Goal: Task Accomplishment & Management: Manage account settings

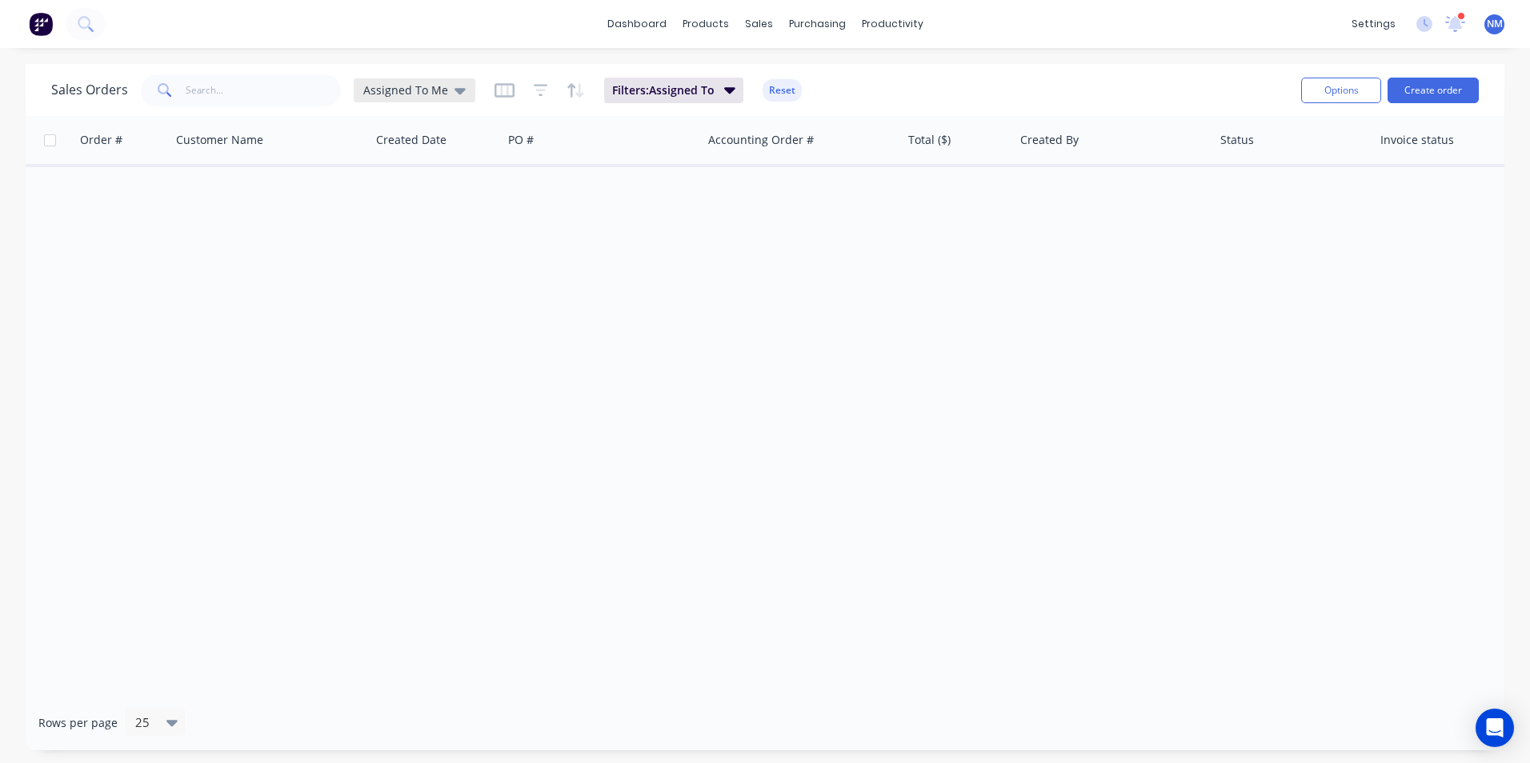
click at [426, 81] on div "Assigned To Me" at bounding box center [415, 90] width 122 height 24
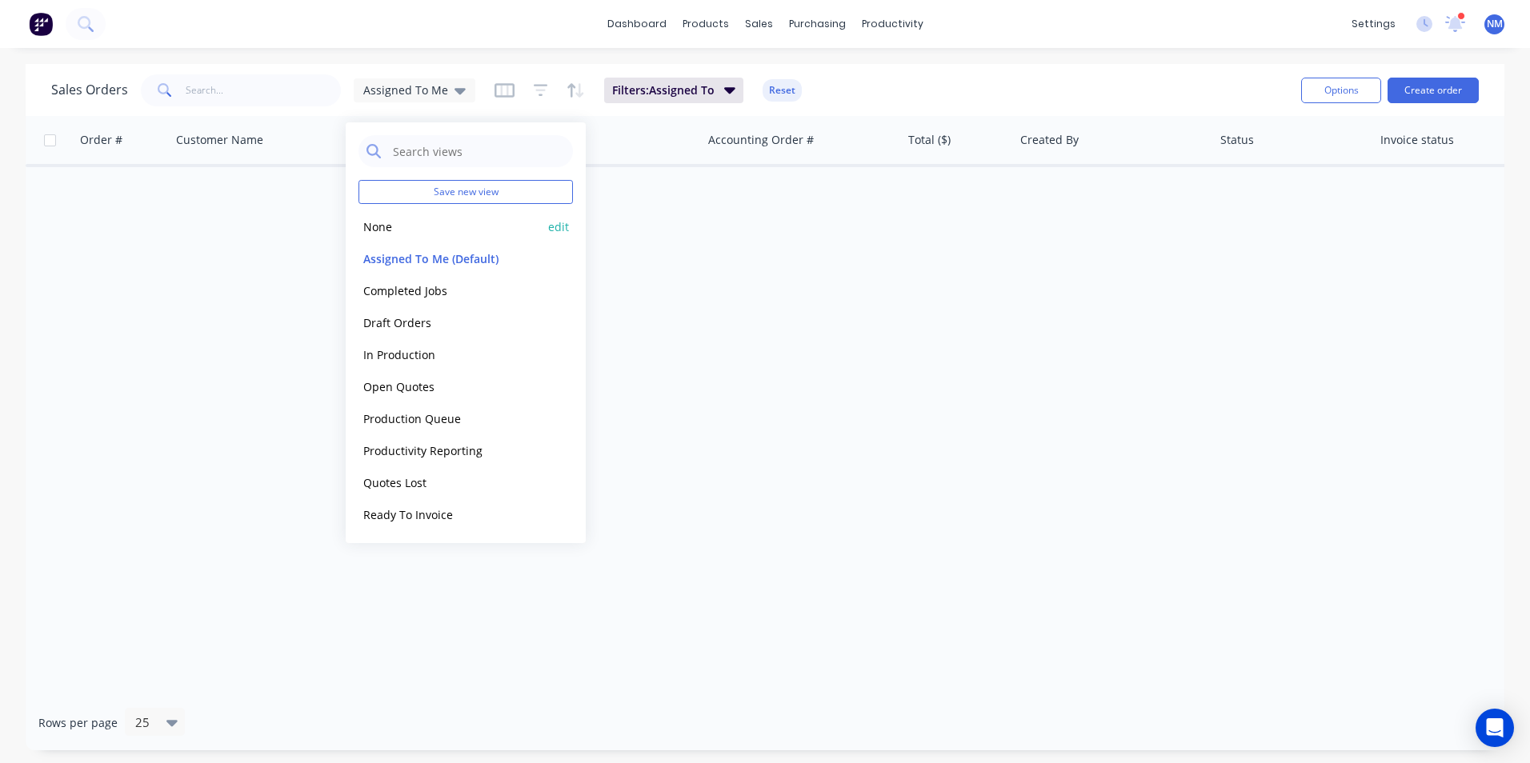
click at [396, 223] on button "None" at bounding box center [449, 227] width 182 height 18
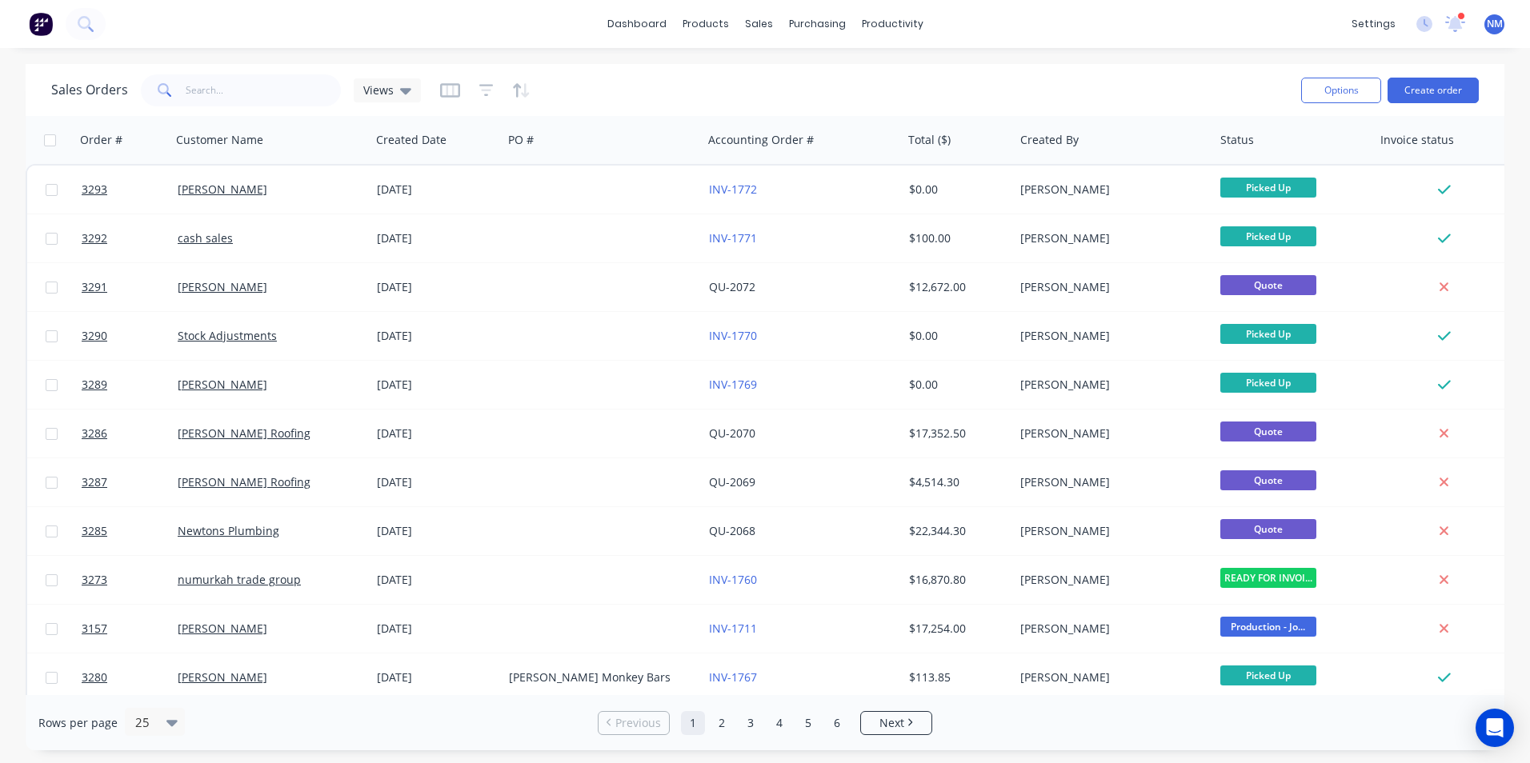
click at [679, 88] on div "Sales Orders Views" at bounding box center [669, 89] width 1237 height 39
click at [1347, 94] on button "Options" at bounding box center [1341, 91] width 80 height 26
click at [1291, 202] on div "Export" at bounding box center [1292, 194] width 147 height 23
click at [386, 93] on span "Views" at bounding box center [378, 90] width 30 height 17
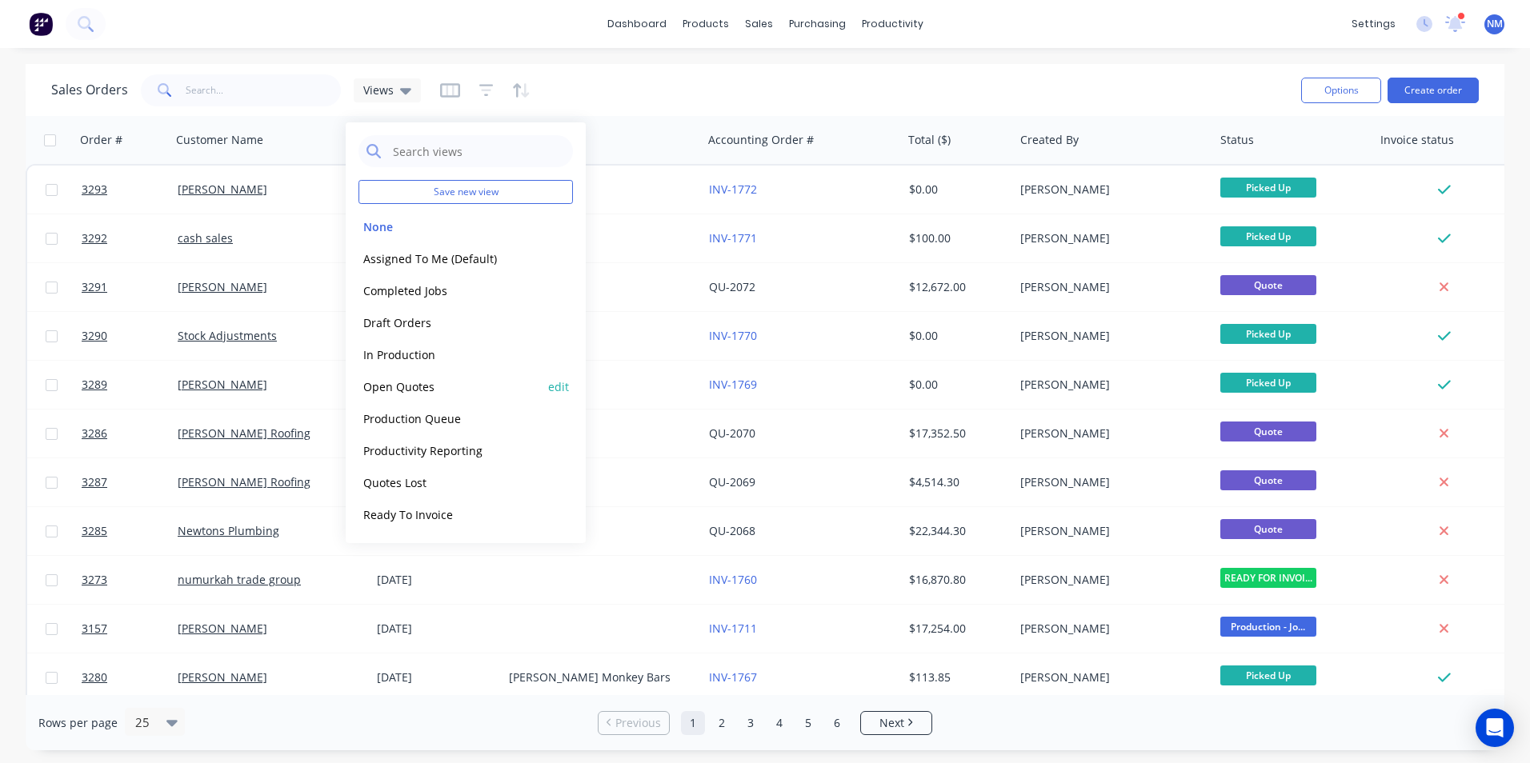
click at [442, 383] on button "Open Quotes" at bounding box center [449, 387] width 182 height 18
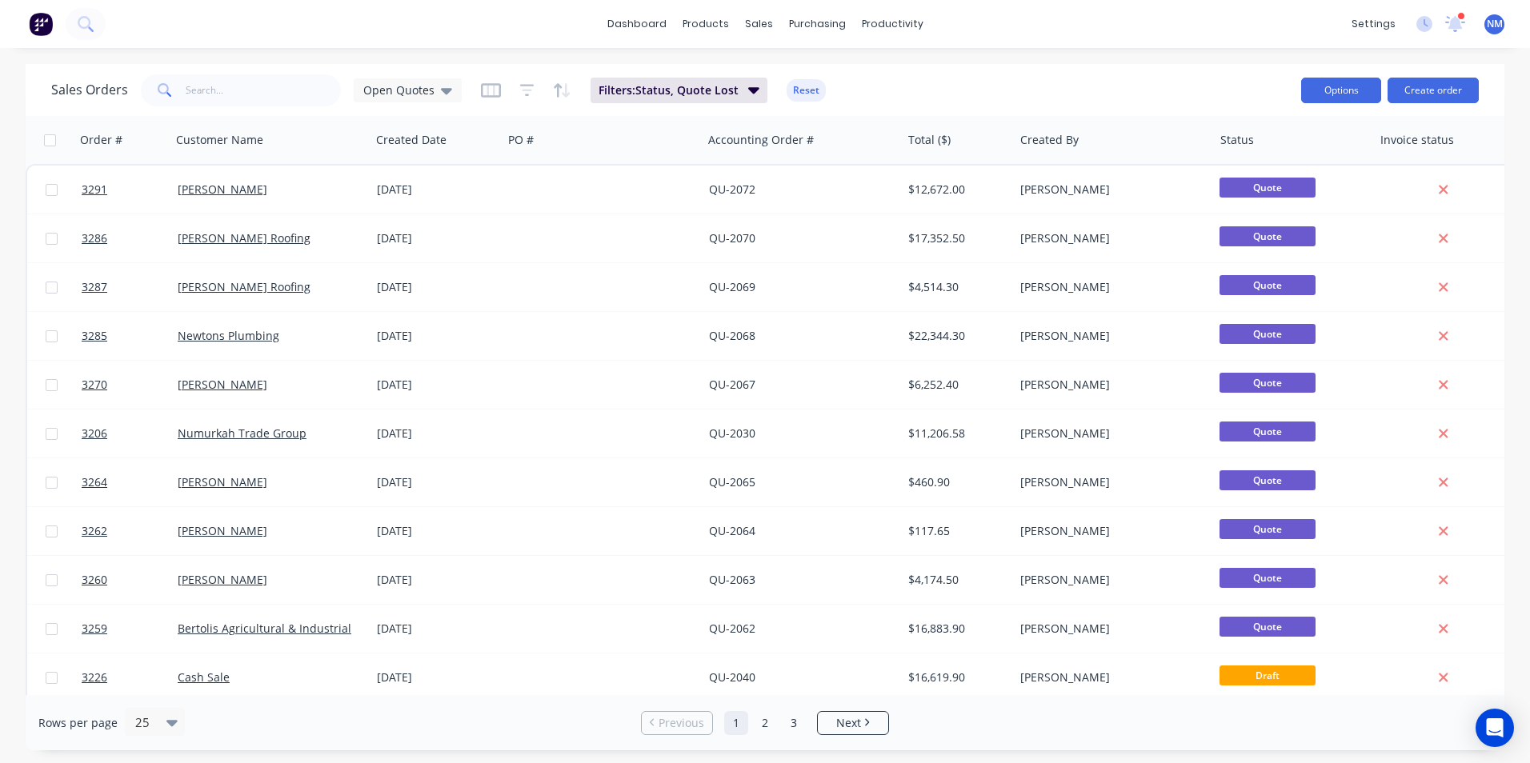
click at [1362, 90] on button "Options" at bounding box center [1341, 91] width 80 height 26
click at [1252, 193] on div "Export" at bounding box center [1292, 194] width 147 height 23
click at [378, 94] on span "Open Quotes" at bounding box center [398, 90] width 71 height 17
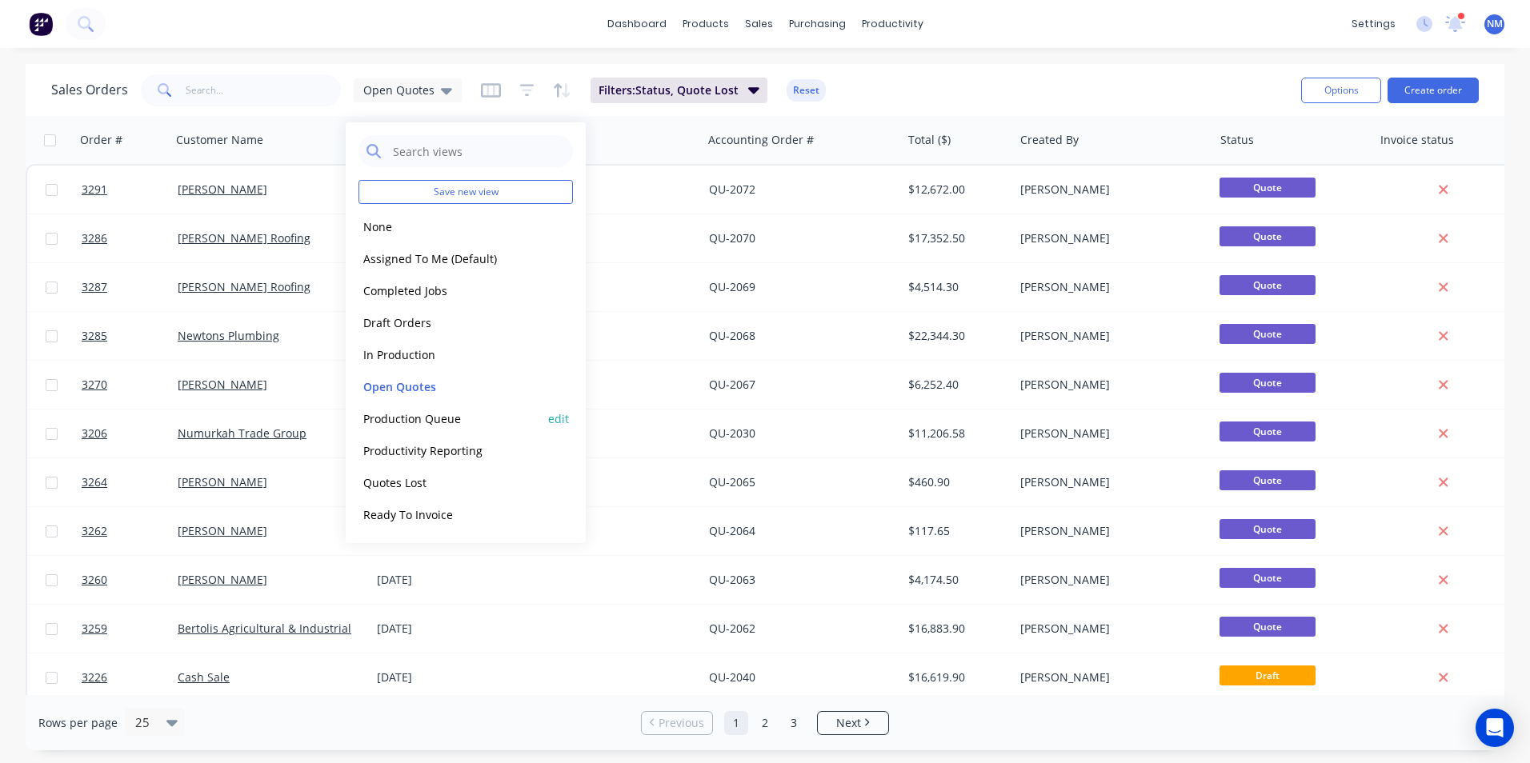
click at [435, 418] on button "Production Queue" at bounding box center [449, 419] width 182 height 18
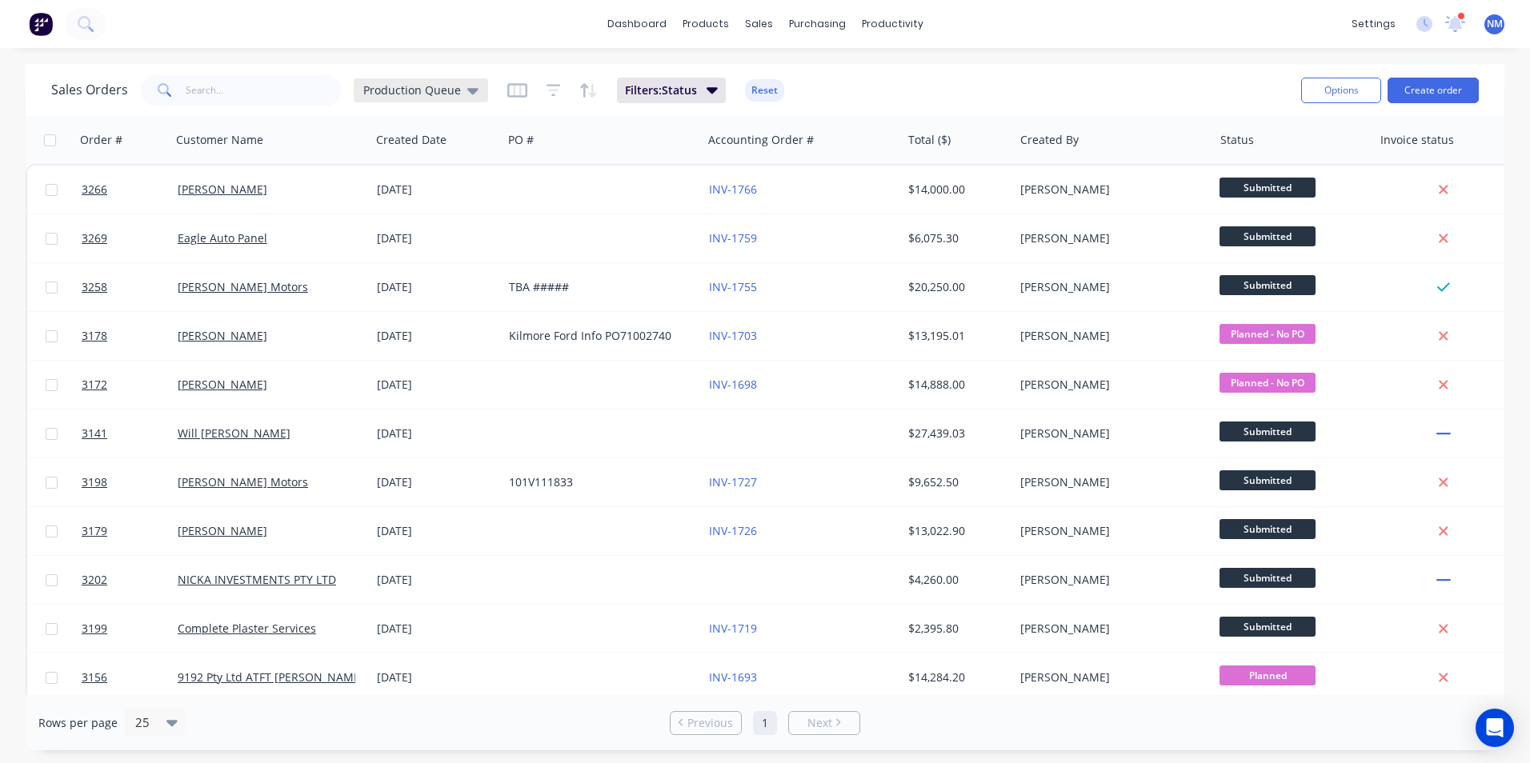
click at [410, 79] on div "Production Queue" at bounding box center [421, 90] width 134 height 24
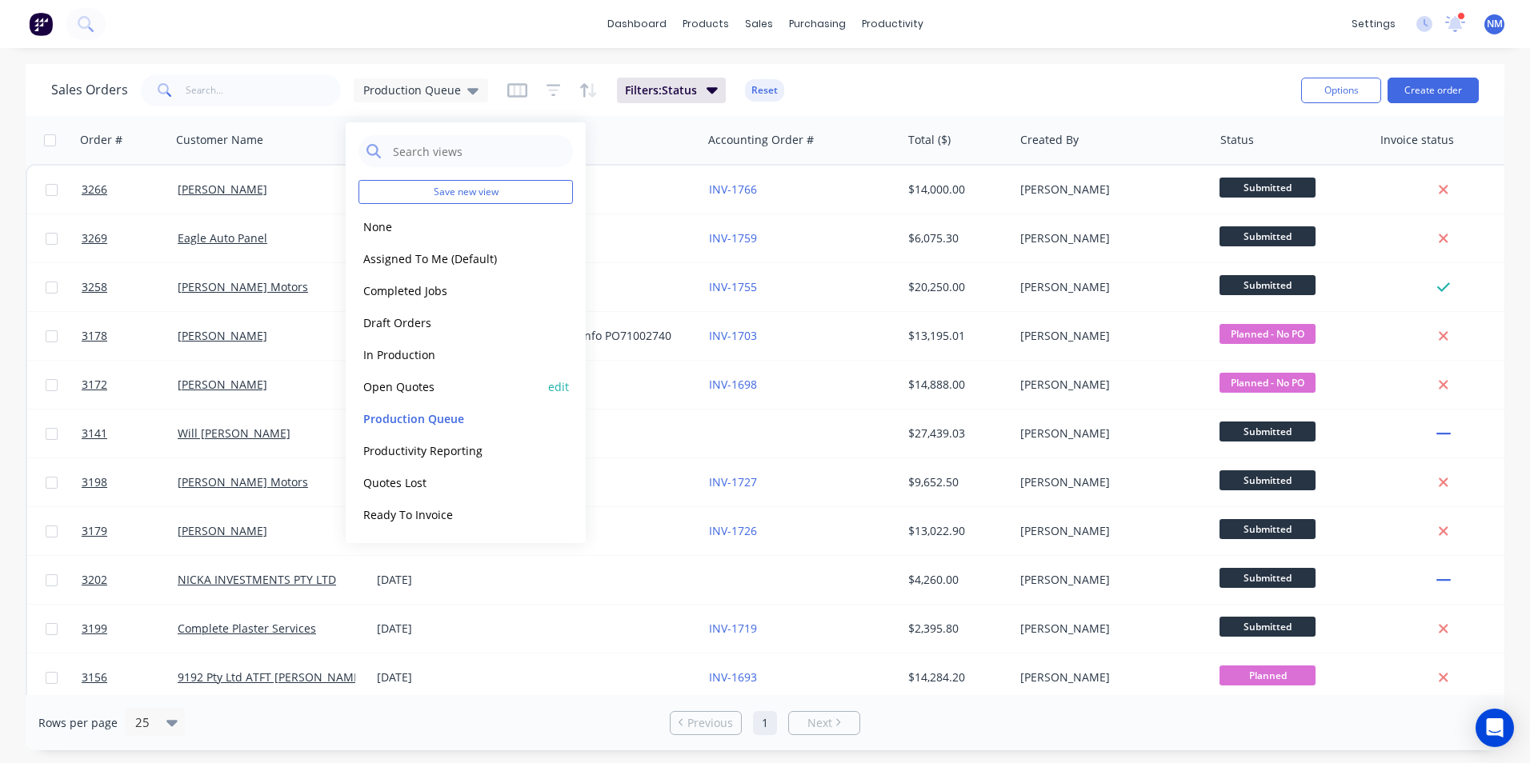
click at [414, 383] on button "Open Quotes" at bounding box center [449, 387] width 182 height 18
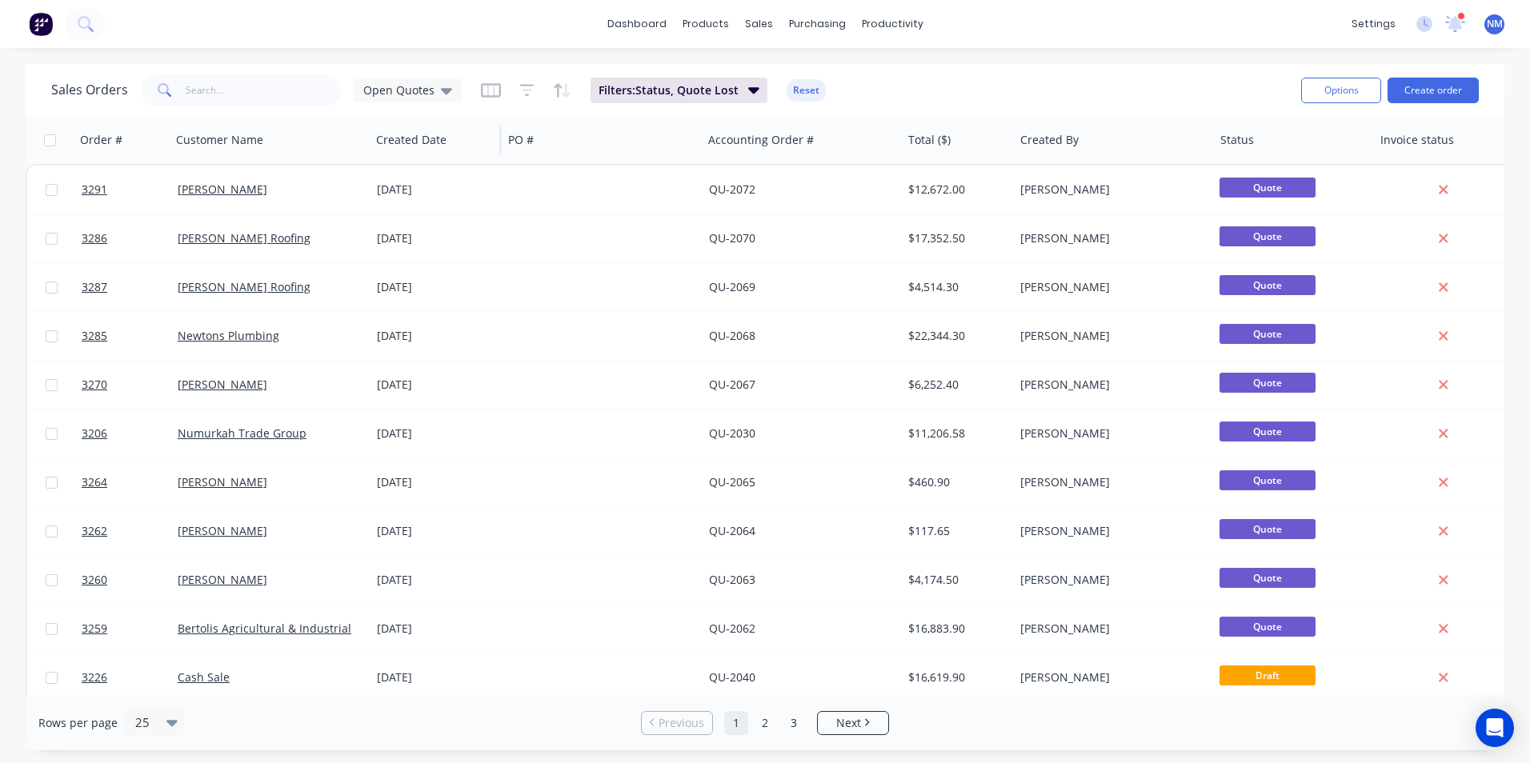
drag, startPoint x: 428, startPoint y: 86, endPoint x: 413, endPoint y: 119, distance: 36.9
click at [428, 86] on span "Open Quotes" at bounding box center [398, 90] width 71 height 17
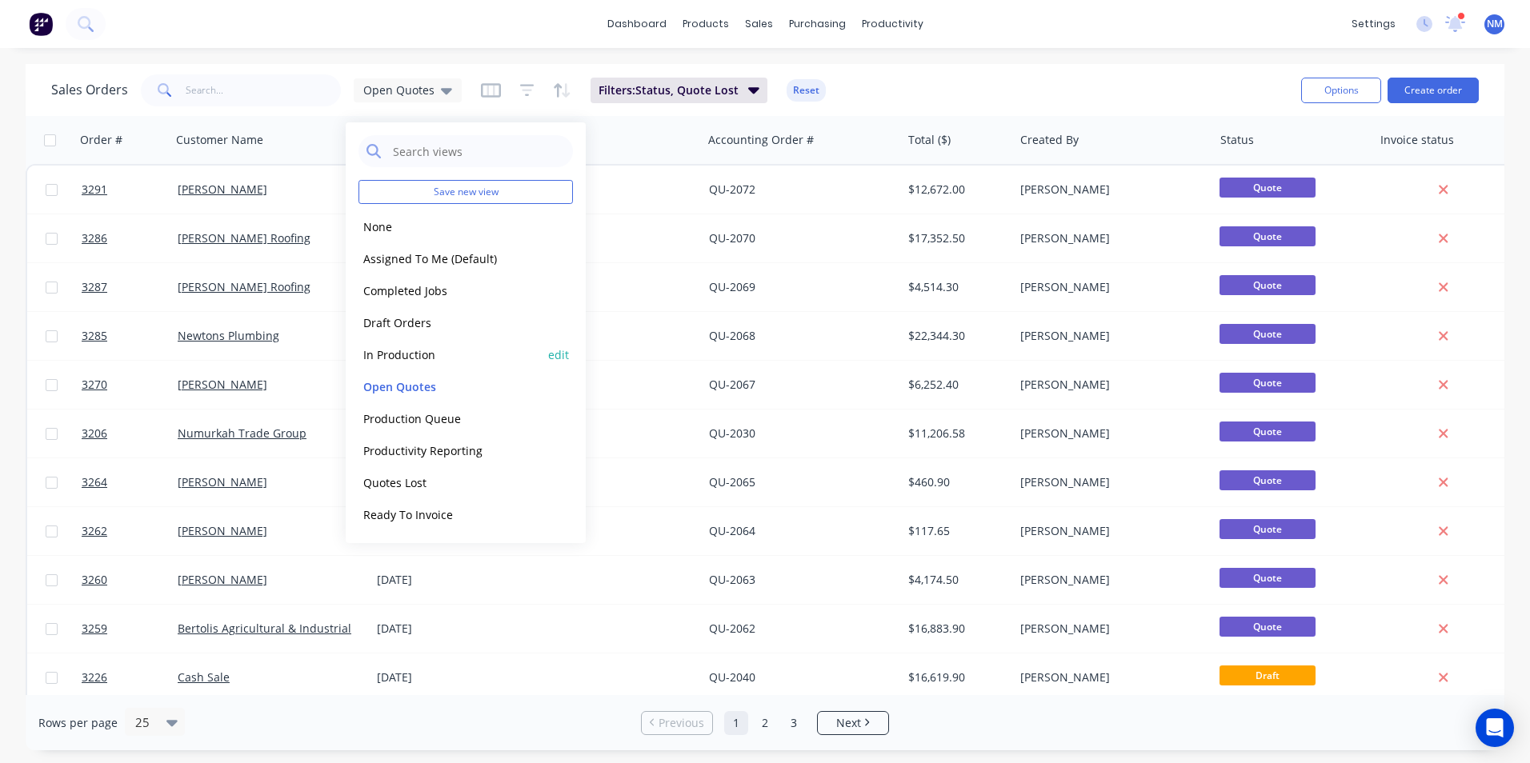
click at [407, 350] on button "In Production" at bounding box center [449, 355] width 182 height 18
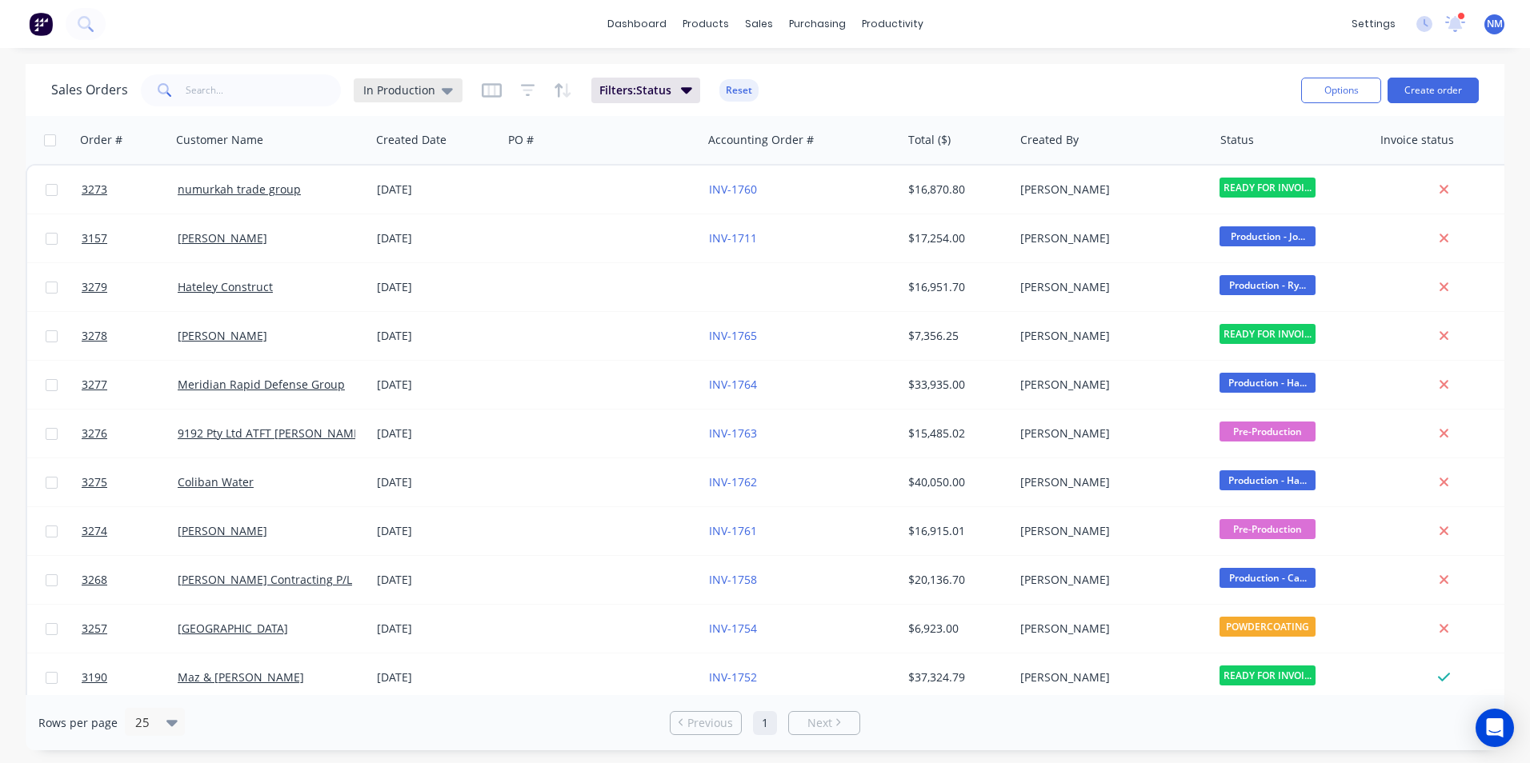
click at [415, 87] on span "In Production" at bounding box center [399, 90] width 72 height 17
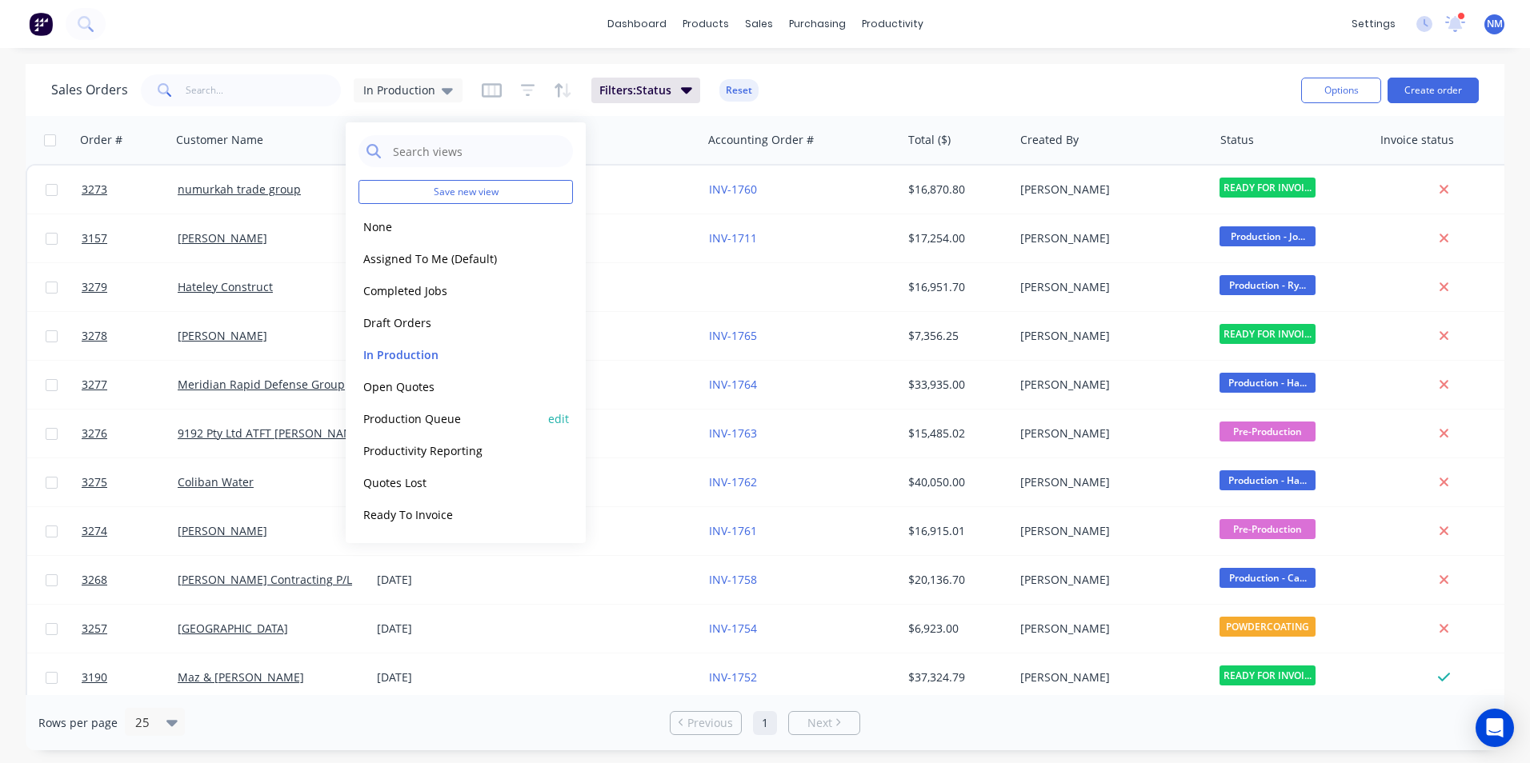
click at [427, 410] on button "Production Queue" at bounding box center [449, 419] width 182 height 18
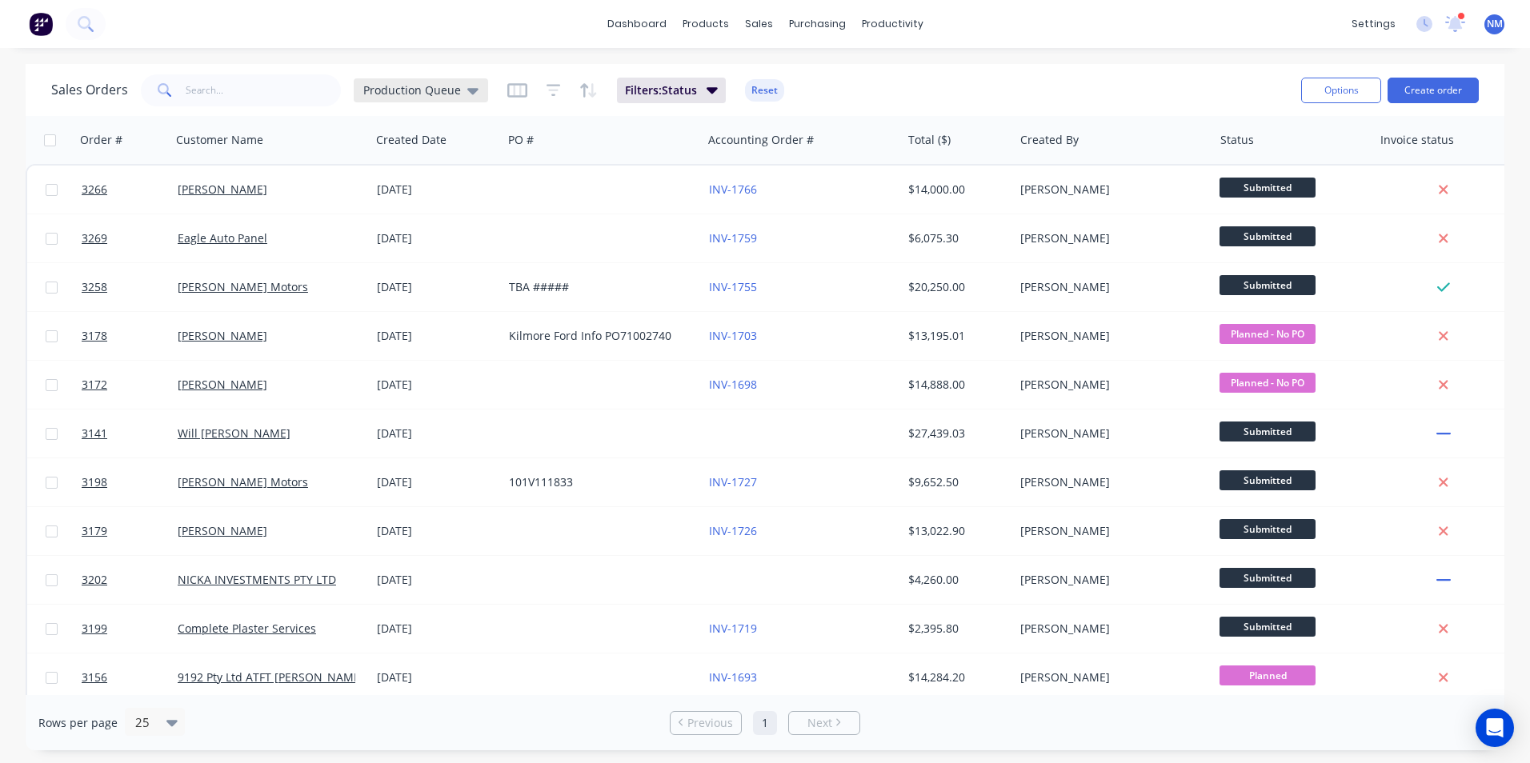
click at [429, 96] on span "Production Queue" at bounding box center [412, 90] width 98 height 17
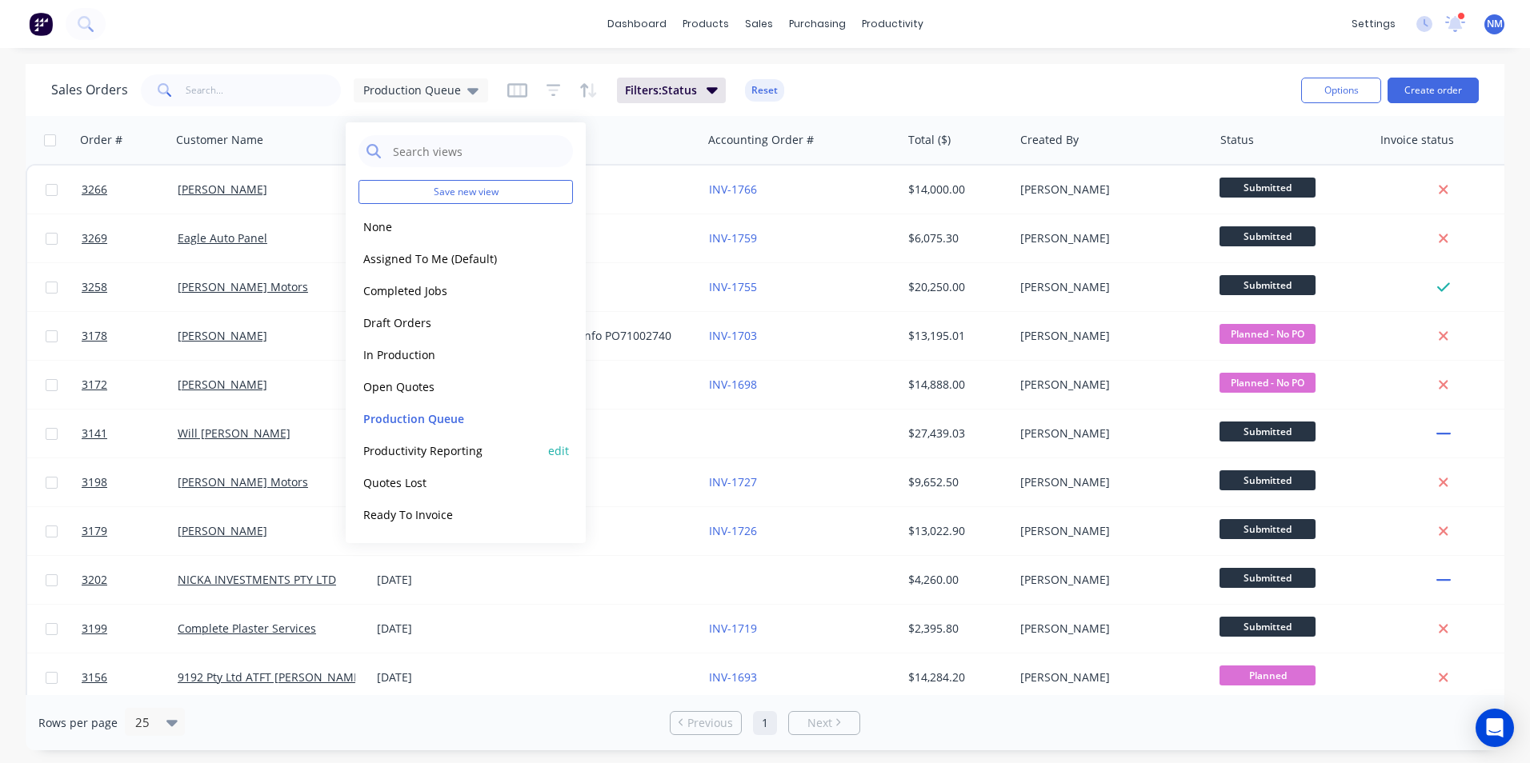
click at [450, 448] on button "Productivity Reporting" at bounding box center [449, 451] width 182 height 18
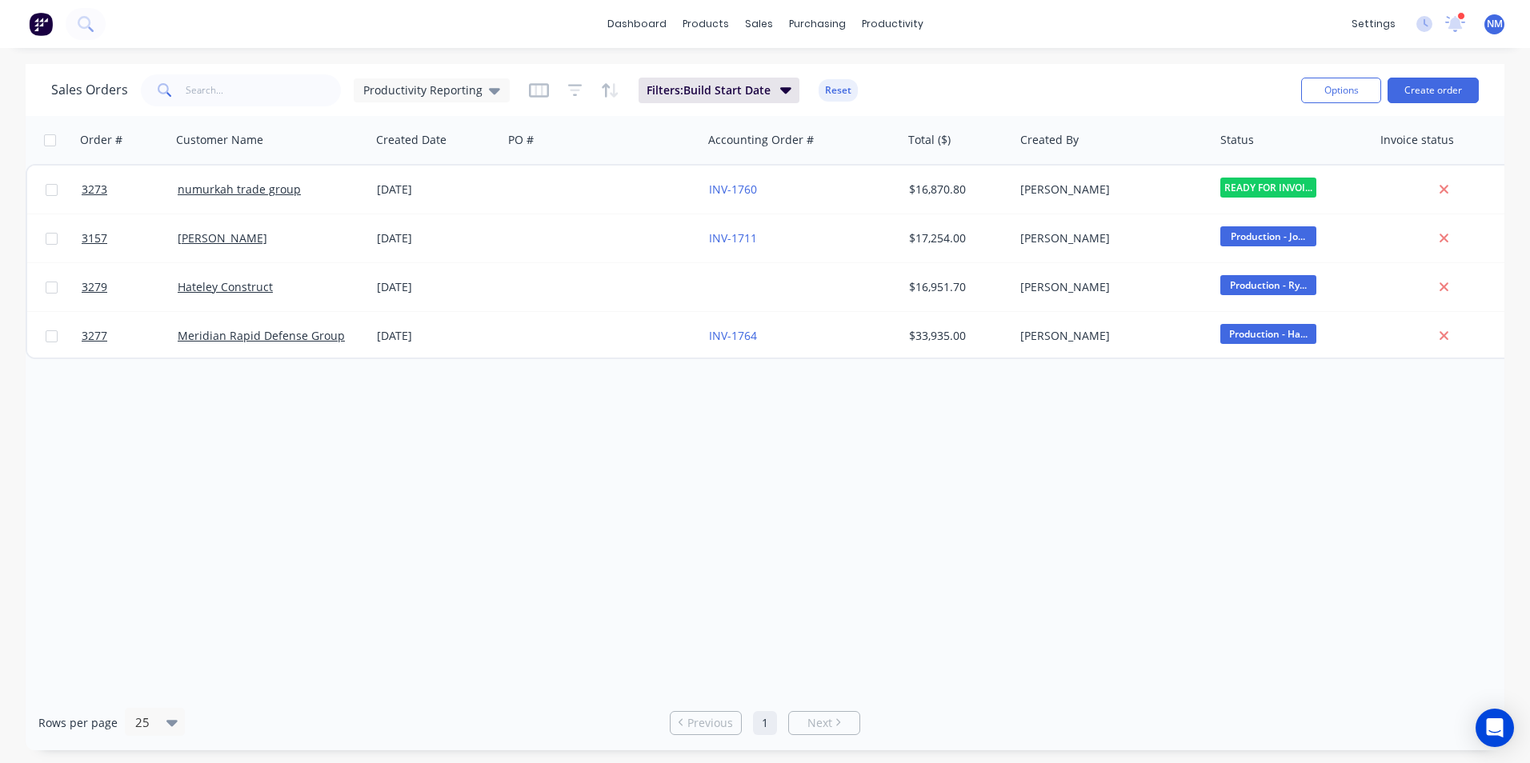
click at [727, 76] on div "Sales Orders Productivity Reporting Filters: Build Start Date Reset" at bounding box center [669, 89] width 1237 height 39
click at [728, 84] on span "Filters: Build Start Date" at bounding box center [708, 90] width 124 height 16
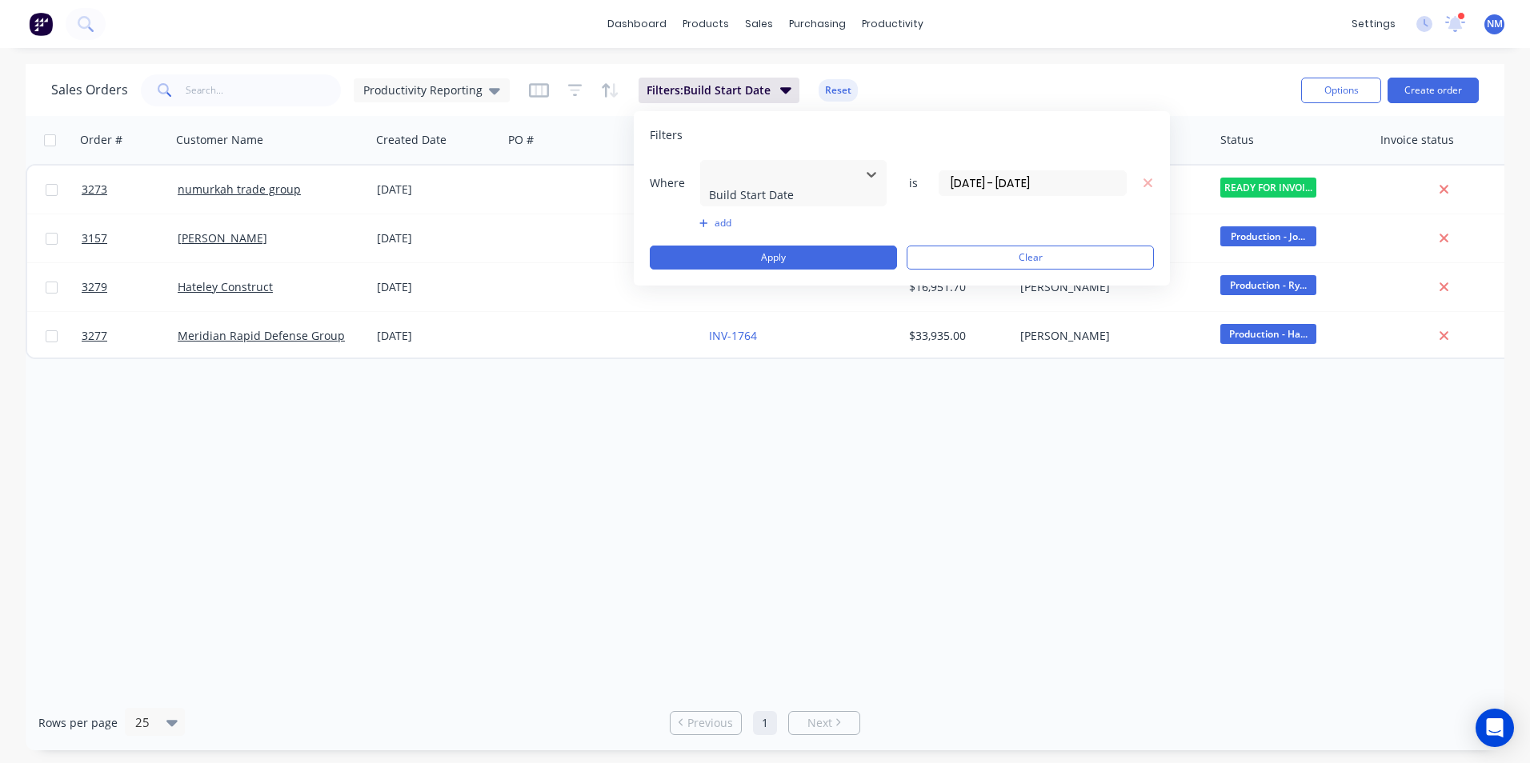
click at [975, 99] on div "Sales Orders Productivity Reporting Filters: Build Start Date Reset" at bounding box center [669, 89] width 1237 height 39
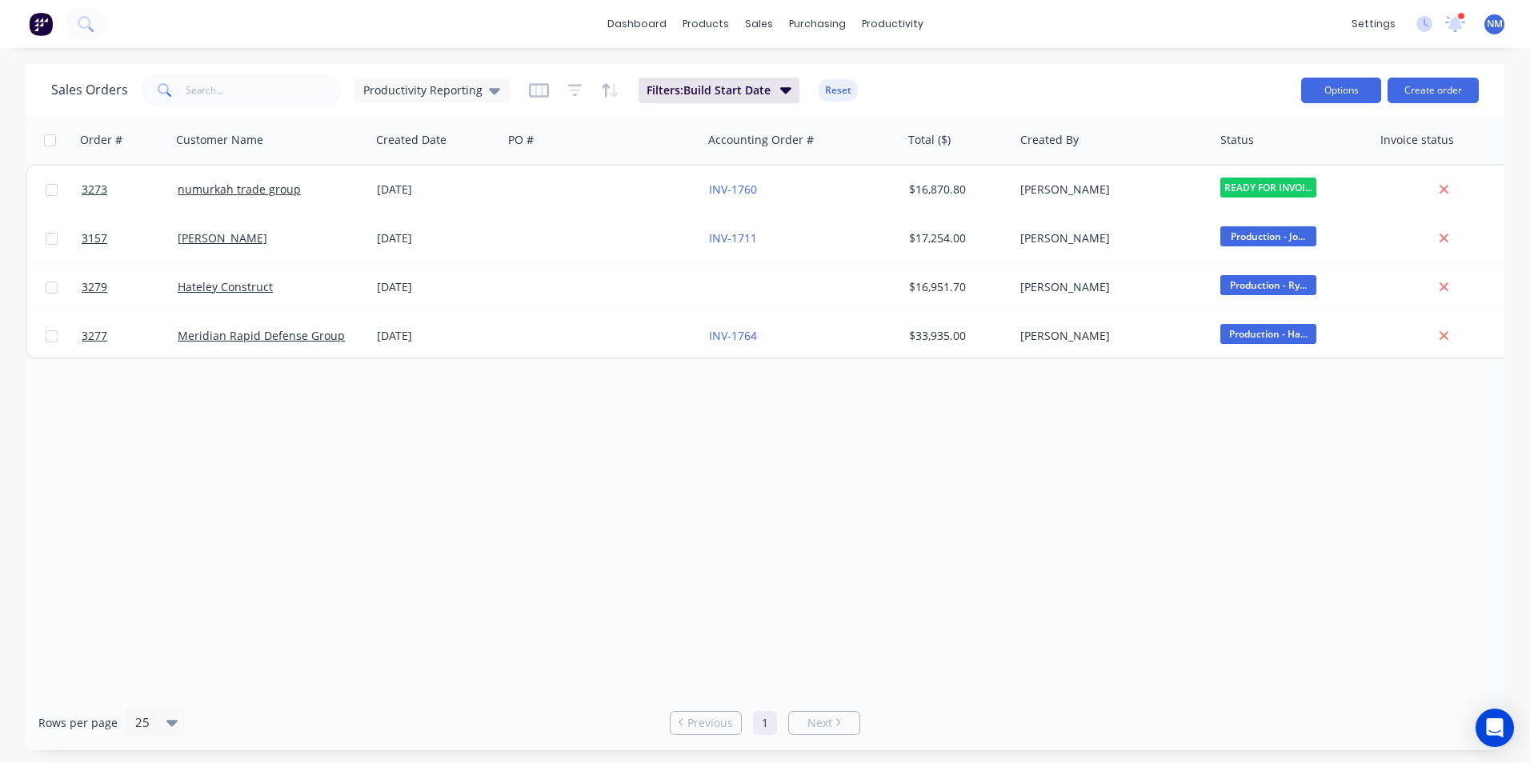
click at [1347, 89] on button "Options" at bounding box center [1341, 91] width 80 height 26
click at [1292, 198] on div "Export" at bounding box center [1292, 194] width 147 height 23
click at [455, 94] on span "Productivity Reporting" at bounding box center [422, 90] width 119 height 17
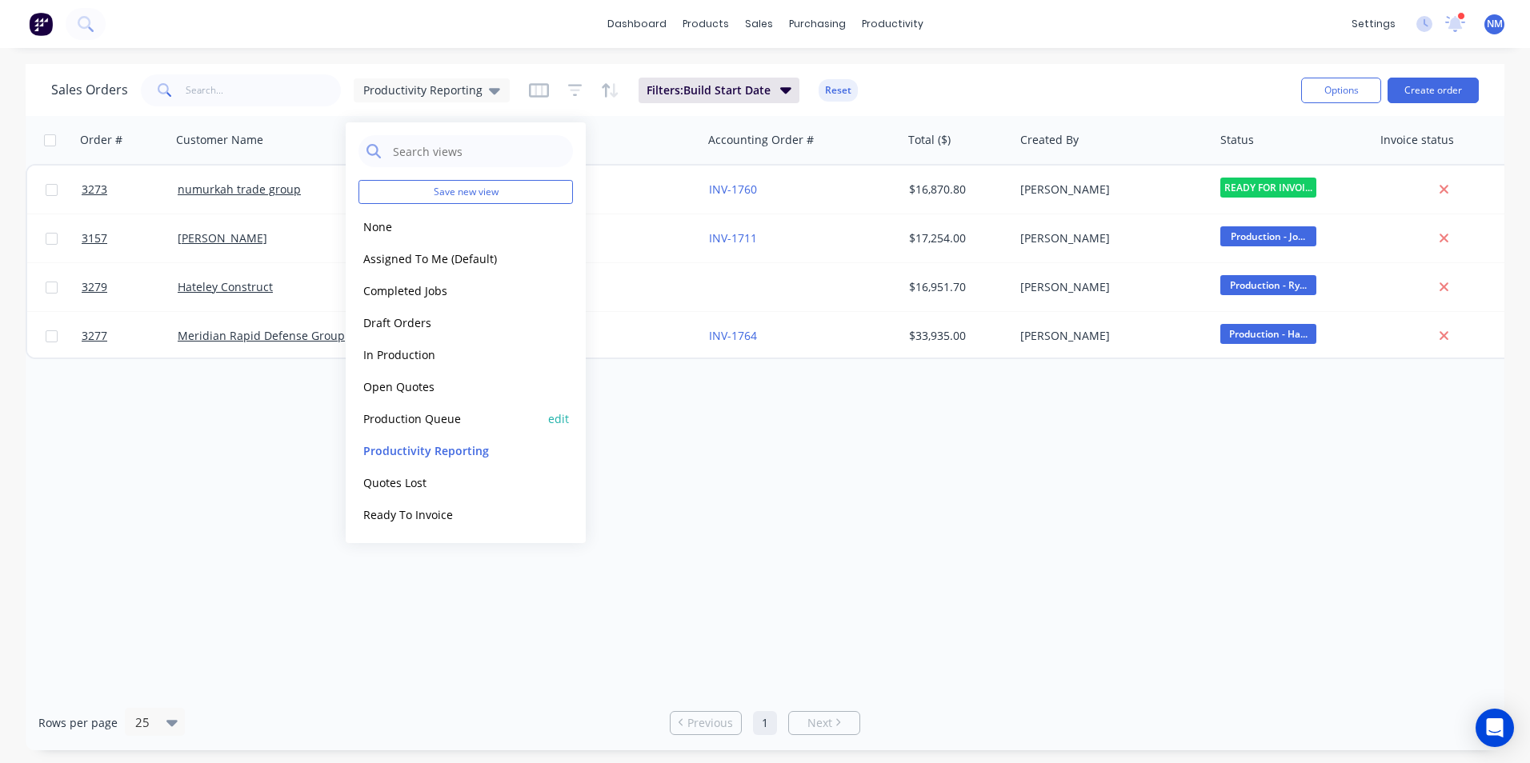
click at [453, 426] on button "Production Queue" at bounding box center [449, 419] width 182 height 18
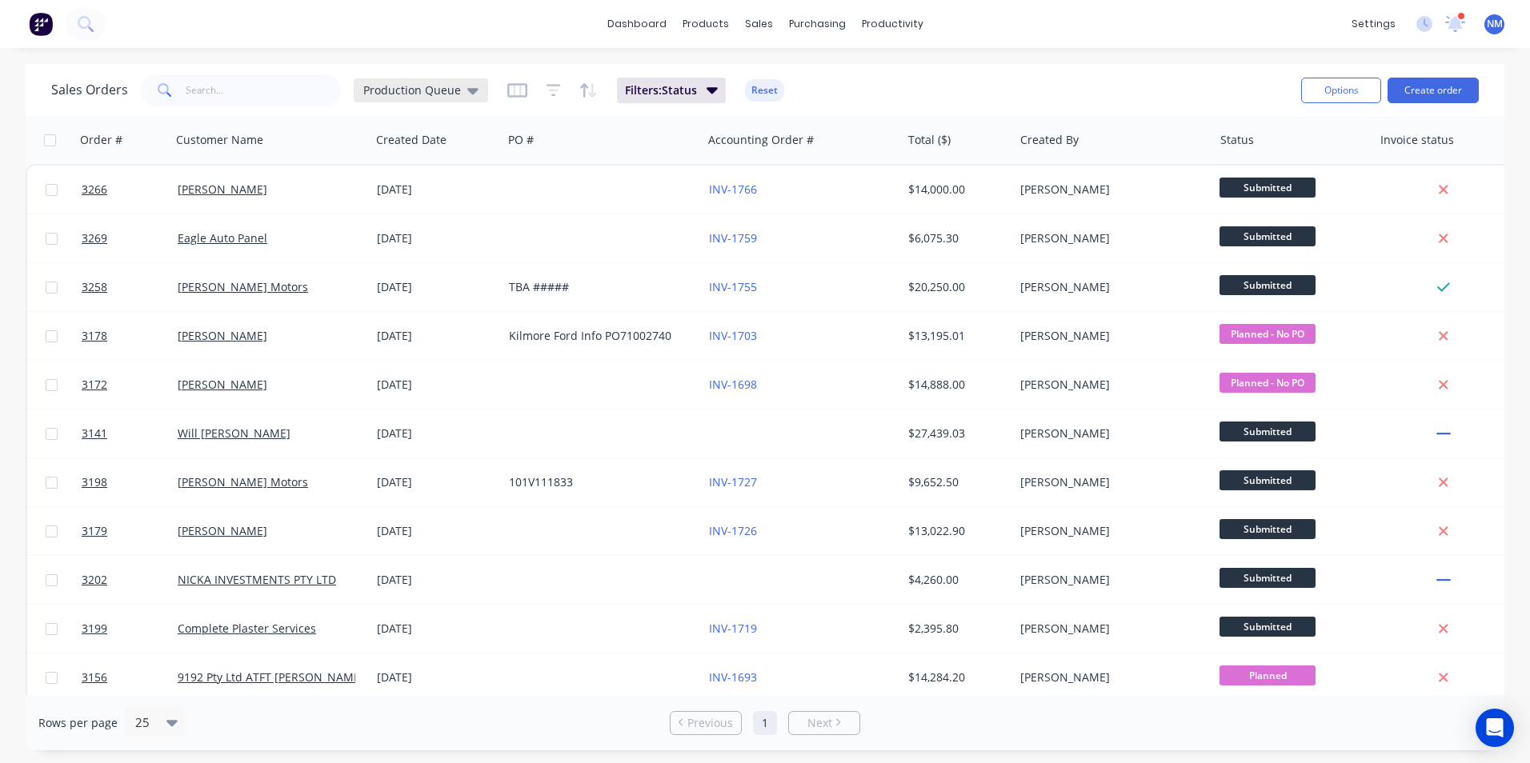
click at [434, 93] on span "Production Queue" at bounding box center [412, 90] width 98 height 17
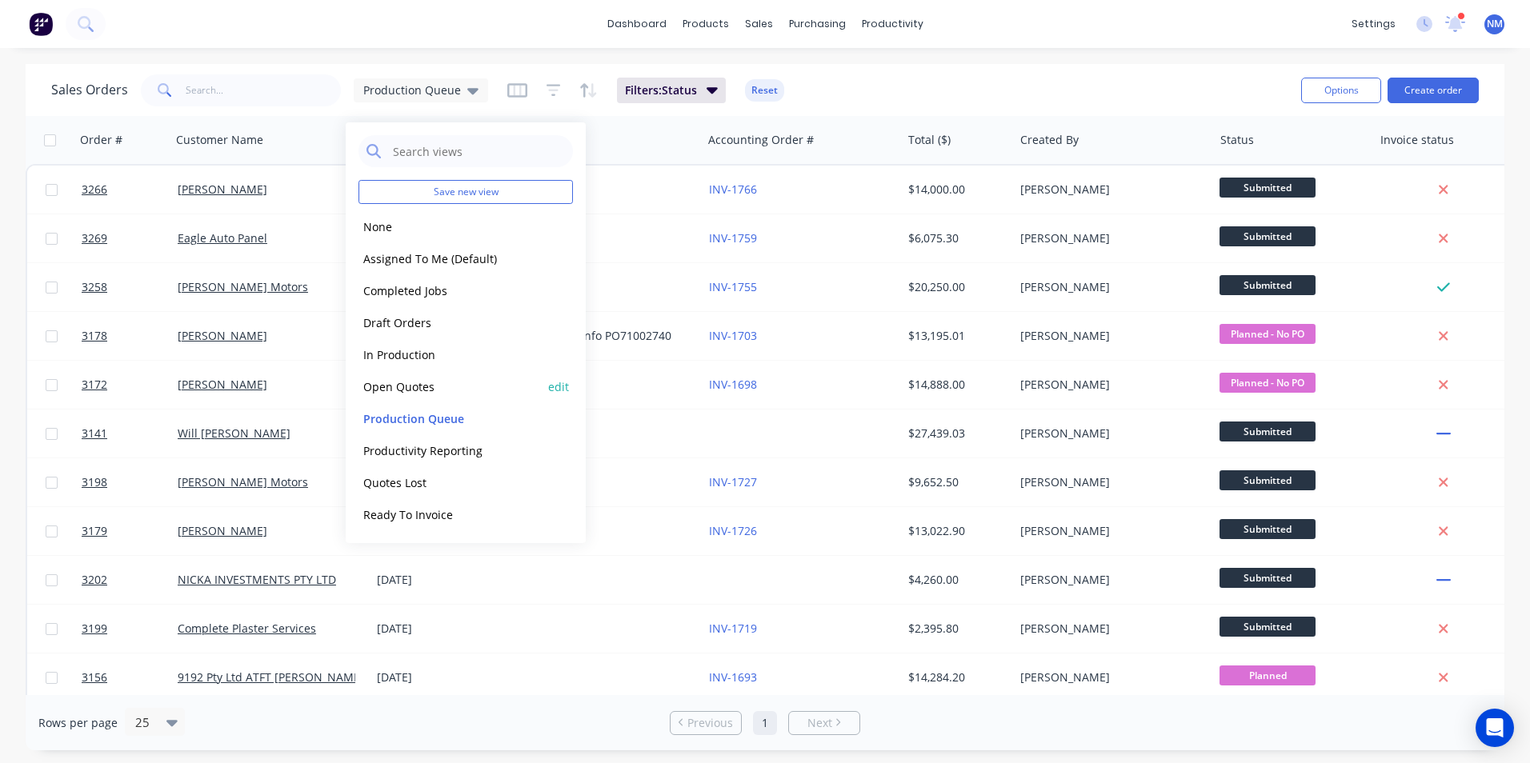
click at [429, 387] on button "Open Quotes" at bounding box center [449, 387] width 182 height 18
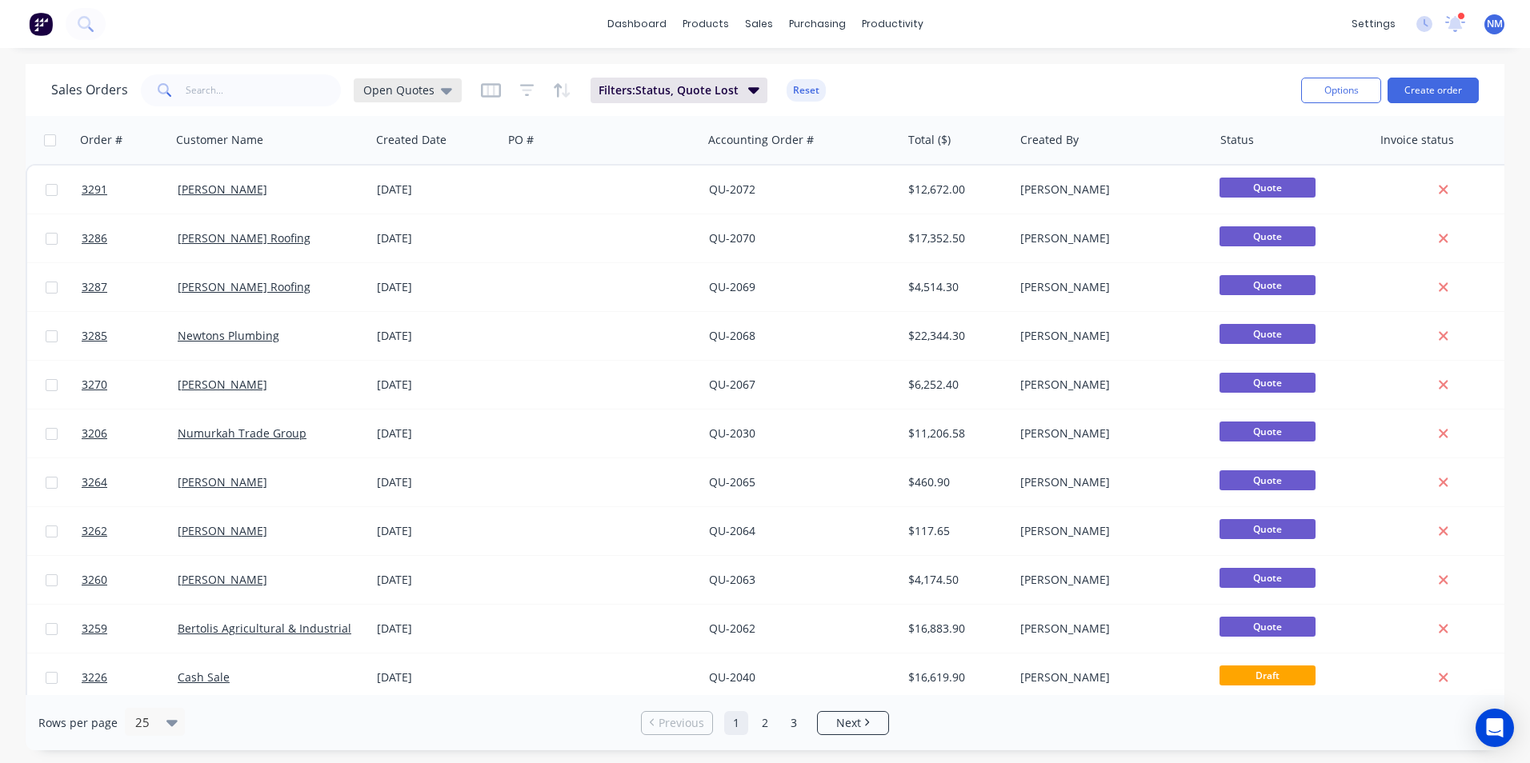
click at [442, 96] on icon at bounding box center [446, 91] width 11 height 18
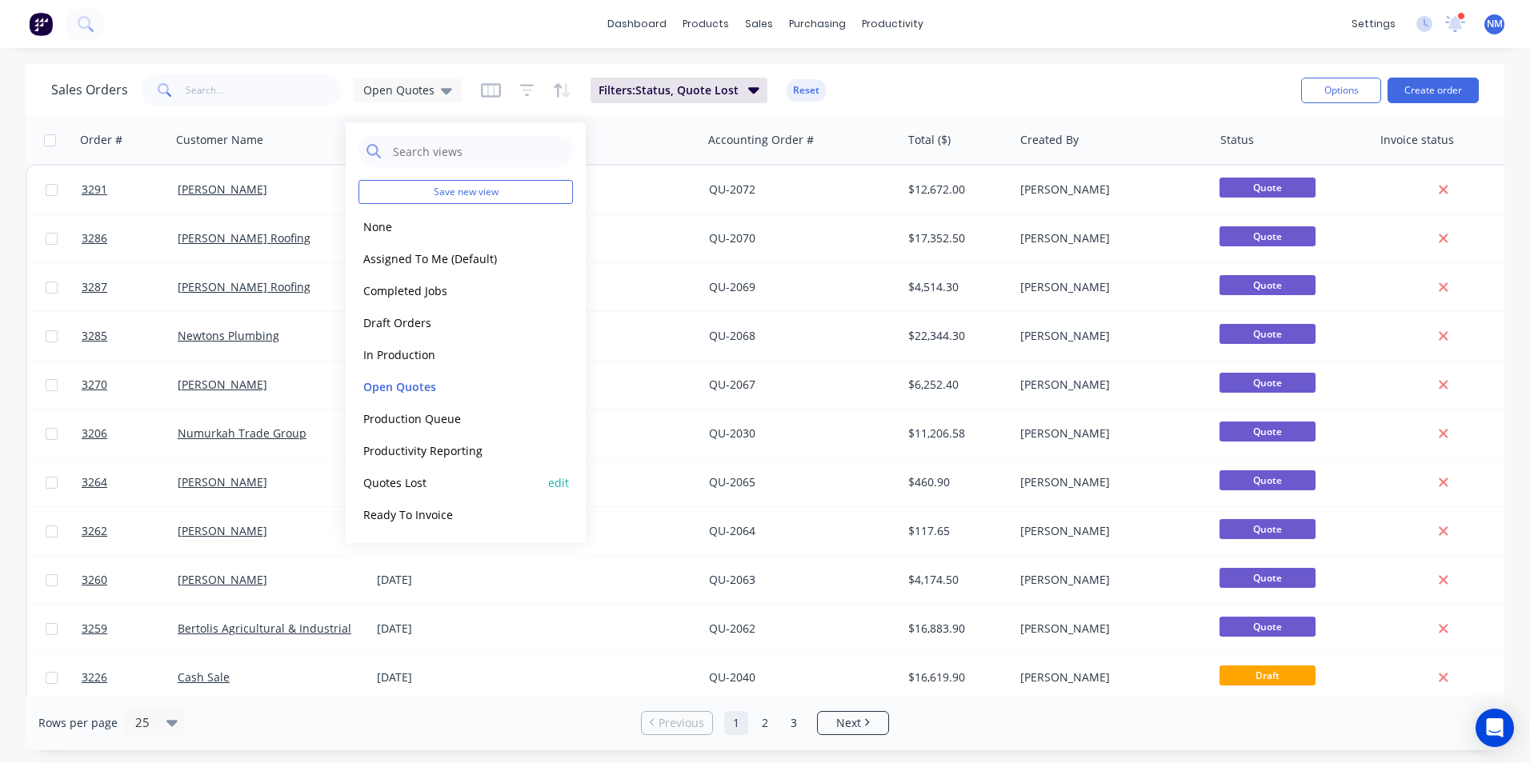
click at [414, 482] on button "Quotes Lost" at bounding box center [449, 483] width 182 height 18
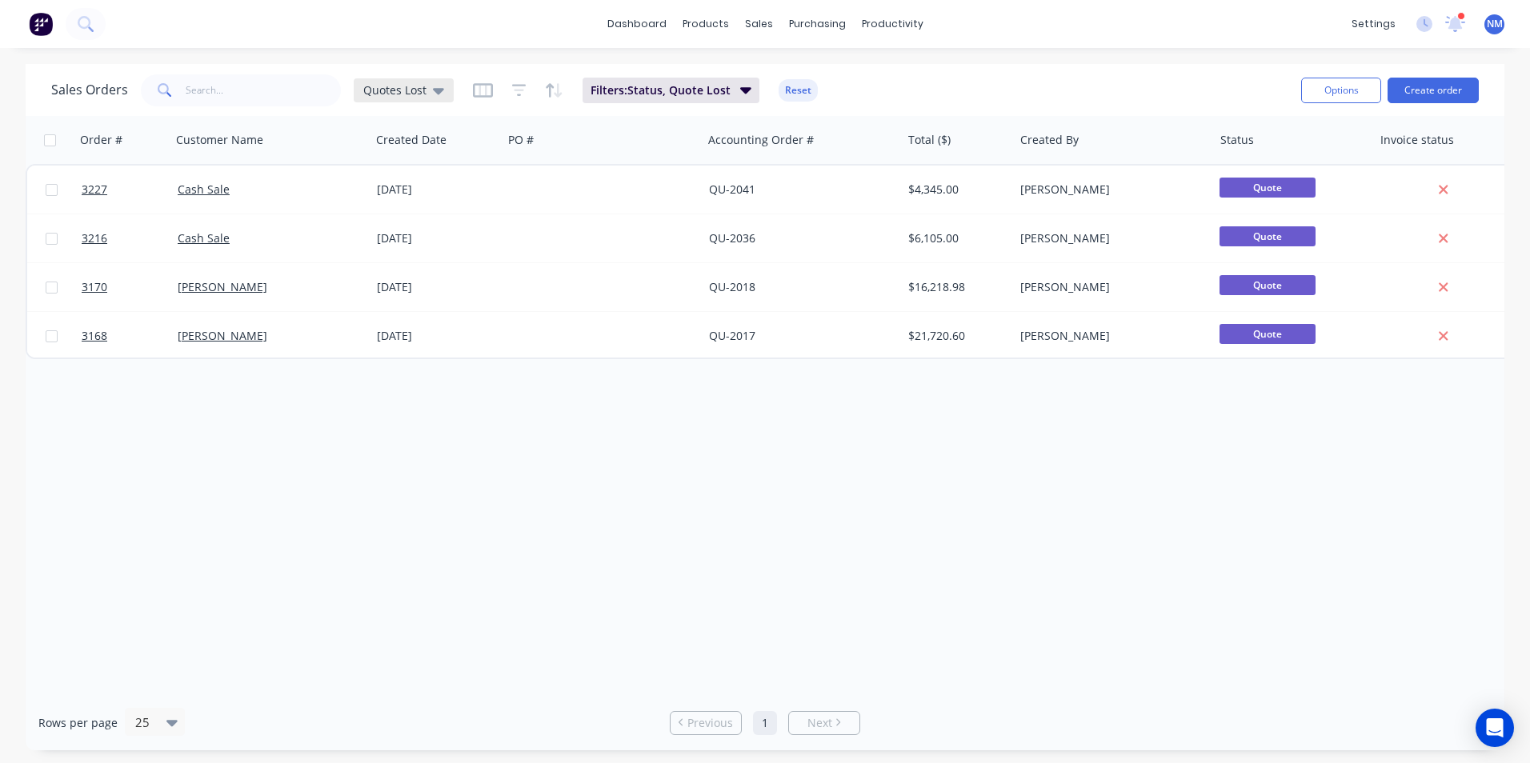
click at [388, 94] on span "Quotes Lost" at bounding box center [394, 90] width 63 height 17
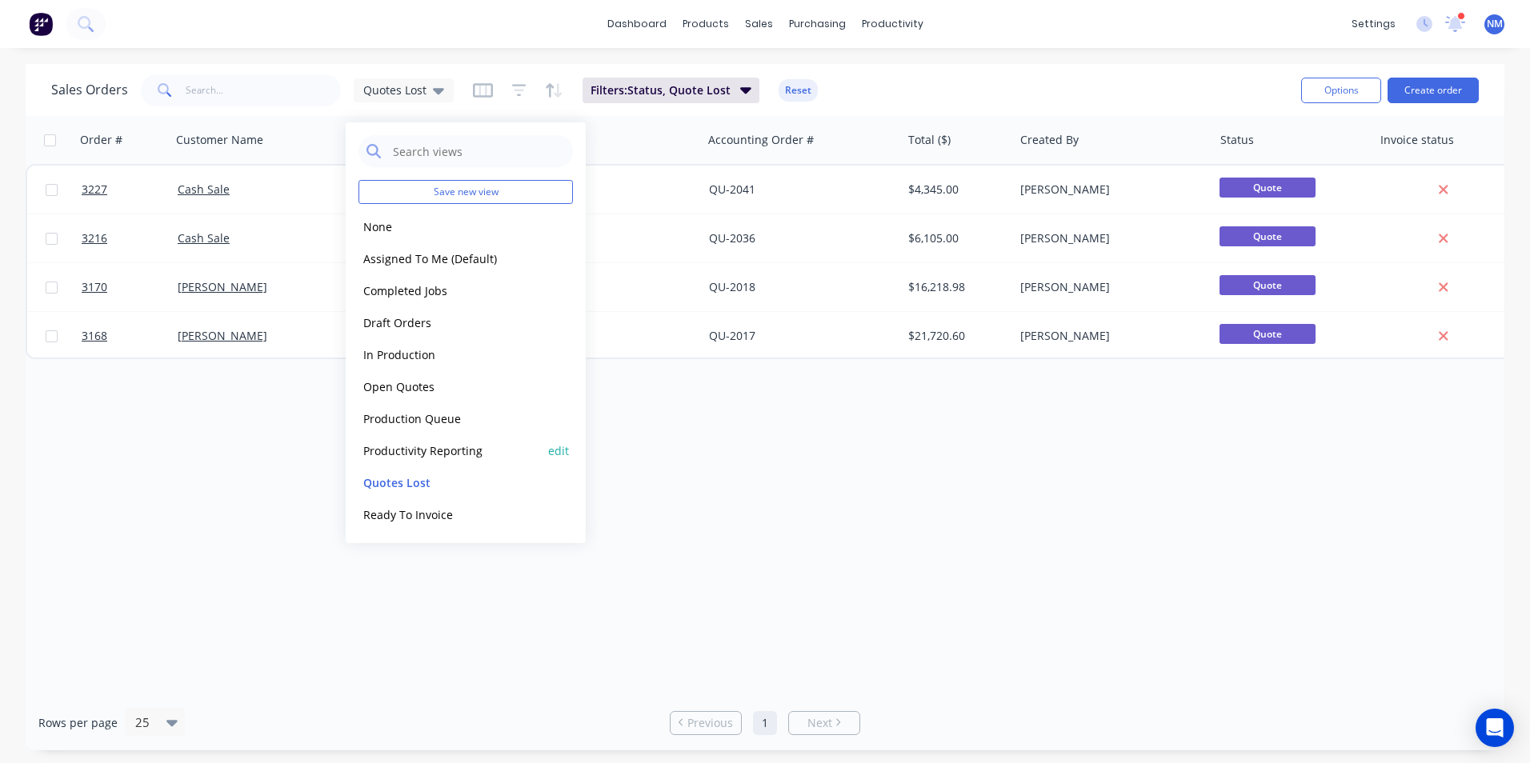
click at [426, 444] on button "Productivity Reporting" at bounding box center [449, 451] width 182 height 18
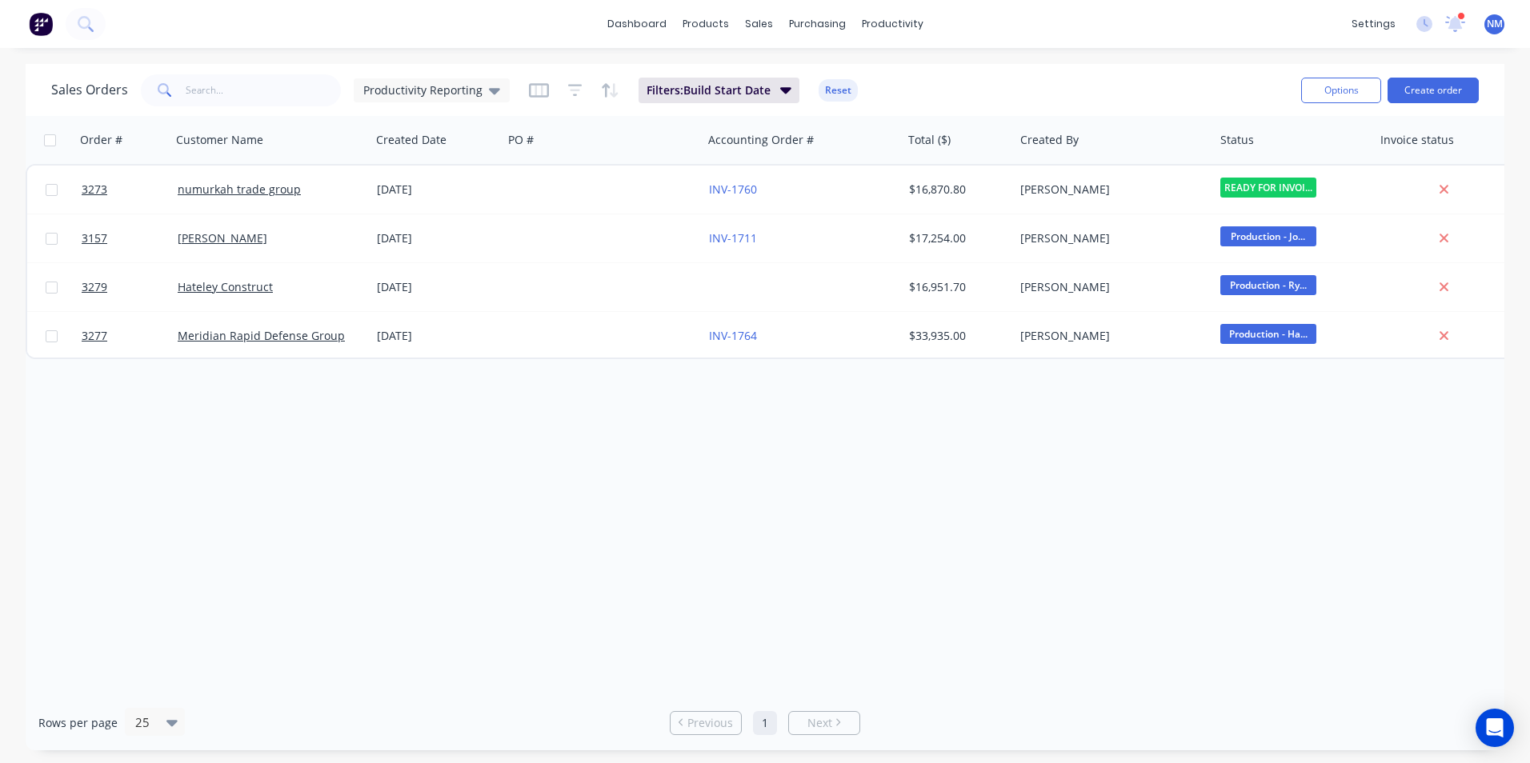
click at [47, 135] on input "checkbox" at bounding box center [50, 140] width 12 height 12
checkbox input "true"
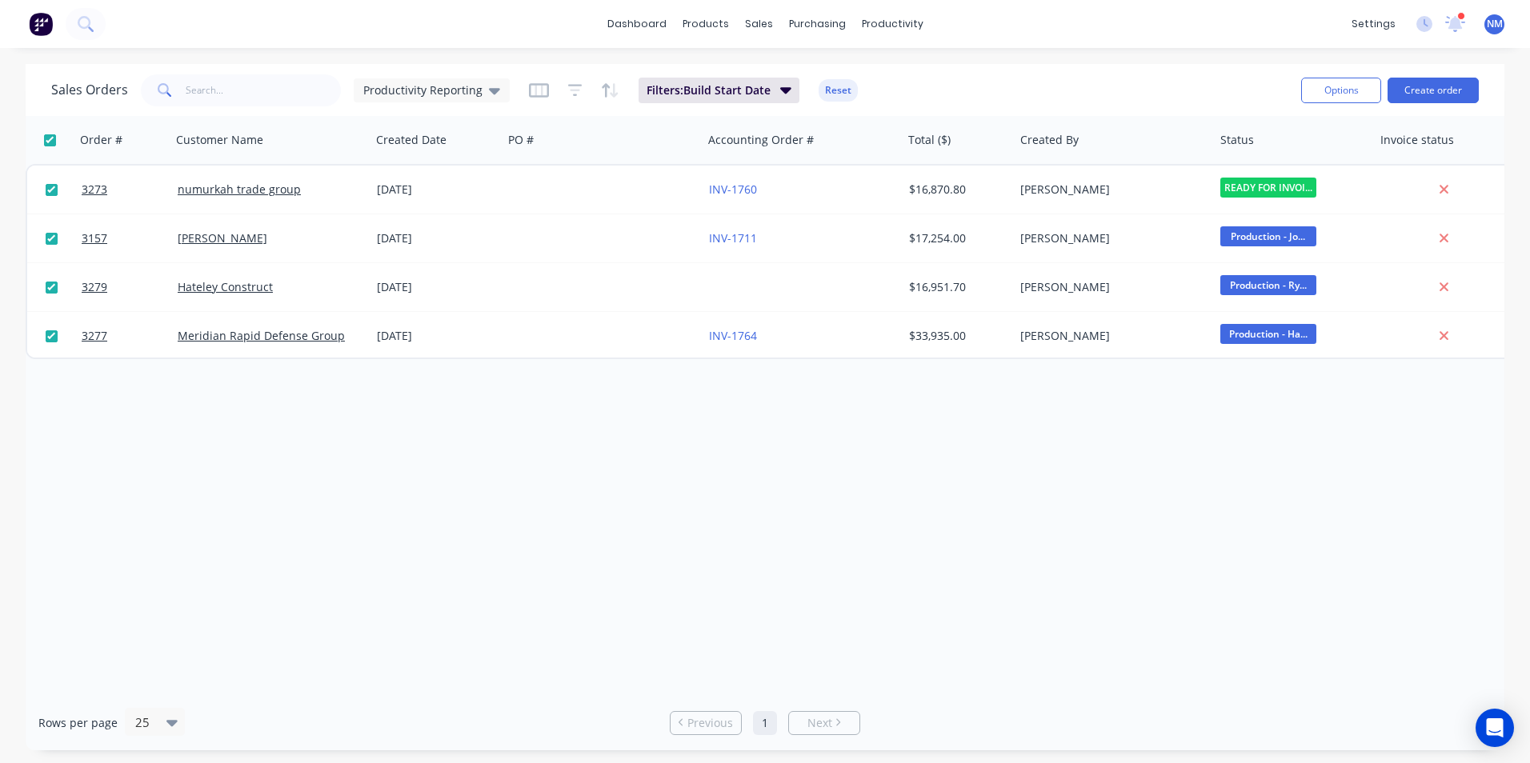
checkbox input "true"
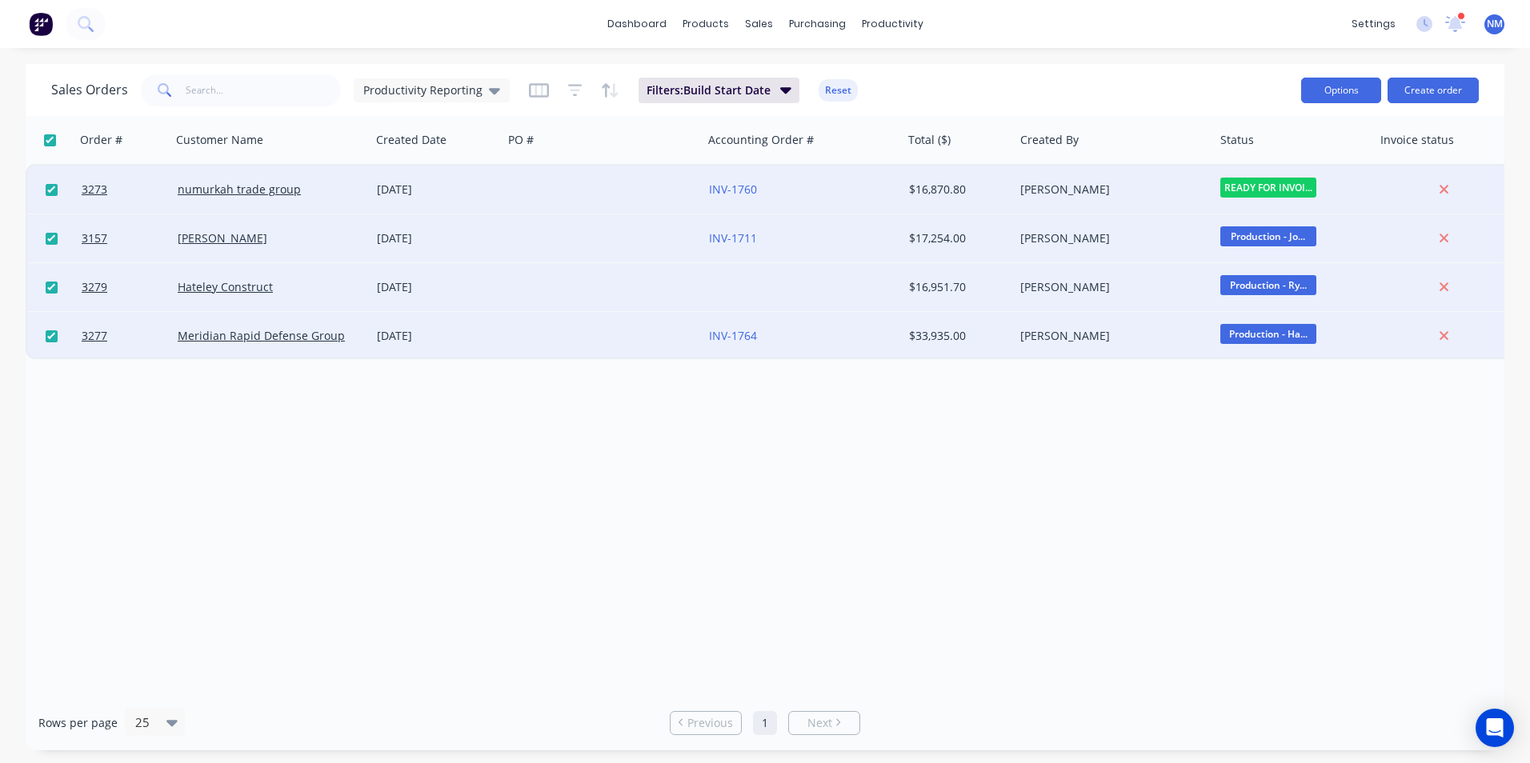
click at [1320, 82] on button "Options" at bounding box center [1341, 91] width 80 height 26
click at [1271, 194] on div "Export" at bounding box center [1292, 194] width 147 height 23
click at [489, 87] on icon at bounding box center [494, 91] width 11 height 18
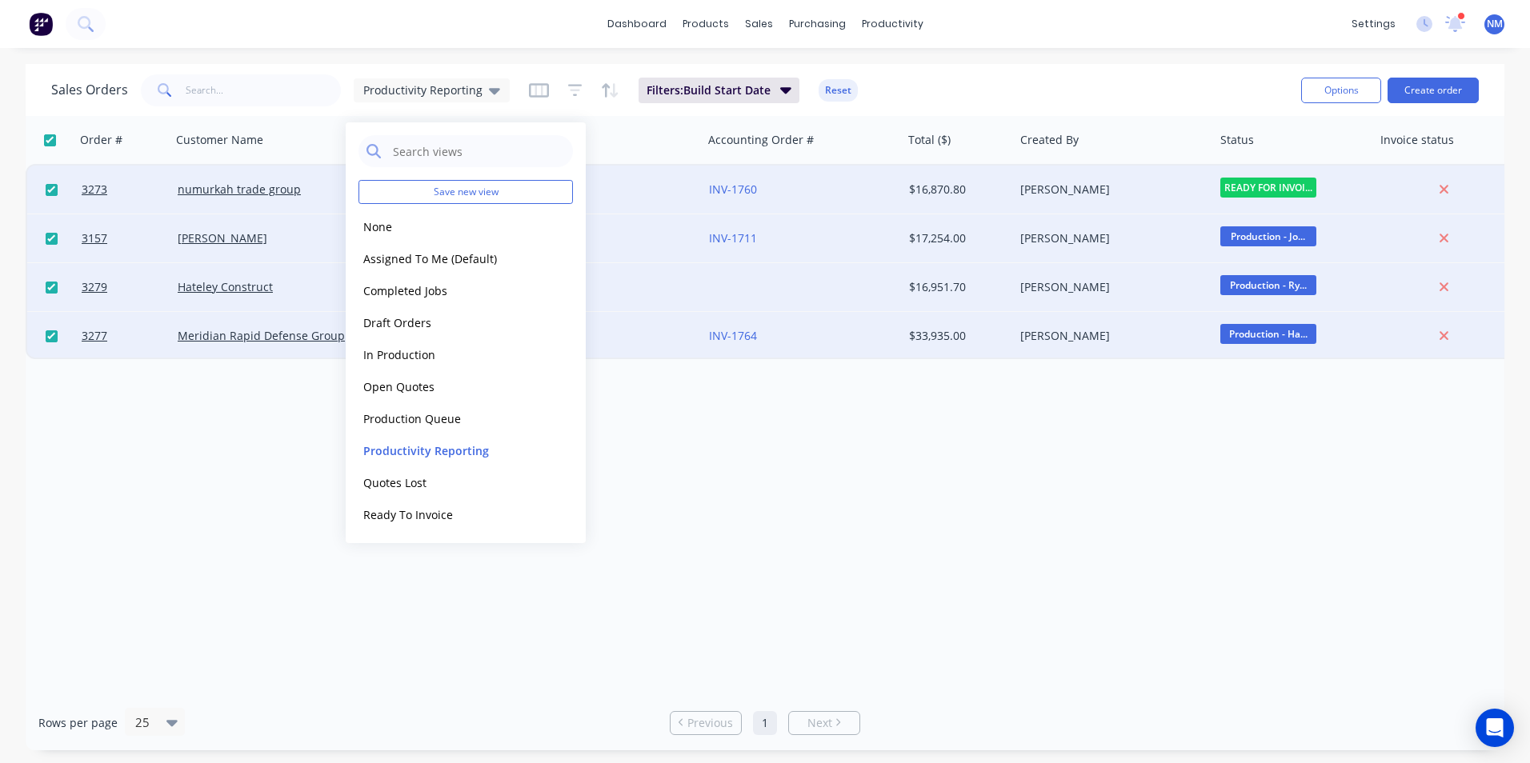
click at [42, 138] on div at bounding box center [49, 140] width 34 height 12
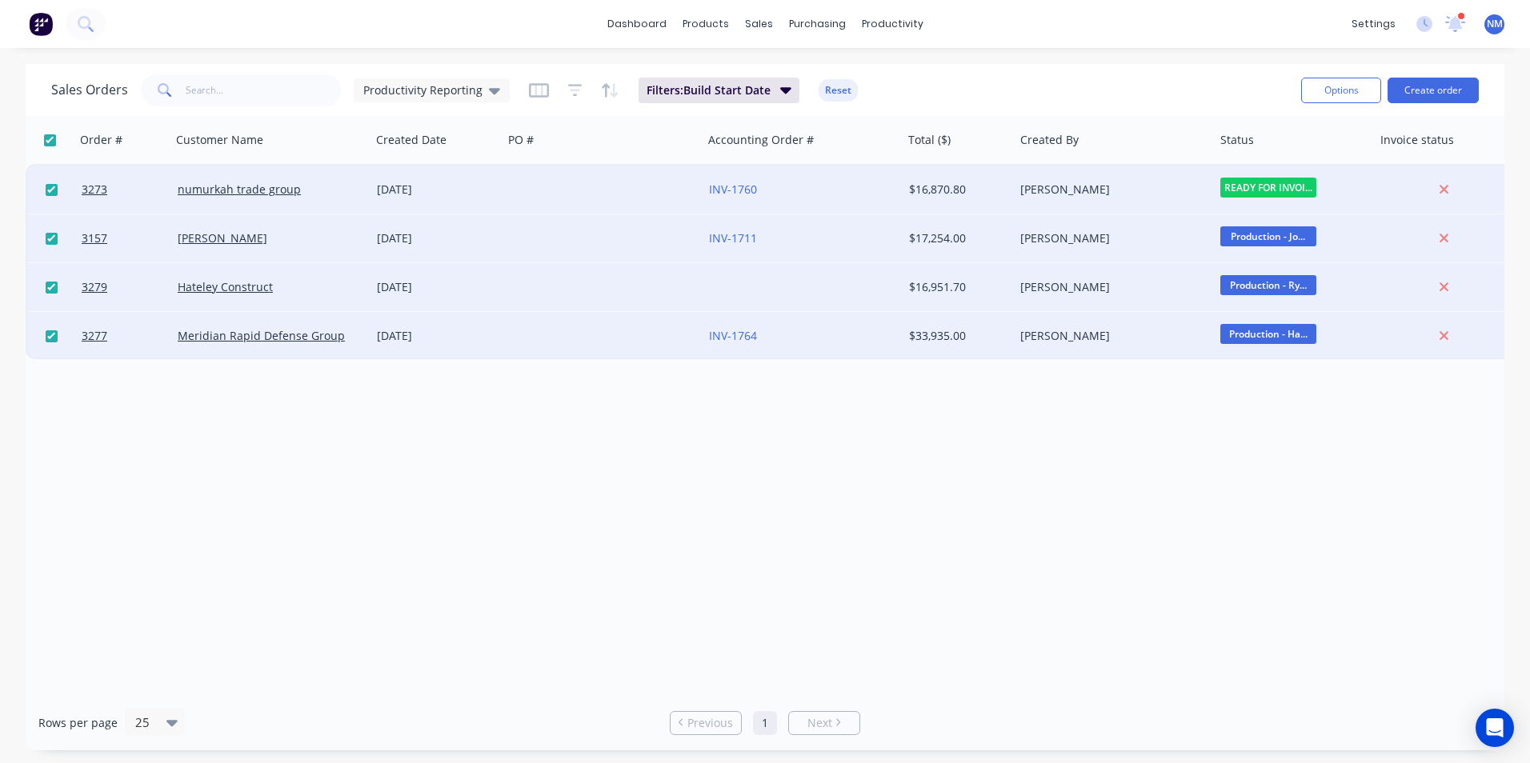
click at [45, 138] on input "checkbox" at bounding box center [50, 140] width 12 height 12
checkbox input "false"
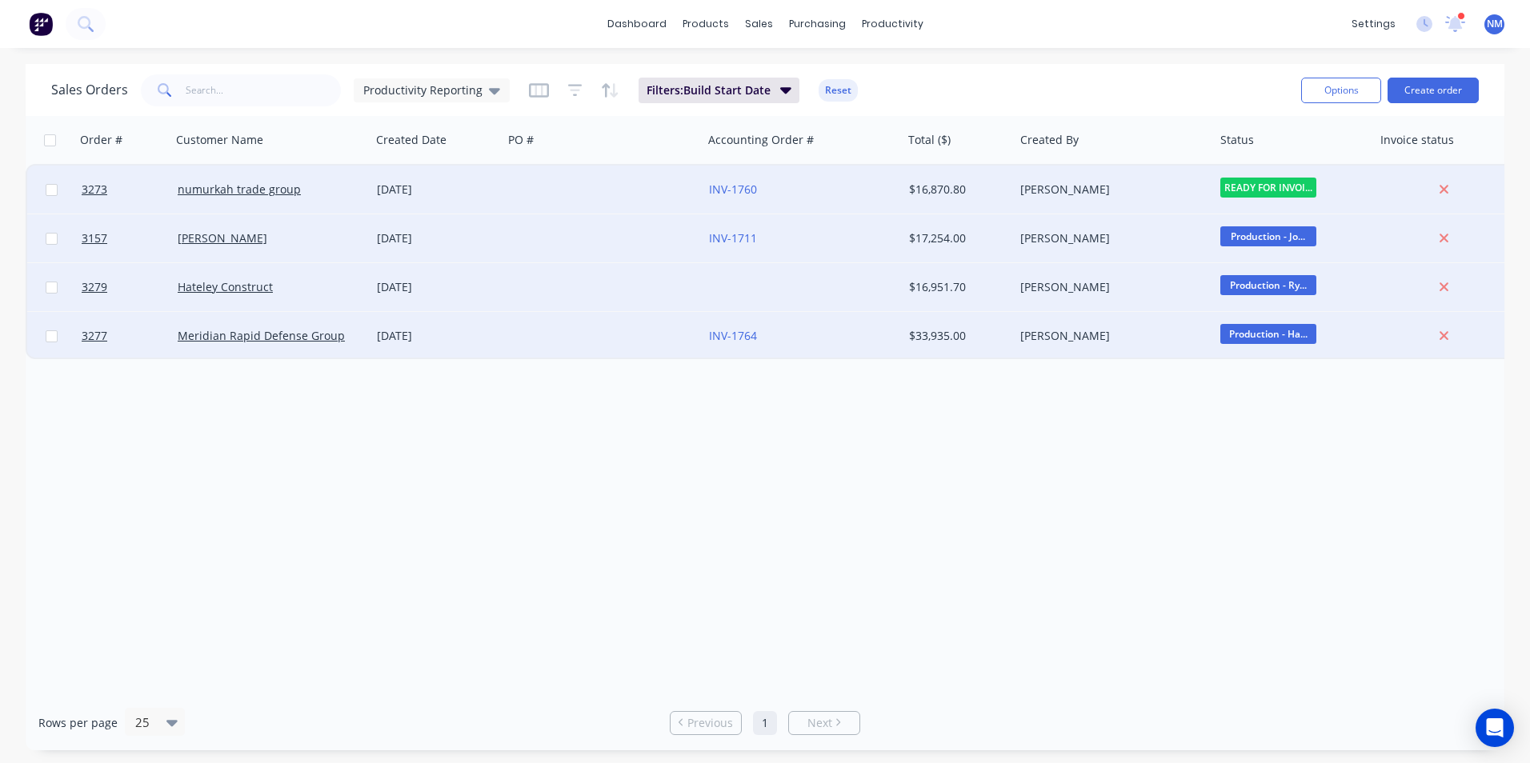
checkbox input "false"
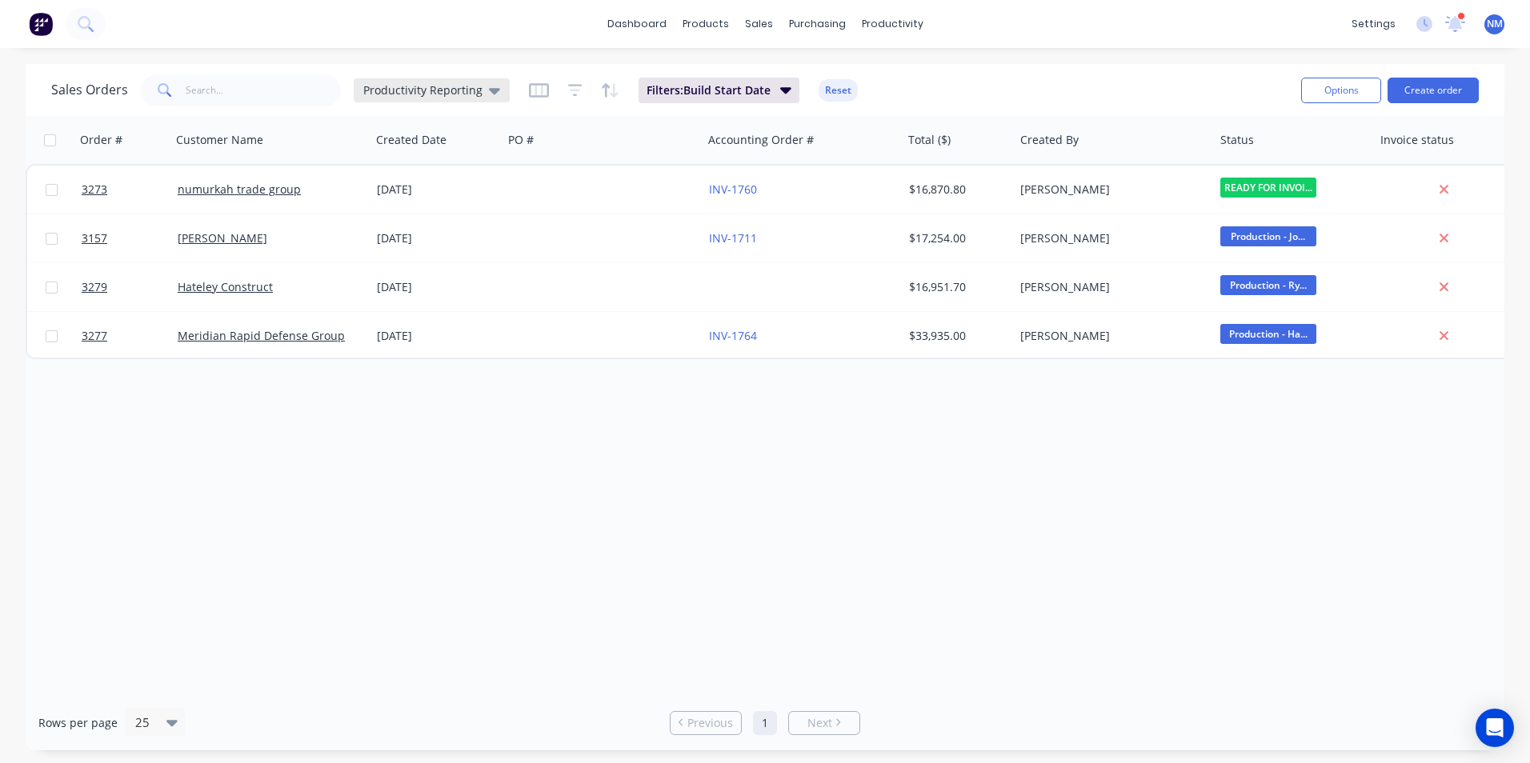
click at [398, 88] on span "Productivity Reporting" at bounding box center [422, 90] width 119 height 17
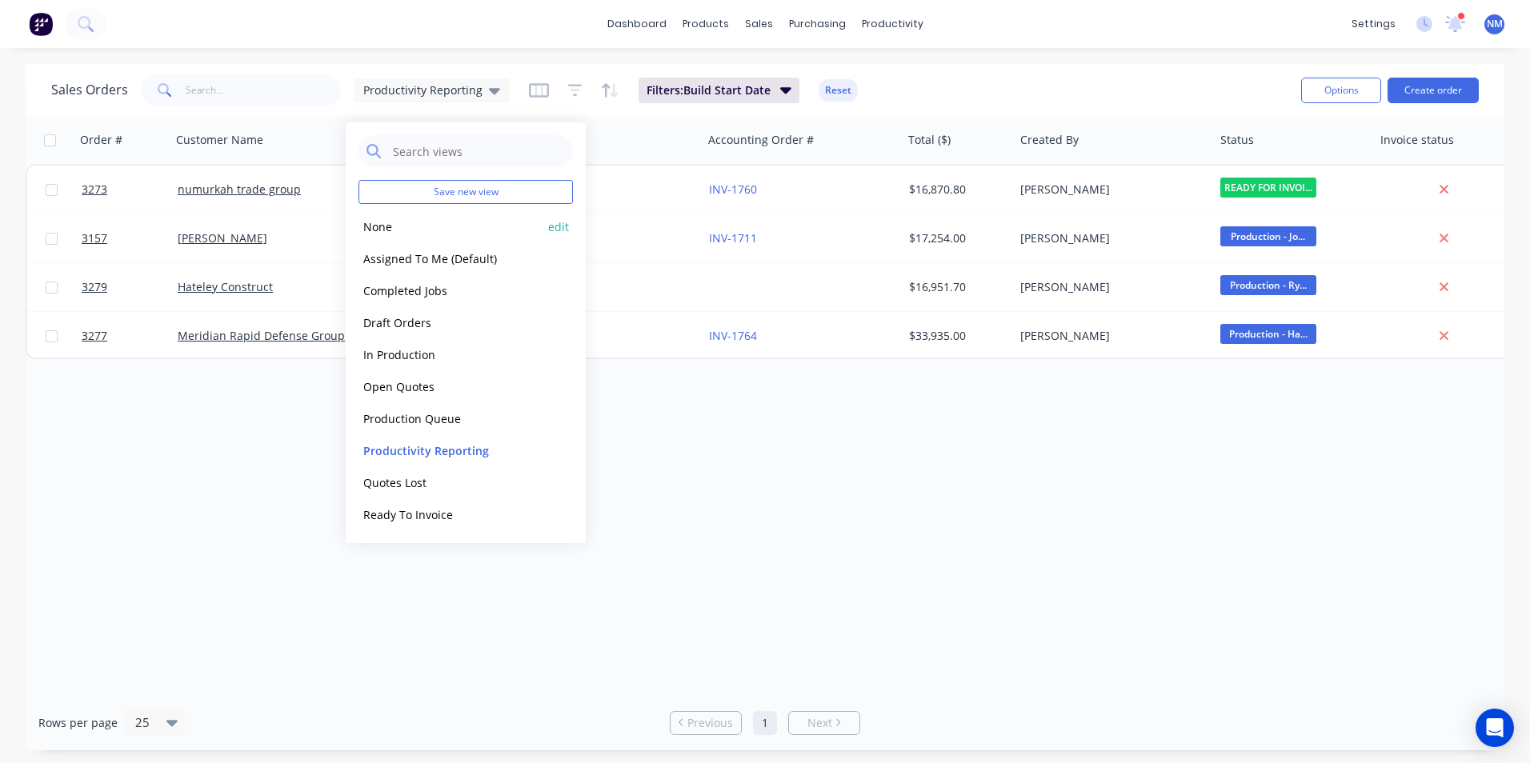
click at [406, 225] on button "None" at bounding box center [449, 227] width 182 height 18
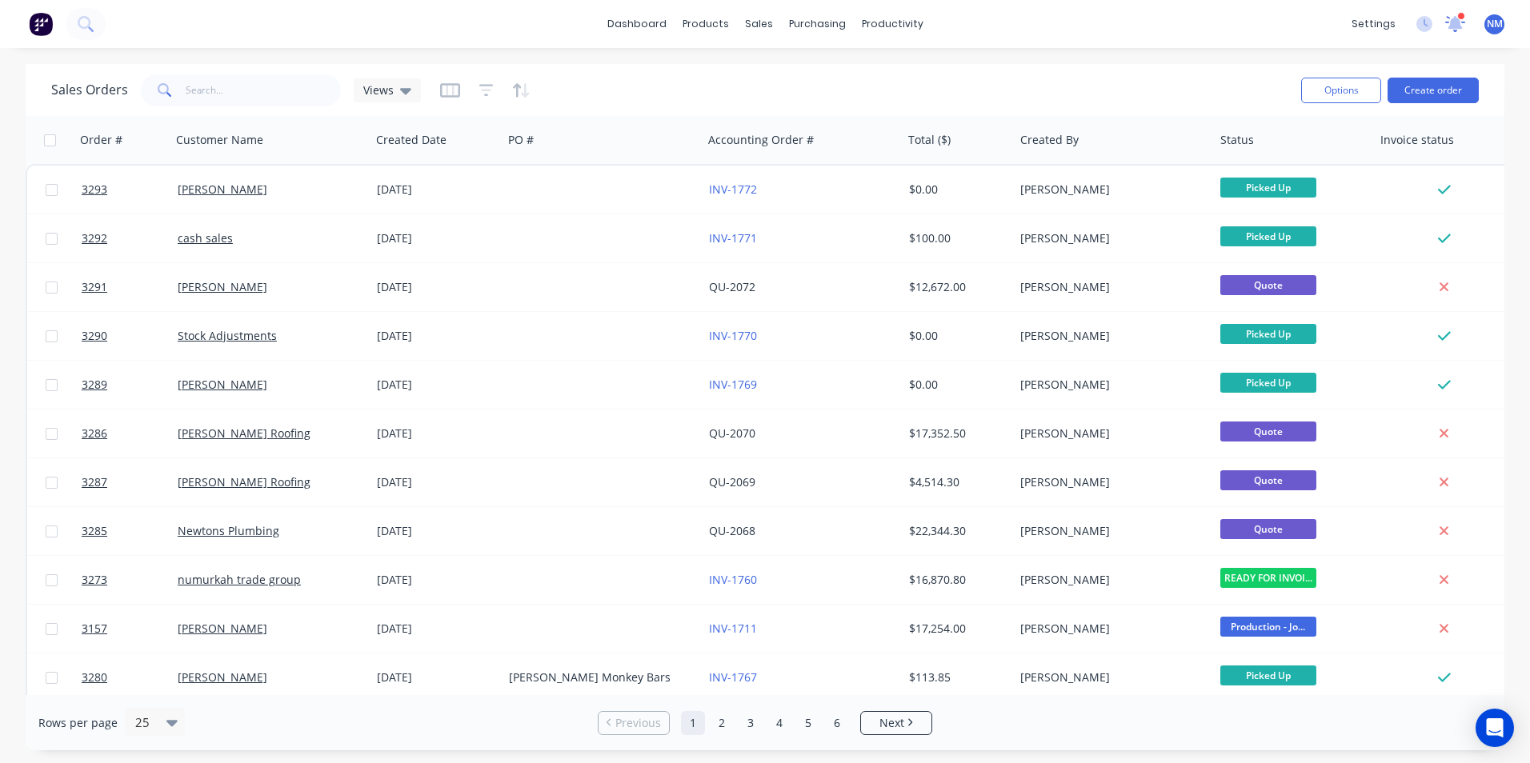
click at [1453, 28] on icon at bounding box center [1455, 22] width 14 height 14
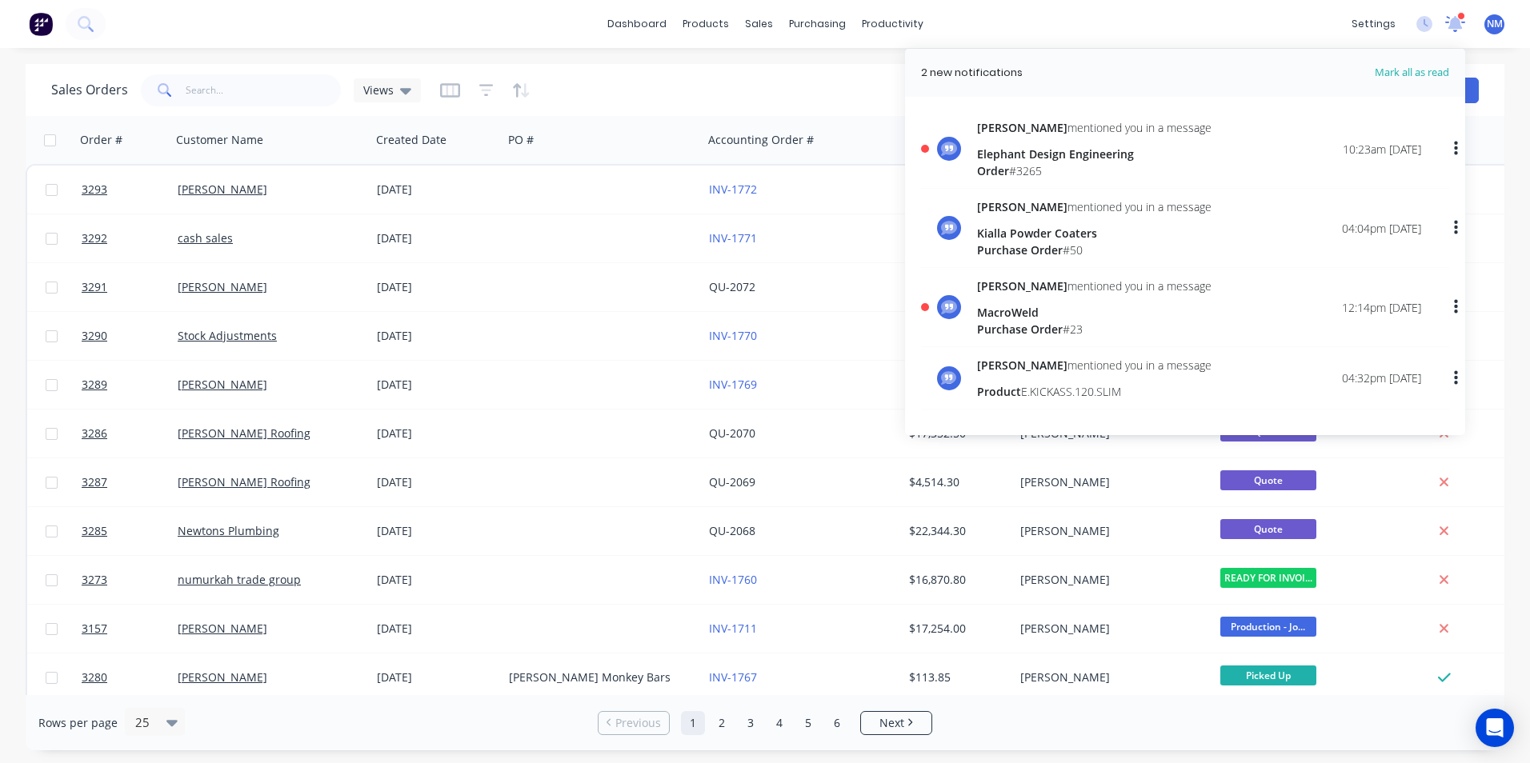
click at [1453, 28] on icon at bounding box center [1455, 22] width 14 height 13
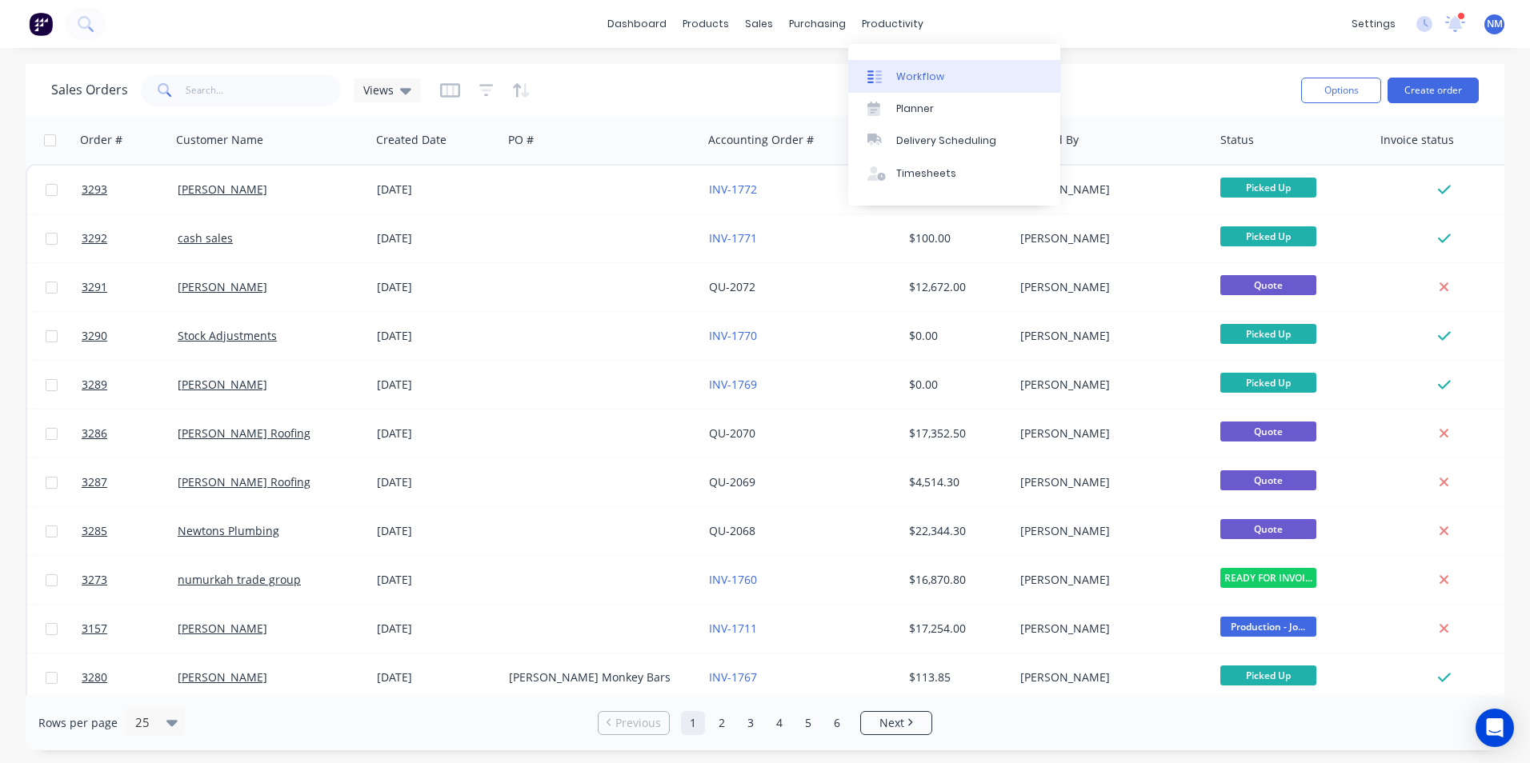
drag, startPoint x: 889, startPoint y: 31, endPoint x: 908, endPoint y: 65, distance: 38.7
click at [890, 31] on div "productivity" at bounding box center [893, 24] width 78 height 24
click at [912, 70] on div "Workflow" at bounding box center [920, 77] width 48 height 14
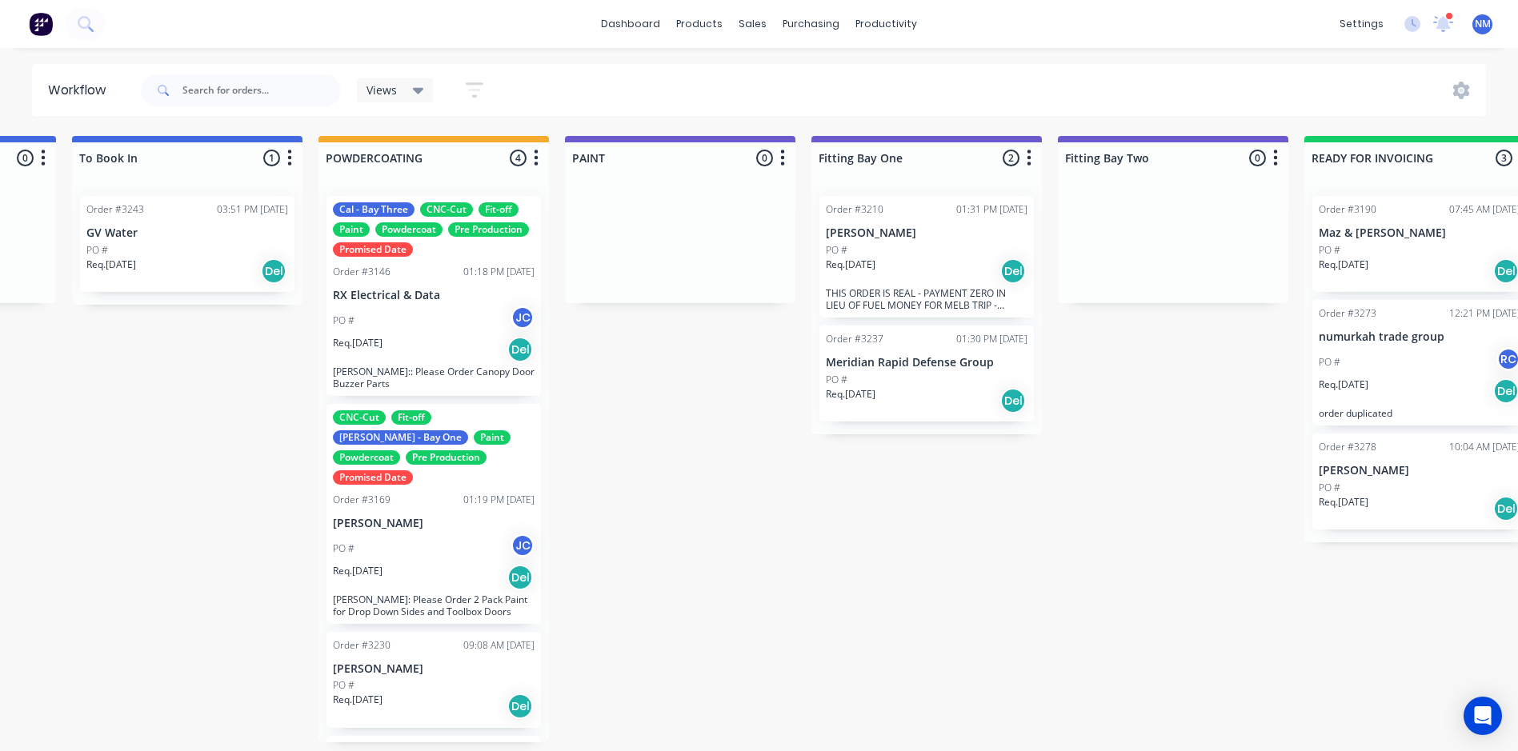
scroll to position [0, 3471]
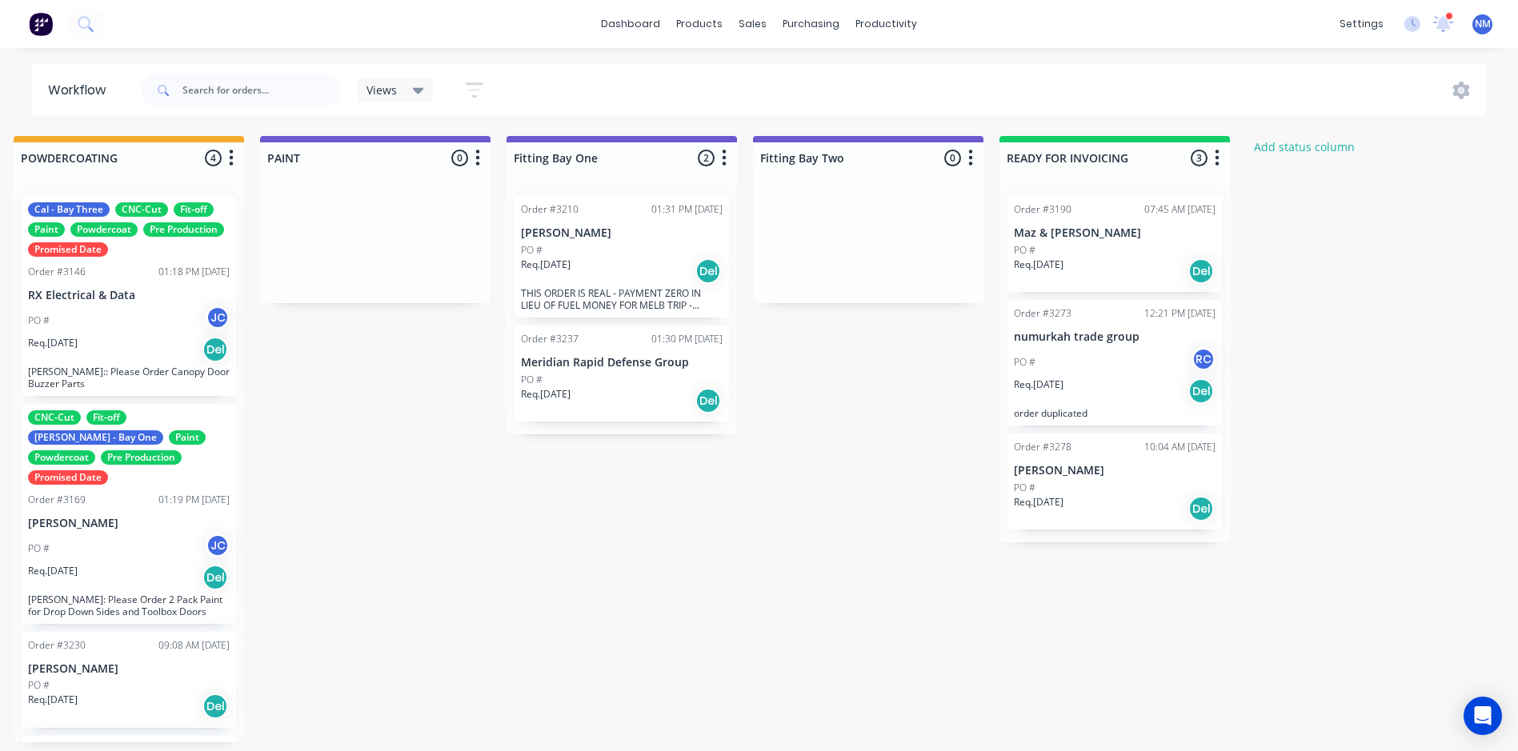
click at [1097, 358] on div "PO # RC" at bounding box center [1115, 362] width 202 height 30
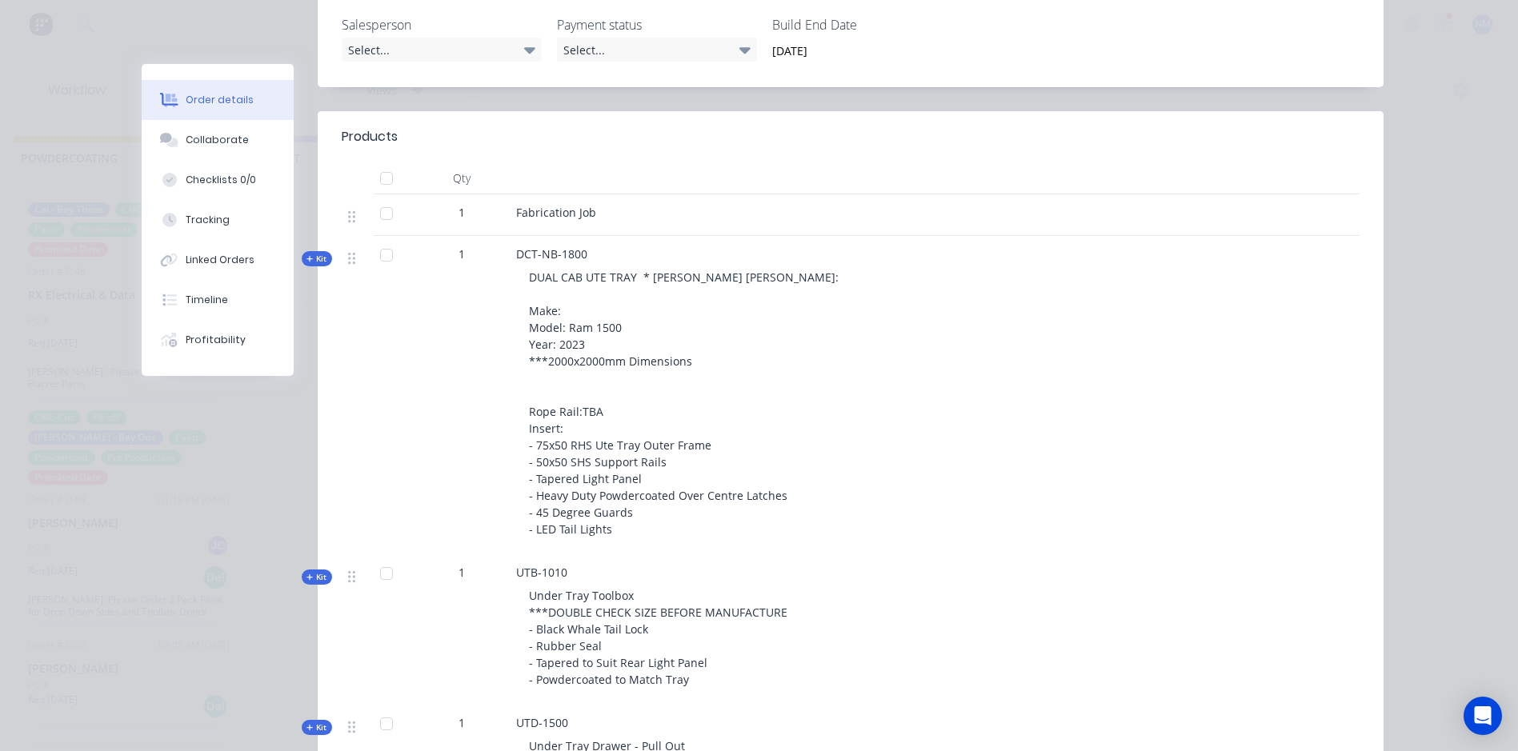
scroll to position [560, 0]
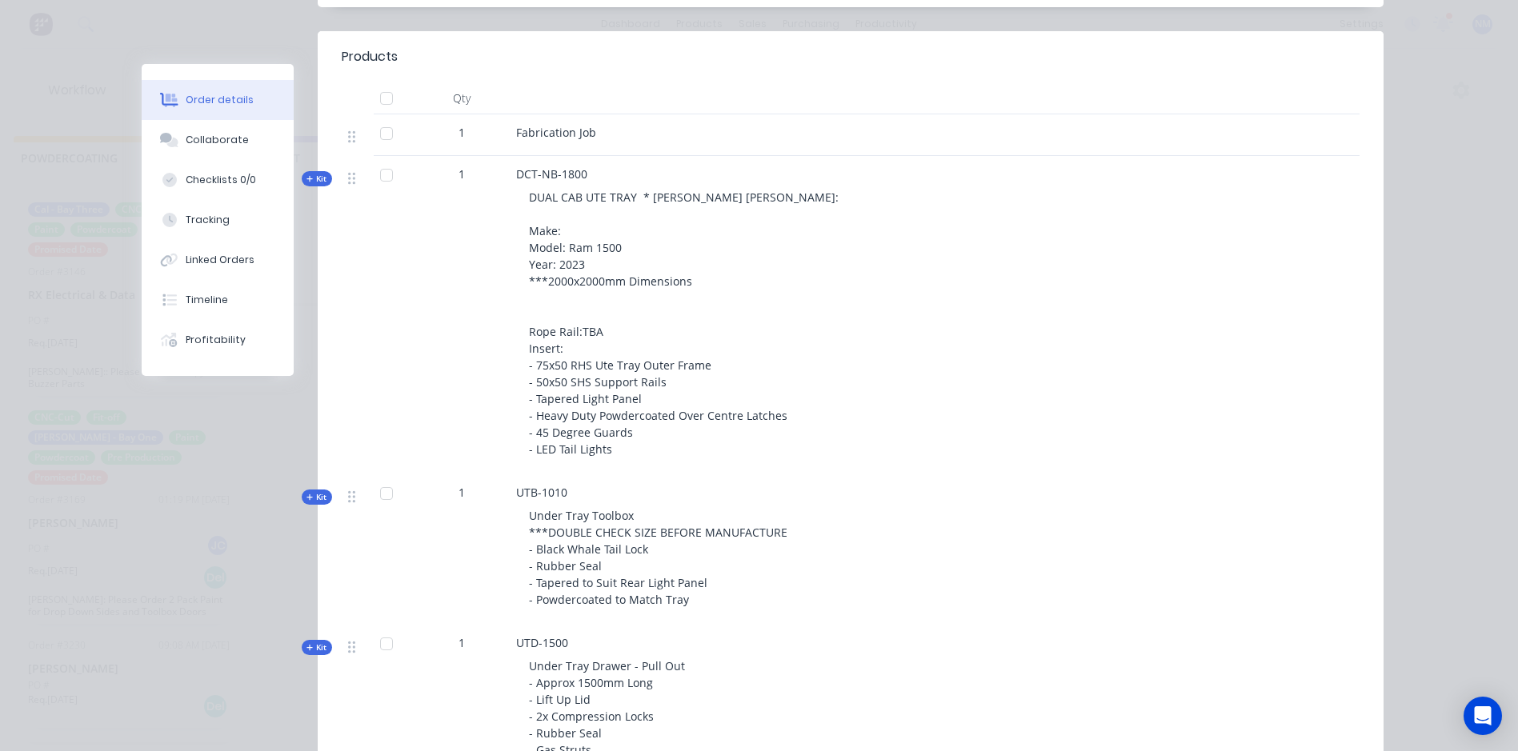
click at [306, 178] on icon at bounding box center [309, 179] width 7 height 8
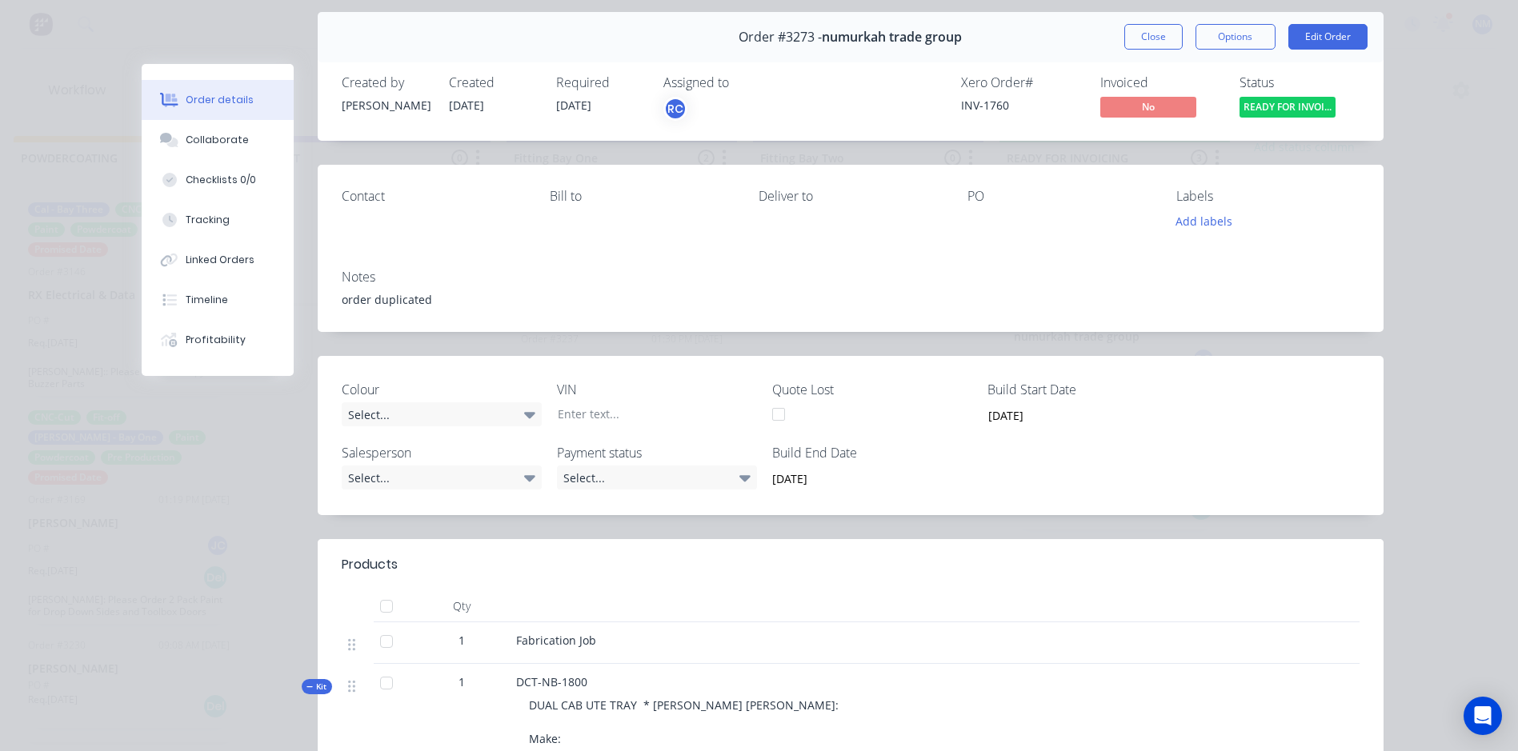
scroll to position [0, 0]
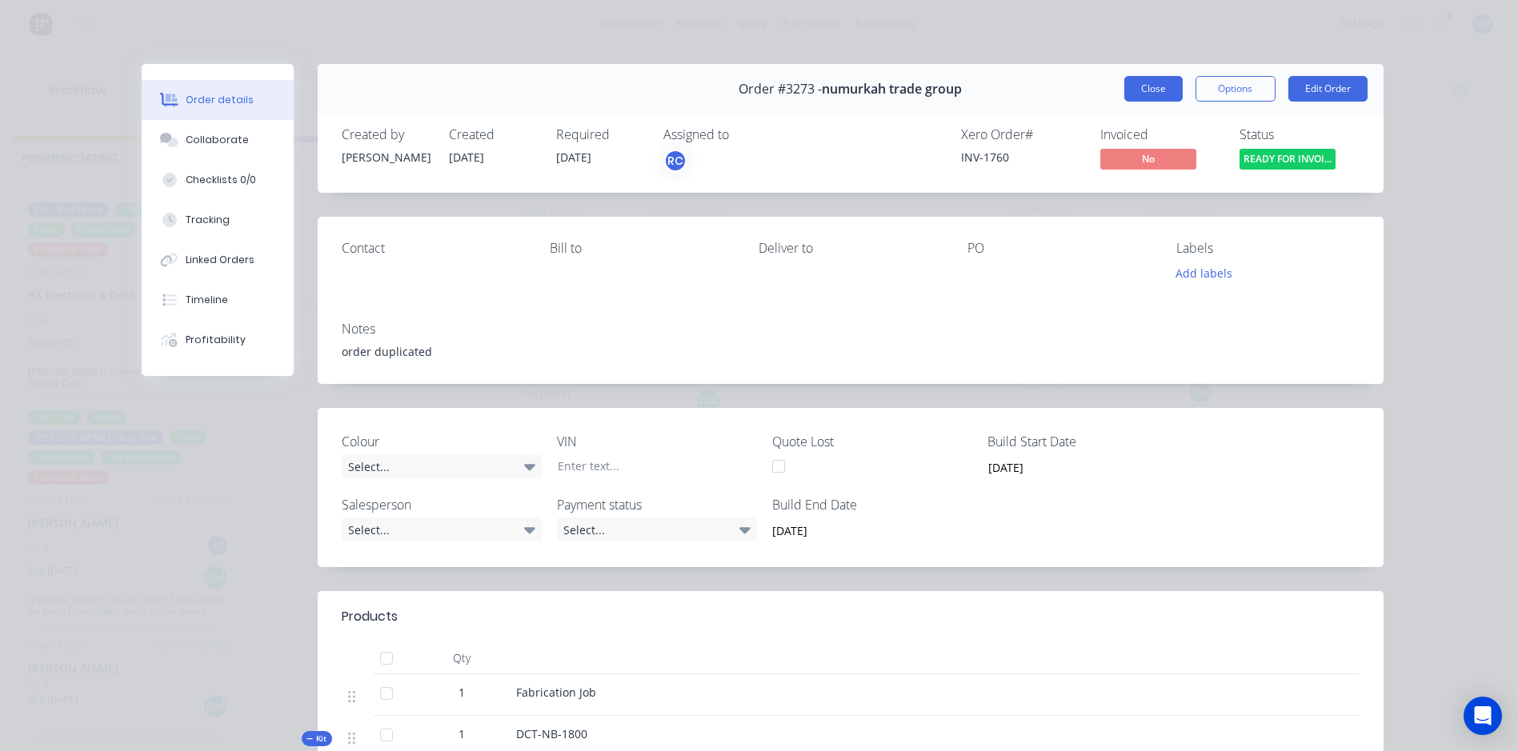
click at [1154, 87] on button "Close" at bounding box center [1153, 89] width 58 height 26
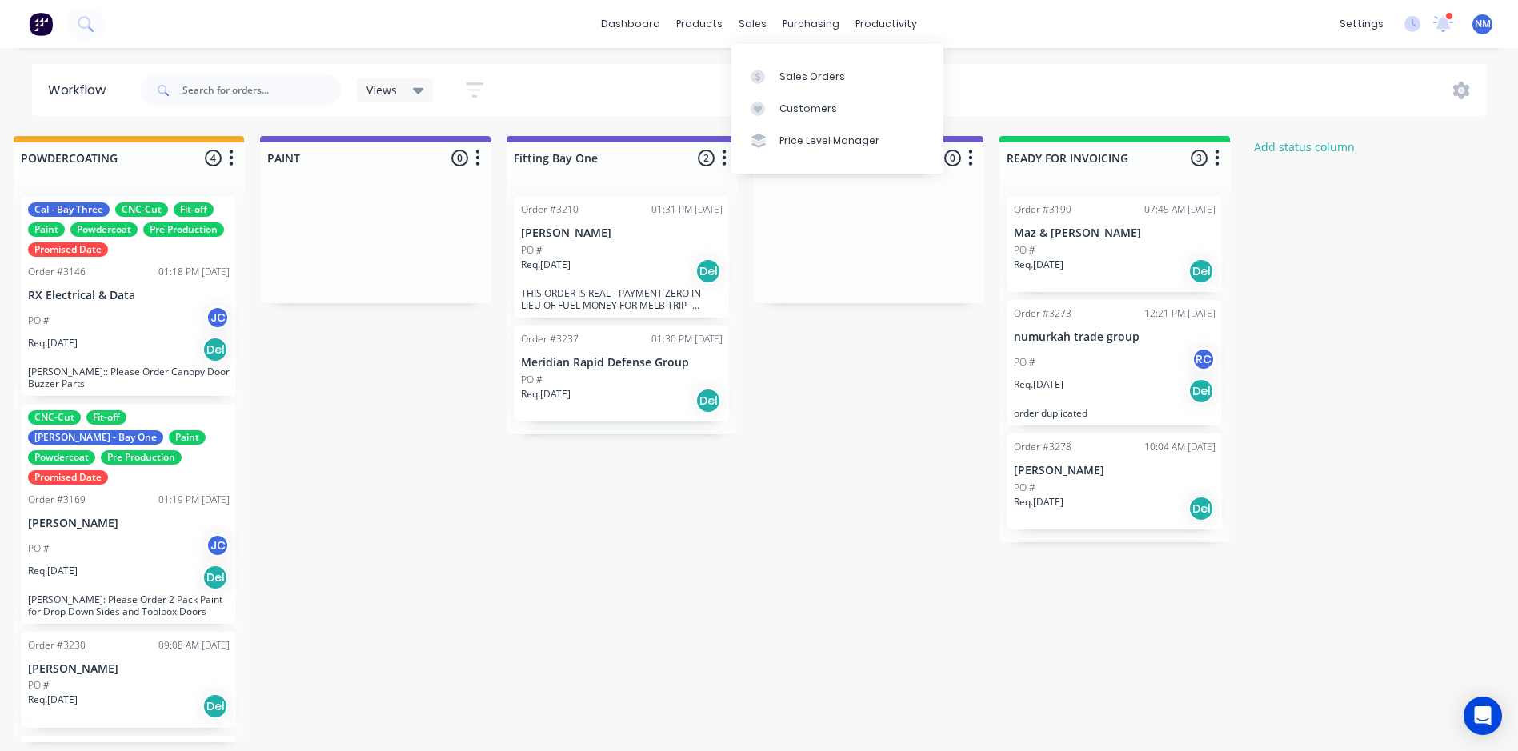
drag, startPoint x: 758, startPoint y: 25, endPoint x: 772, endPoint y: 56, distance: 34.0
drag, startPoint x: 772, startPoint y: 56, endPoint x: 755, endPoint y: 26, distance: 34.7
click at [755, 26] on div "sales" at bounding box center [752, 24] width 44 height 24
click at [788, 78] on div "Sales Orders" at bounding box center [812, 77] width 66 height 14
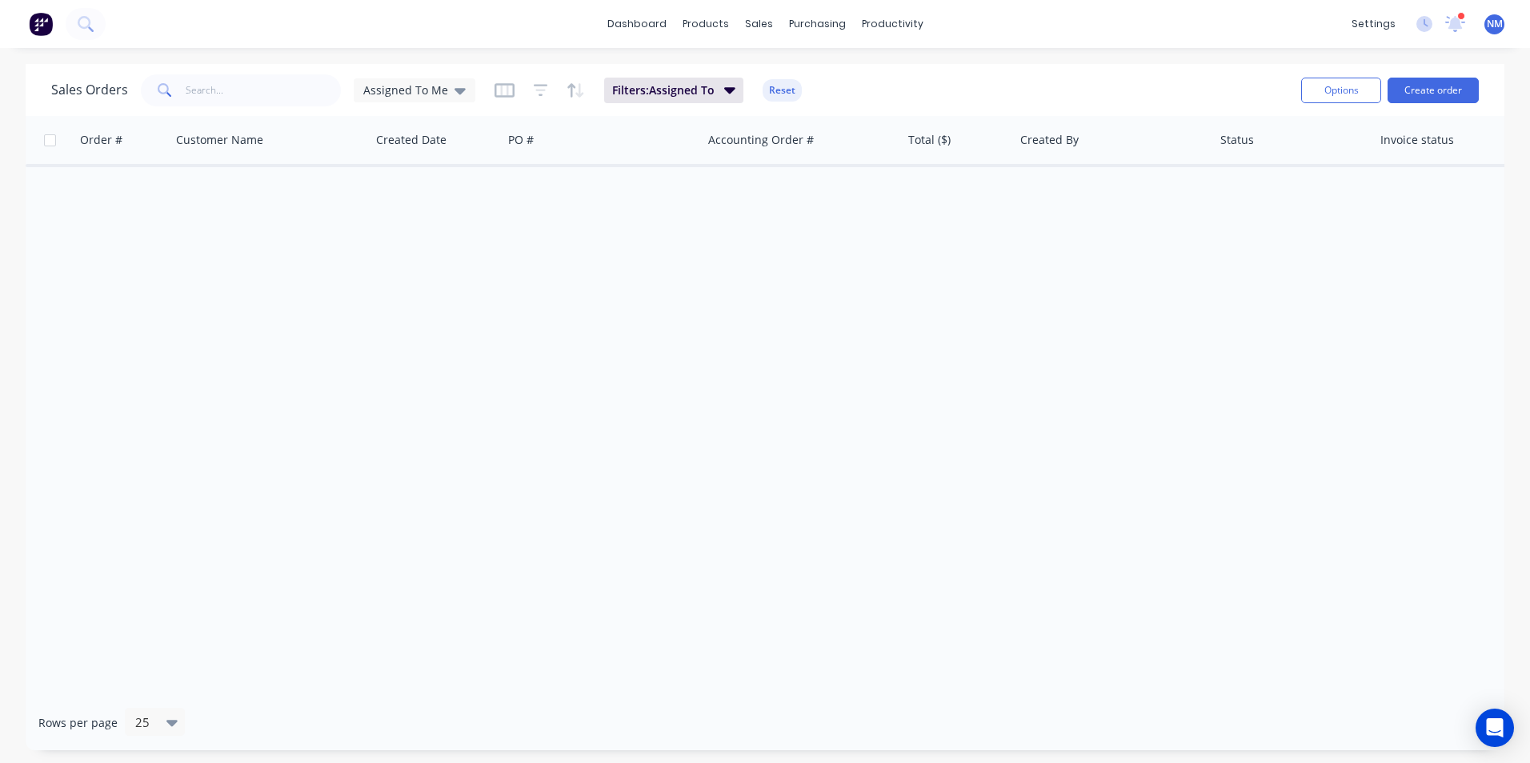
click at [414, 103] on div "Sales Orders Assigned To Me" at bounding box center [263, 90] width 424 height 32
click at [441, 83] on span "Assigned To Me" at bounding box center [405, 90] width 85 height 17
click at [422, 234] on div "None edit" at bounding box center [465, 226] width 214 height 32
click at [382, 226] on button "None" at bounding box center [449, 227] width 182 height 18
click at [263, 91] on input "text" at bounding box center [264, 90] width 156 height 32
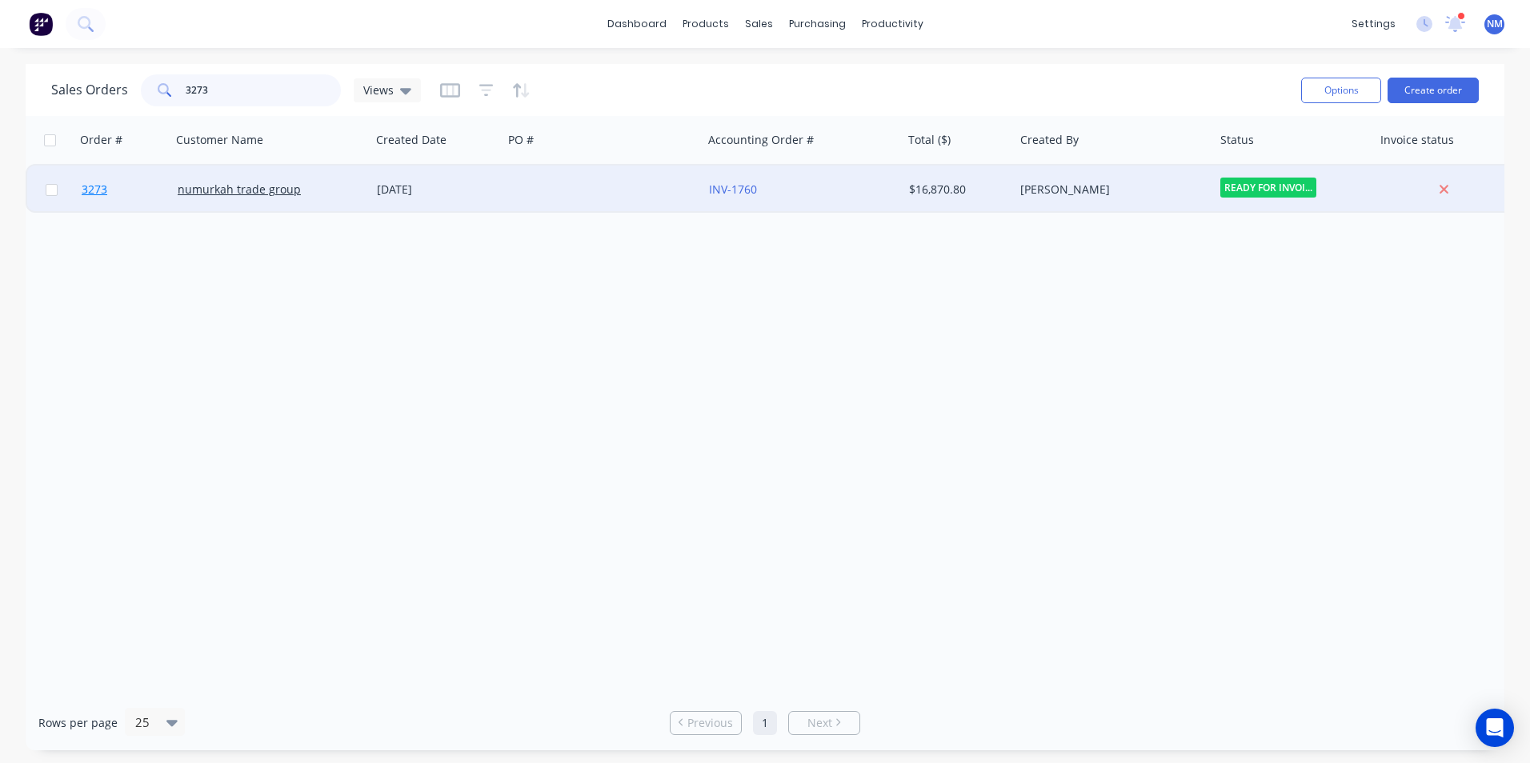
type input "3273"
click at [95, 189] on span "3273" at bounding box center [95, 190] width 26 height 16
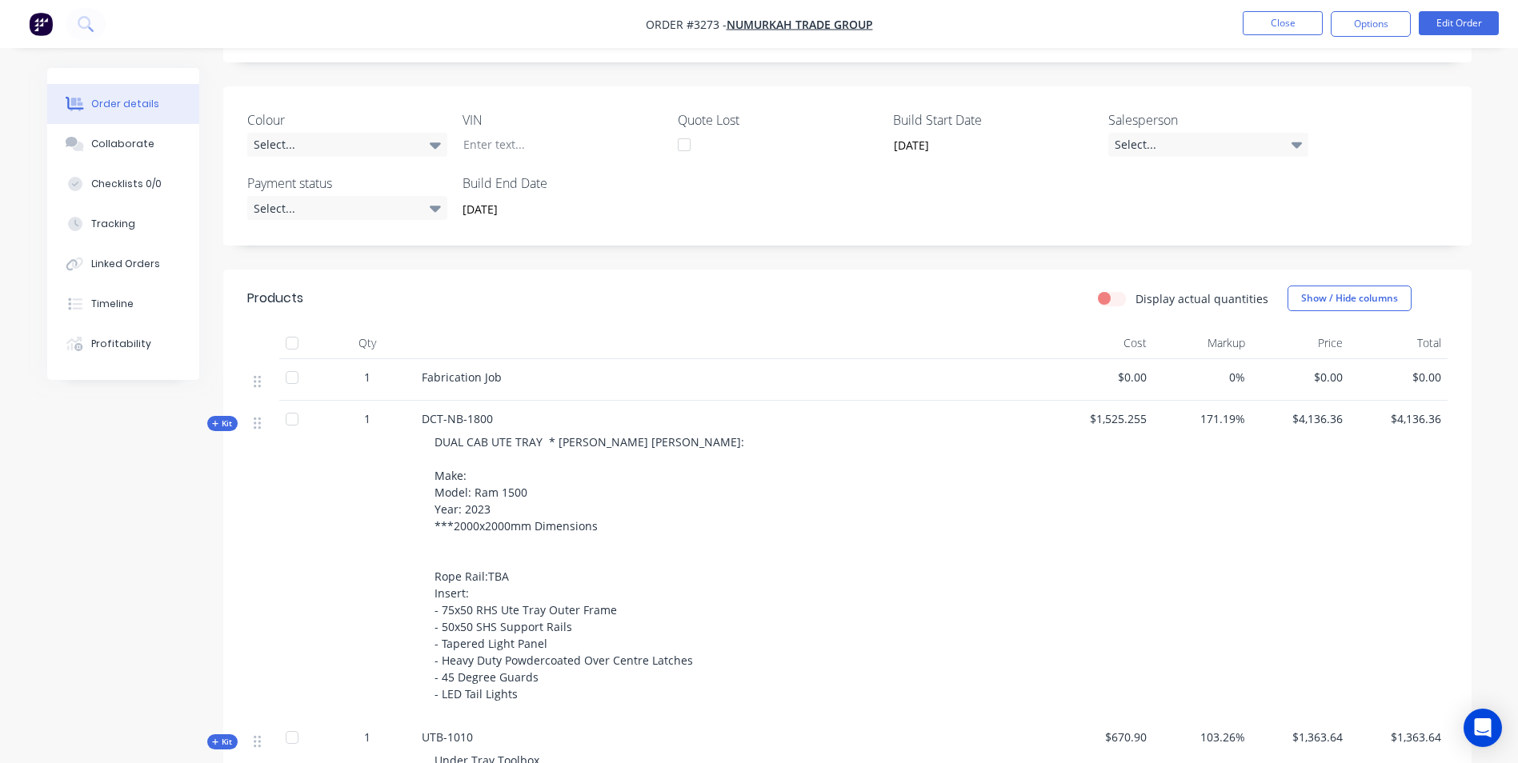
scroll to position [400, 0]
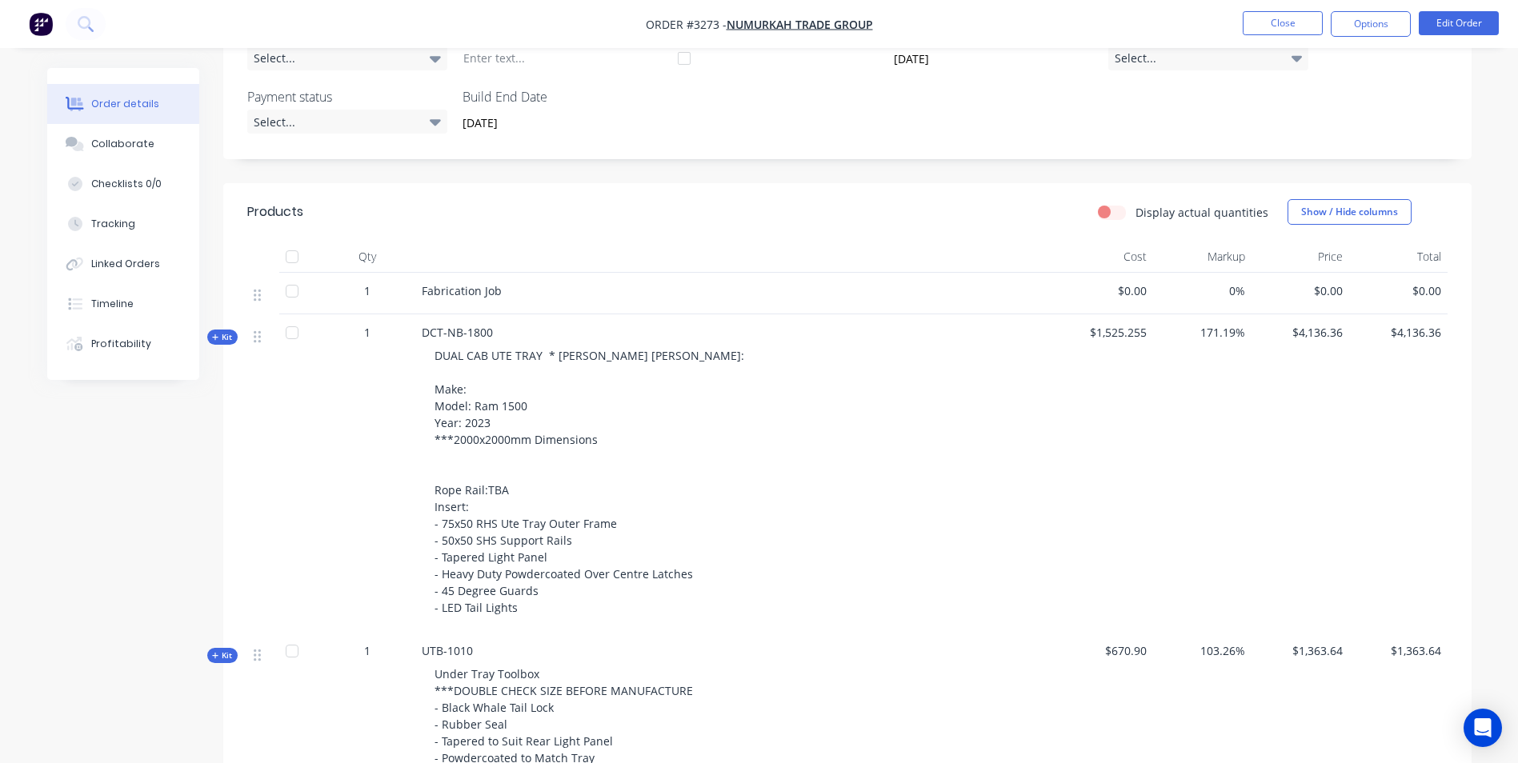
click at [217, 335] on icon at bounding box center [215, 338] width 7 height 8
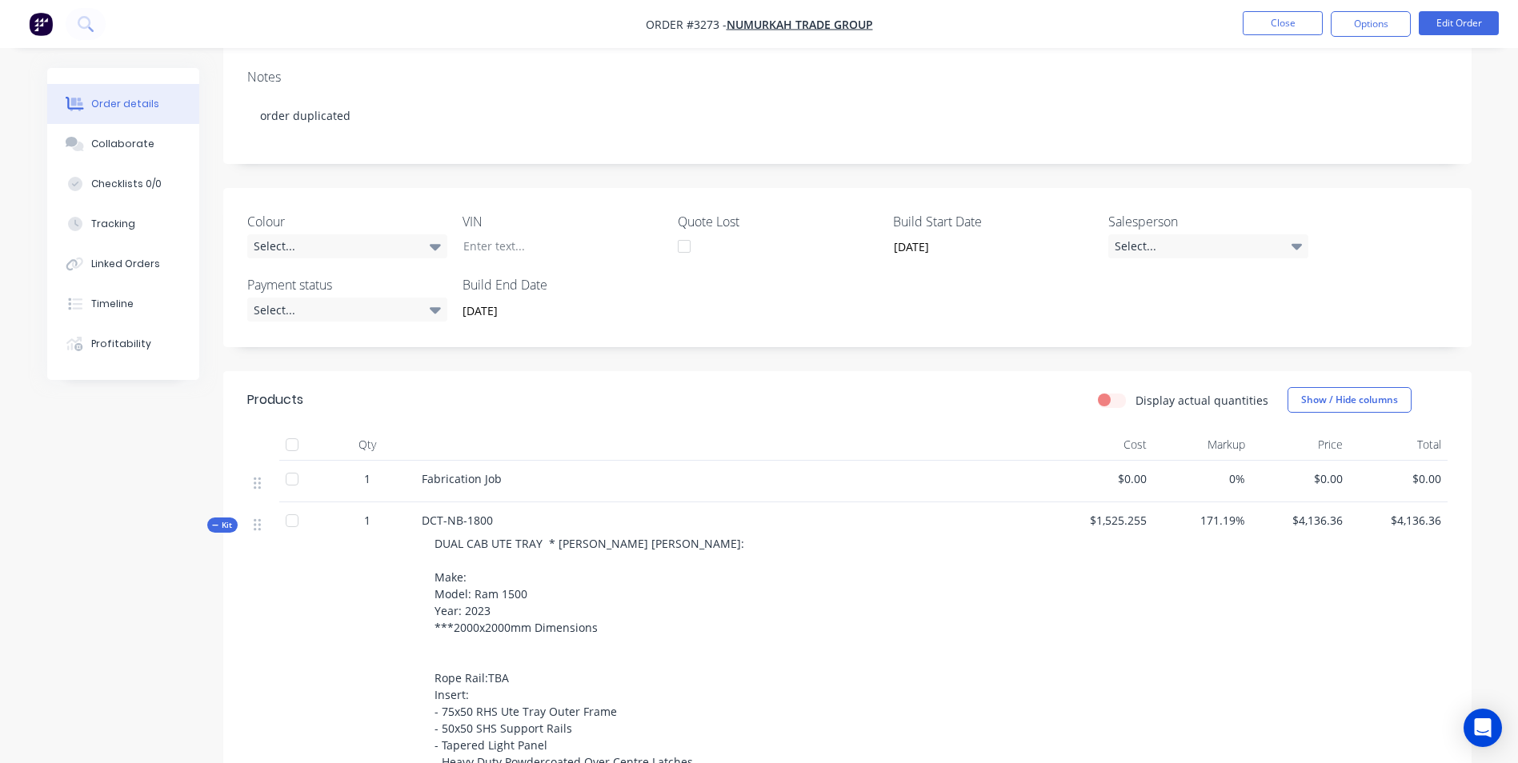
scroll to position [320, 0]
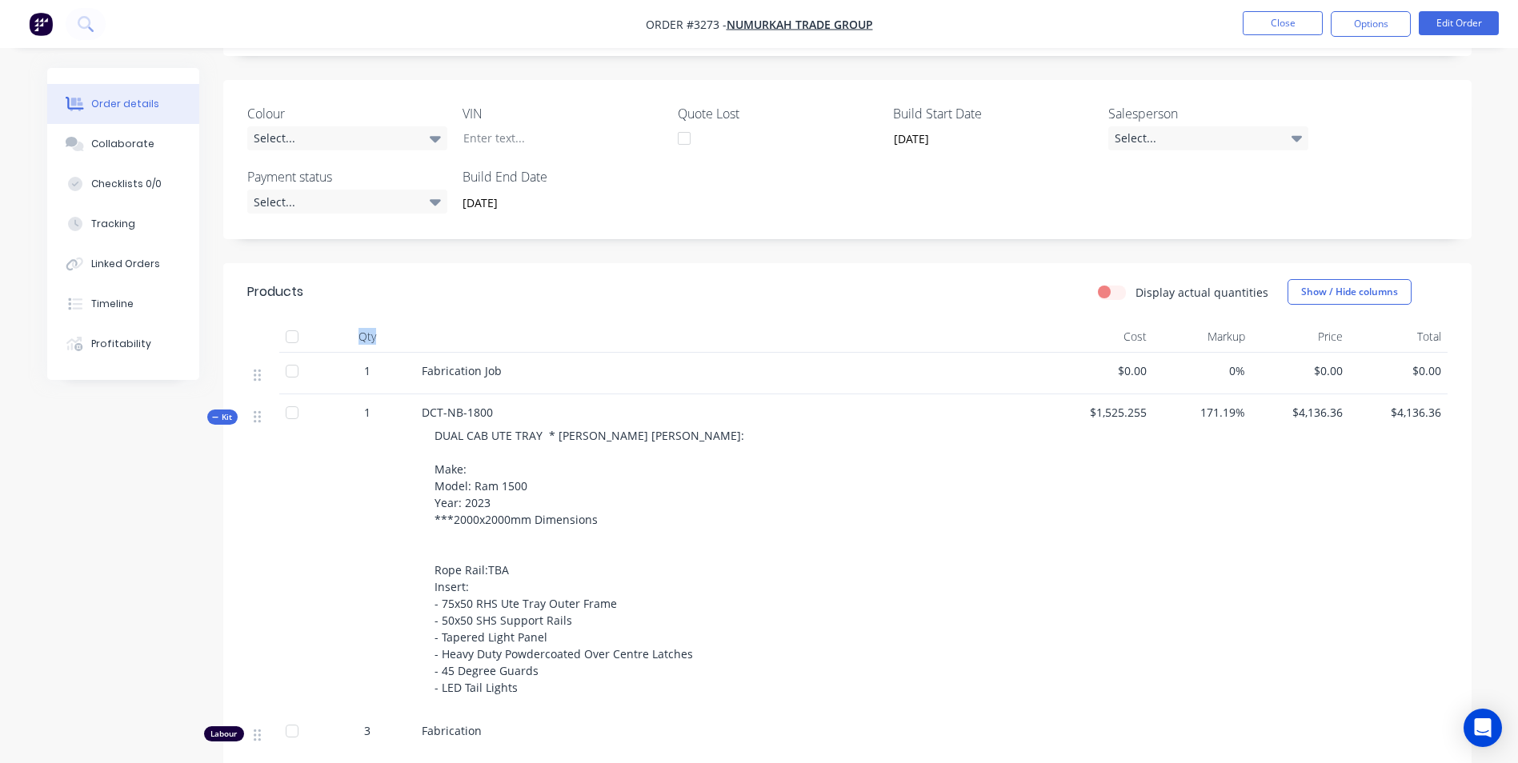
drag, startPoint x: 351, startPoint y: 331, endPoint x: 388, endPoint y: 339, distance: 37.7
click at [388, 339] on div "Qty" at bounding box center [367, 337] width 96 height 32
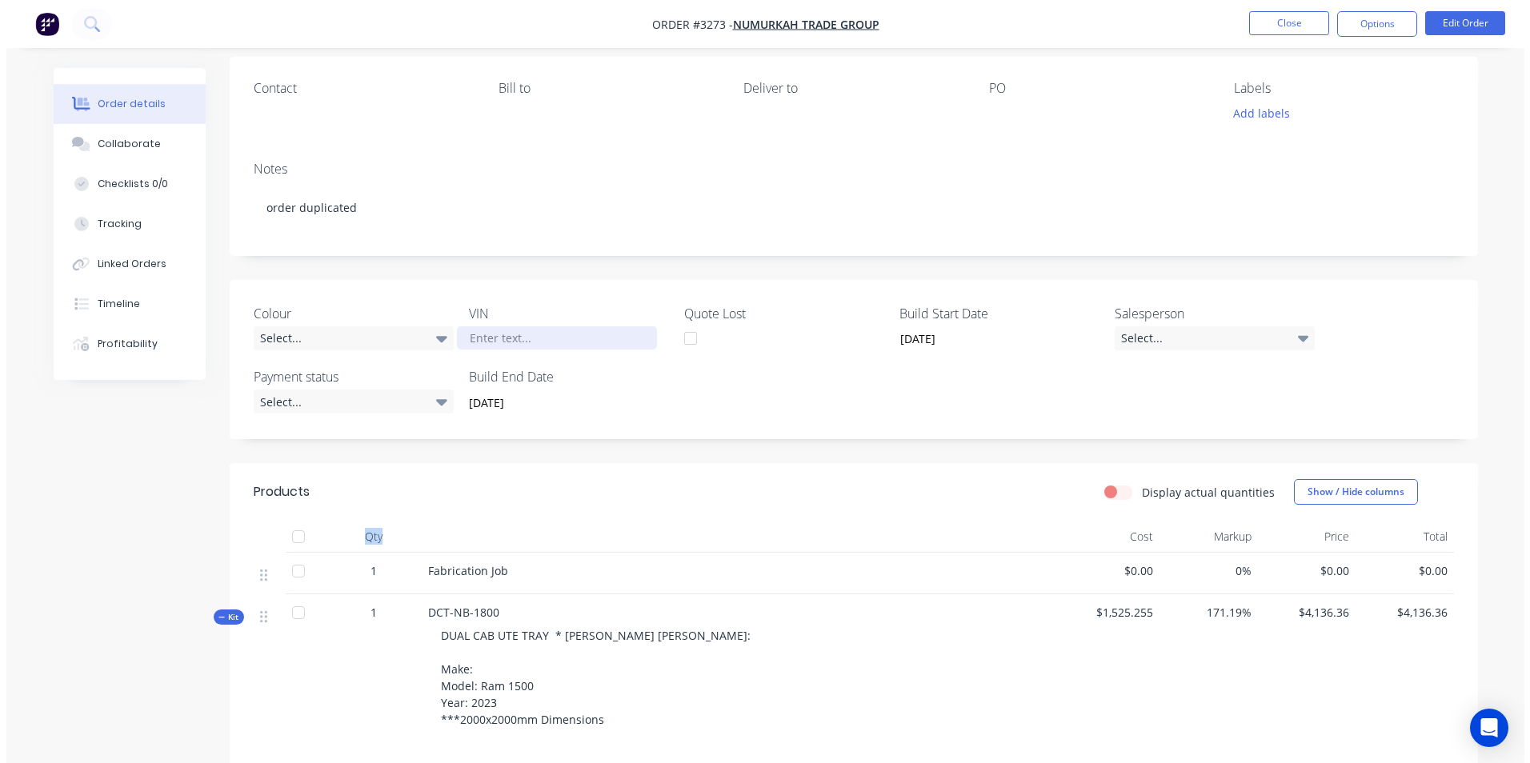
scroll to position [0, 0]
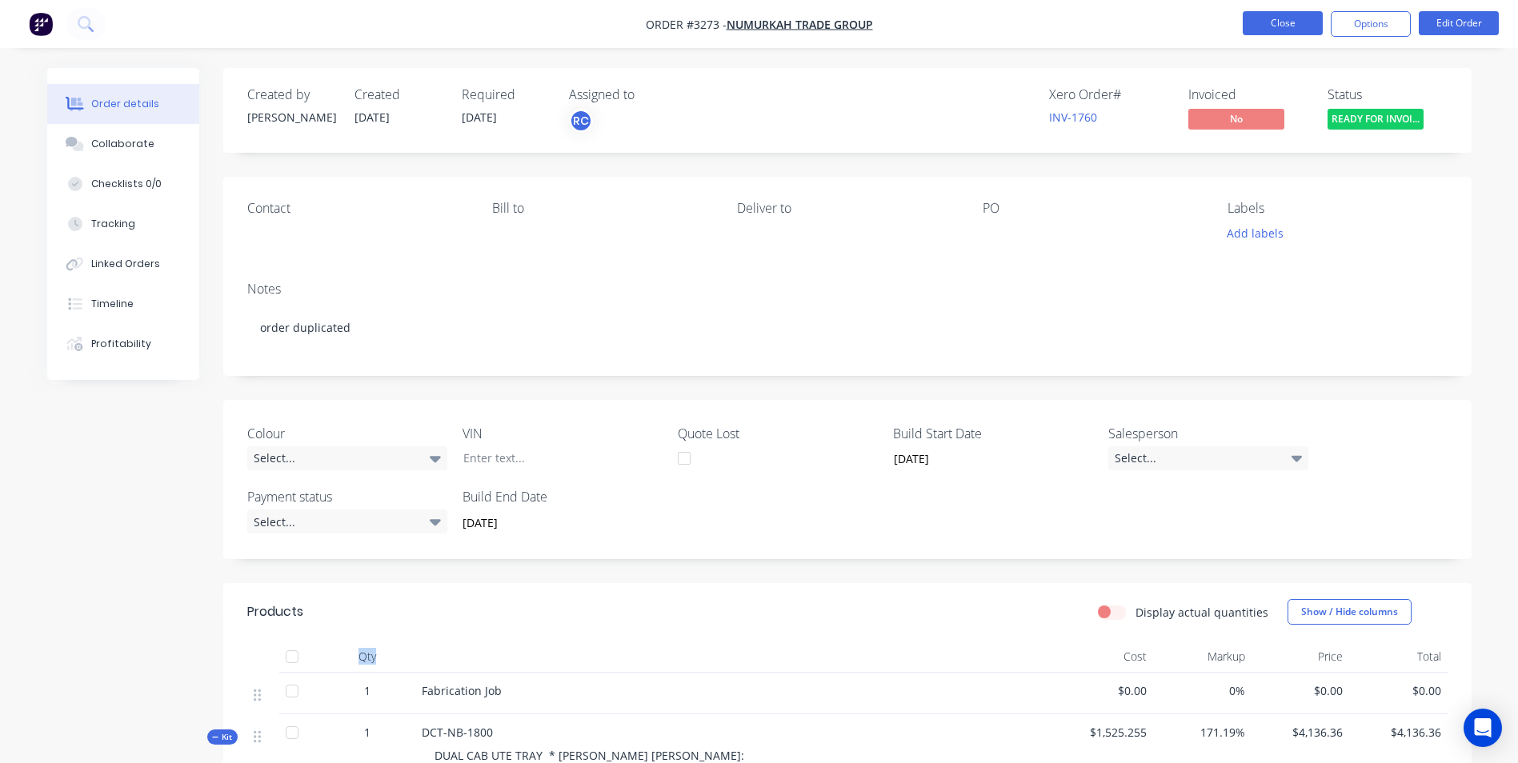
click at [1288, 22] on button "Close" at bounding box center [1282, 23] width 80 height 24
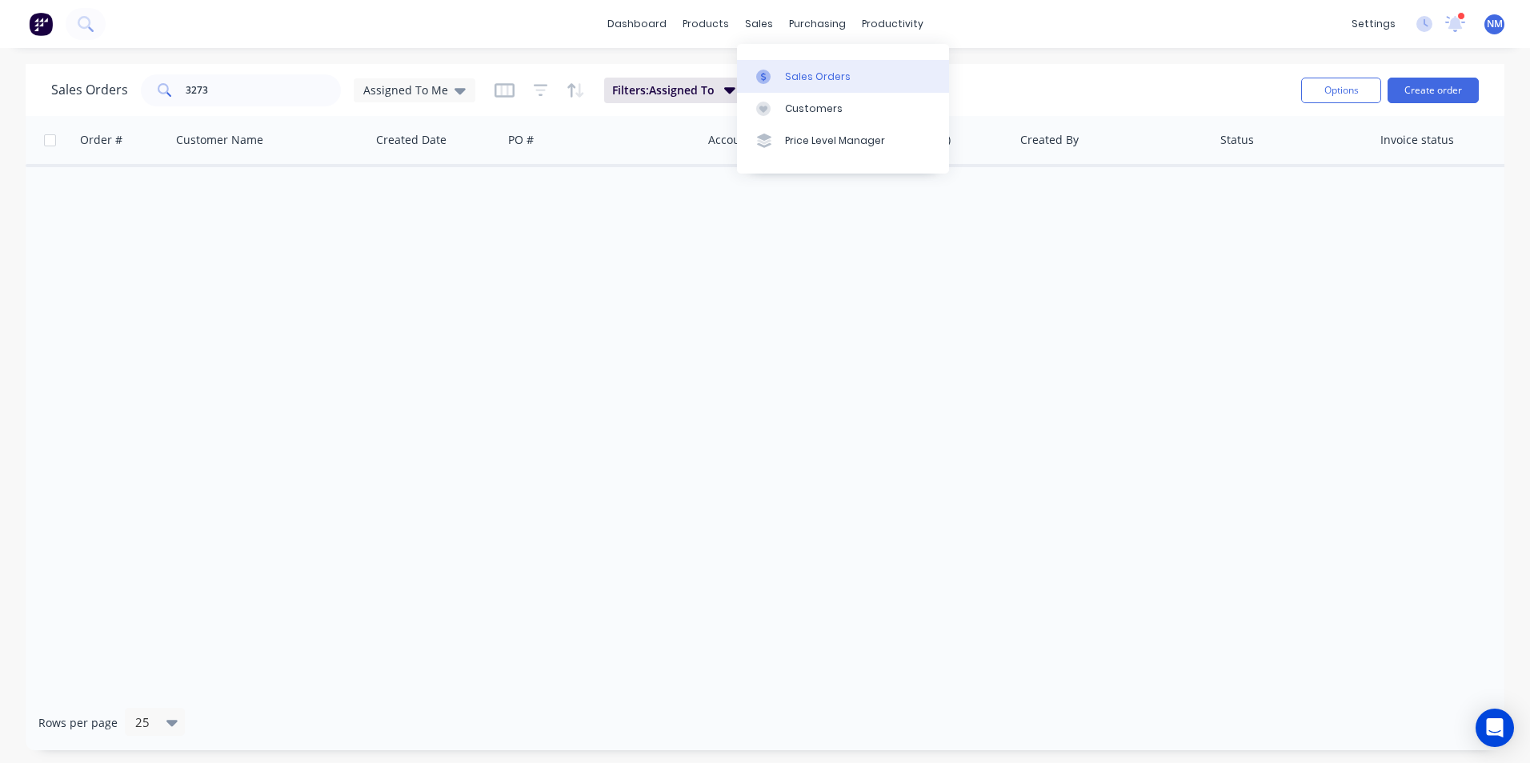
click at [775, 74] on div at bounding box center [768, 77] width 24 height 14
click at [840, 76] on div "Sales Orders" at bounding box center [818, 77] width 66 height 14
click at [397, 84] on span "Assigned To Me" at bounding box center [405, 90] width 85 height 17
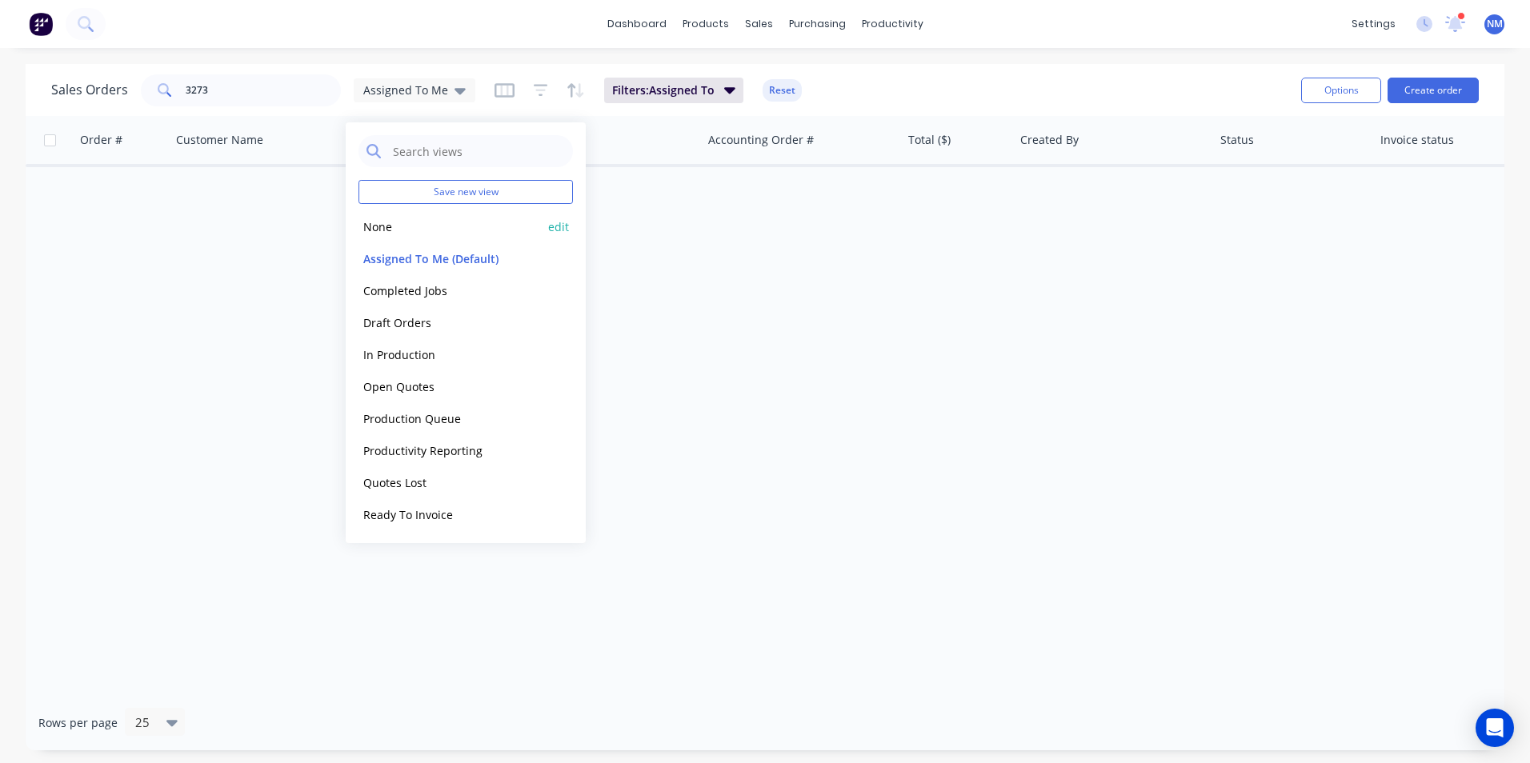
click at [398, 231] on button "None" at bounding box center [449, 227] width 182 height 18
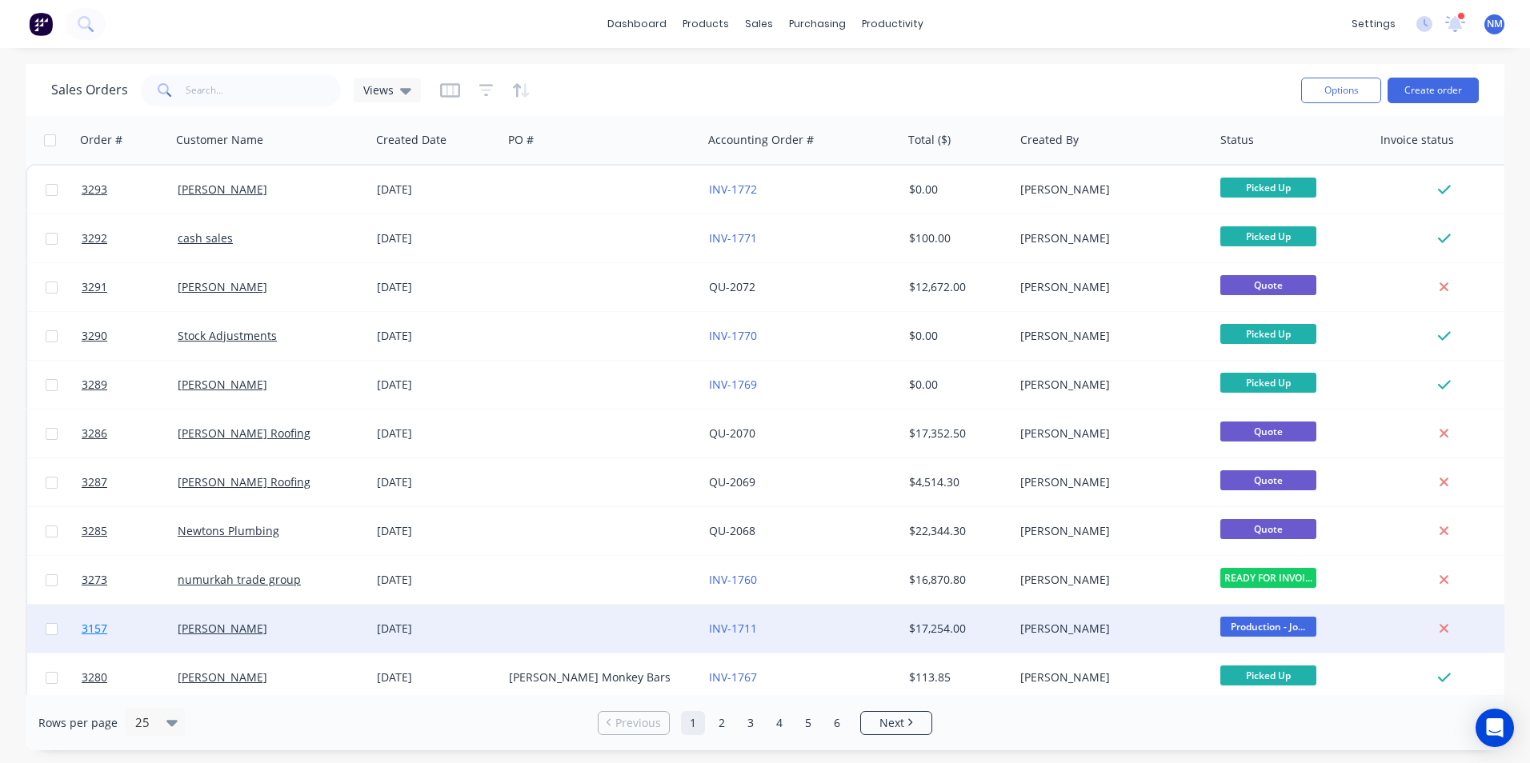
click at [98, 626] on span "3157" at bounding box center [95, 629] width 26 height 16
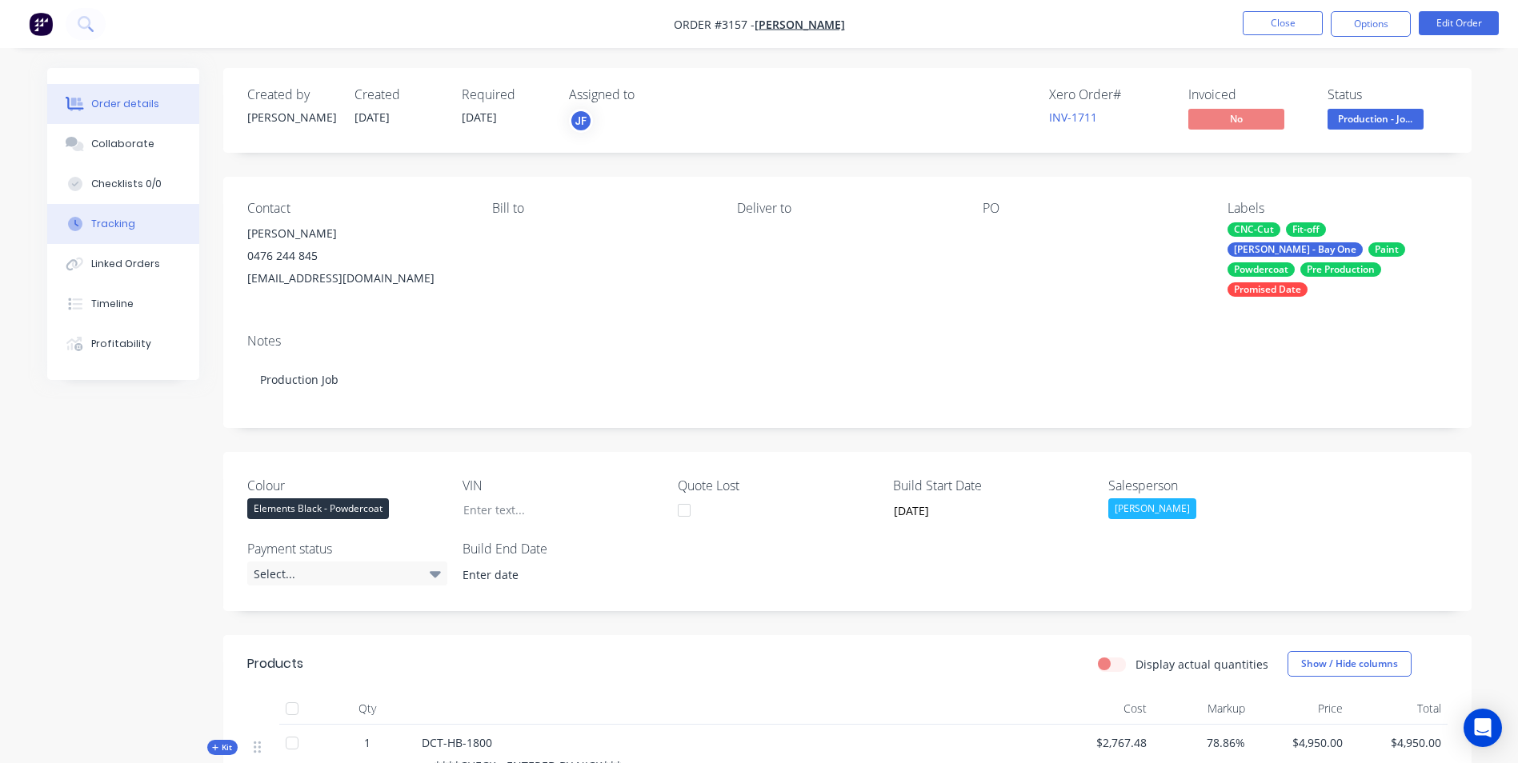
click at [126, 233] on button "Tracking" at bounding box center [123, 224] width 152 height 40
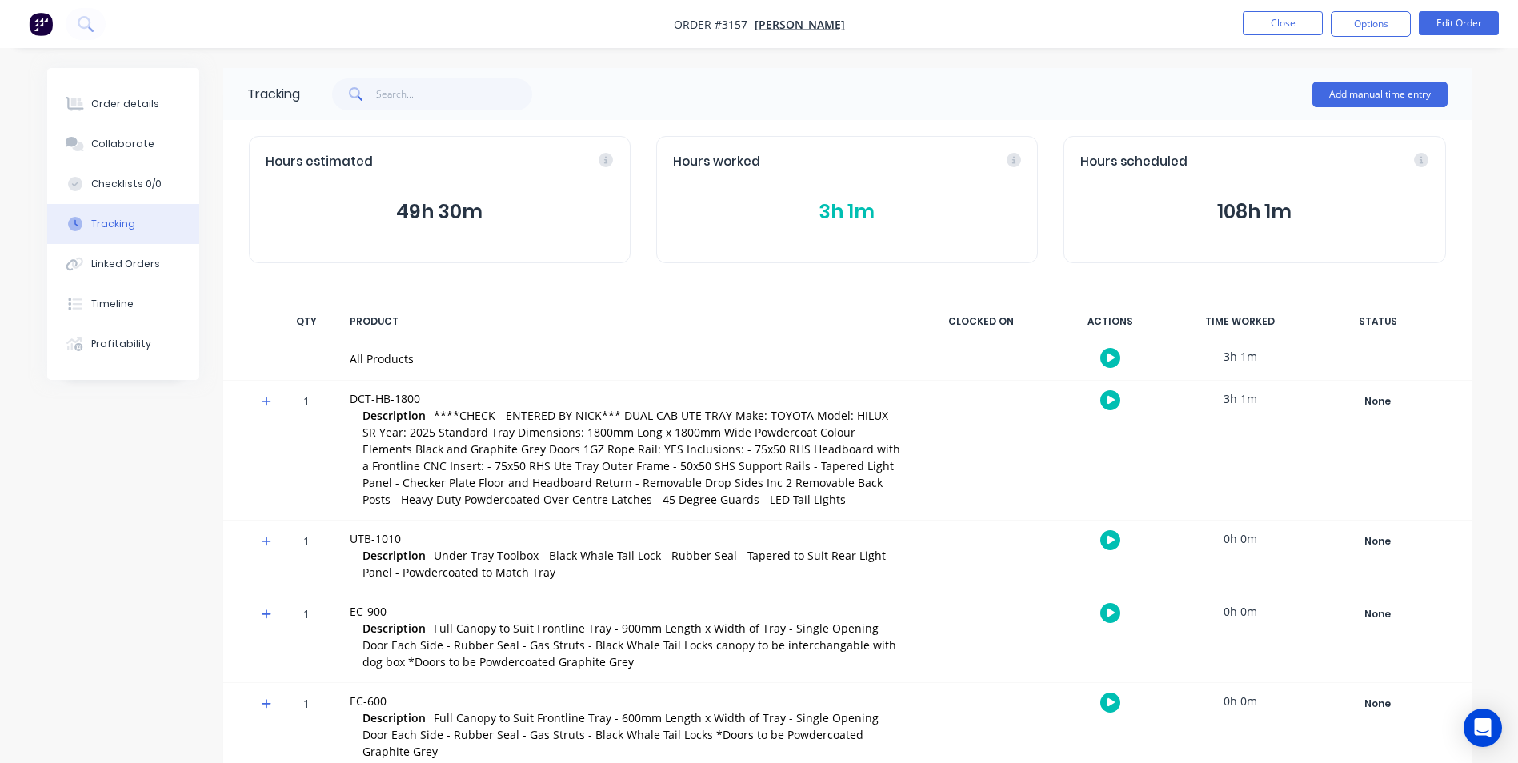
click at [1106, 401] on button "button" at bounding box center [1110, 400] width 20 height 20
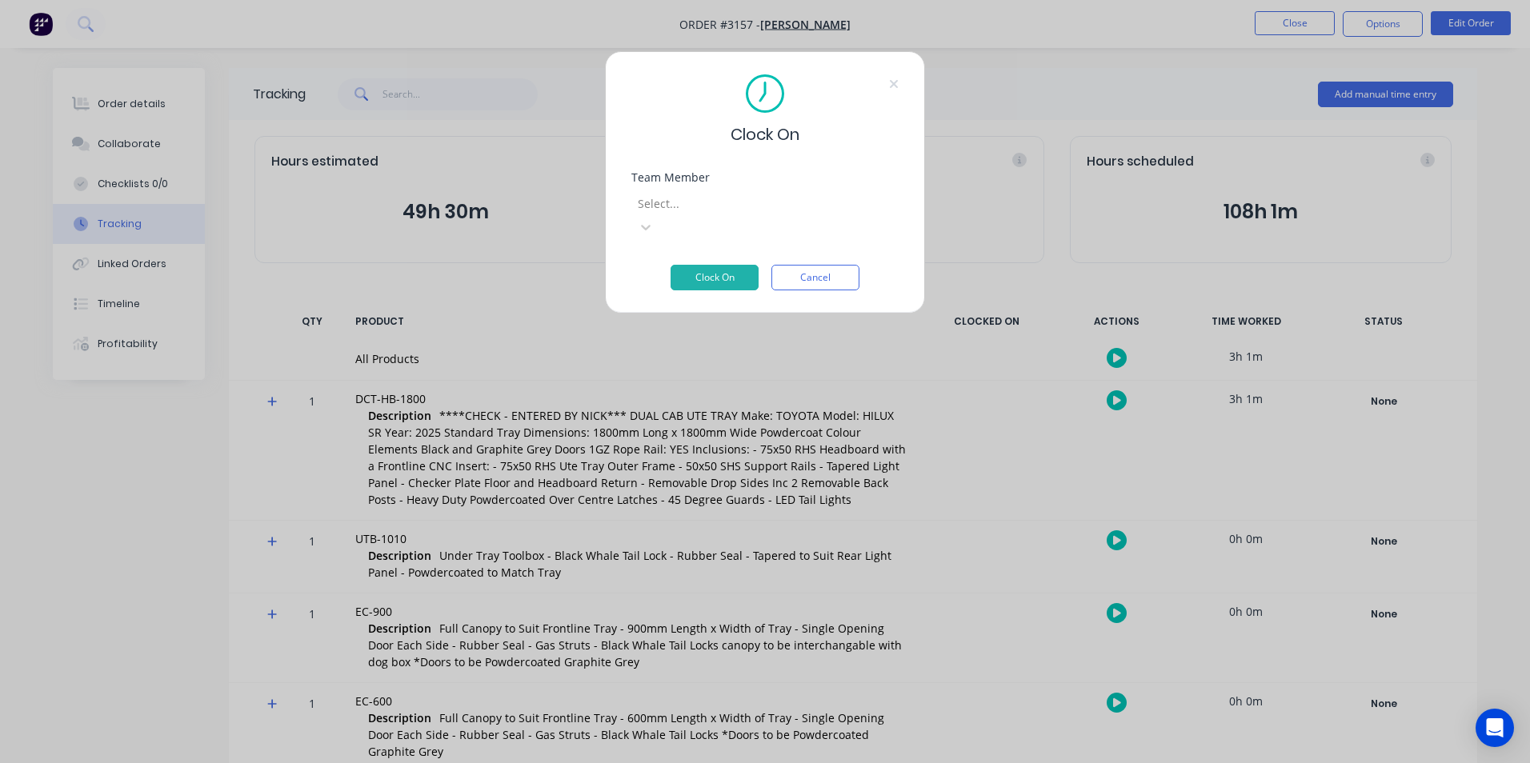
click at [730, 197] on div at bounding box center [751, 204] width 230 height 20
click at [809, 270] on div "Clock On Team Member [PERSON_NAME] Clock On Cancel" at bounding box center [765, 182] width 320 height 262
click at [782, 265] on button "Cancel" at bounding box center [815, 278] width 88 height 26
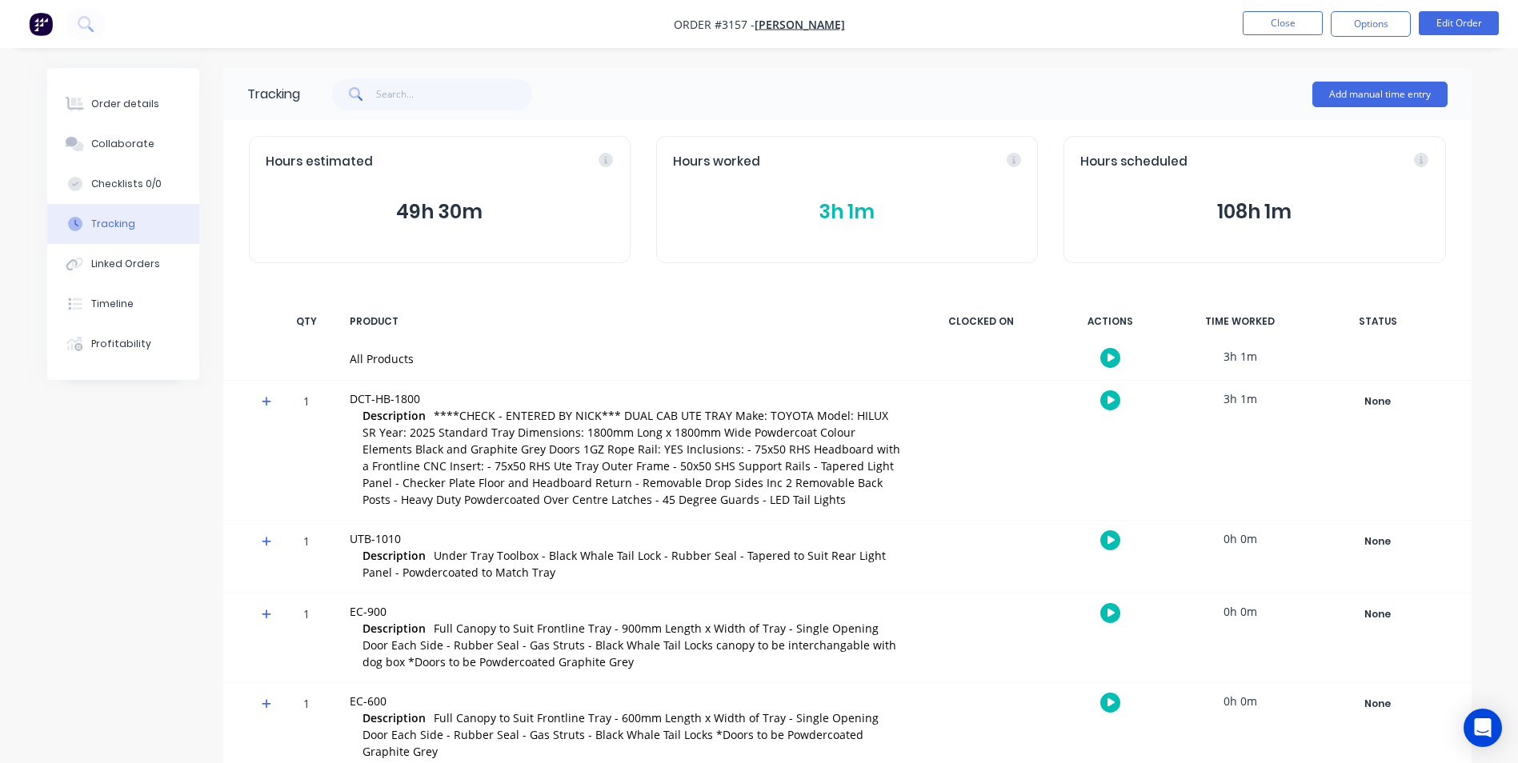
click at [1109, 397] on icon "button" at bounding box center [1111, 400] width 8 height 9
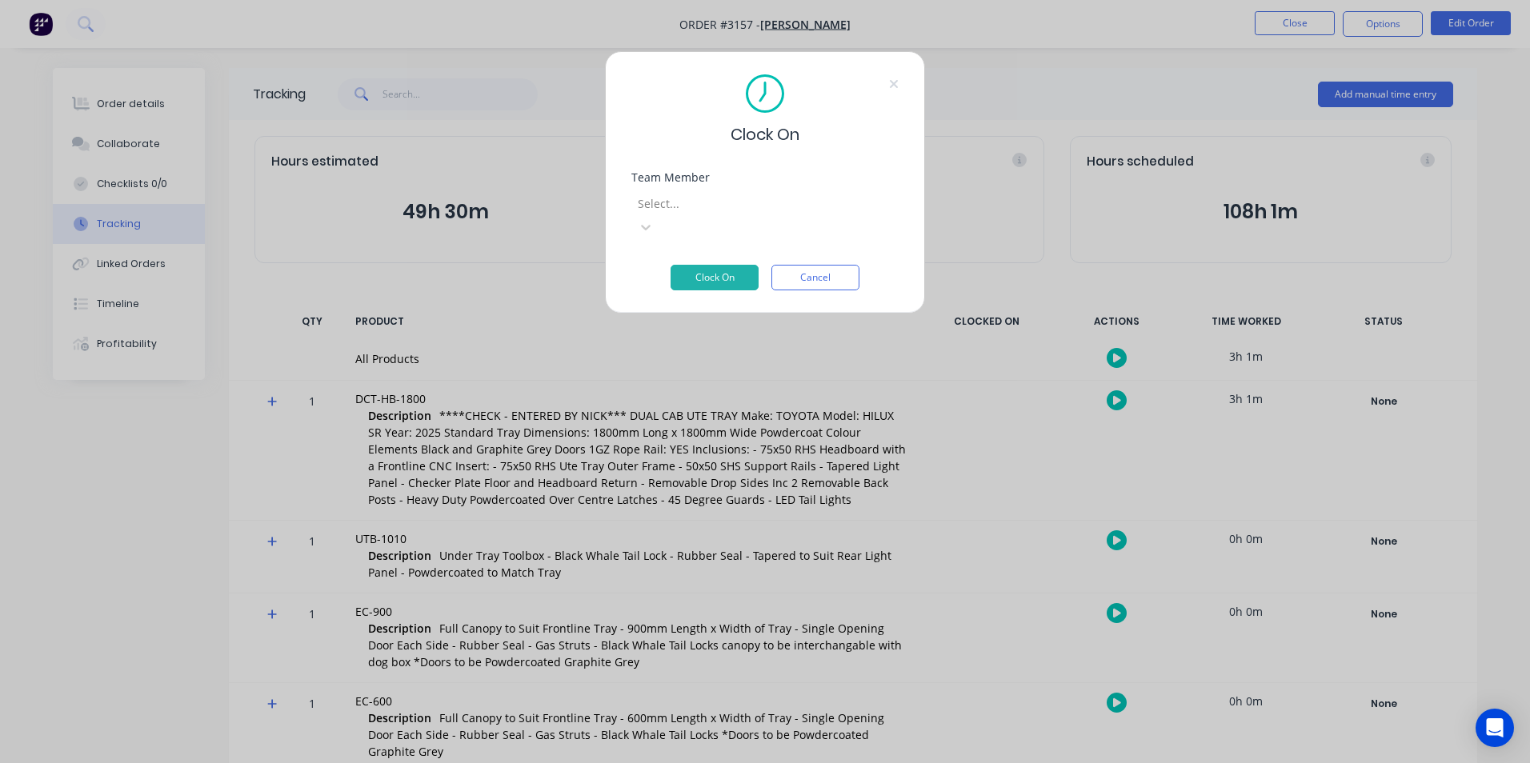
click at [710, 210] on div at bounding box center [751, 204] width 230 height 20
click at [813, 265] on button "Cancel" at bounding box center [815, 278] width 88 height 26
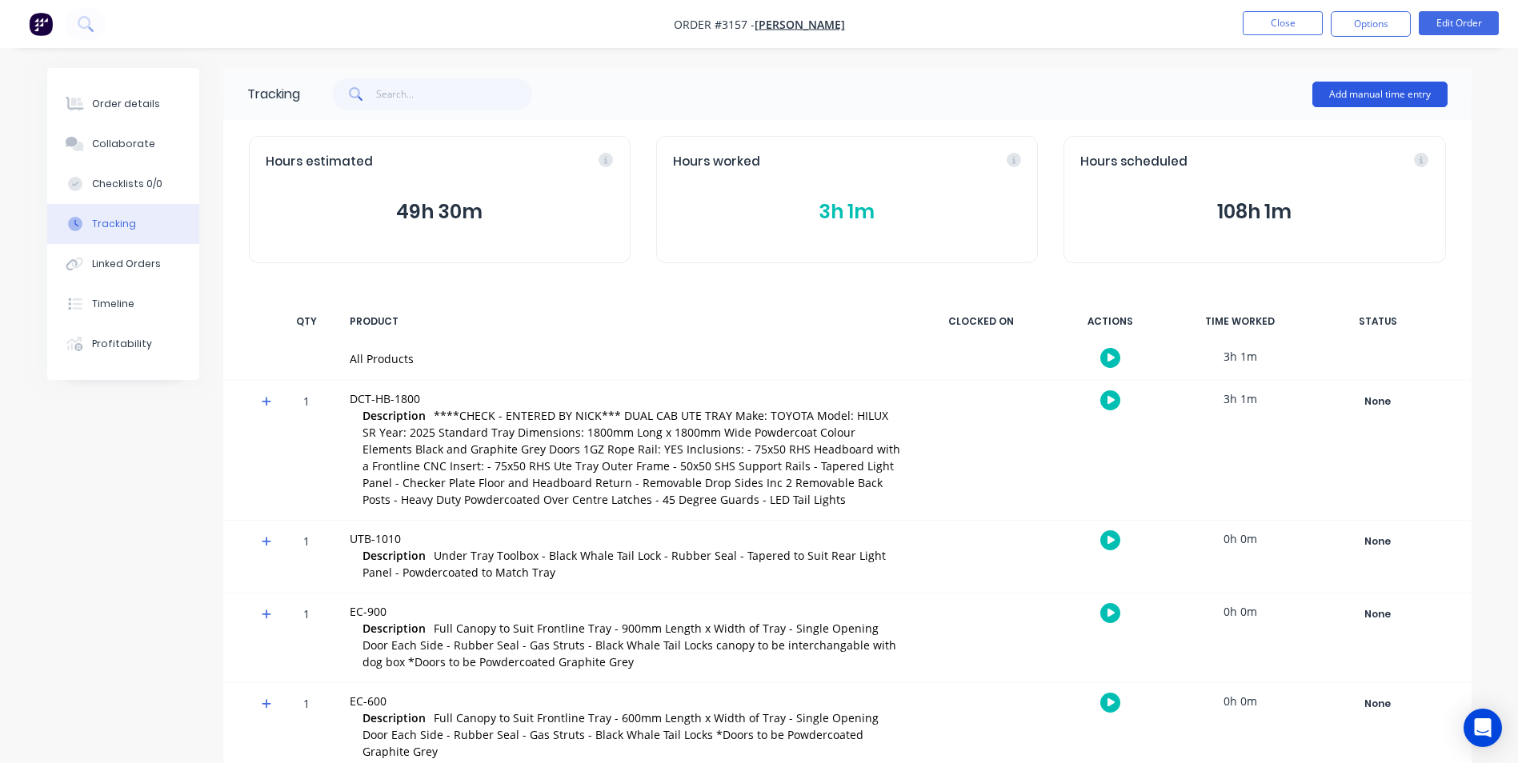
click at [1339, 92] on button "Add manual time entry" at bounding box center [1379, 95] width 135 height 26
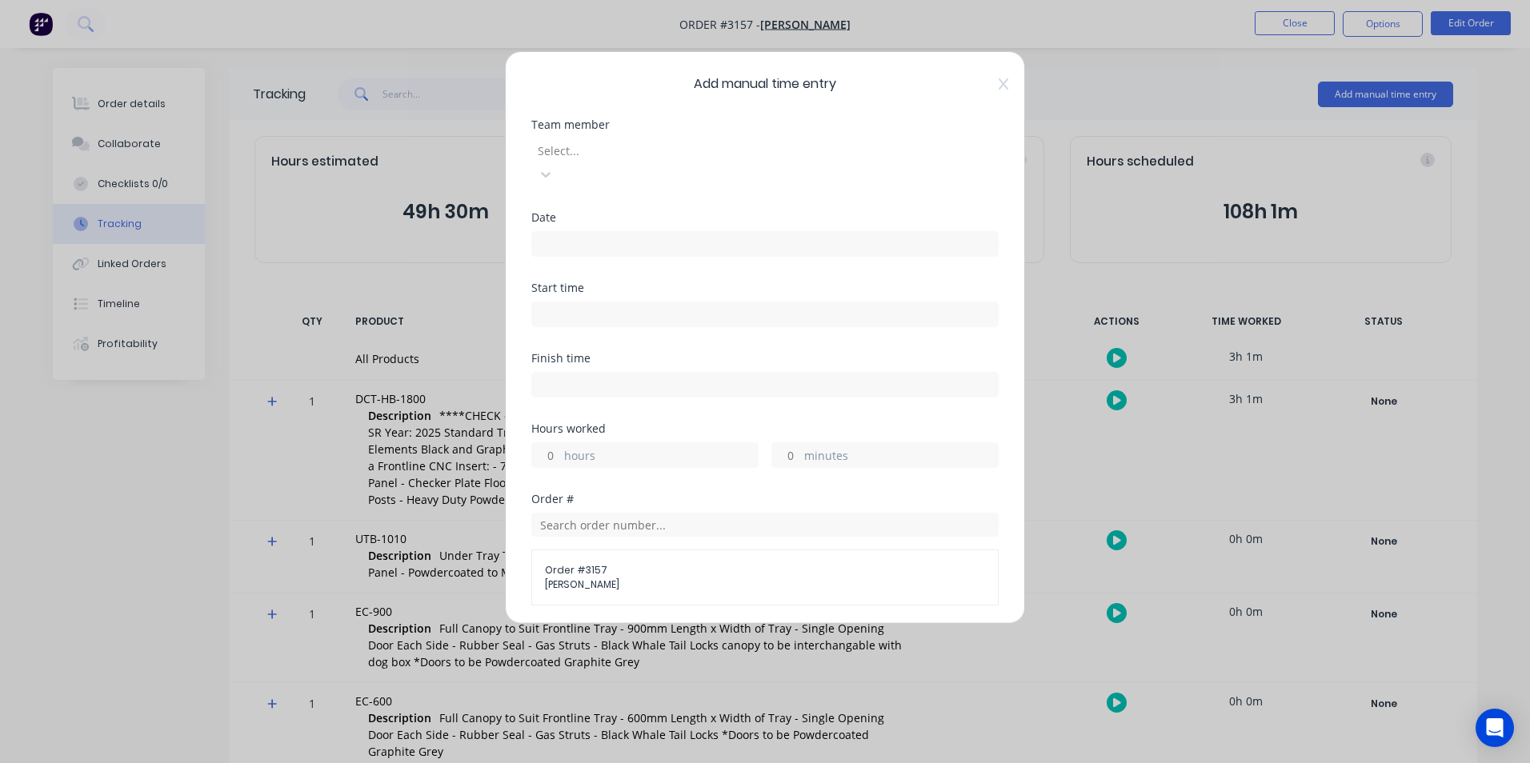
click at [571, 302] on input at bounding box center [765, 314] width 466 height 24
type input "01:27 PM"
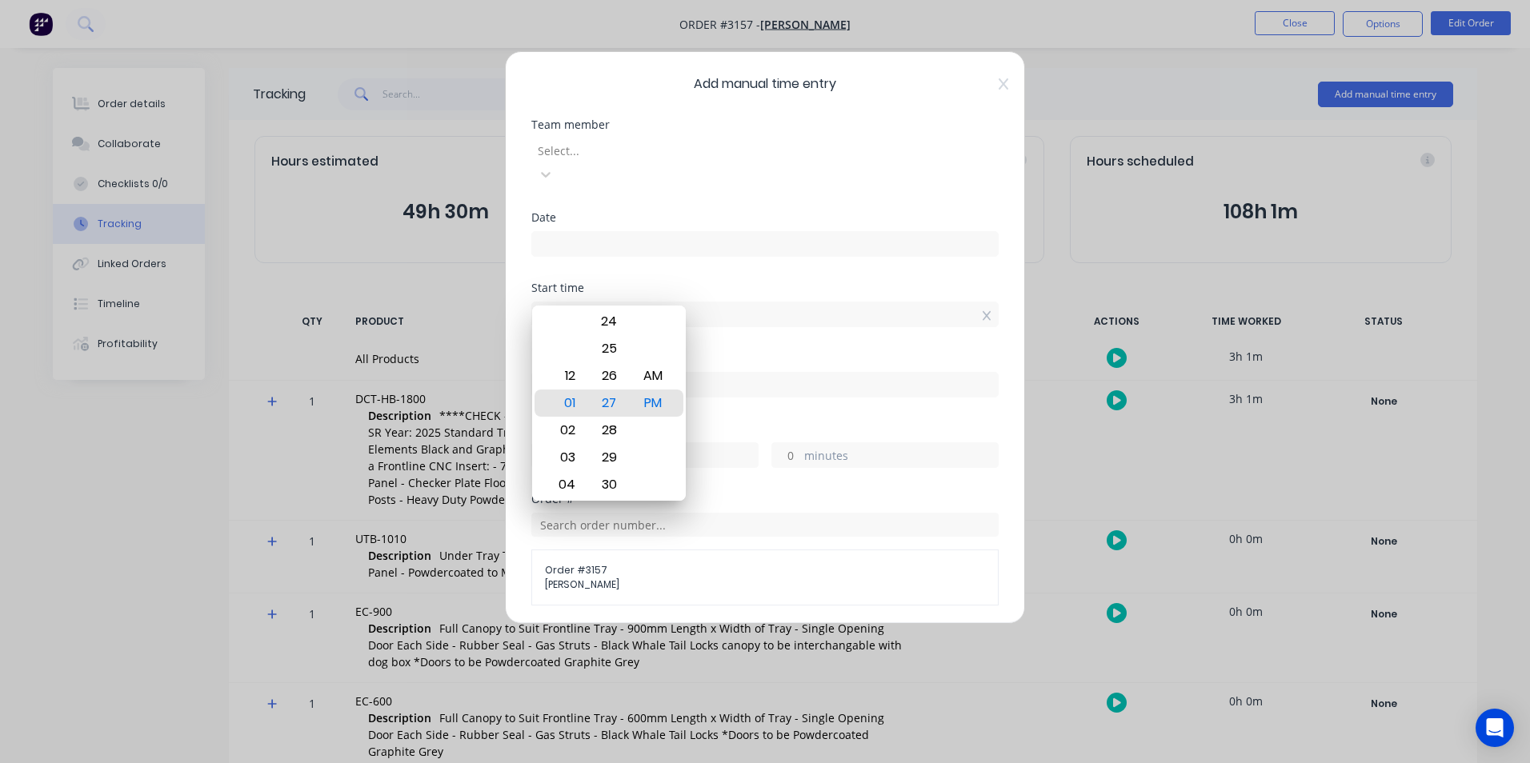
click at [759, 373] on input at bounding box center [765, 385] width 466 height 24
type input "01:27 PM"
type input "0"
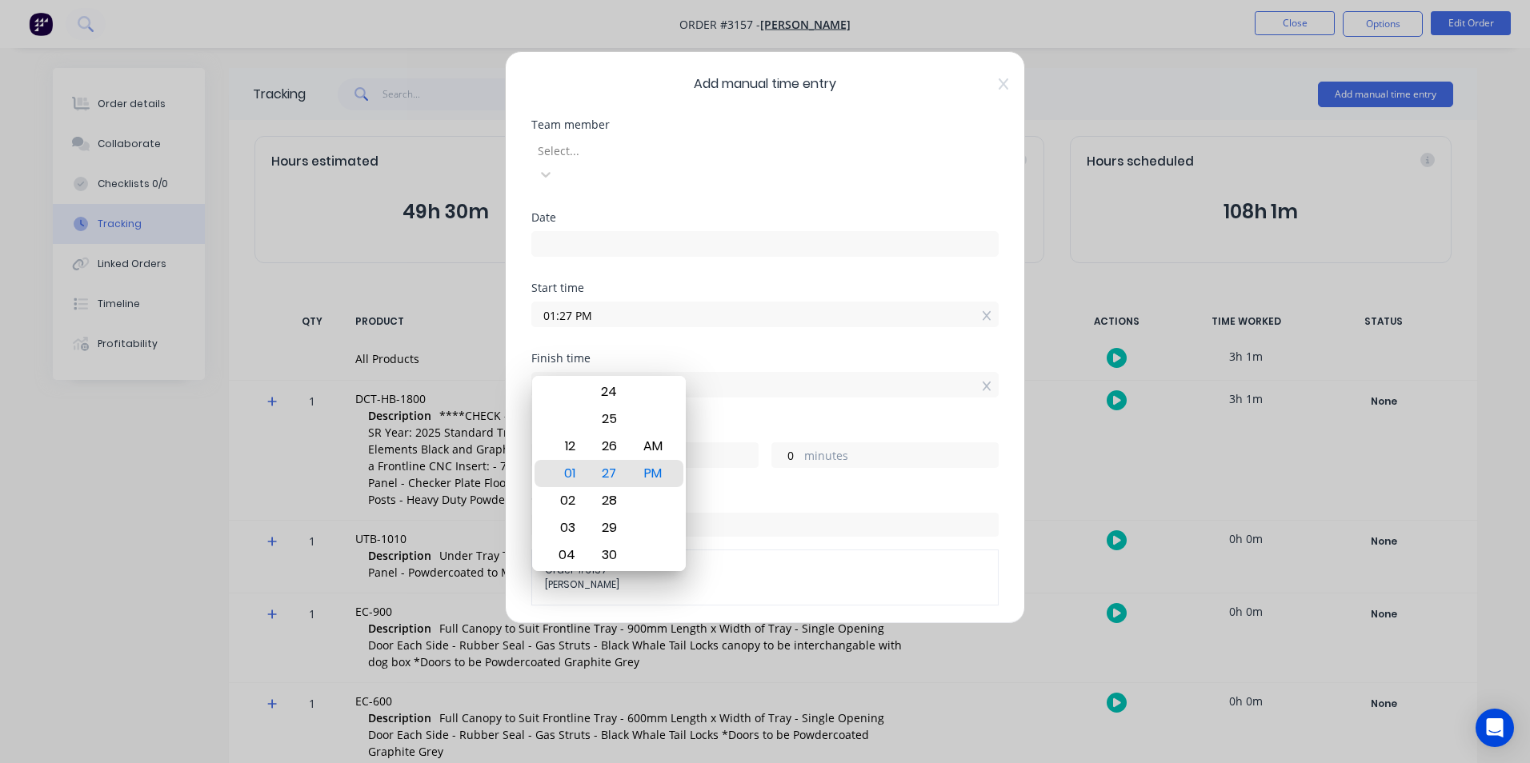
click at [606, 373] on input "01:27 PM" at bounding box center [765, 385] width 466 height 24
click at [998, 82] on icon at bounding box center [1003, 84] width 10 height 13
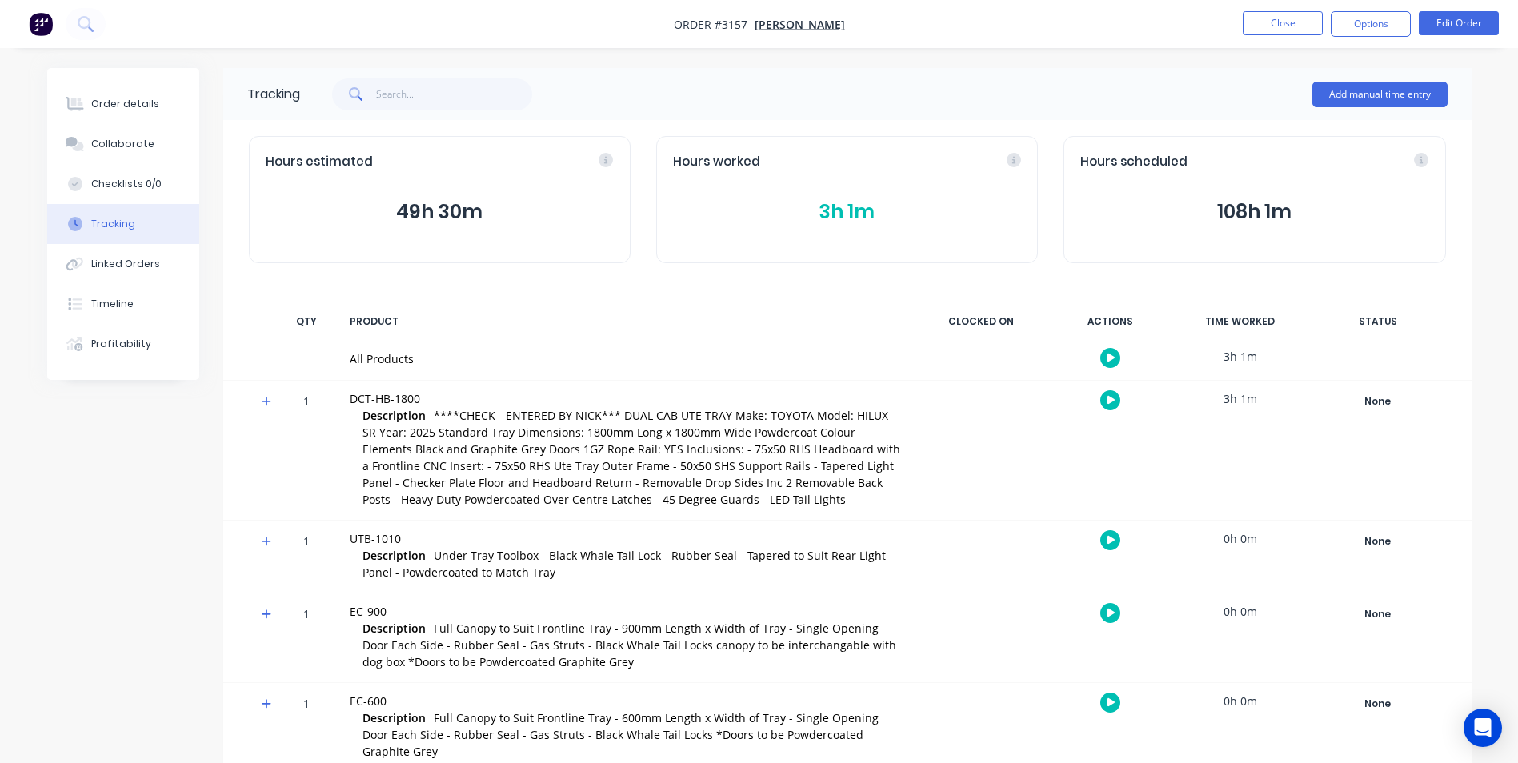
click at [1109, 395] on icon "button" at bounding box center [1111, 400] width 8 height 10
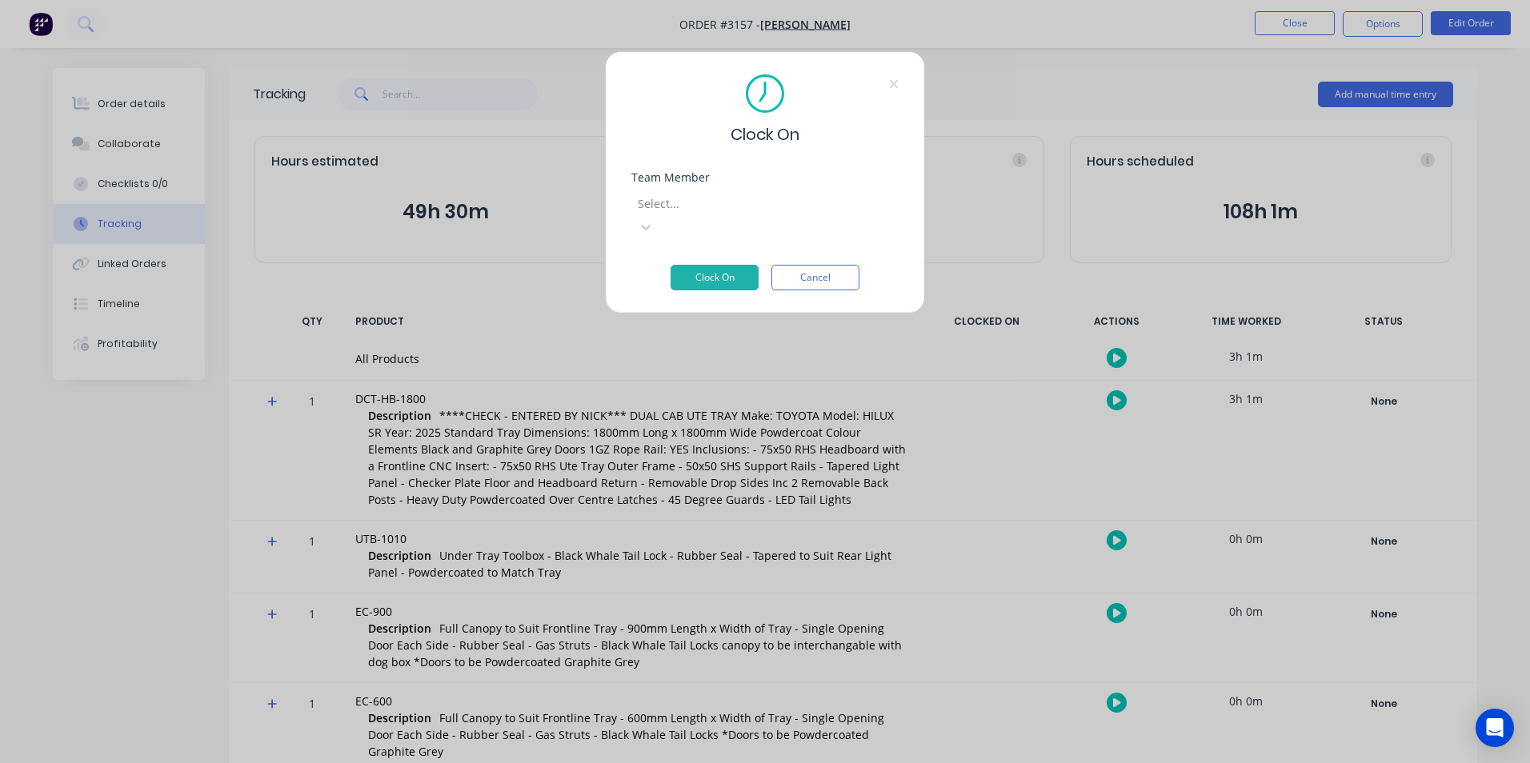
click at [751, 190] on div "Select..." at bounding box center [764, 213] width 267 height 52
click at [748, 198] on div at bounding box center [751, 204] width 230 height 20
click at [718, 265] on button "Clock On" at bounding box center [714, 278] width 88 height 26
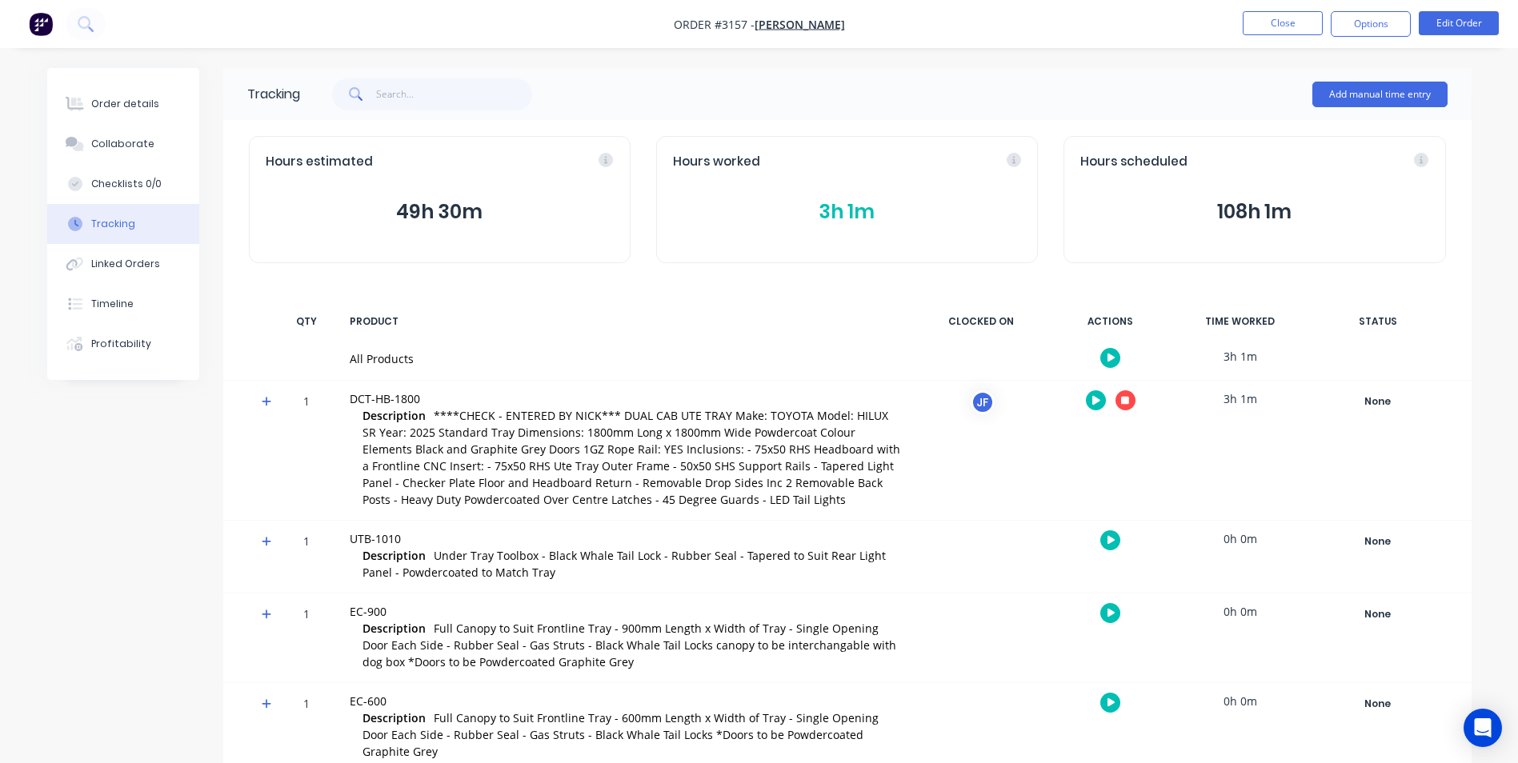
click at [1131, 400] on button "button" at bounding box center [1125, 400] width 20 height 20
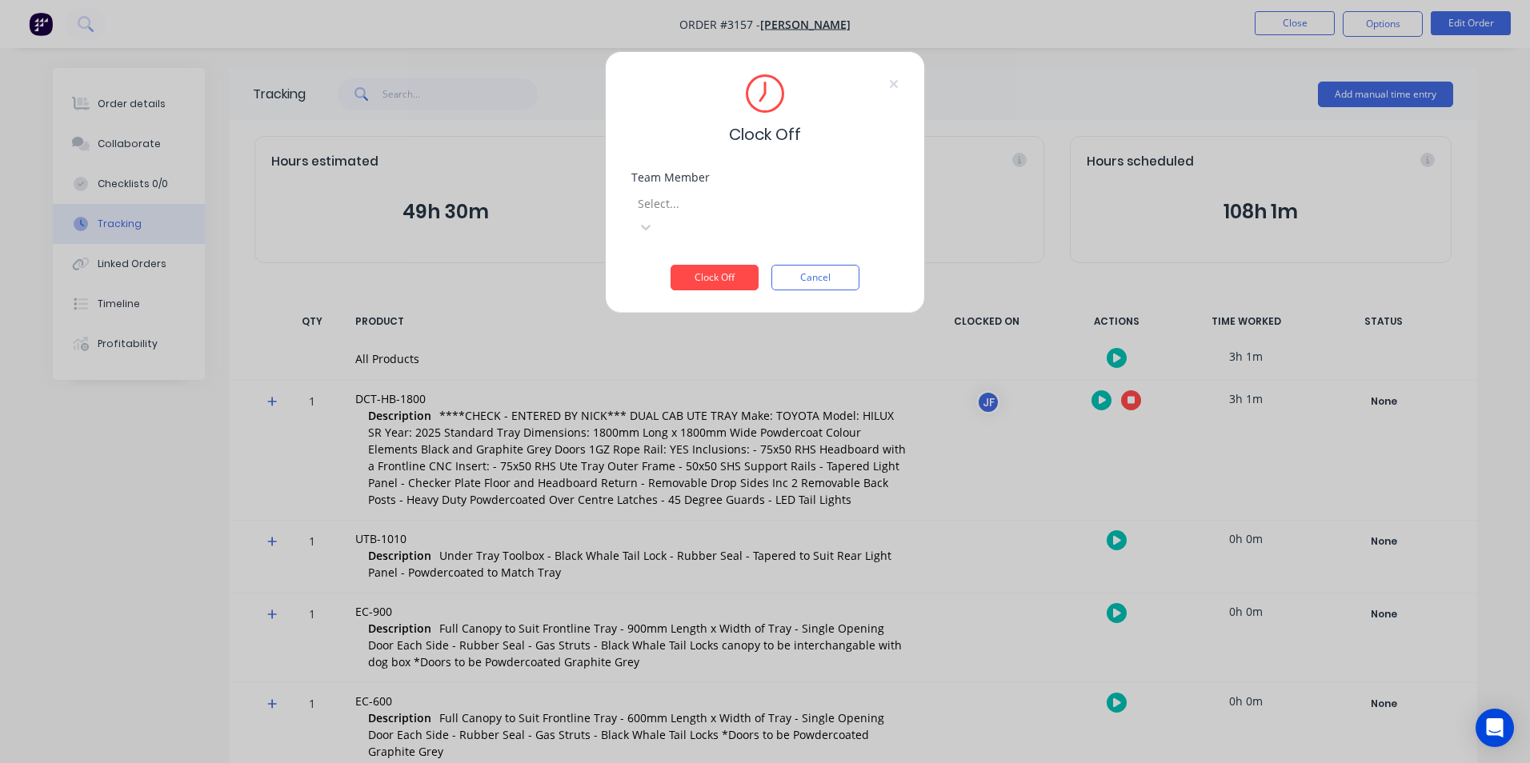
click at [842, 195] on div at bounding box center [751, 204] width 230 height 20
click at [716, 265] on button "Clock Off" at bounding box center [714, 278] width 88 height 26
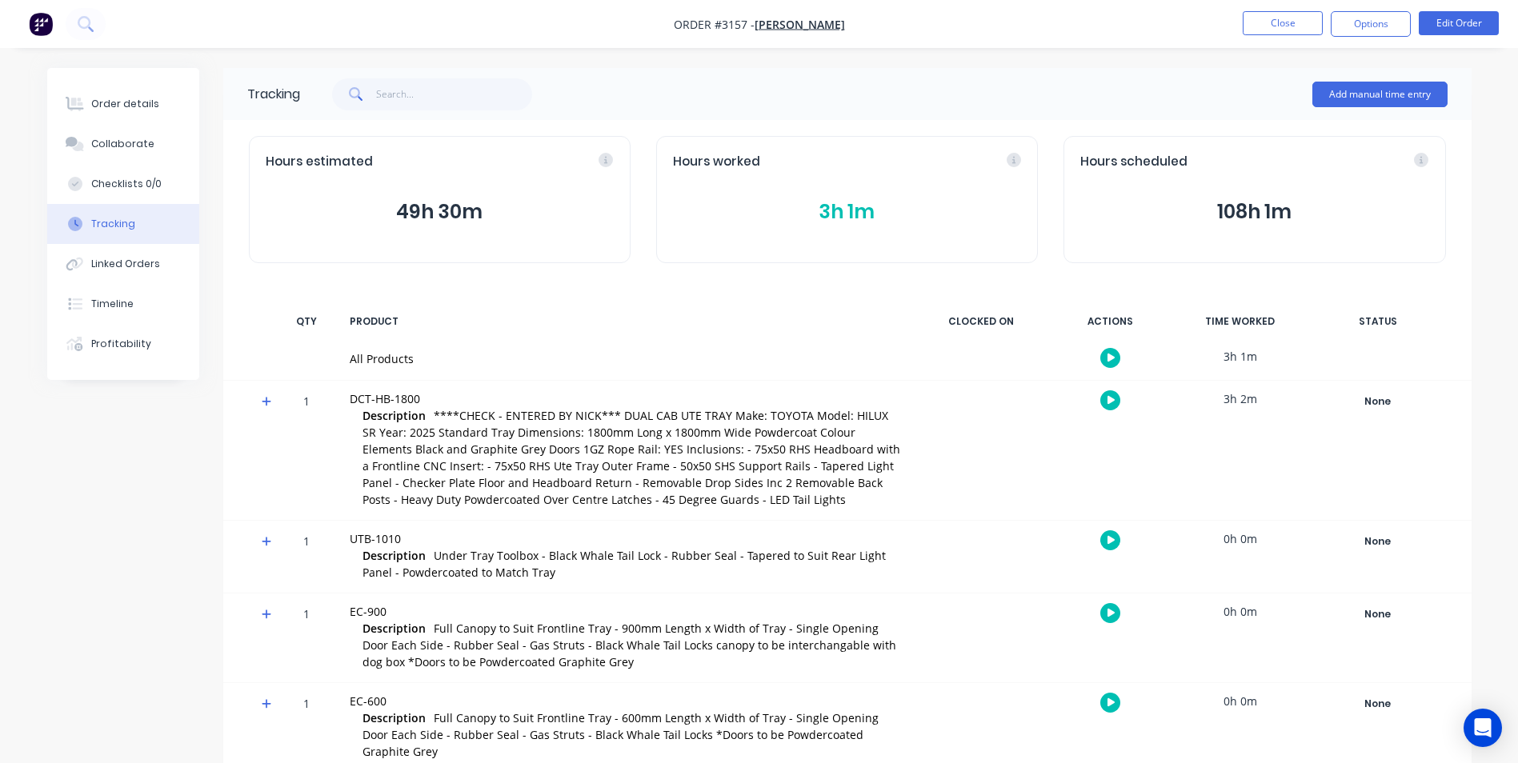
click at [1010, 165] on icon at bounding box center [1013, 160] width 14 height 14
click at [890, 153] on icon at bounding box center [890, 160] width 14 height 14
click at [861, 217] on button "3h 1m" at bounding box center [847, 212] width 348 height 30
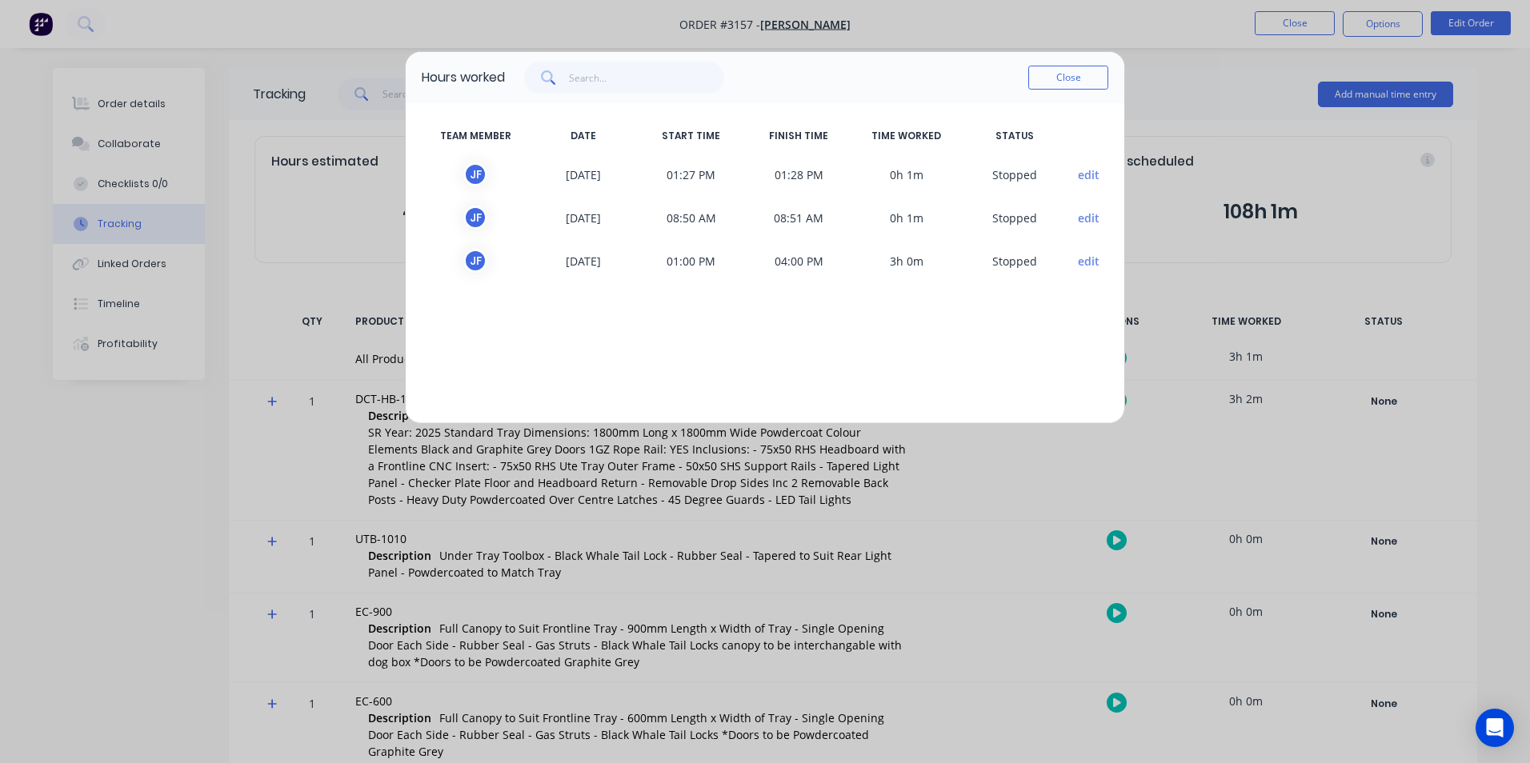
click at [1075, 174] on span "edit" at bounding box center [1088, 174] width 40 height 24
click at [1086, 172] on button "edit" at bounding box center [1089, 174] width 22 height 17
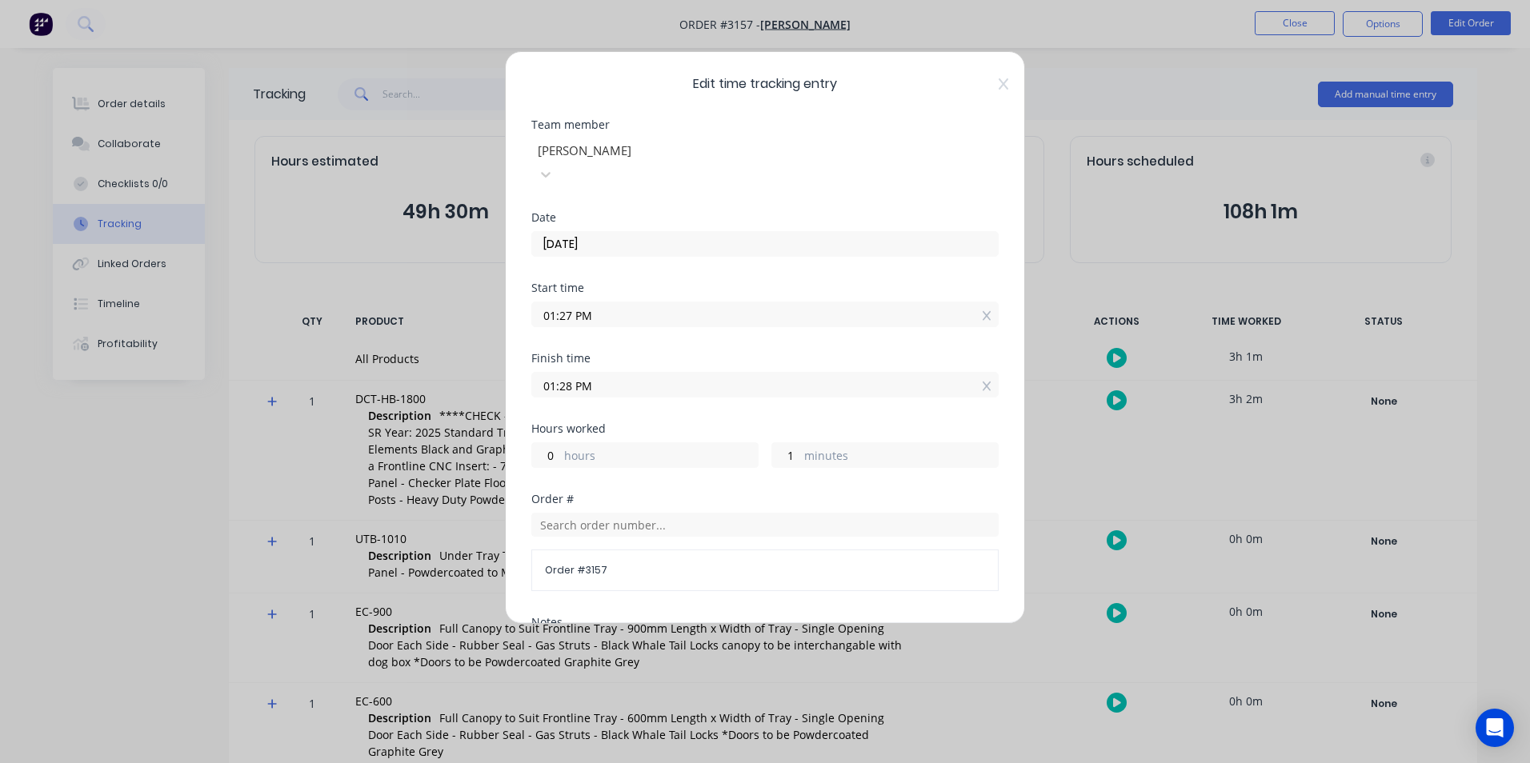
click at [645, 302] on label "01:27 PM" at bounding box center [764, 315] width 467 height 26
click at [645, 302] on input "01:27 PM" at bounding box center [765, 314] width 466 height 24
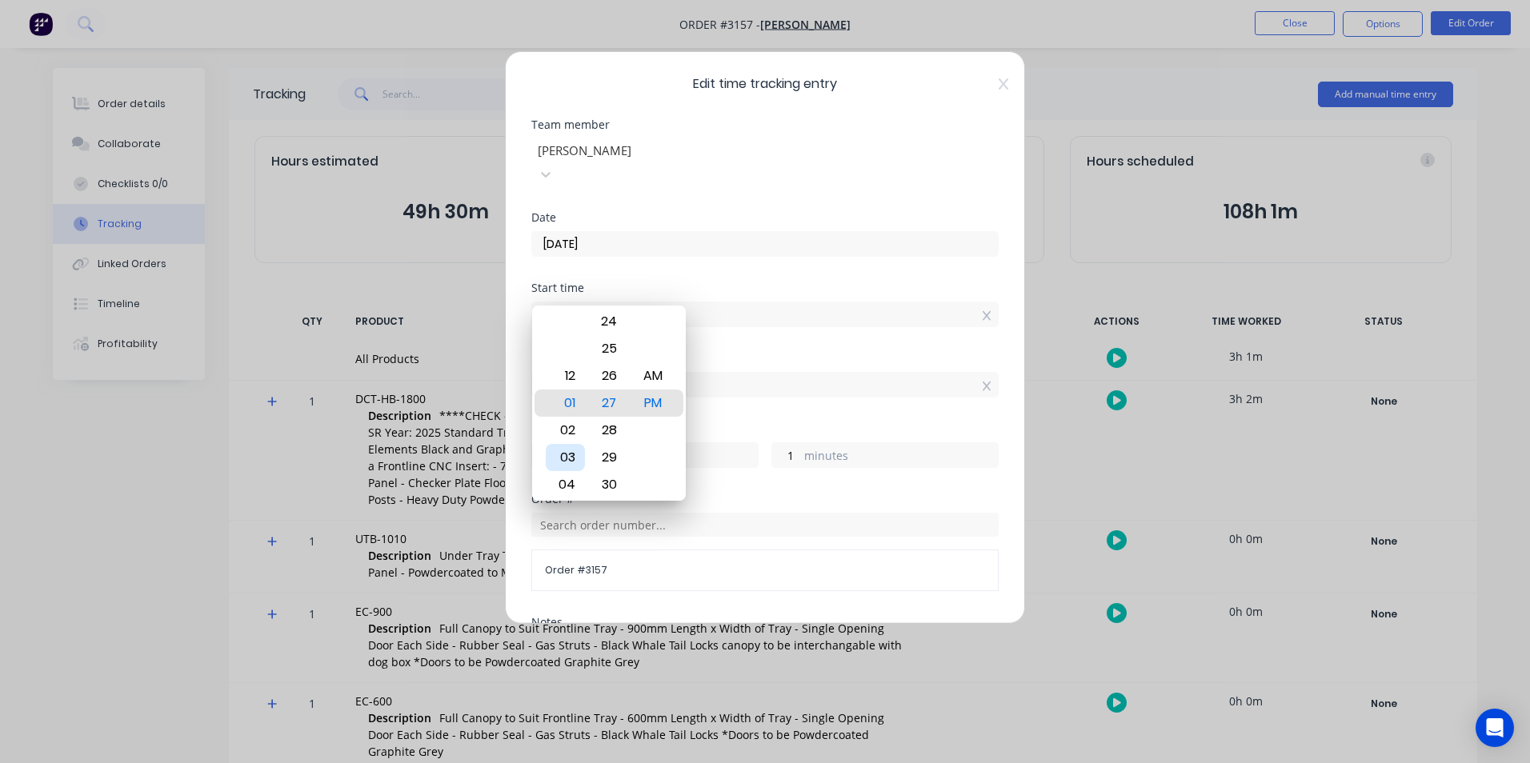
type input "12:27 PM"
type input "1"
type input "02:27 PM"
type input "23"
type input "04:27 PM"
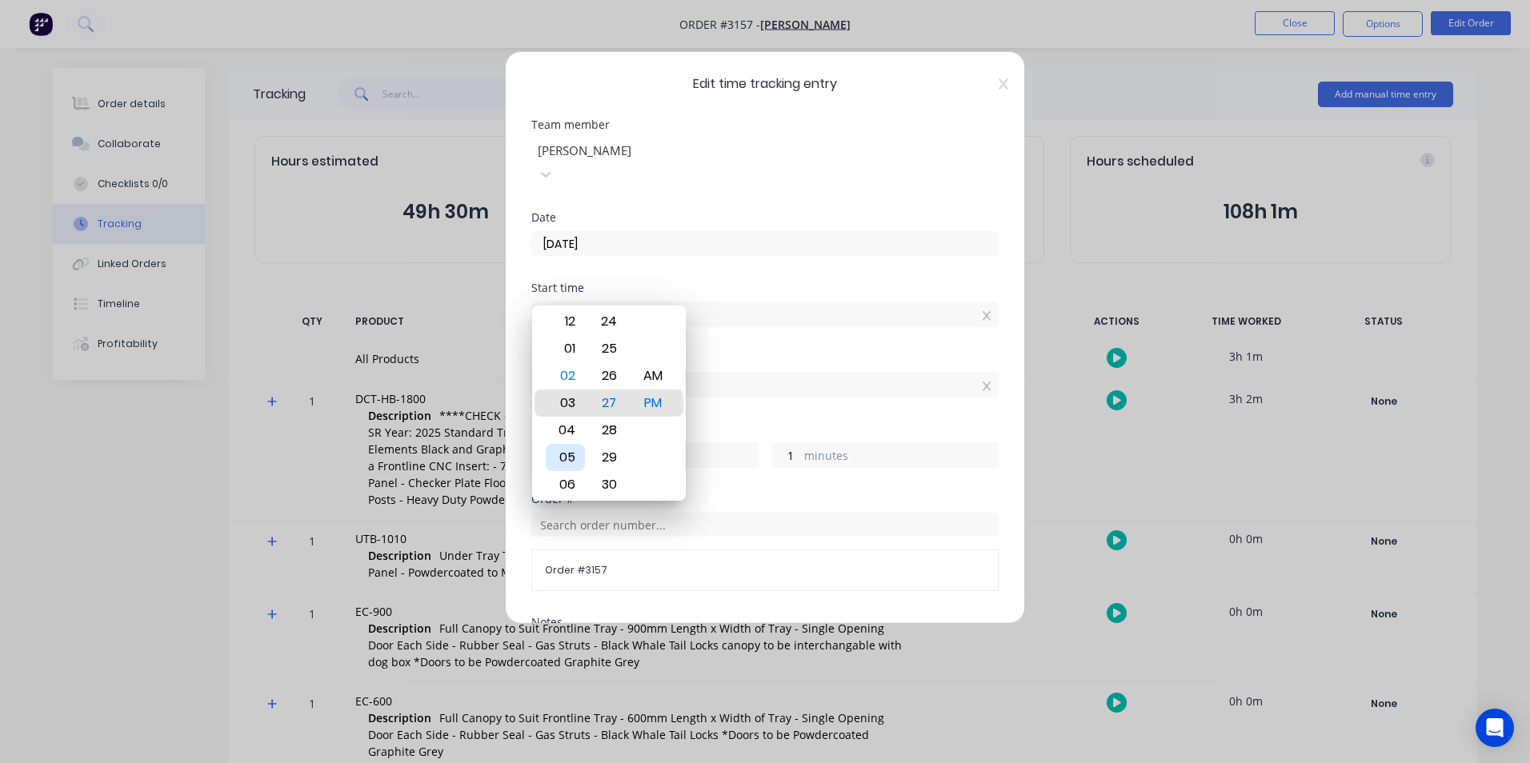
type input "21"
click at [563, 453] on div "06" at bounding box center [565, 457] width 39 height 27
type input "06:27 PM"
type input "19"
type input "06:30 PM"
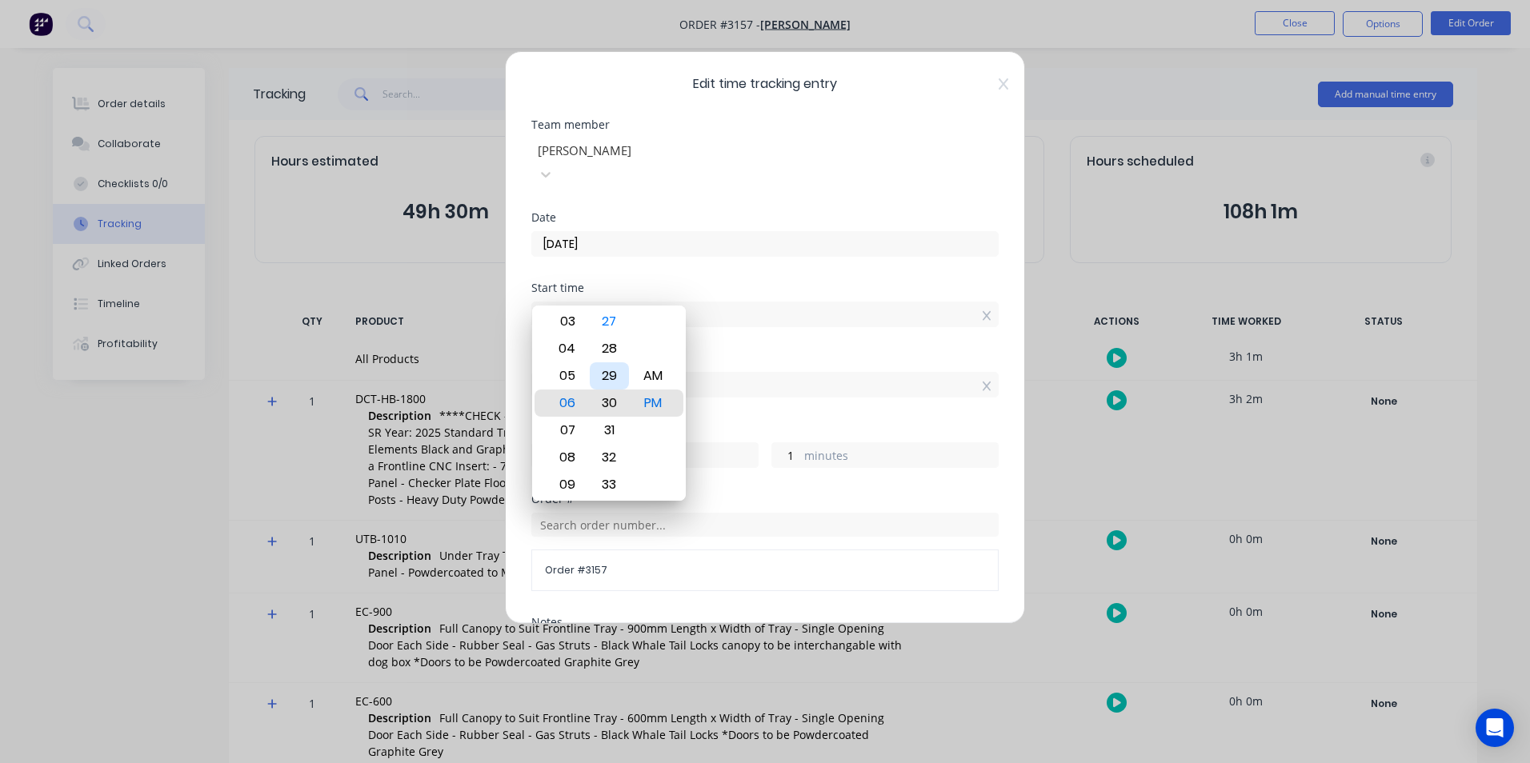
type input "18"
type input "58"
type input "06:34 PM"
type input "54"
type input "06:38 PM"
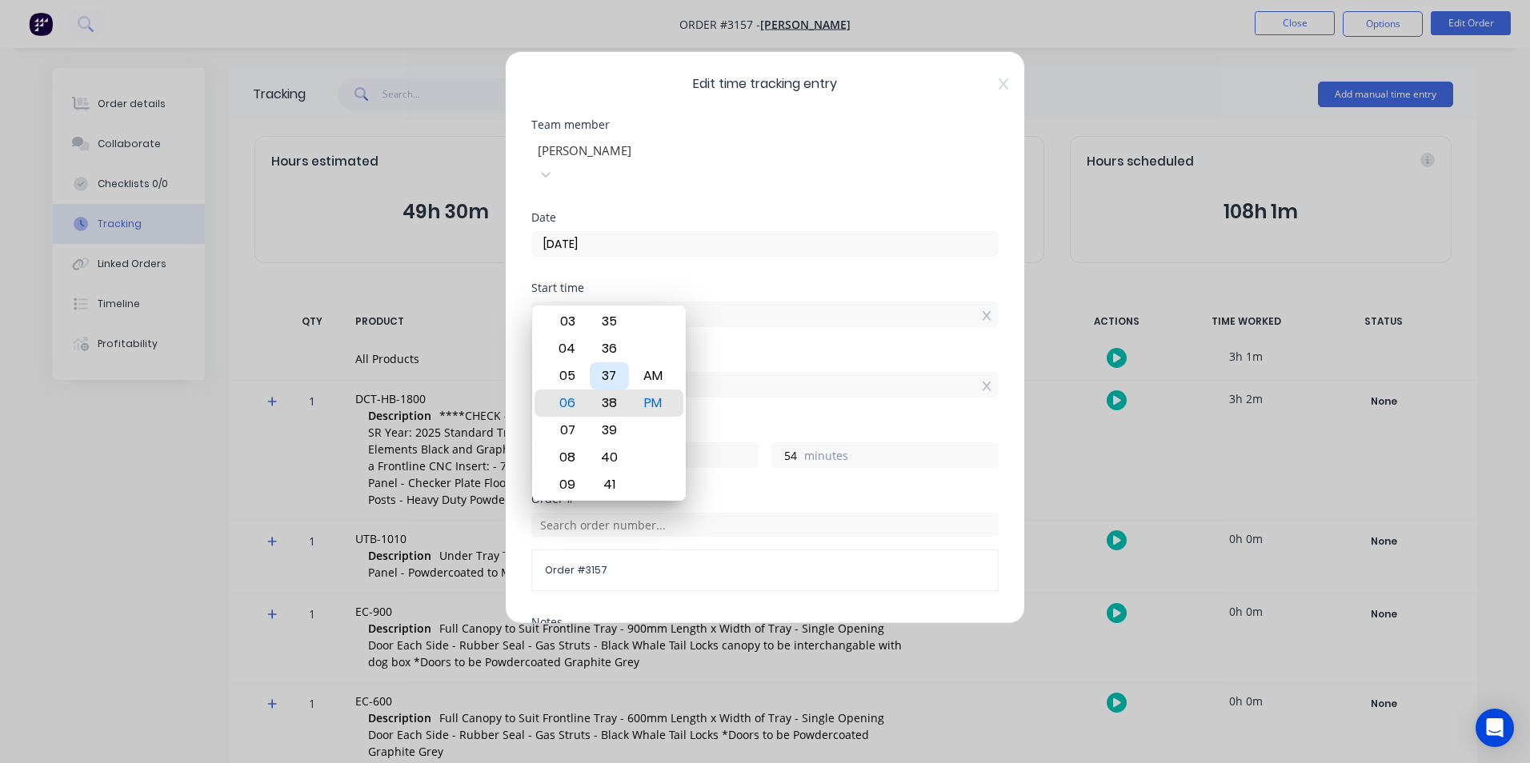
type input "50"
type input "06:41 PM"
type input "47"
type input "06:57 PM"
type input "31"
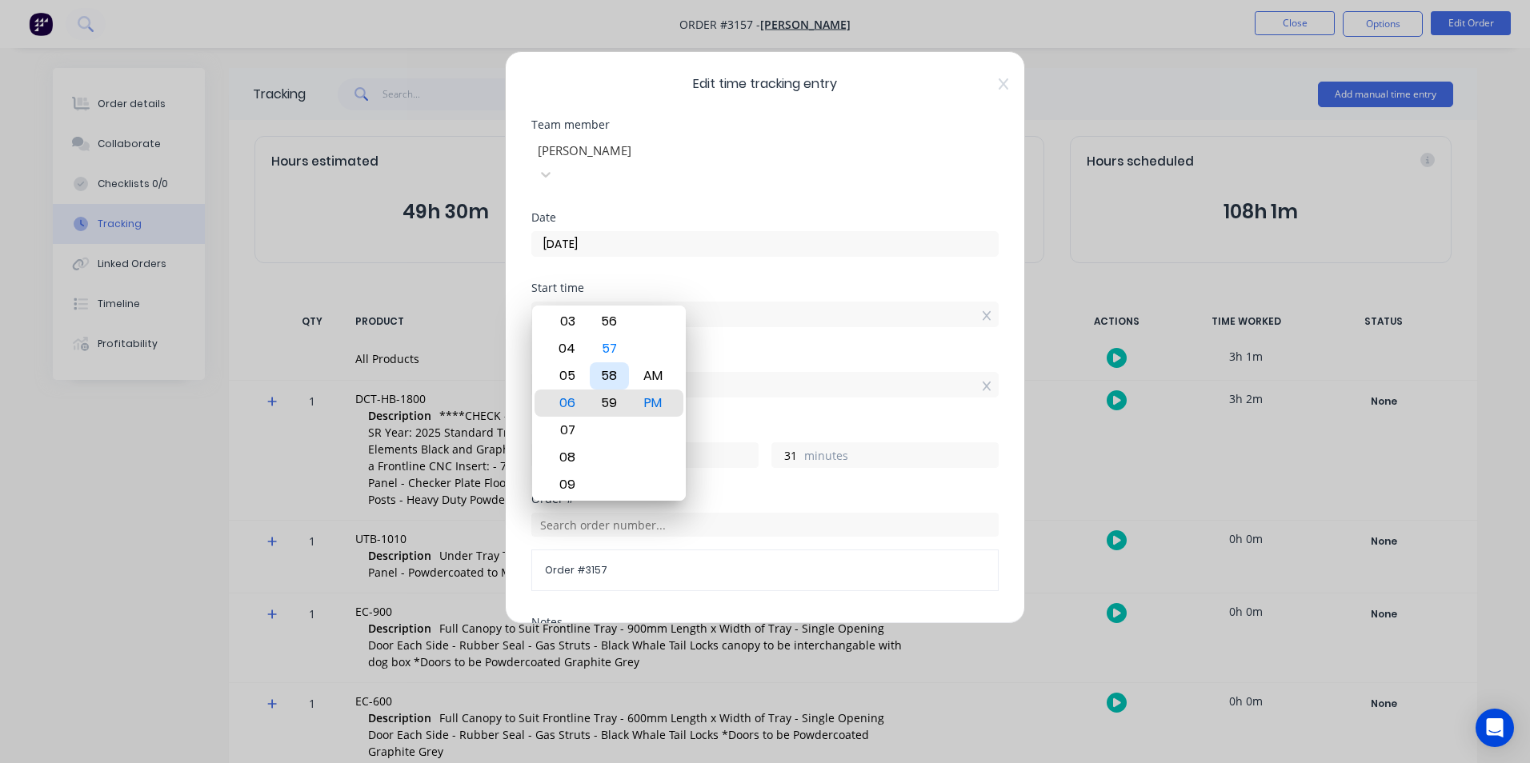
type input "06:59 PM"
type input "29"
type input "06:54 PM"
type input "34"
type input "06:14 PM"
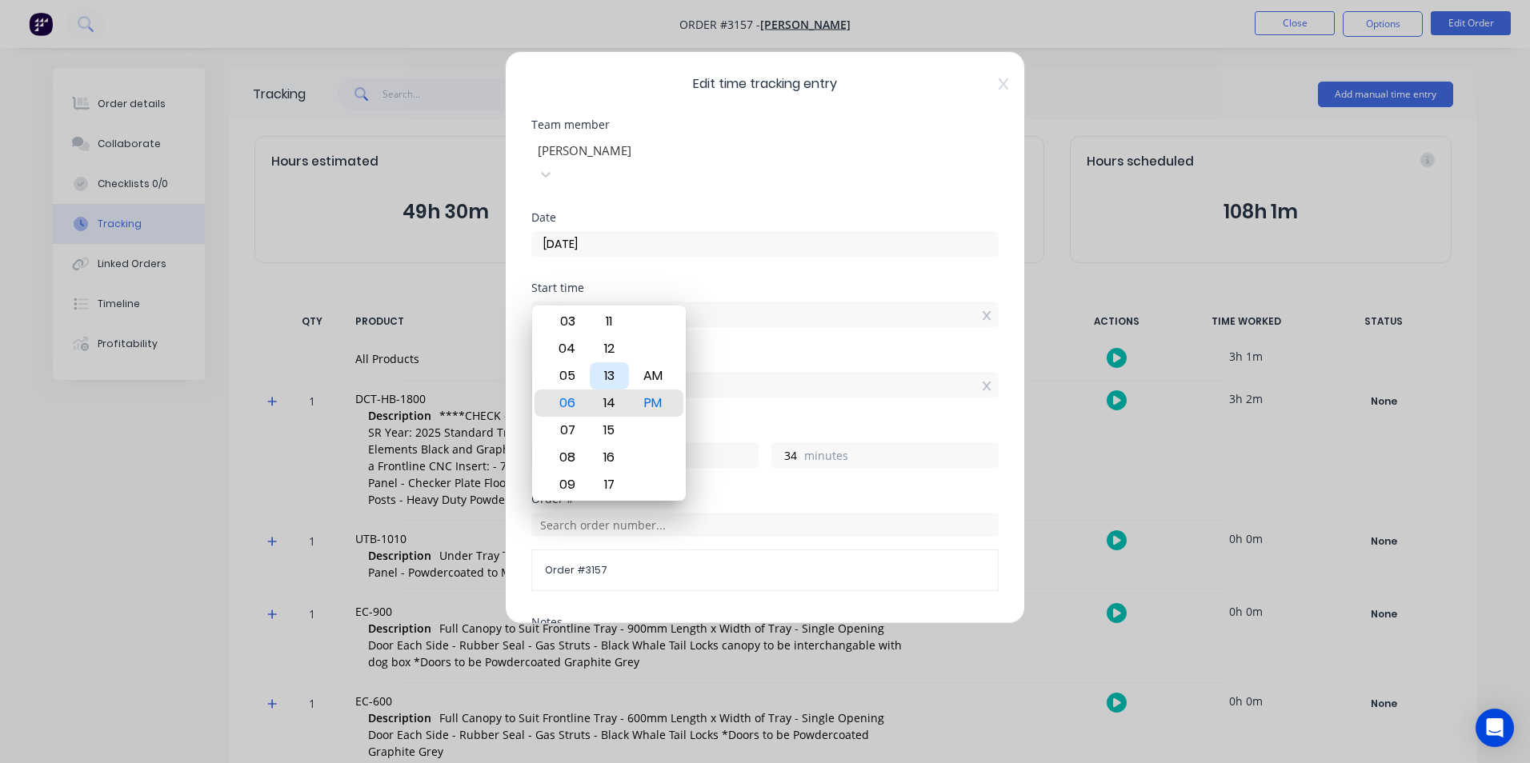
type input "19"
type input "14"
type input "06:00 PM"
type input "28"
click at [618, 402] on div "00" at bounding box center [609, 403] width 39 height 27
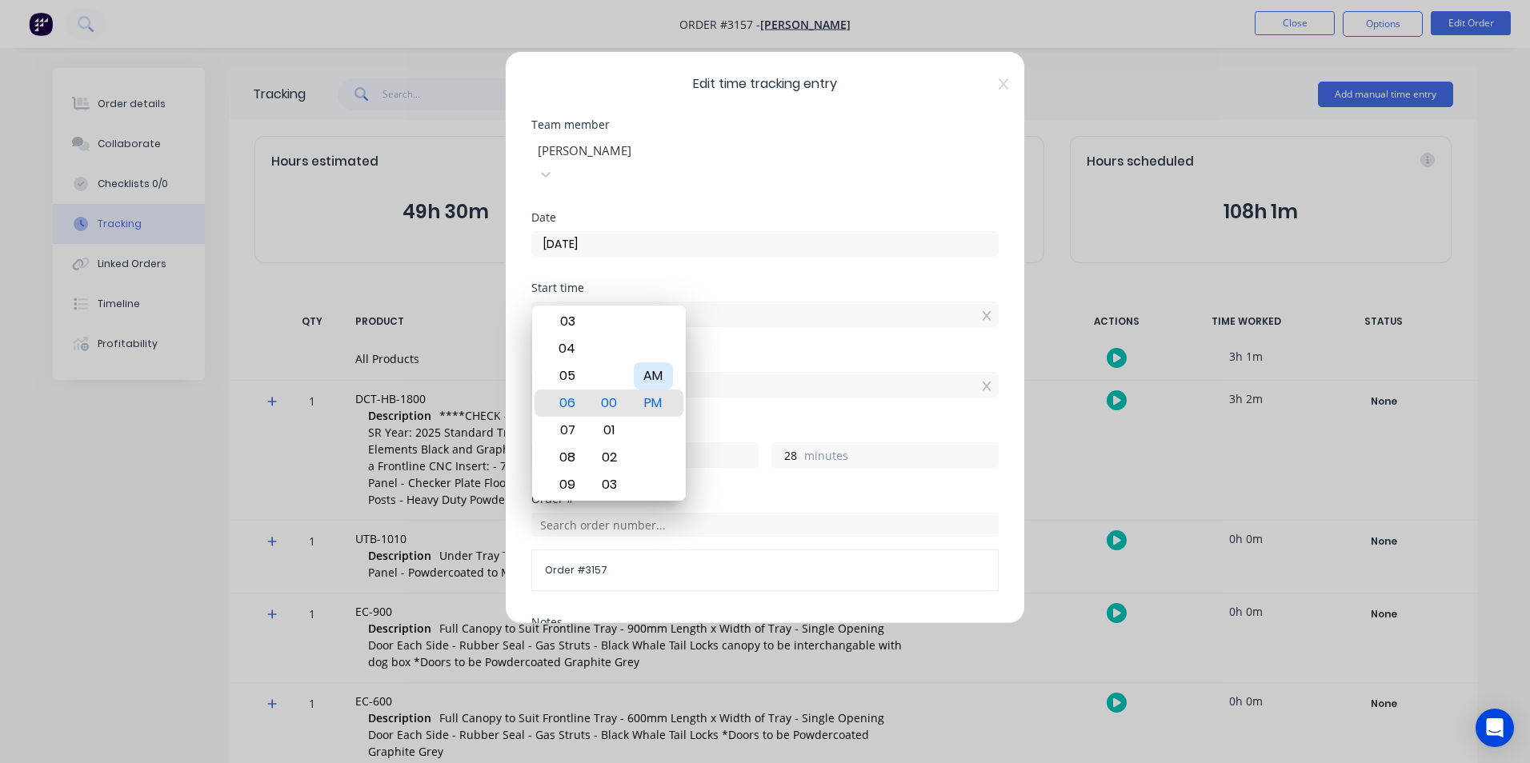
click at [655, 375] on div "AM" at bounding box center [653, 375] width 39 height 27
type input "06:00 AM"
type input "7"
click at [762, 302] on input "06:00 AM" at bounding box center [765, 314] width 466 height 24
click at [739, 373] on input "01:28 PM" at bounding box center [765, 385] width 466 height 24
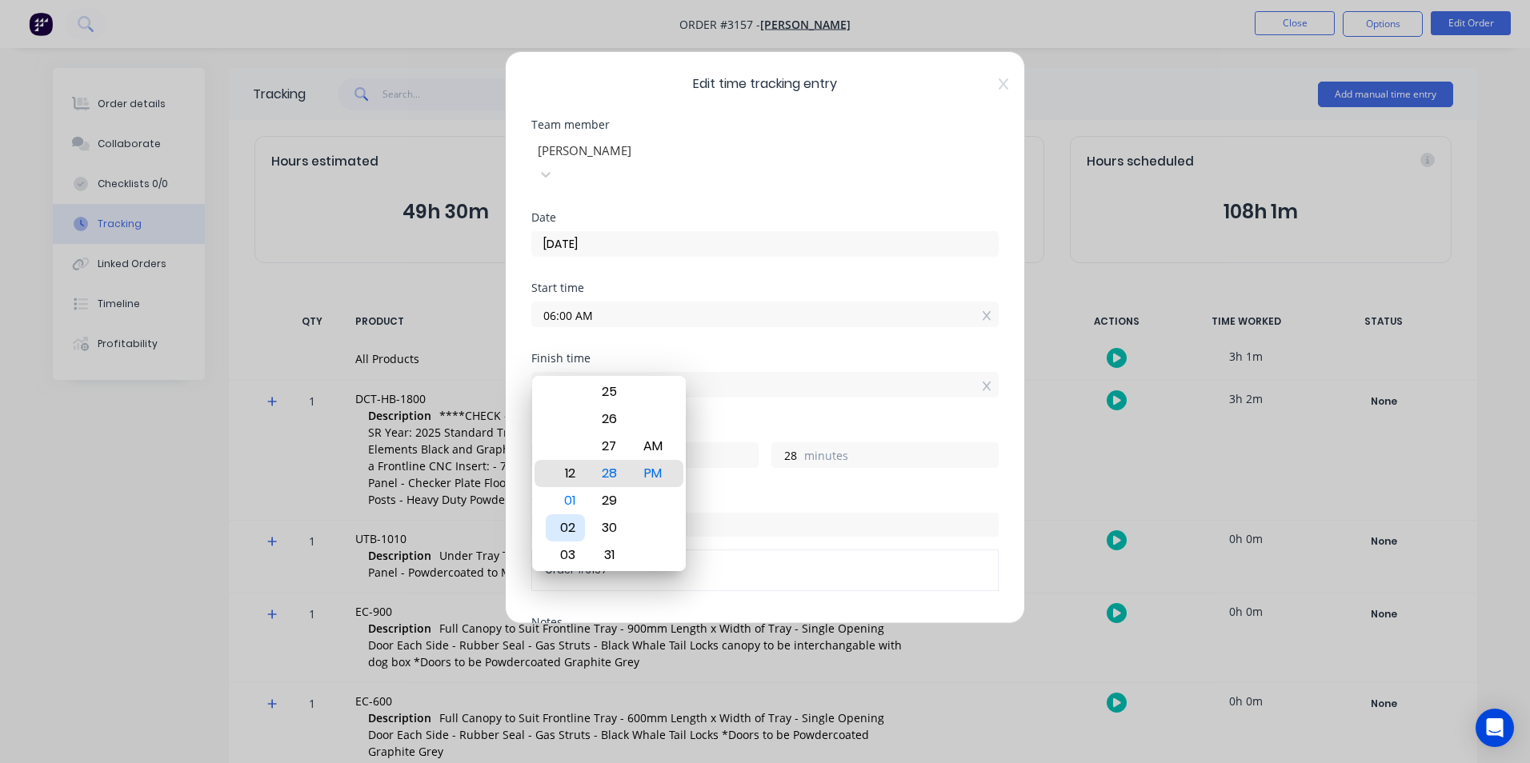
type input "12:28 PM"
type input "6"
type input "06:28 PM"
type input "12"
click at [573, 420] on div "04" at bounding box center [565, 419] width 39 height 27
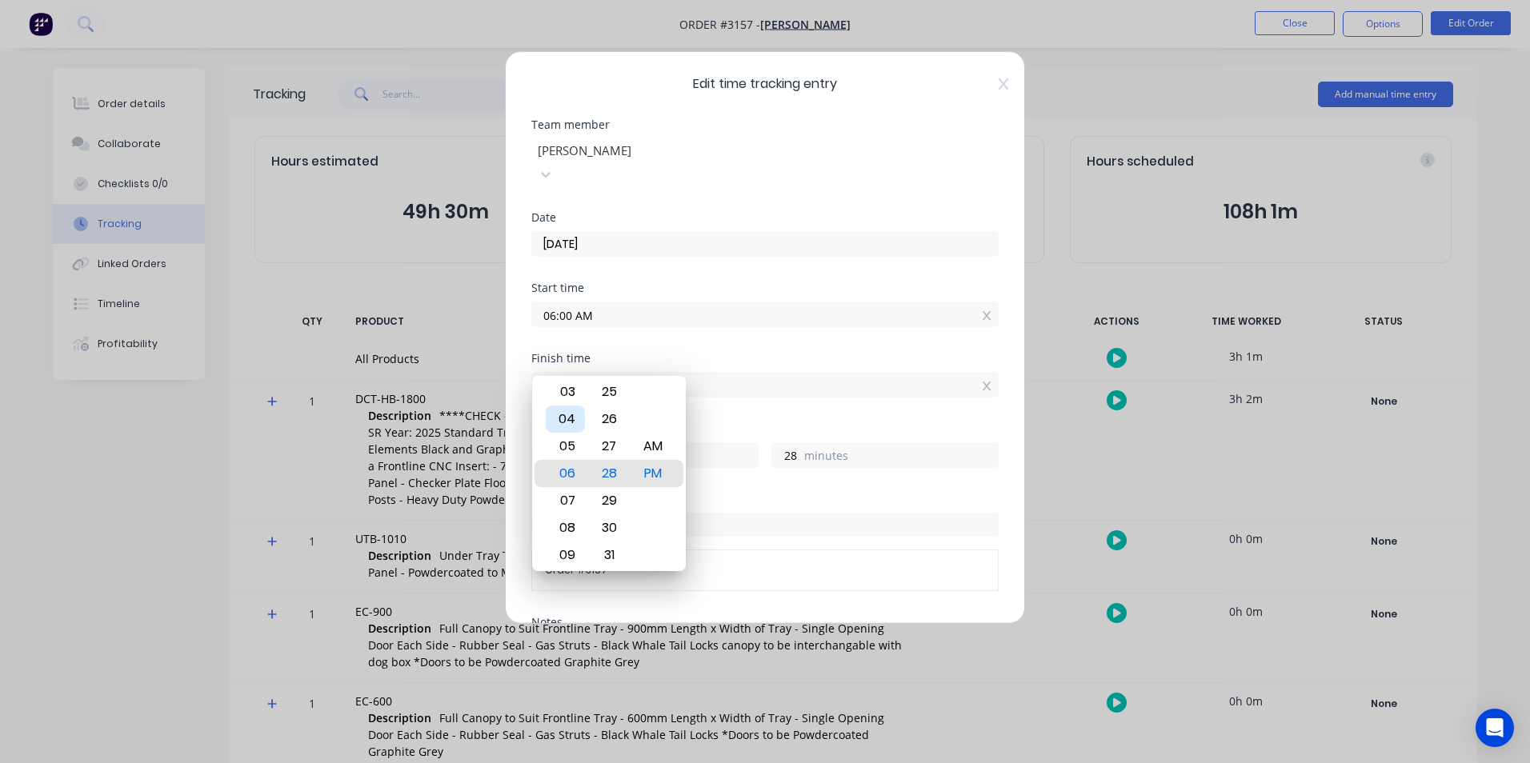
type input "04:28 PM"
type input "10"
type input "04:32 PM"
type input "32"
type input "04:38 PM"
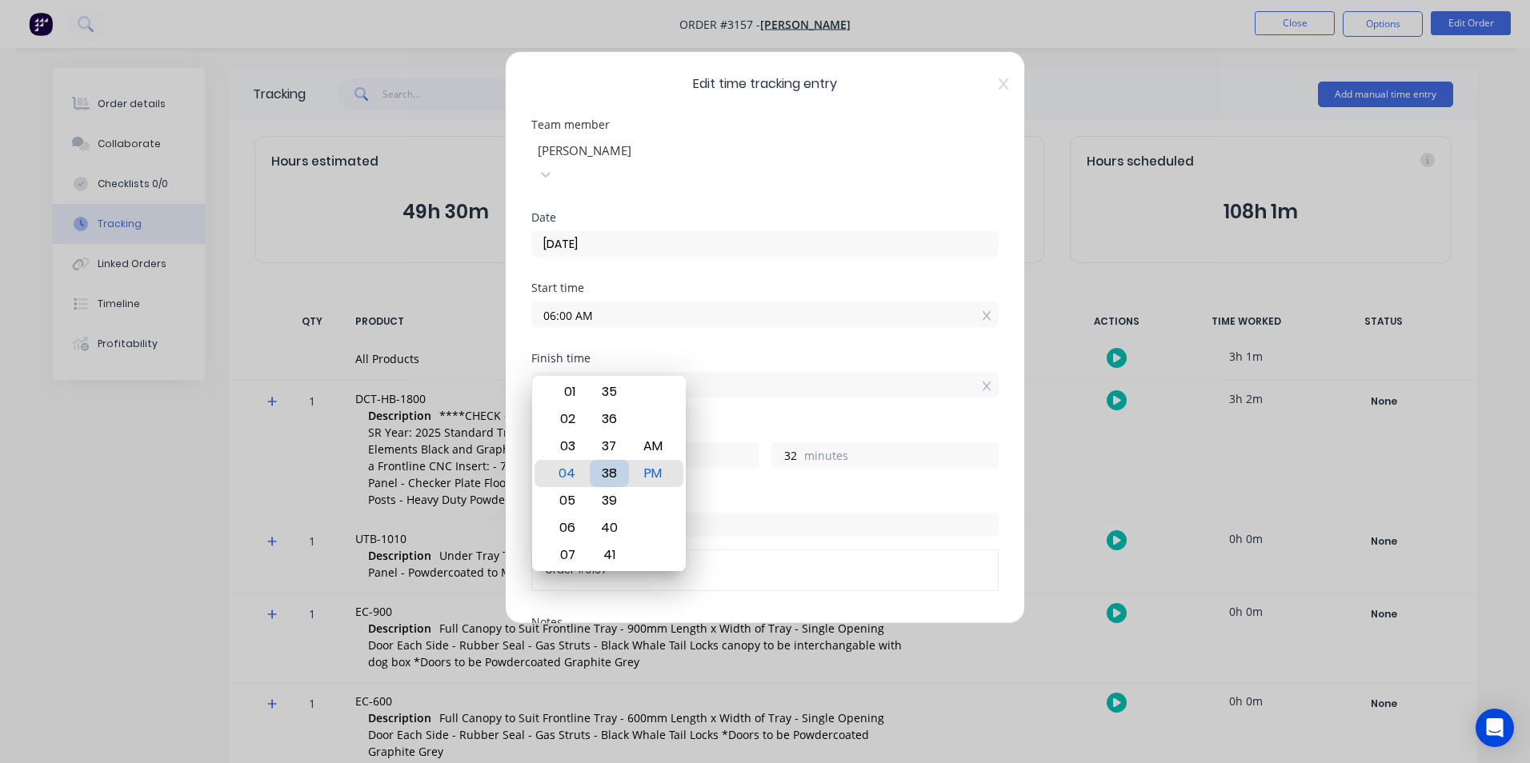
type input "38"
type input "04:45 PM"
type input "45"
type input "04:50 PM"
type input "50"
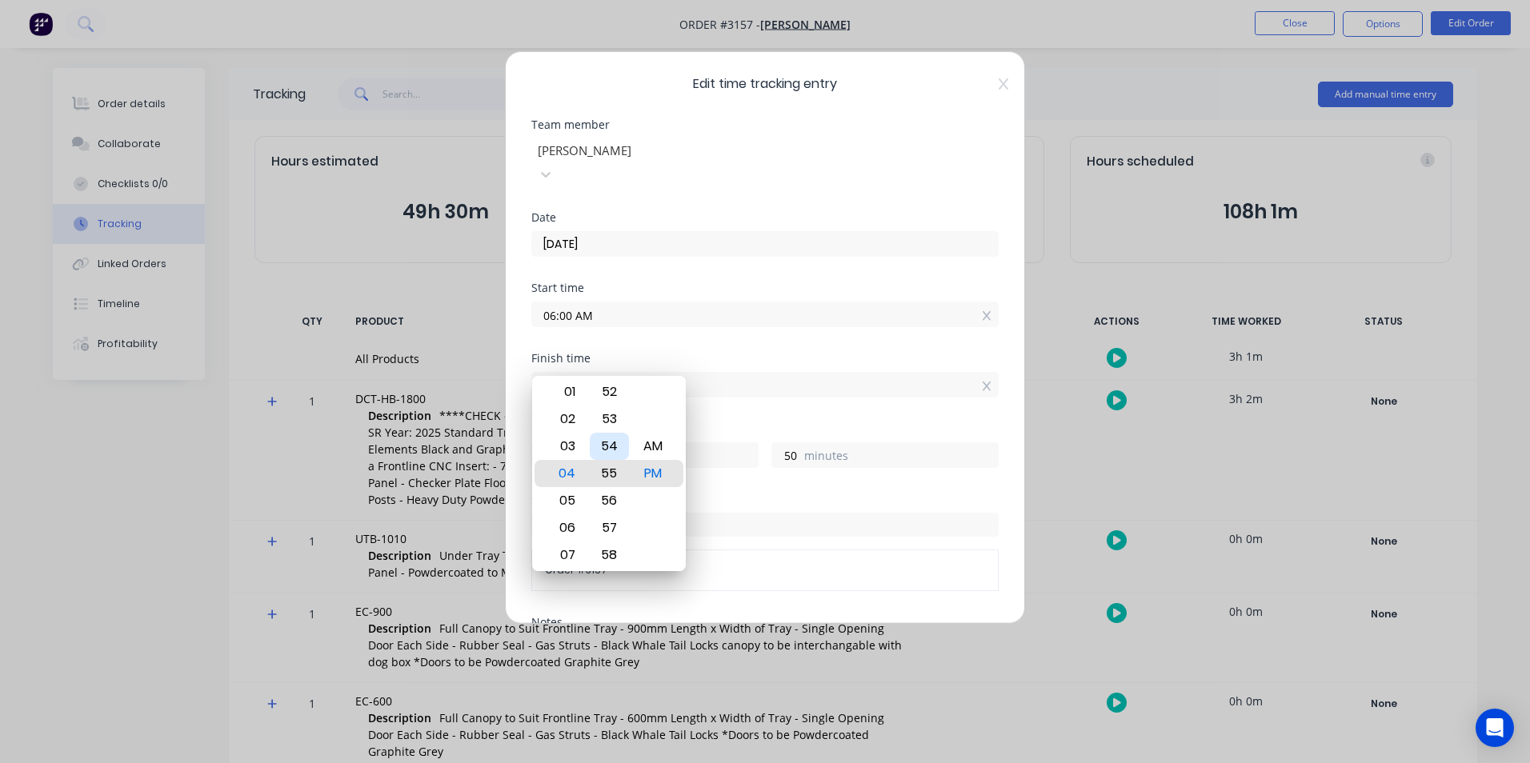
type input "04:56 PM"
type input "56"
type input "04:59 PM"
type input "59"
type input "04:19 PM"
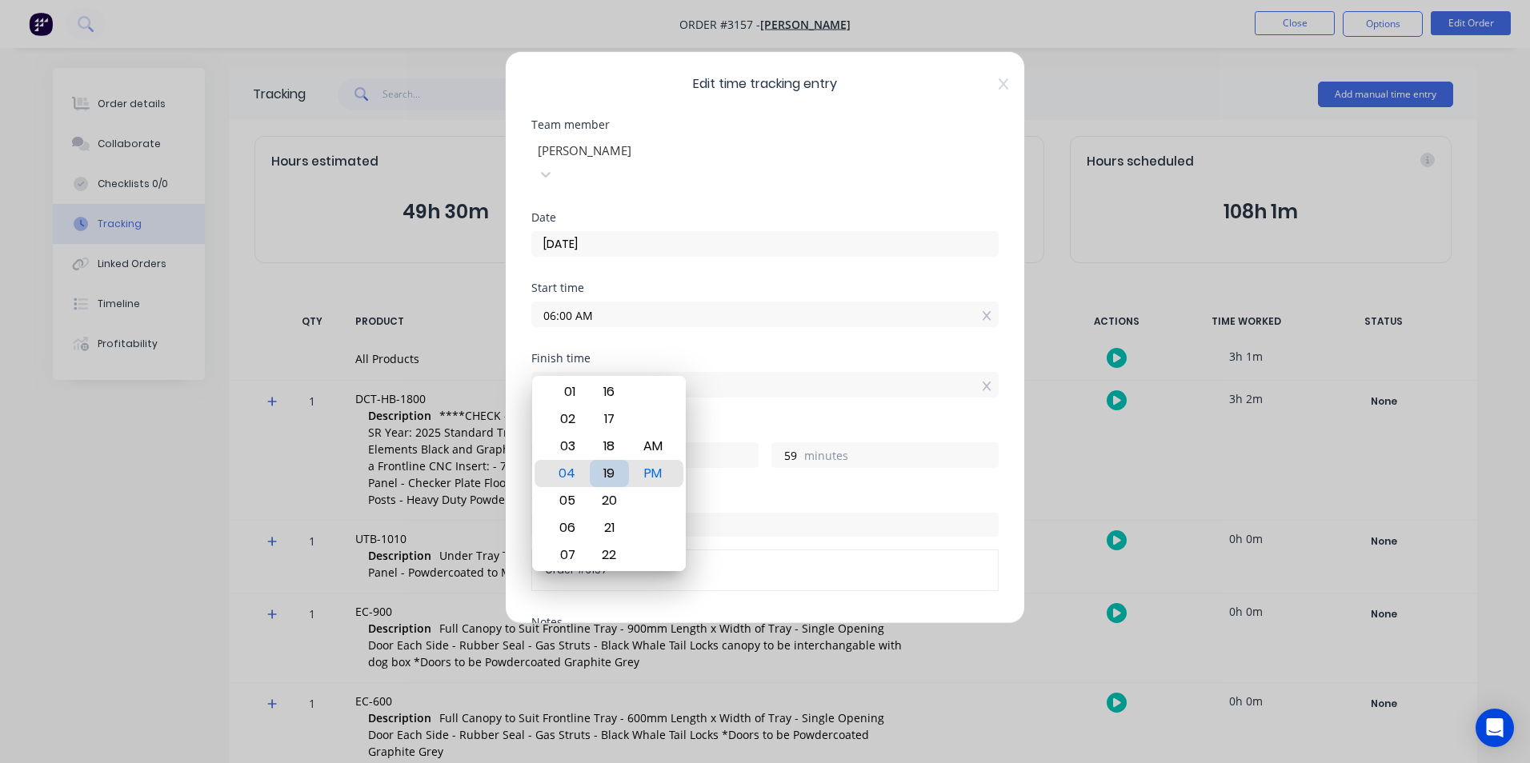
type input "19"
type input "04:00 PM"
type input "0"
click at [609, 465] on div "00" at bounding box center [609, 473] width 39 height 27
click at [649, 306] on div "Start time 06:00 AM" at bounding box center [764, 317] width 467 height 70
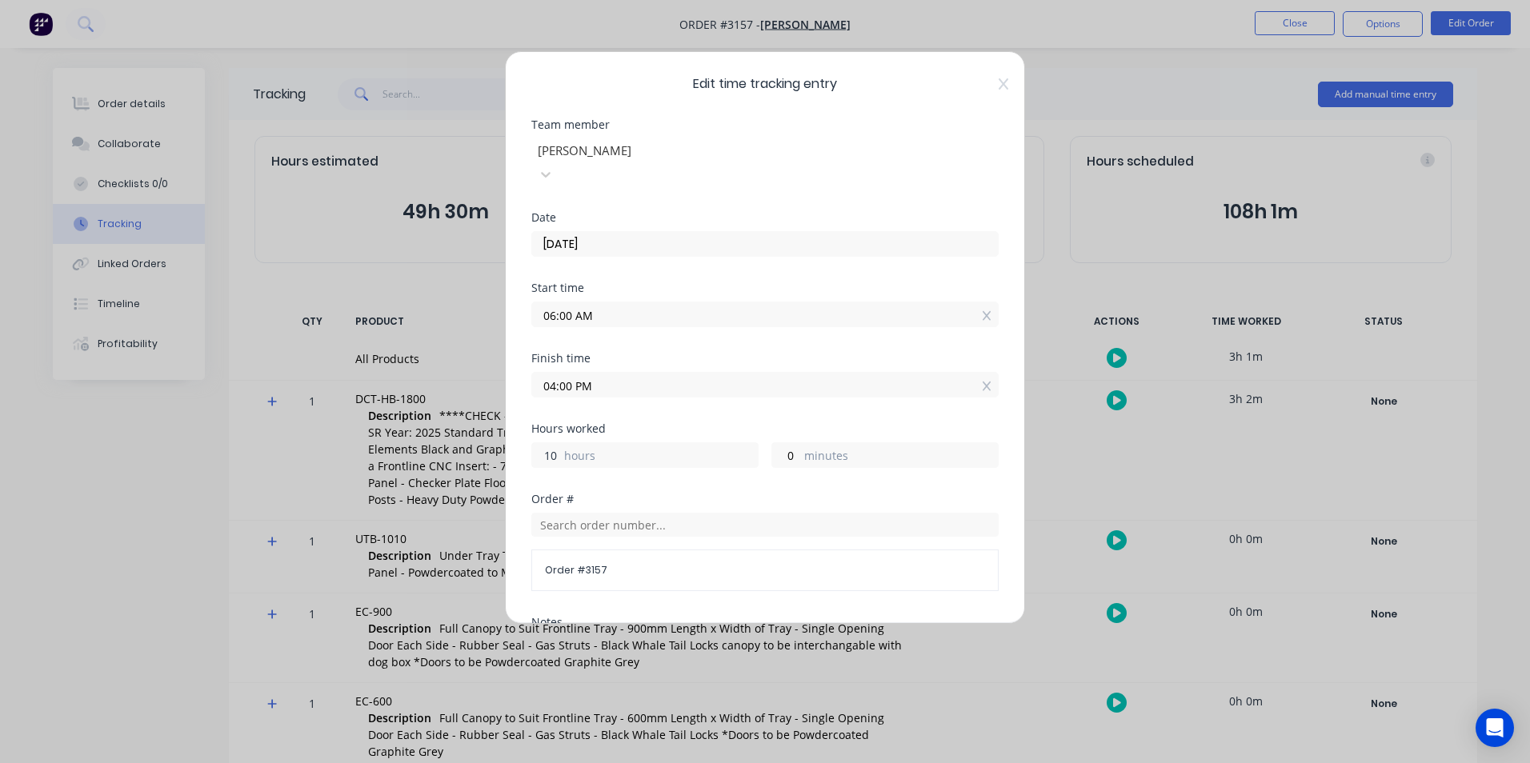
drag, startPoint x: 557, startPoint y: 431, endPoint x: 233, endPoint y: 436, distance: 324.1
click at [242, 436] on div "Edit time tracking entry Team member [PERSON_NAME] Date [DATE] Start time 06:00…" at bounding box center [765, 381] width 1530 height 763
type input "8"
type input "02:00 PM"
click at [703, 310] on div "Start time 06:00 AM" at bounding box center [764, 317] width 467 height 70
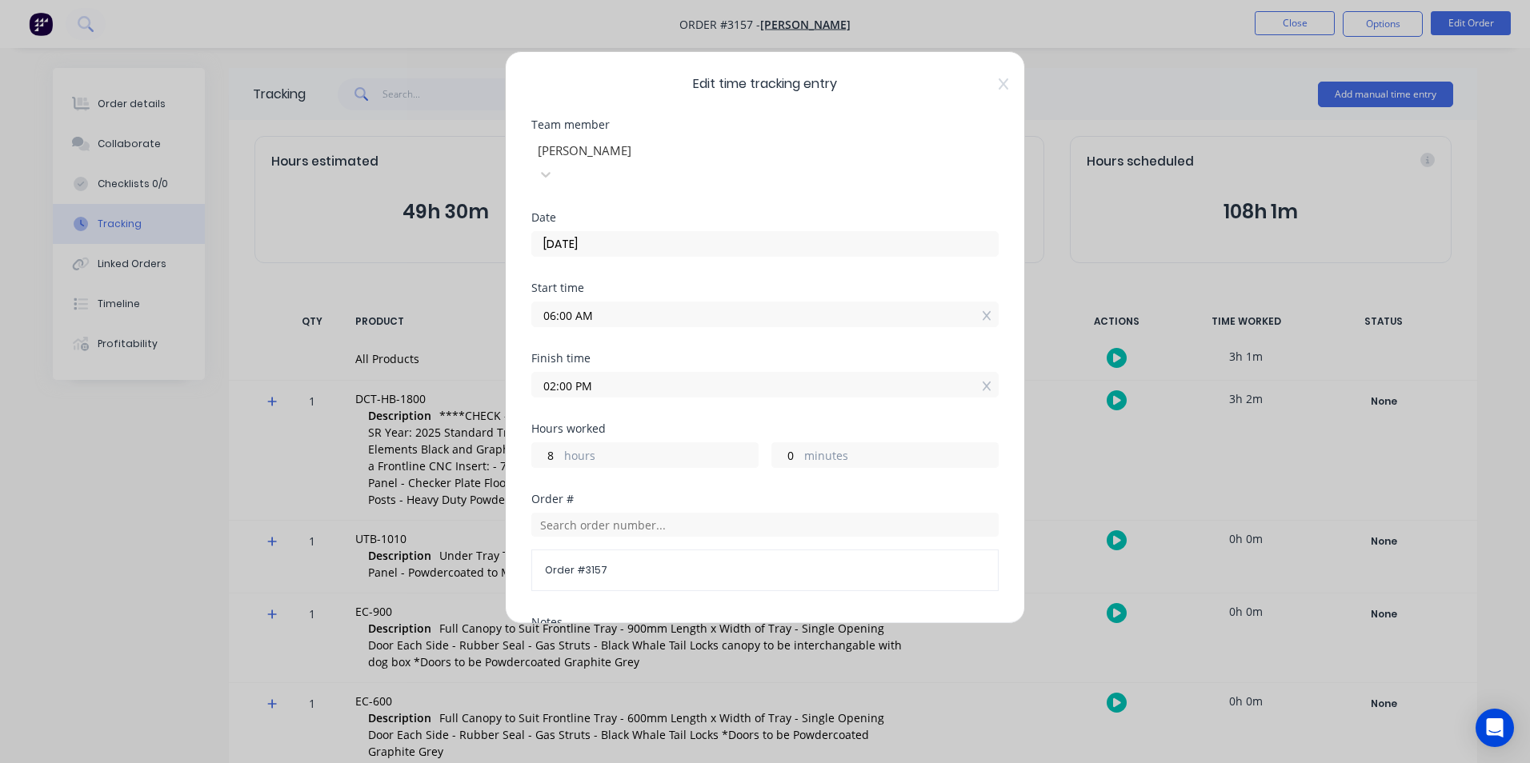
scroll to position [270, 0]
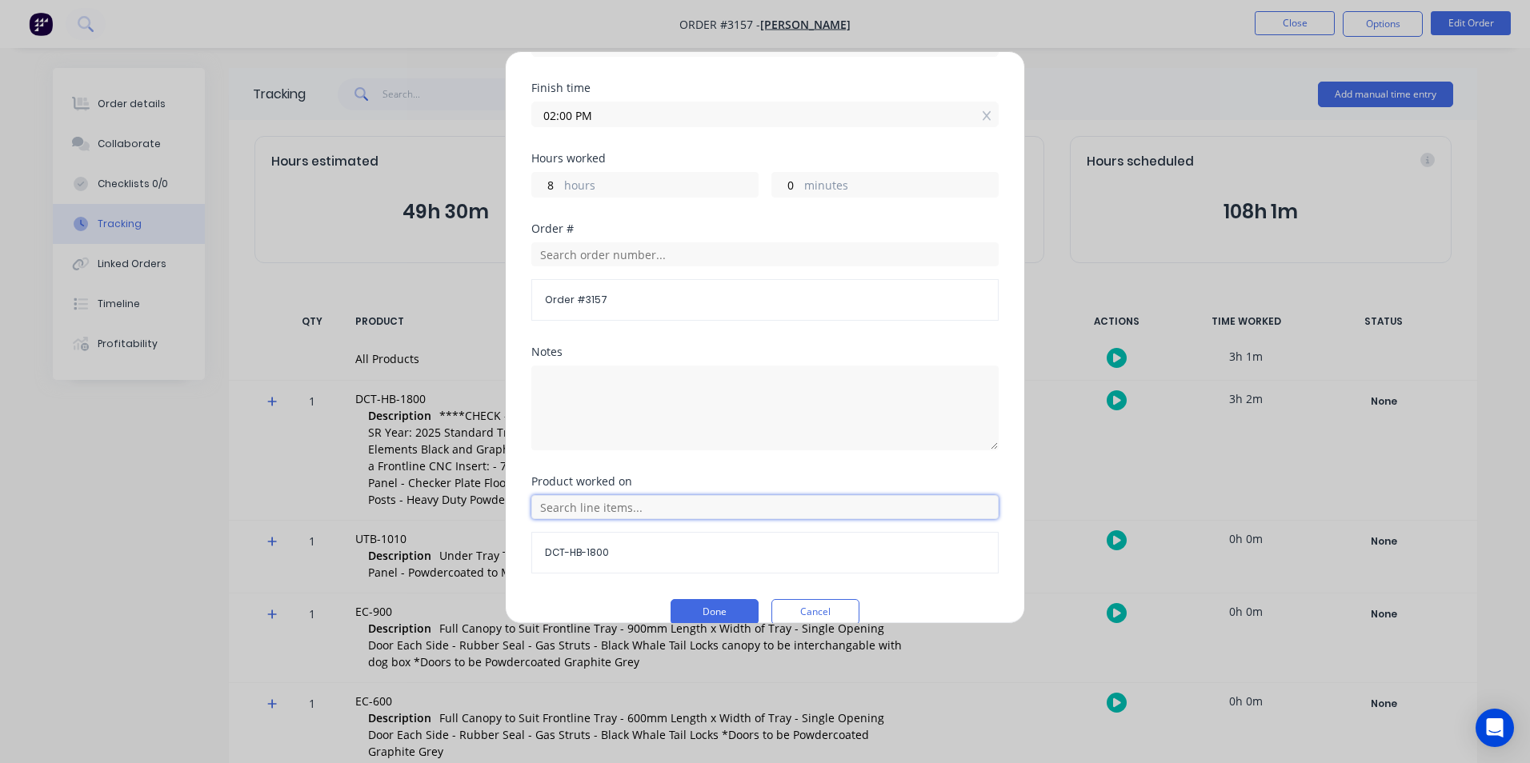
click at [626, 495] on input "text" at bounding box center [764, 507] width 467 height 24
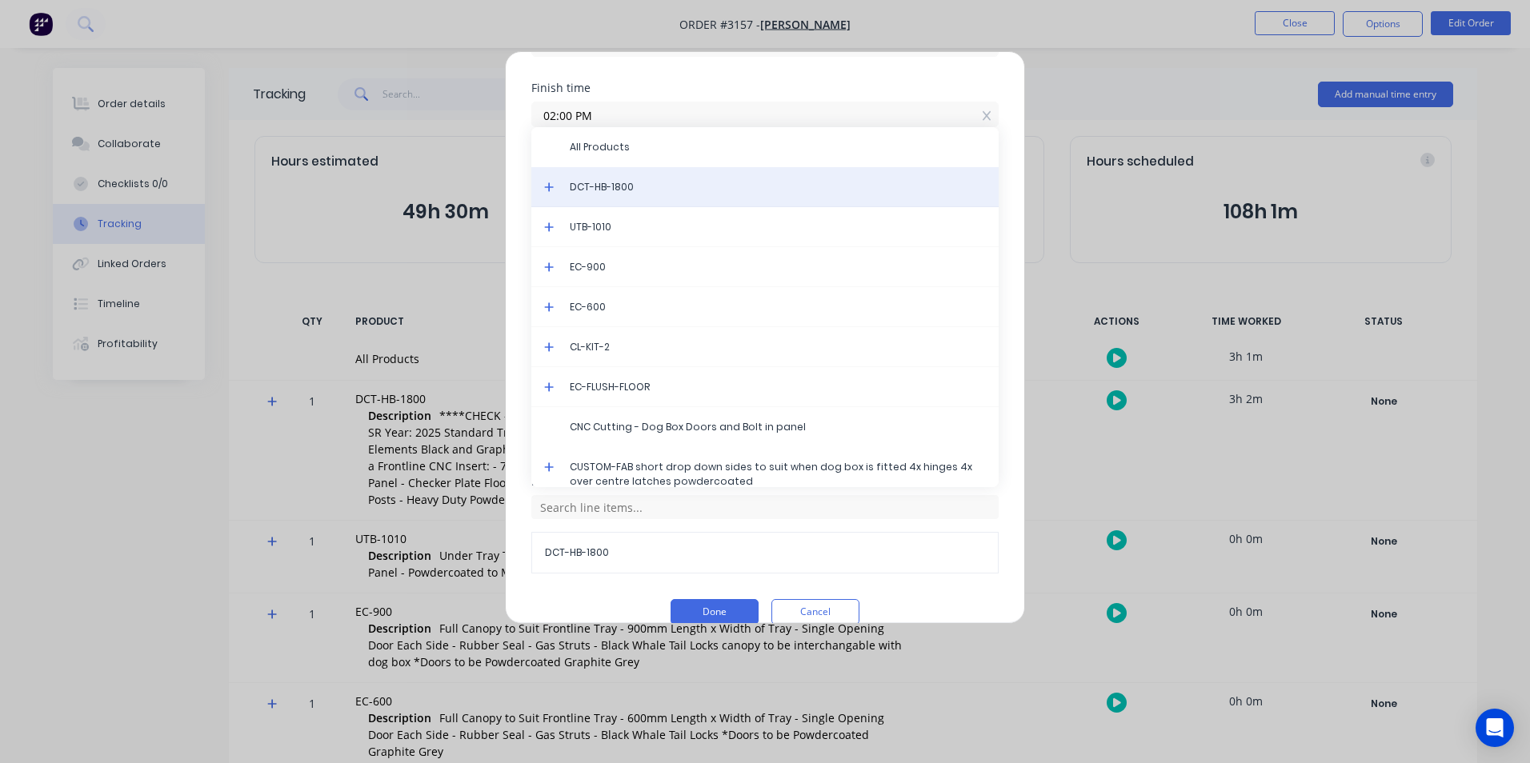
click at [614, 180] on span "DCT-HB-1800" at bounding box center [778, 187] width 416 height 14
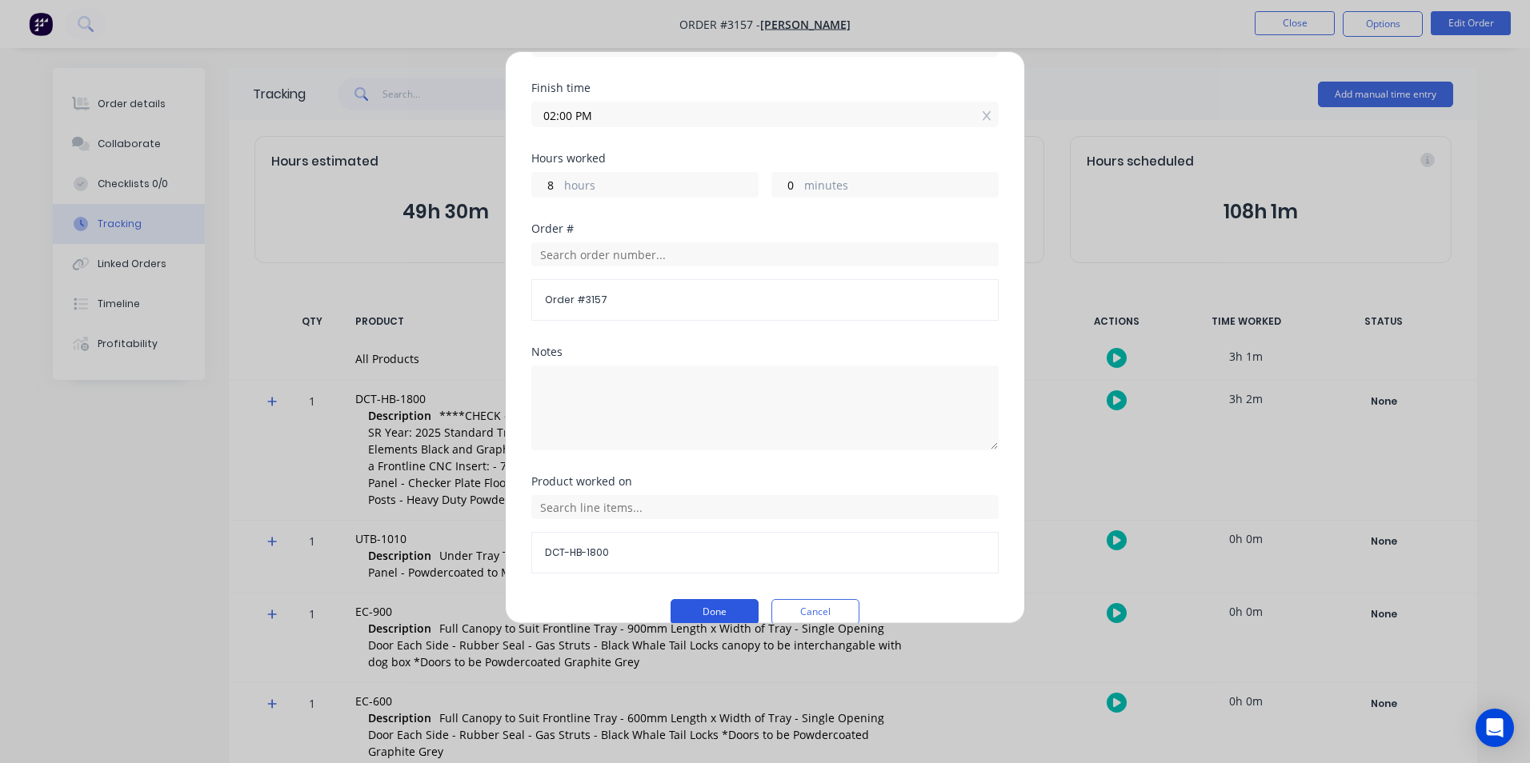
click at [718, 599] on button "Done" at bounding box center [714, 612] width 88 height 26
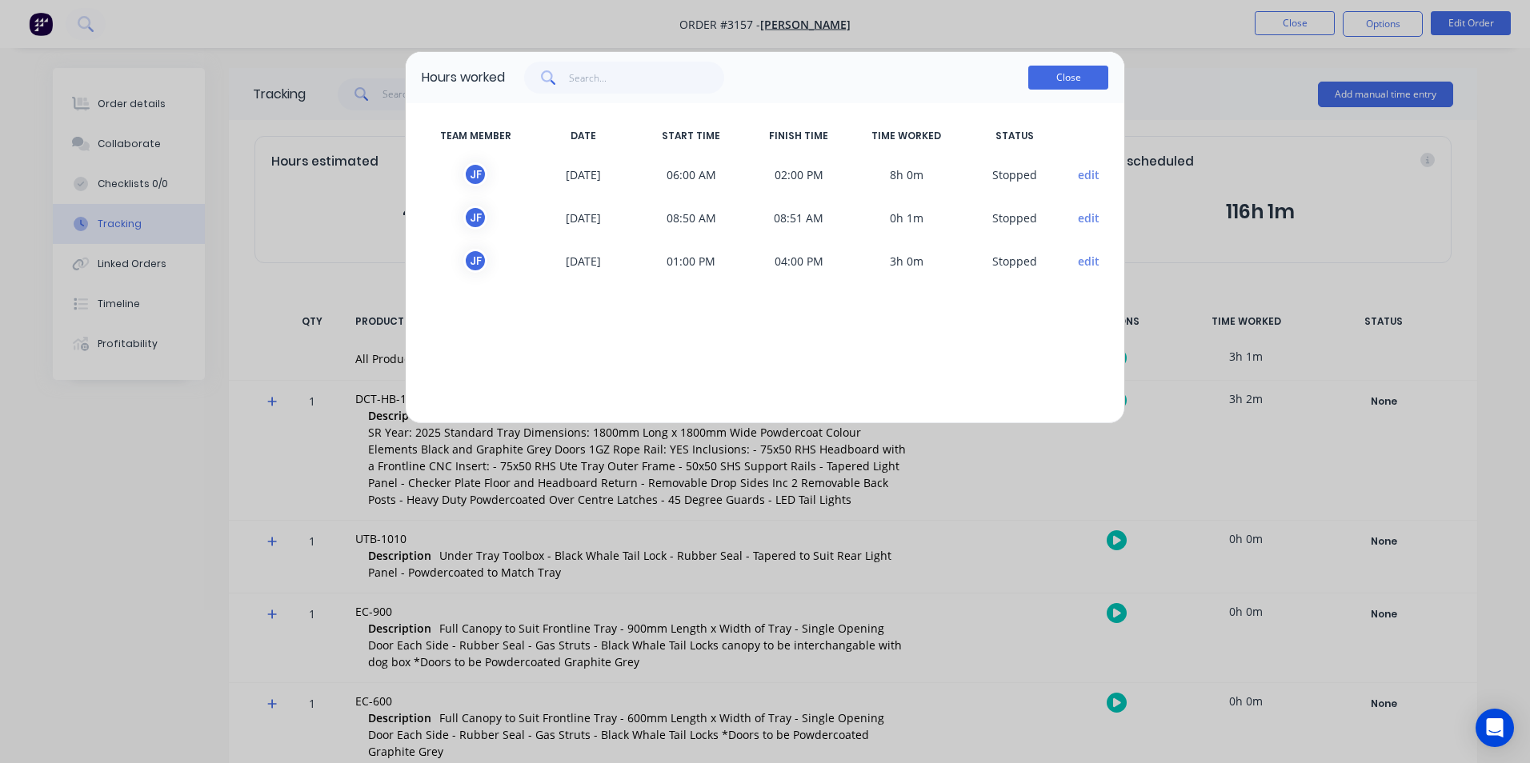
click at [1083, 67] on button "Close" at bounding box center [1068, 78] width 80 height 24
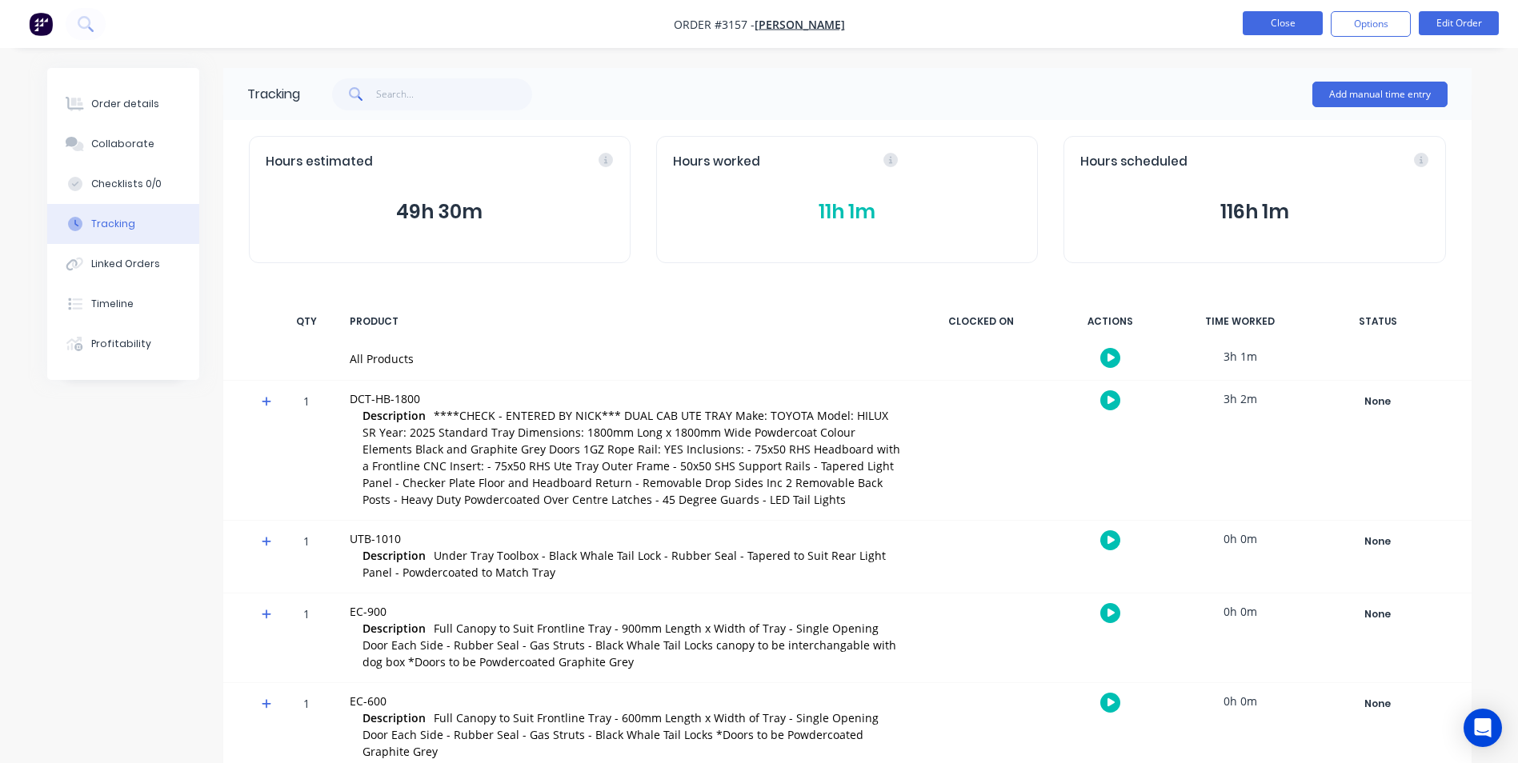
click at [1291, 22] on button "Close" at bounding box center [1282, 23] width 80 height 24
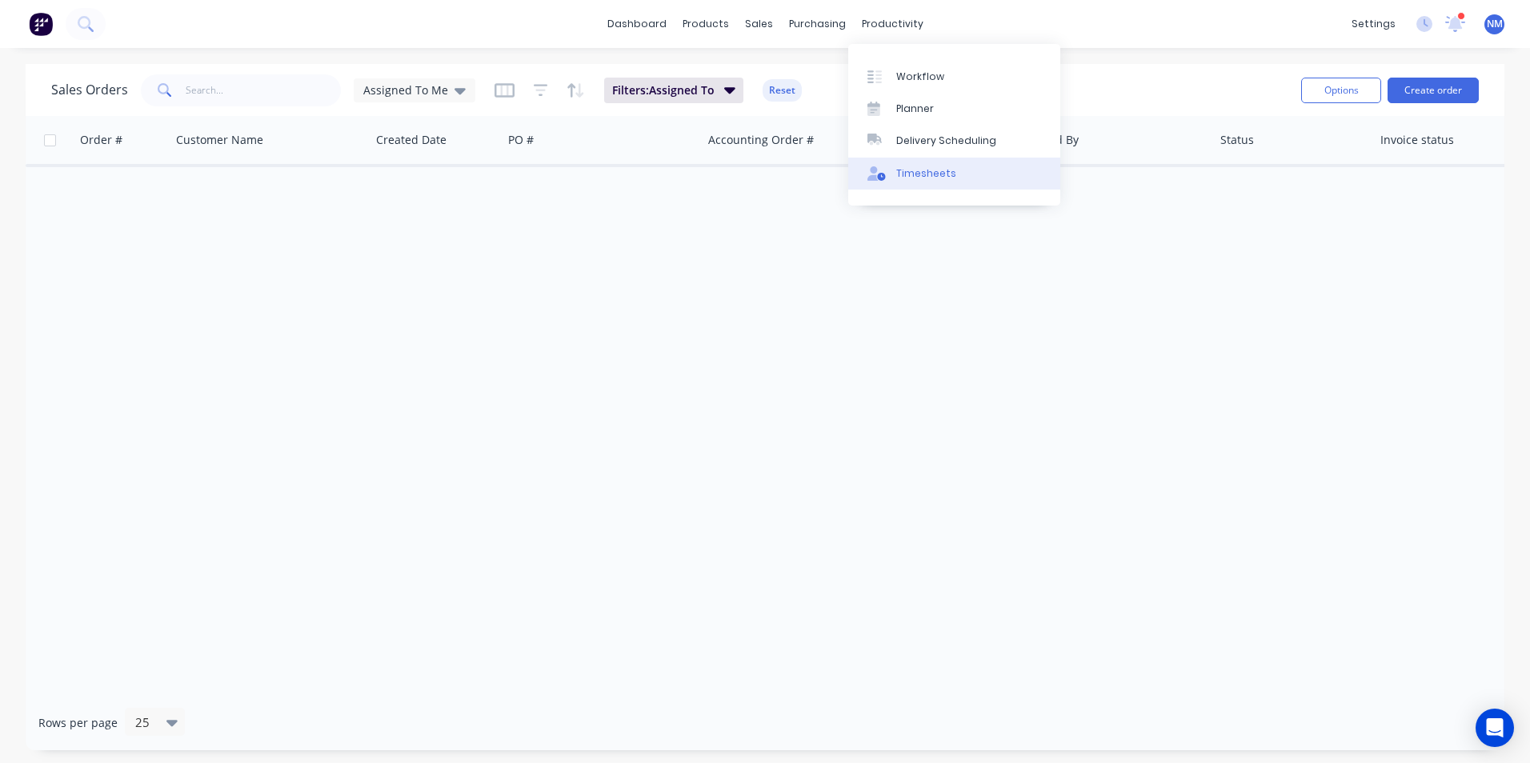
click at [932, 177] on div "Timesheets" at bounding box center [926, 173] width 60 height 14
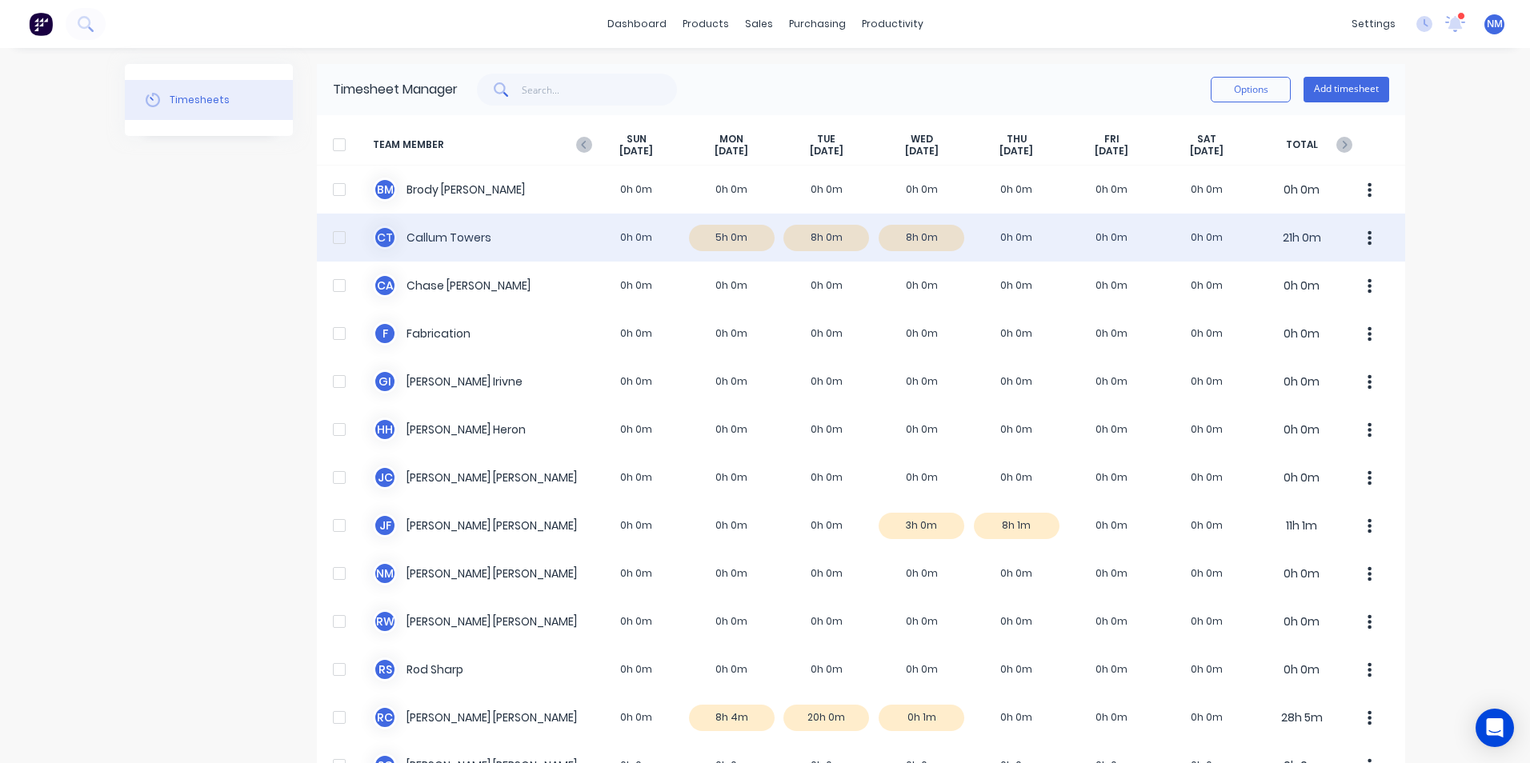
click at [734, 246] on div "C T Callum Towers 0h 0m 5h 0m 8h 0m 8h 0m 0h 0m 0h 0m 0h 0m 21h 0m" at bounding box center [861, 238] width 1088 height 48
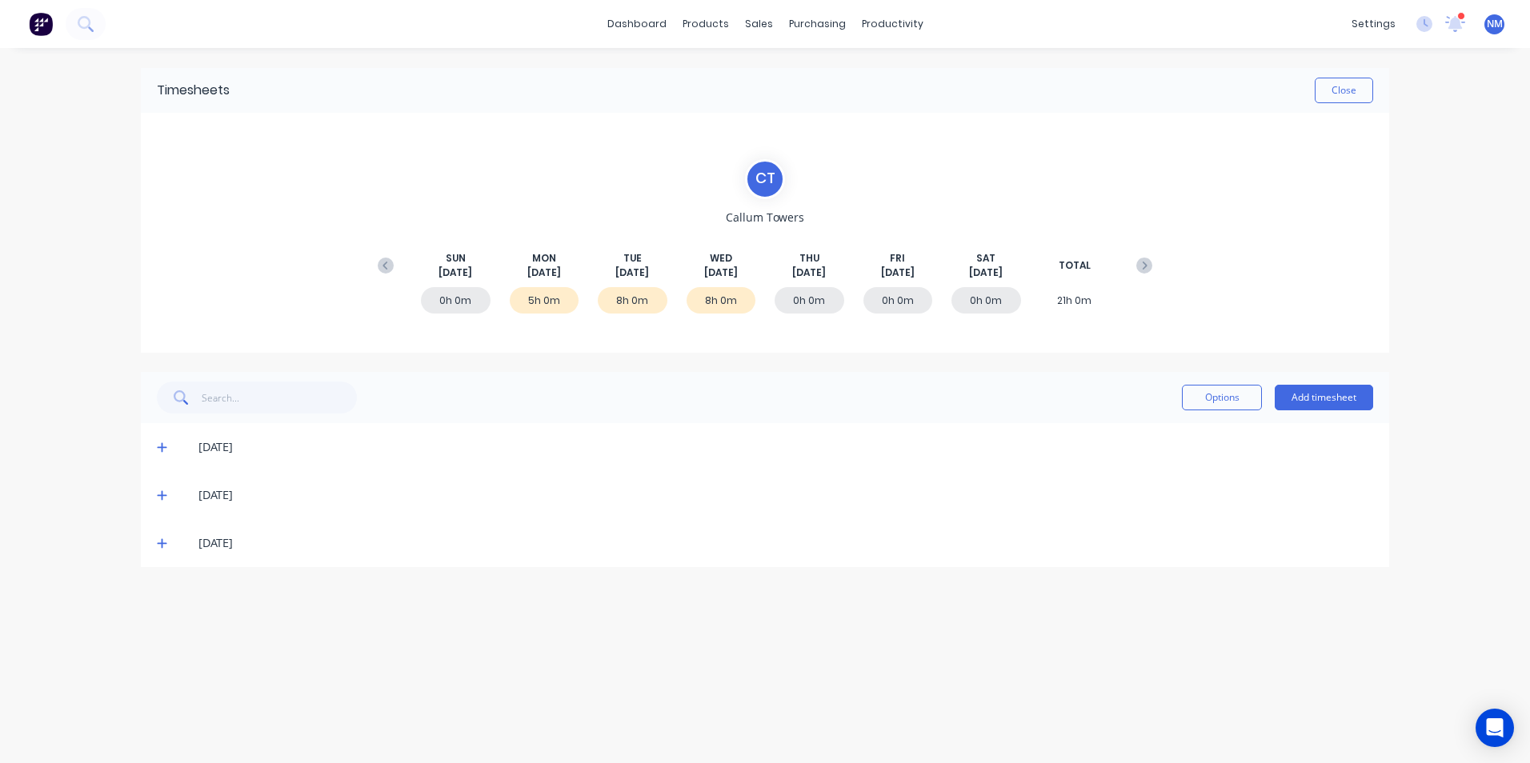
click at [162, 536] on span at bounding box center [165, 543] width 16 height 16
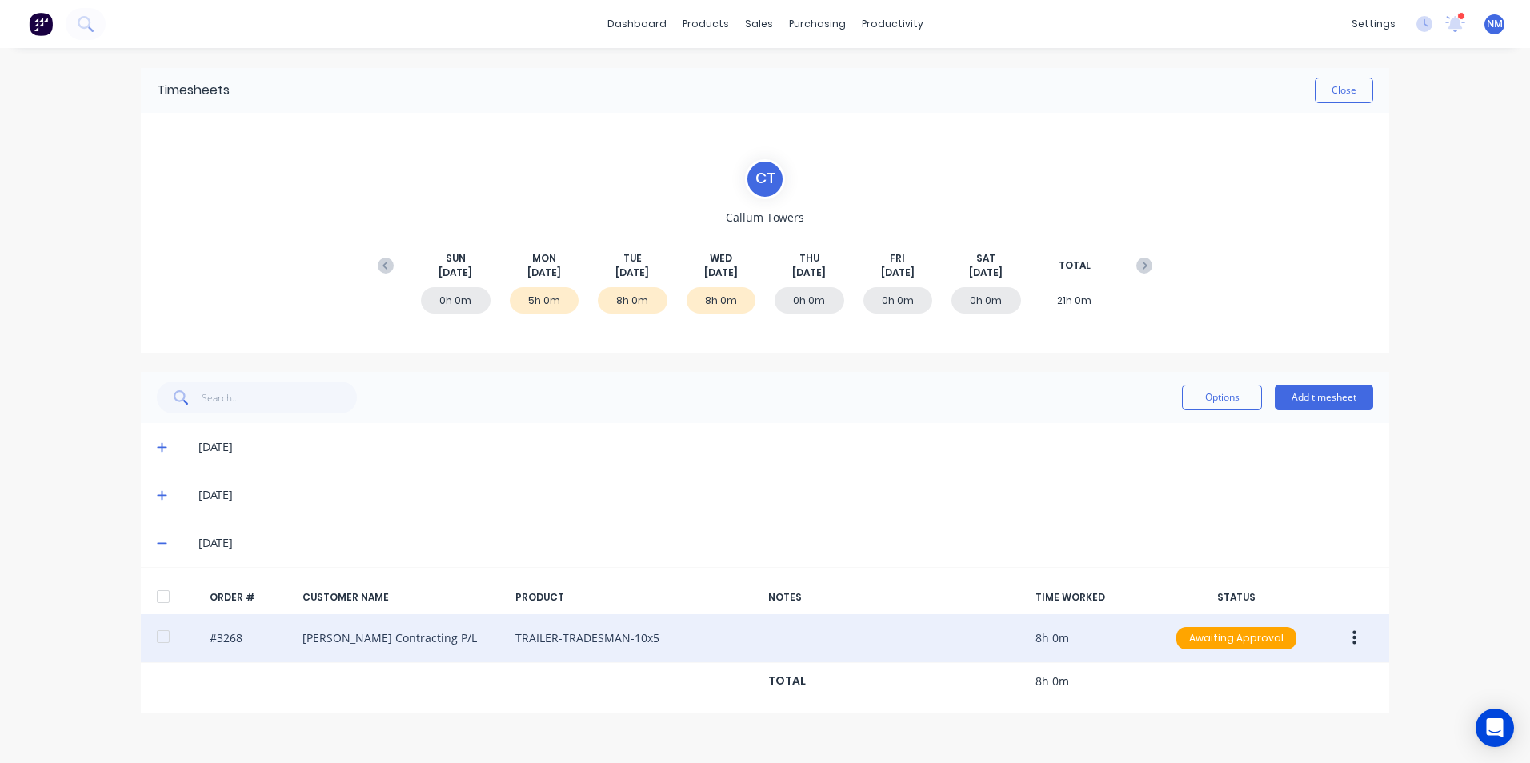
click at [1359, 641] on button "button" at bounding box center [1354, 638] width 38 height 29
click at [1265, 742] on div "Edit" at bounding box center [1296, 744] width 123 height 23
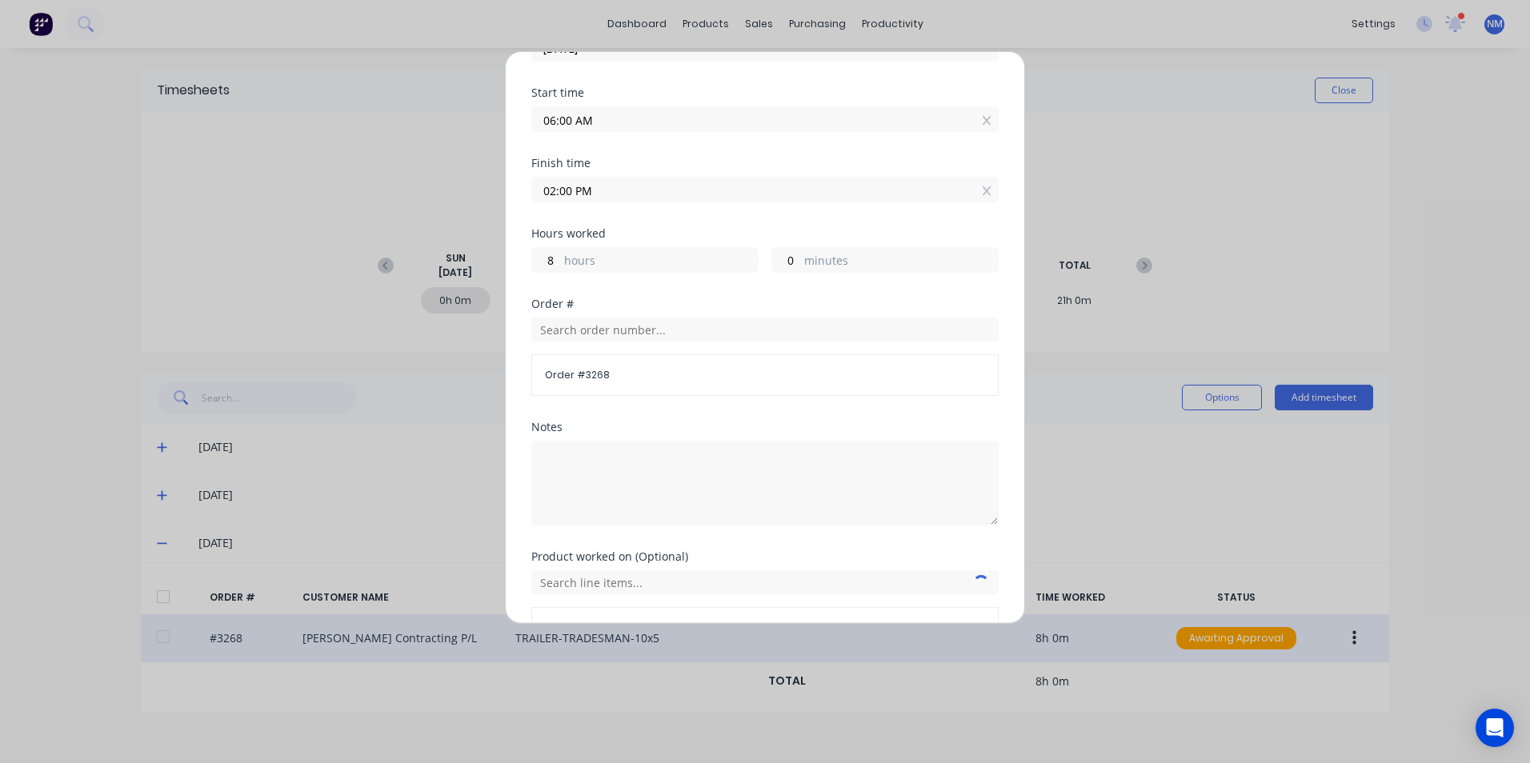
scroll to position [202, 0]
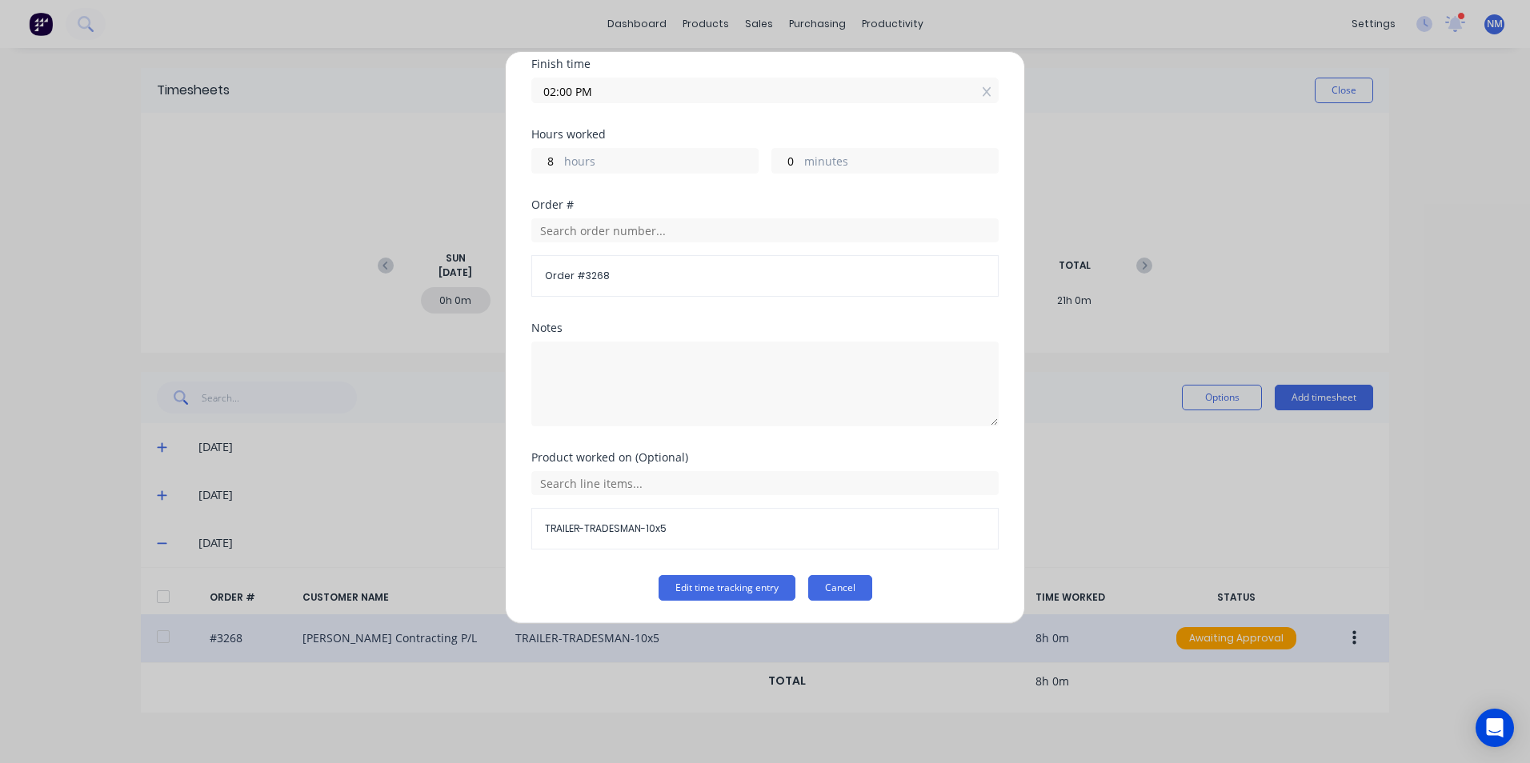
click at [838, 586] on button "Cancel" at bounding box center [840, 588] width 64 height 26
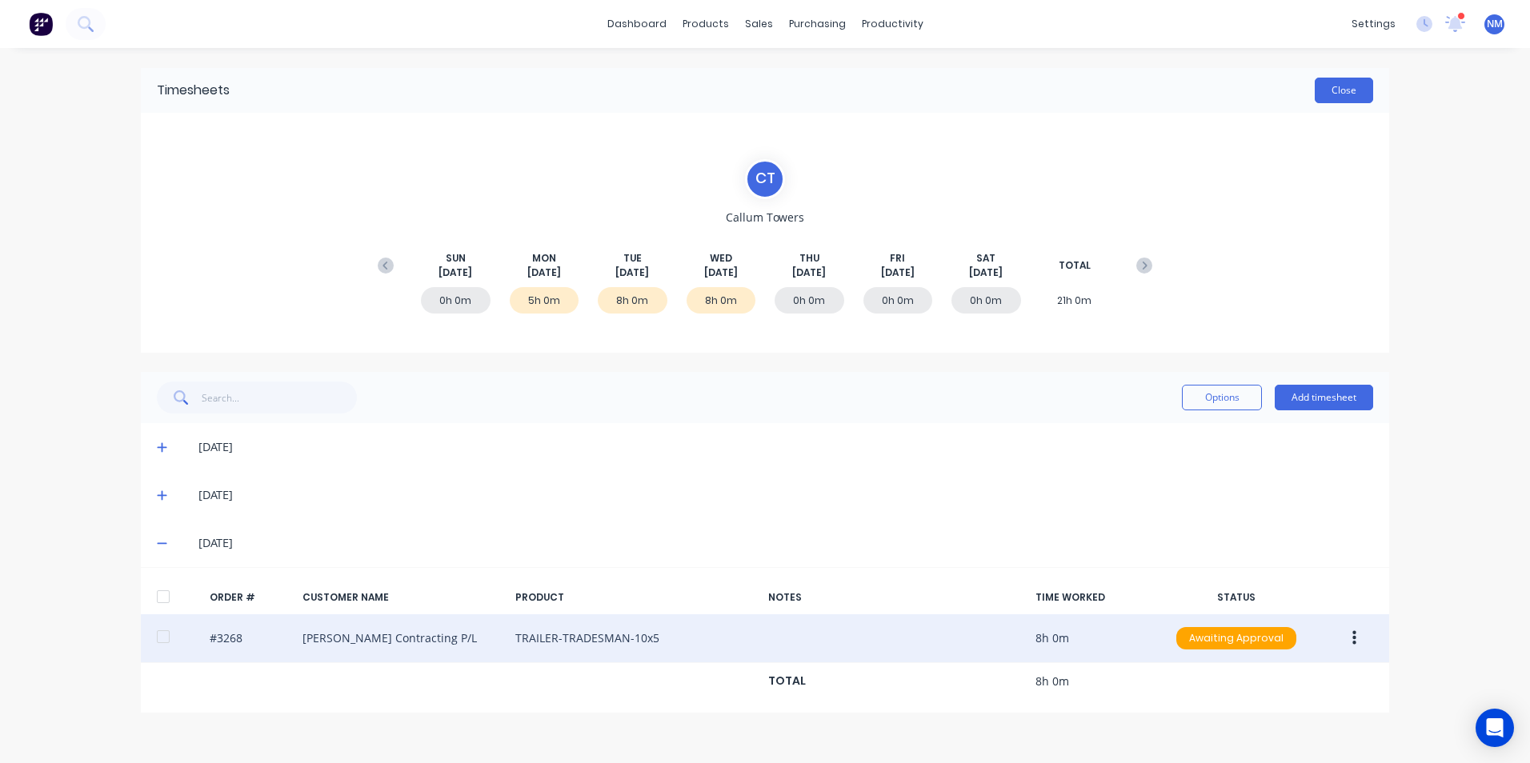
click at [1334, 83] on button "Close" at bounding box center [1344, 91] width 58 height 26
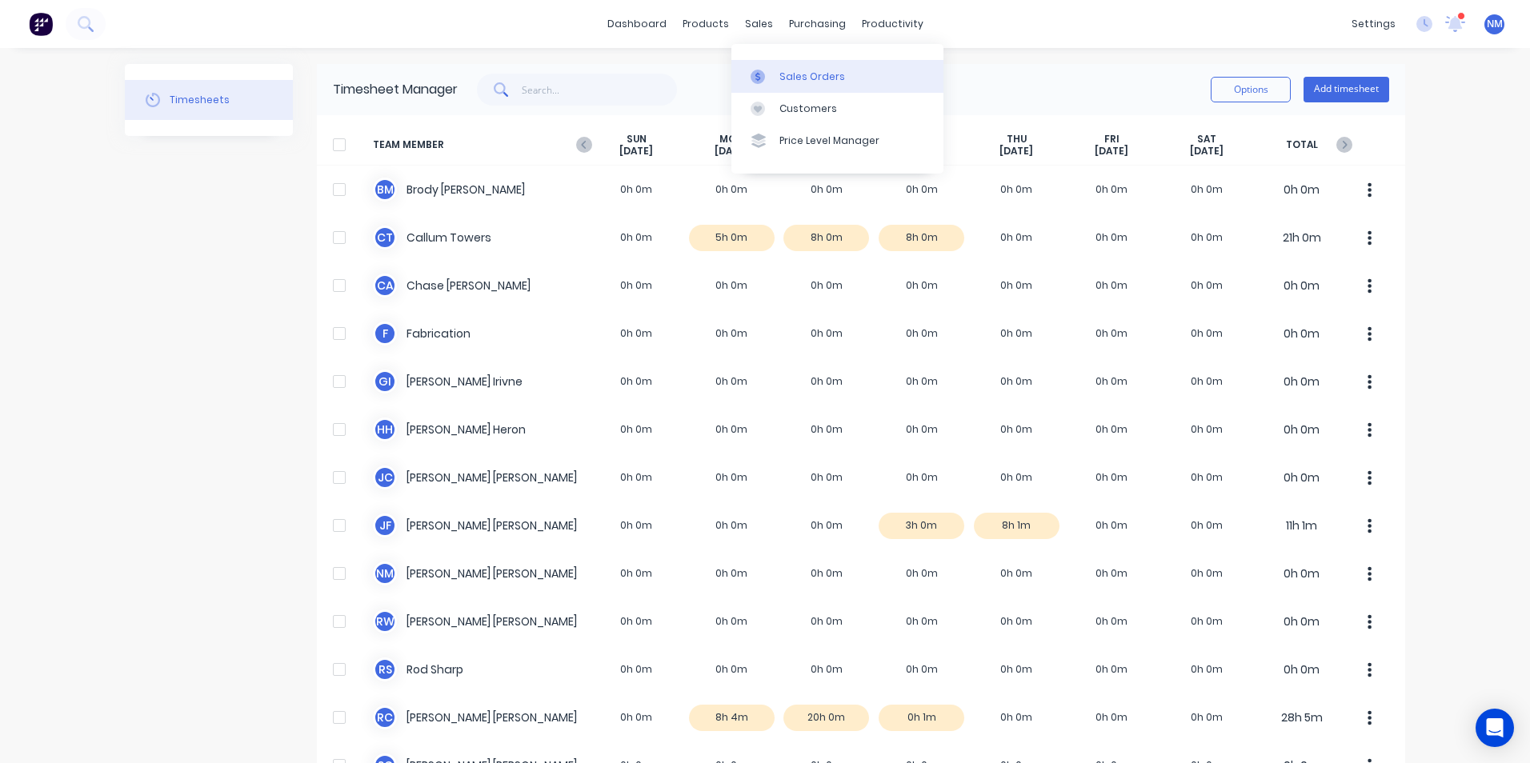
click at [790, 76] on div "Sales Orders" at bounding box center [812, 77] width 66 height 14
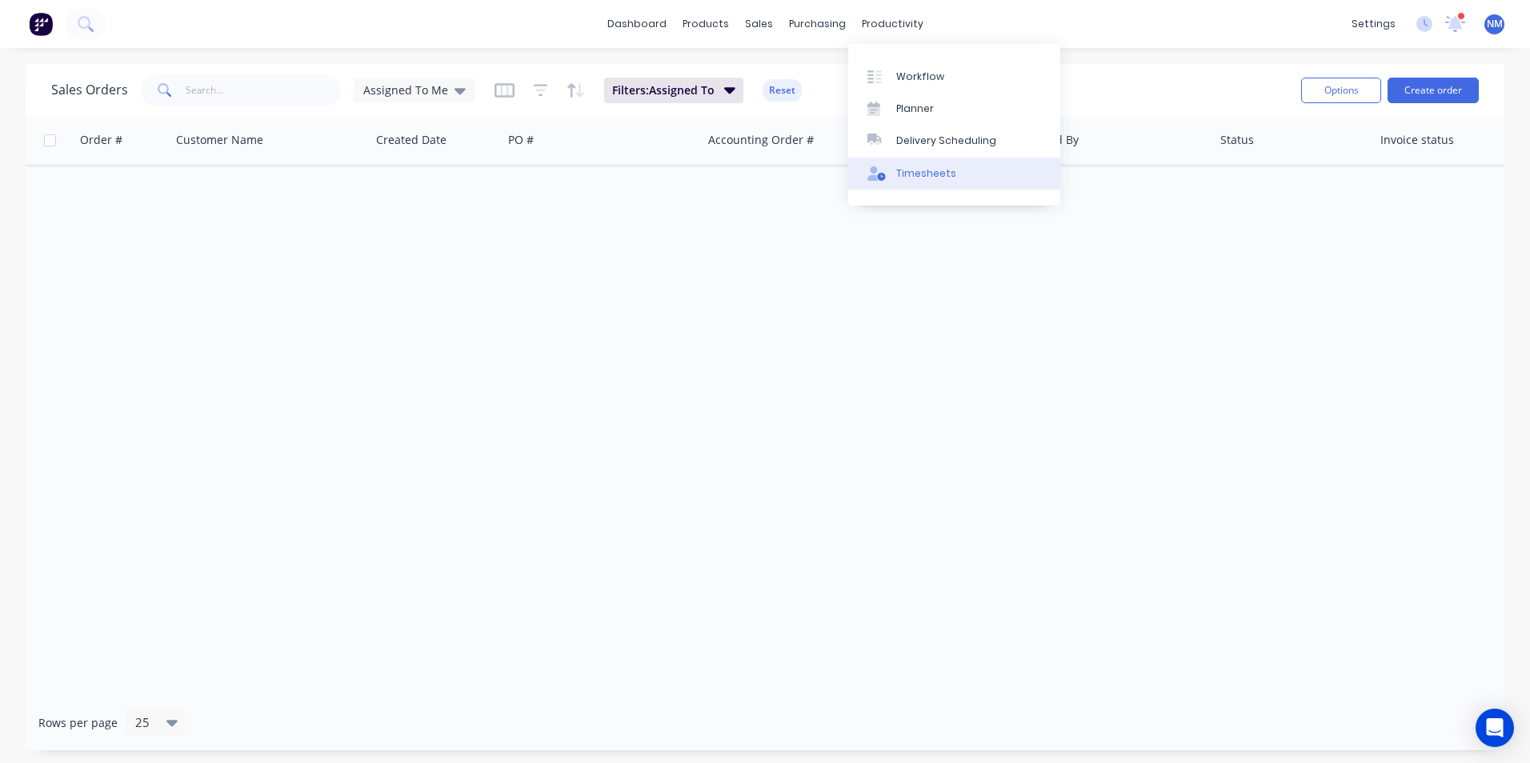
click at [933, 174] on div "Timesheets" at bounding box center [926, 173] width 60 height 14
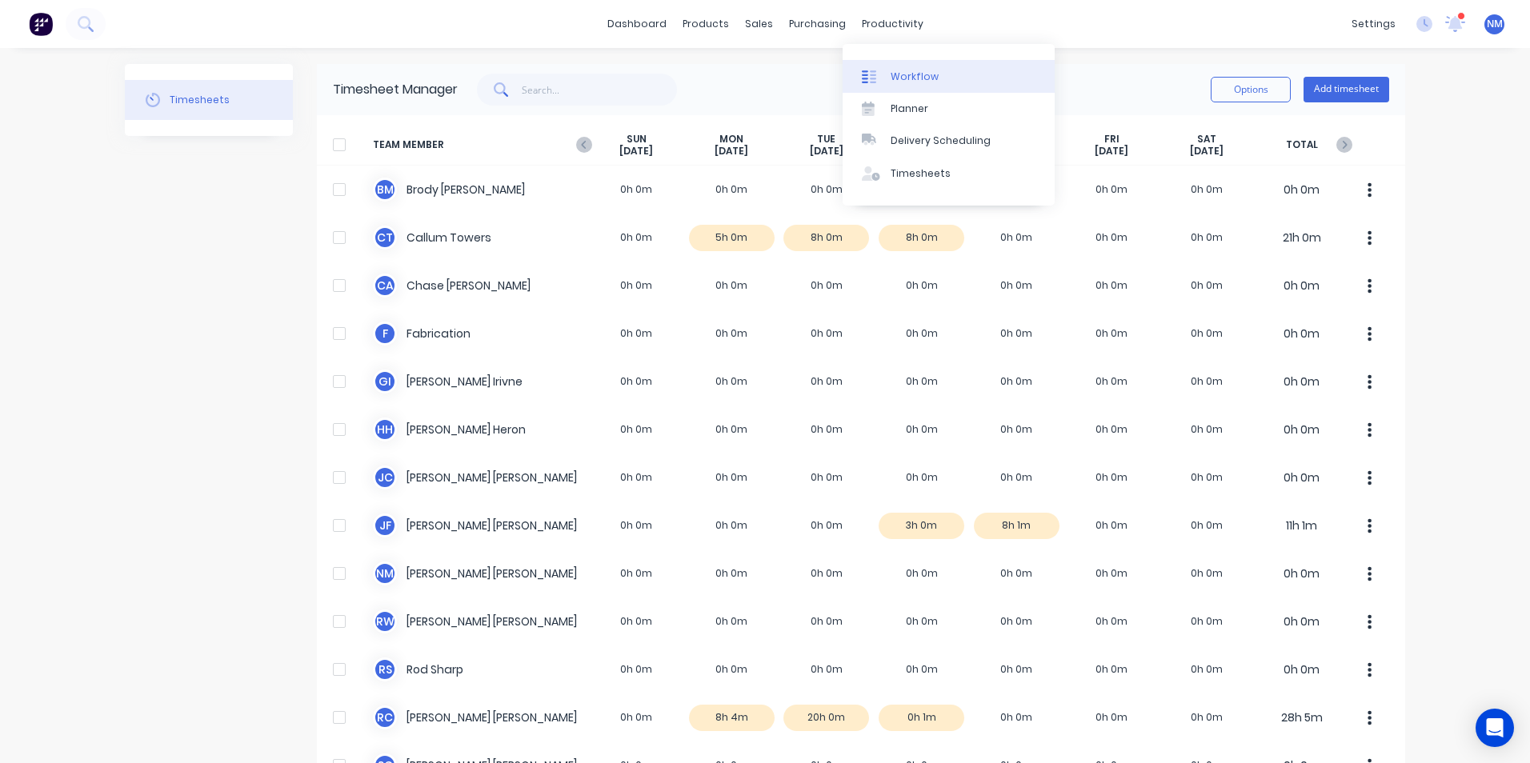
click at [933, 79] on div "Workflow" at bounding box center [914, 77] width 48 height 14
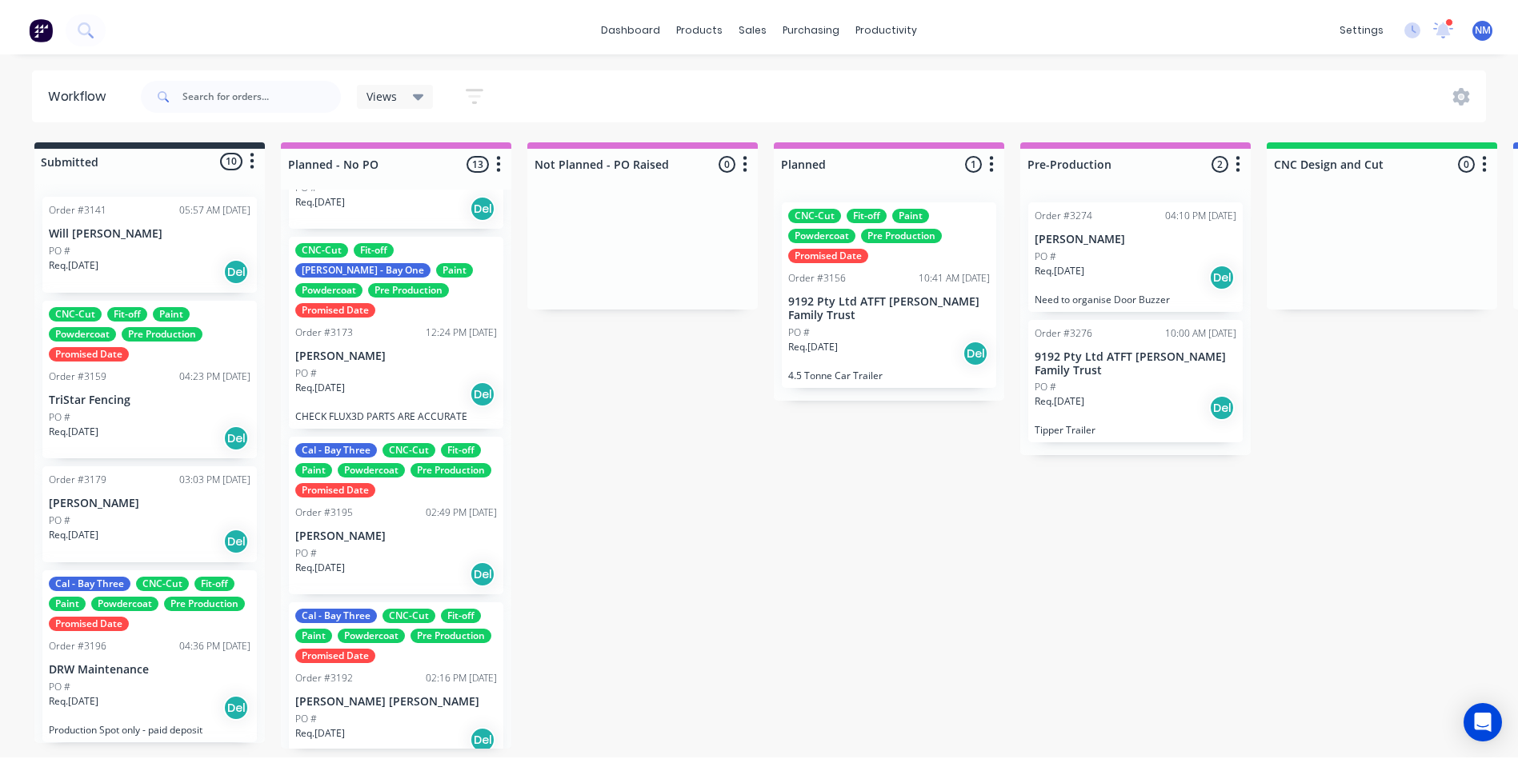
scroll to position [1571, 0]
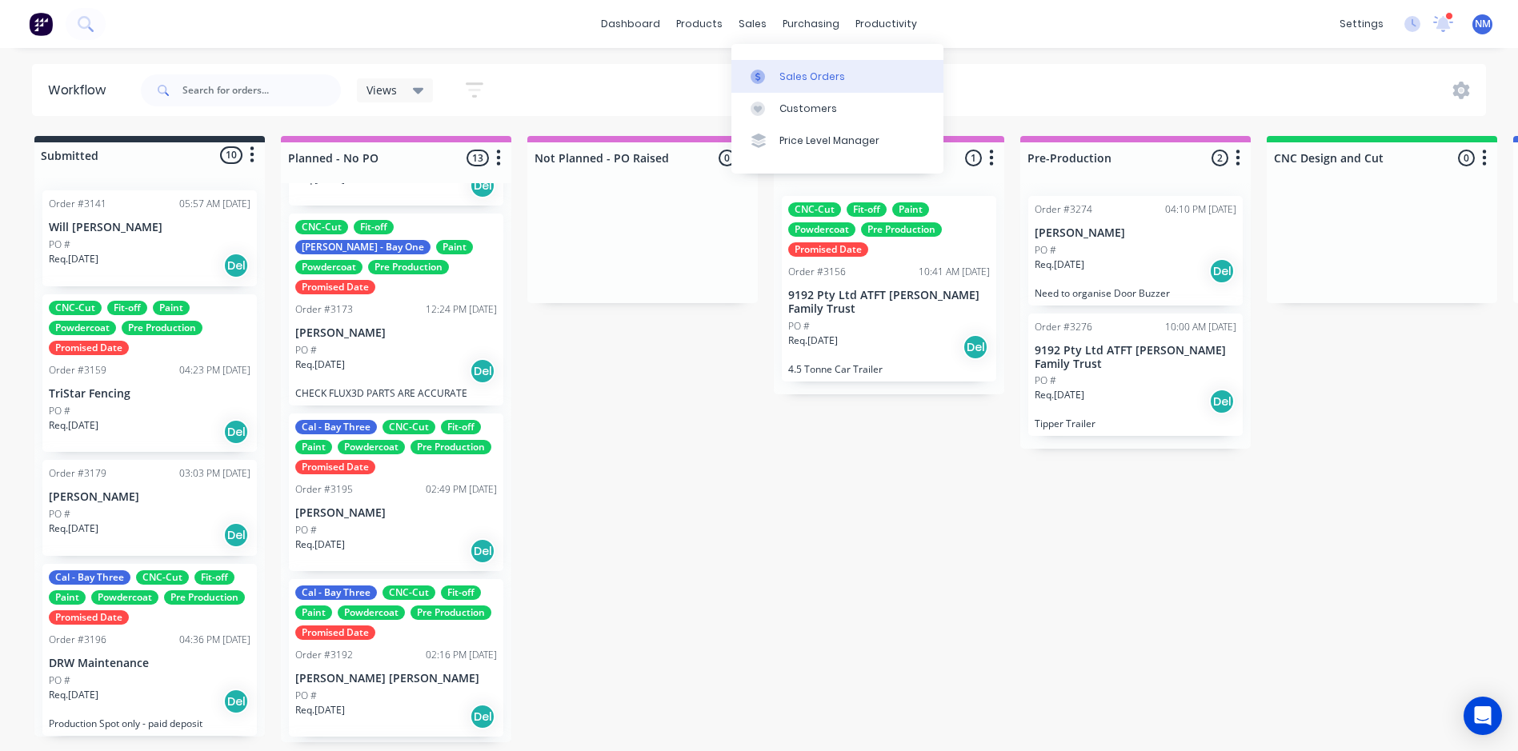
click at [770, 75] on div at bounding box center [762, 77] width 24 height 14
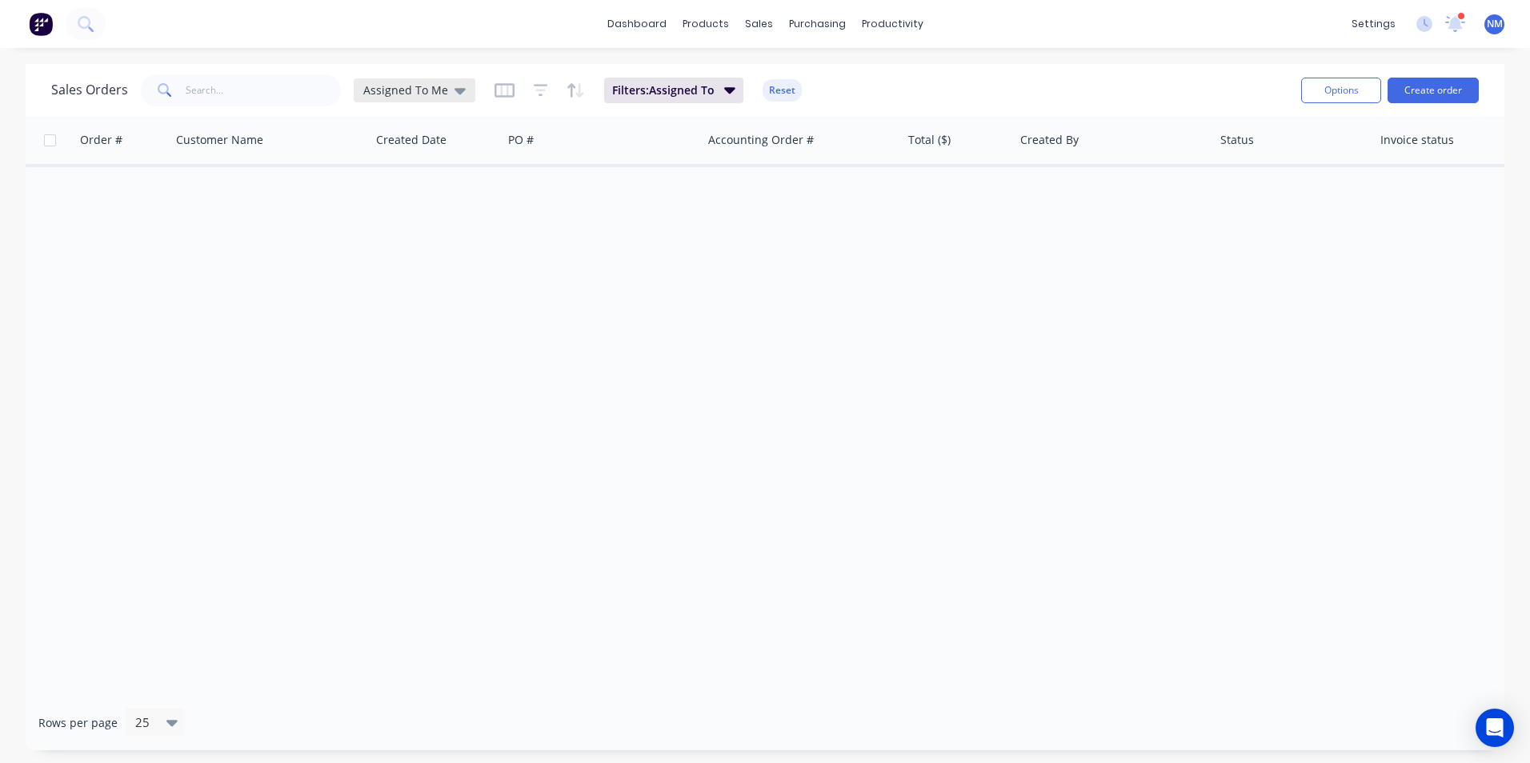
click at [438, 84] on span "Assigned To Me" at bounding box center [405, 90] width 85 height 17
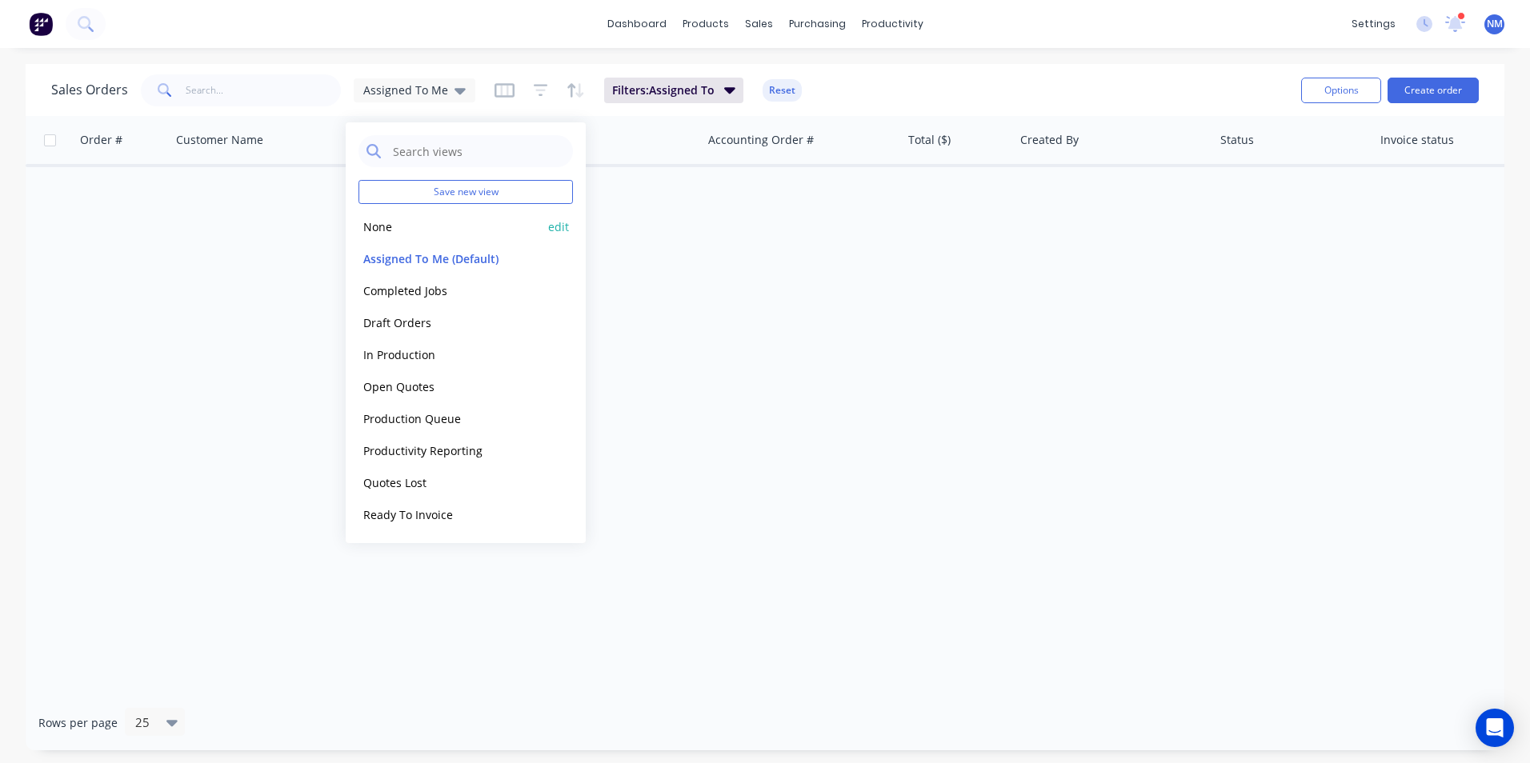
click at [430, 234] on button "None" at bounding box center [449, 227] width 182 height 18
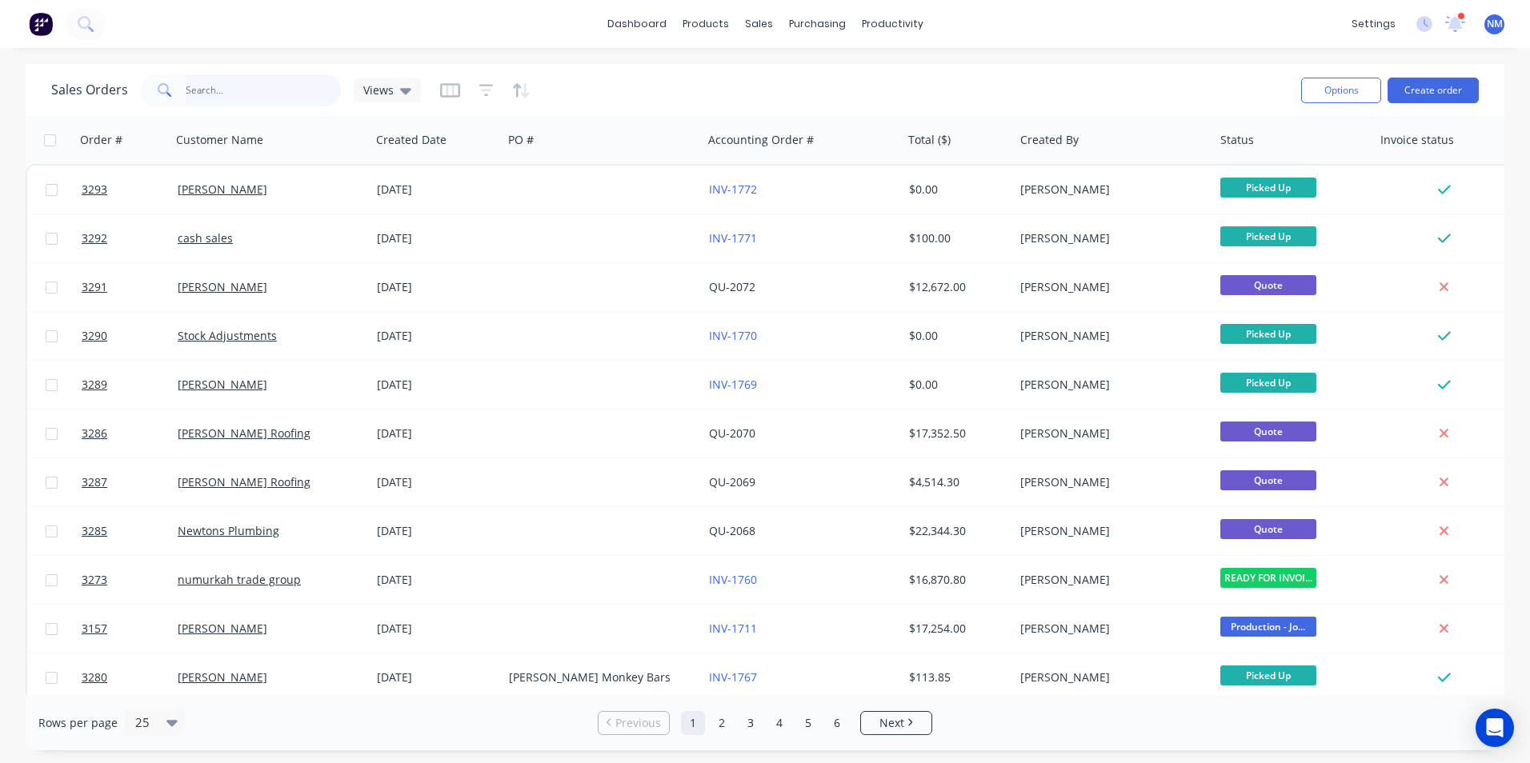
click at [254, 90] on input "text" at bounding box center [264, 90] width 156 height 32
type input "foott"
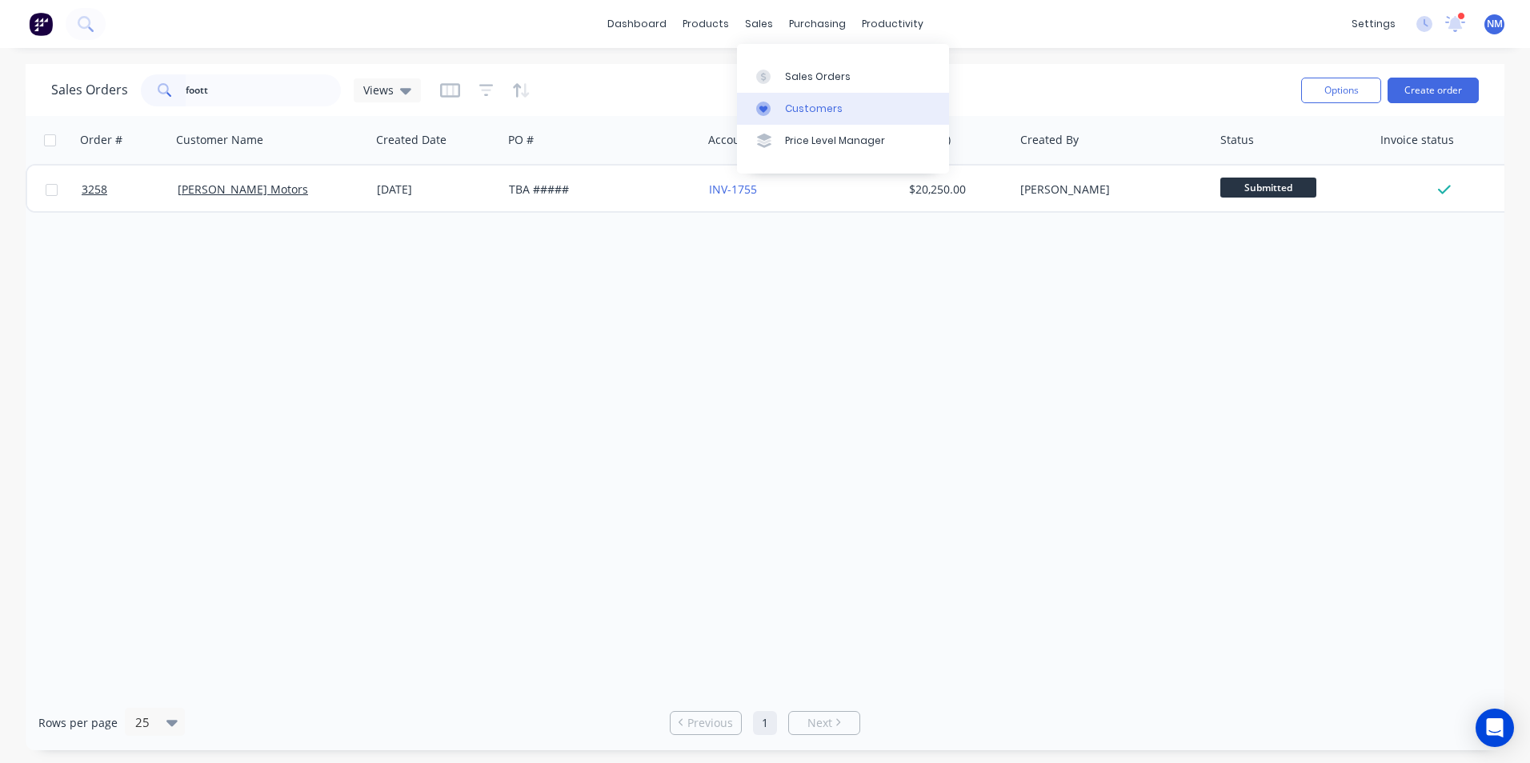
click at [813, 112] on div "Customers" at bounding box center [814, 109] width 58 height 14
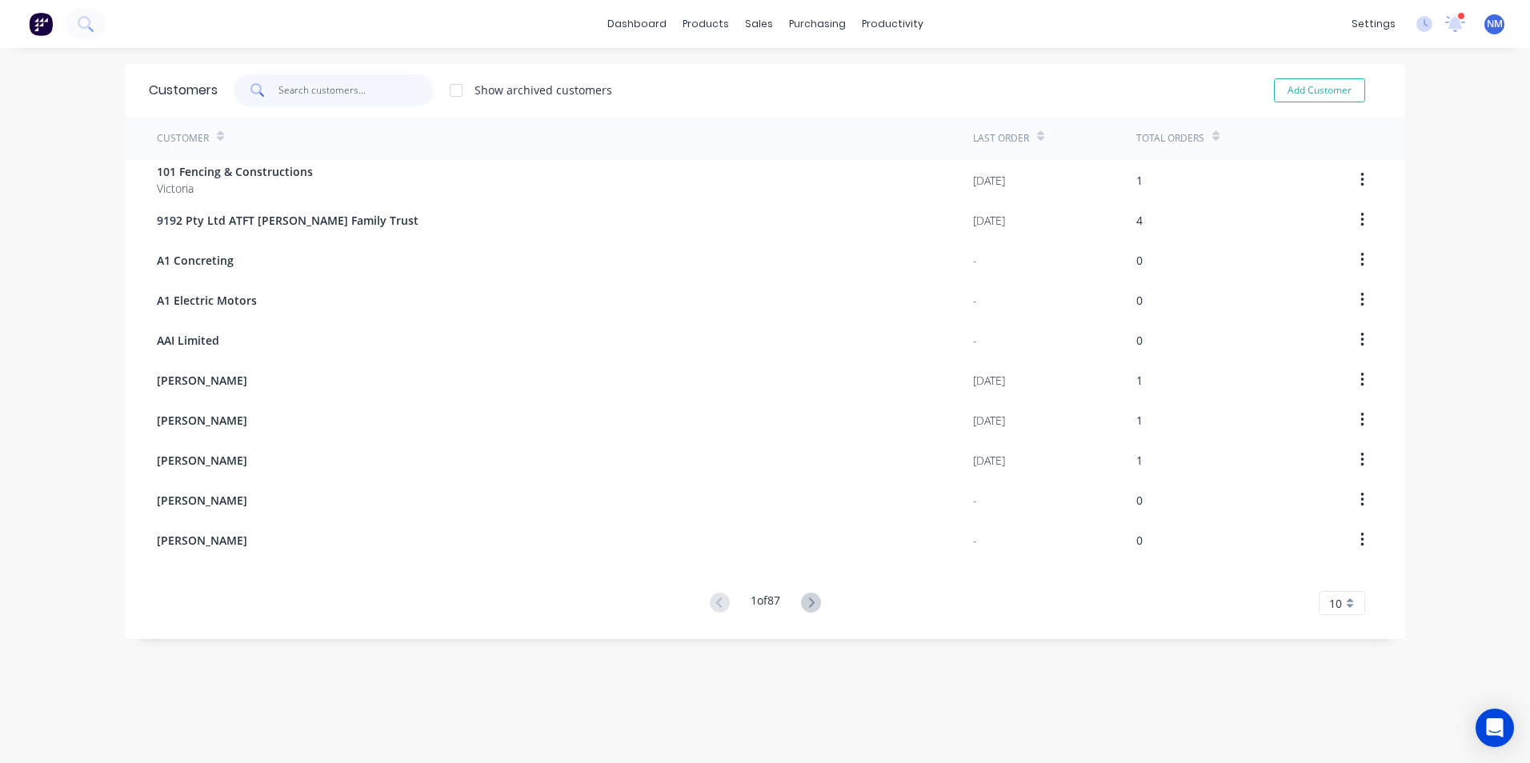
click at [303, 90] on input "text" at bounding box center [356, 90] width 156 height 32
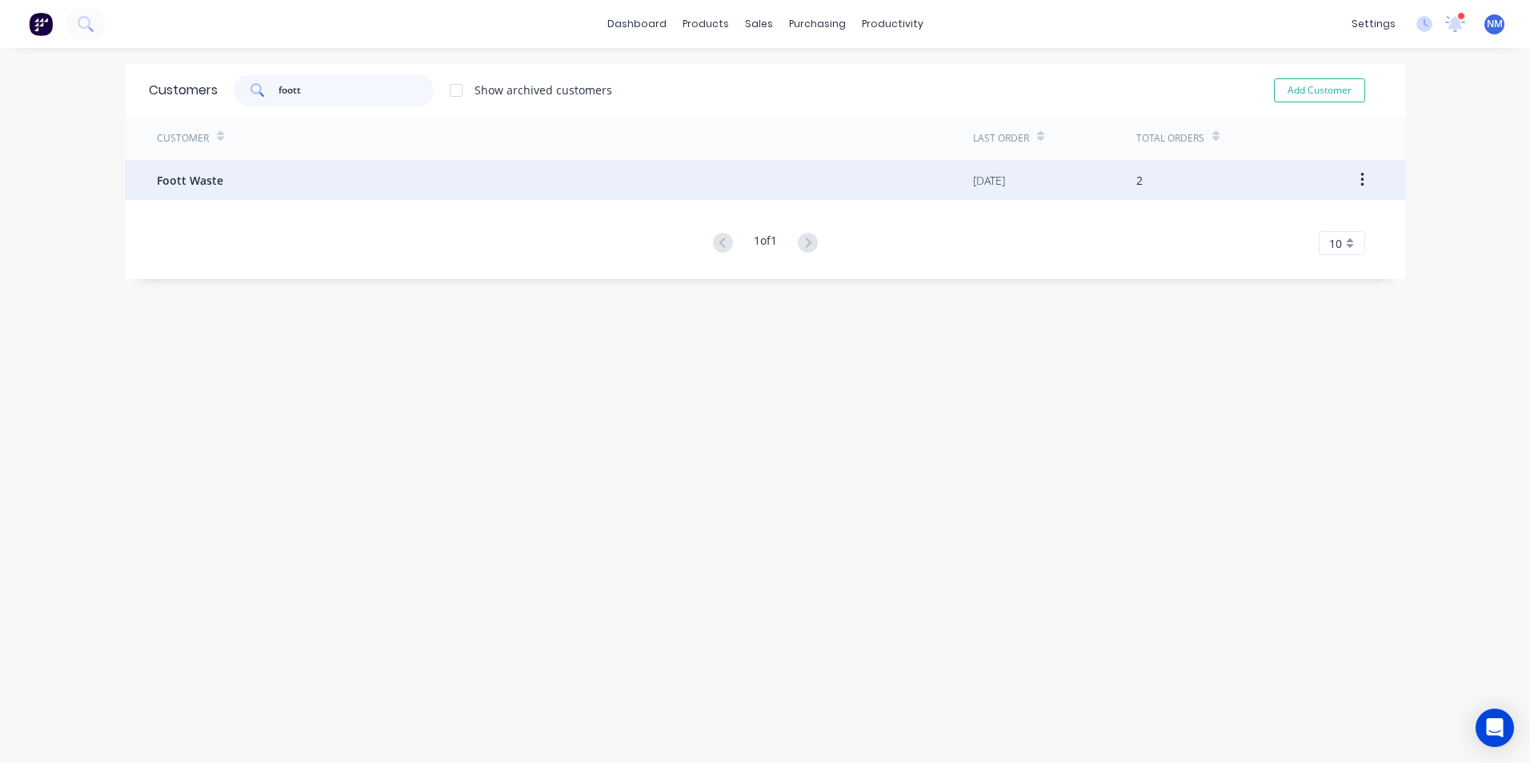
type input "foott"
click at [254, 178] on div "Foott Waste" at bounding box center [565, 180] width 816 height 40
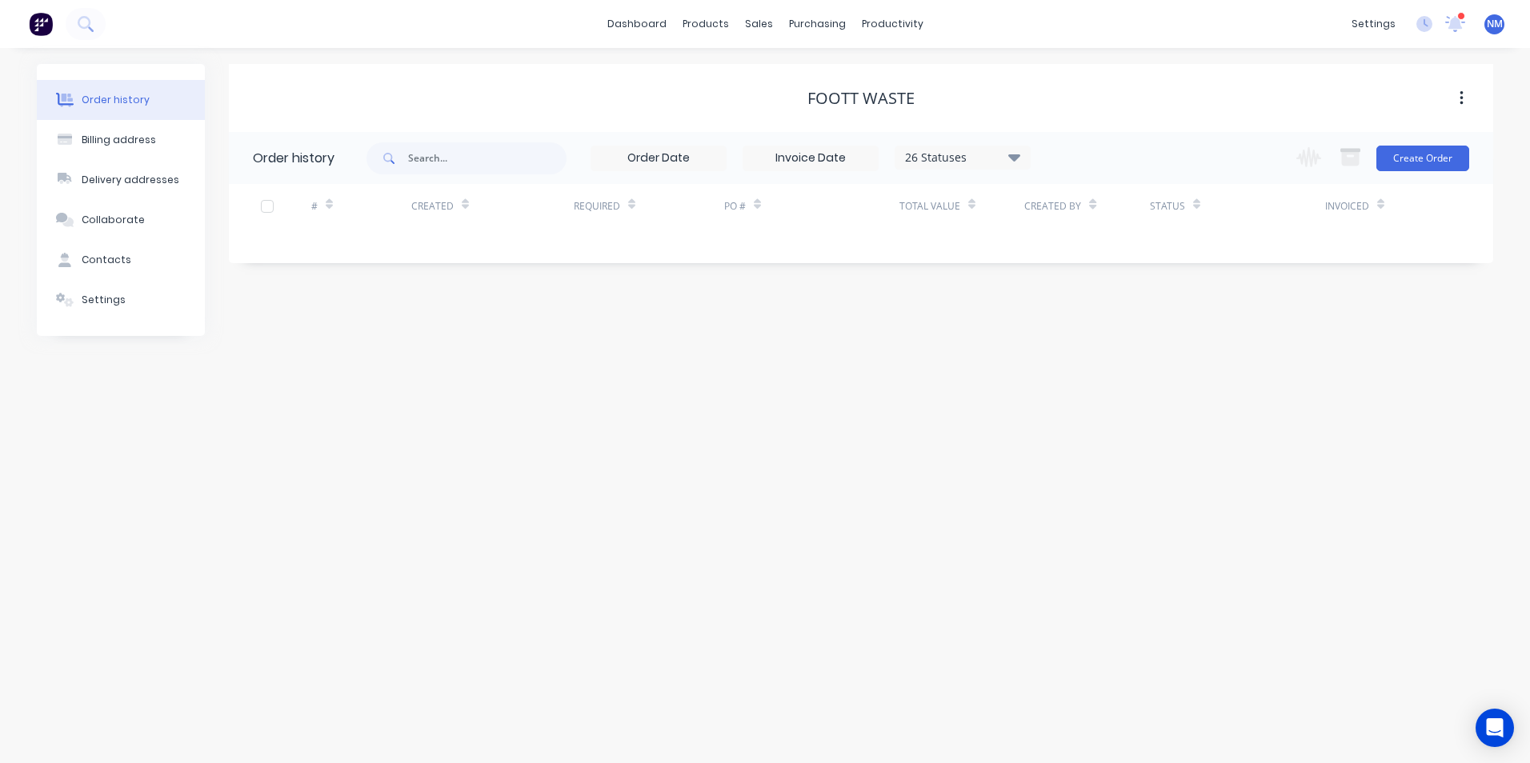
click at [998, 160] on div "26 Statuses" at bounding box center [962, 158] width 134 height 18
click at [1034, 388] on div "Archived" at bounding box center [995, 382] width 200 height 32
click at [1094, 374] on label at bounding box center [1094, 374] width 0 height 0
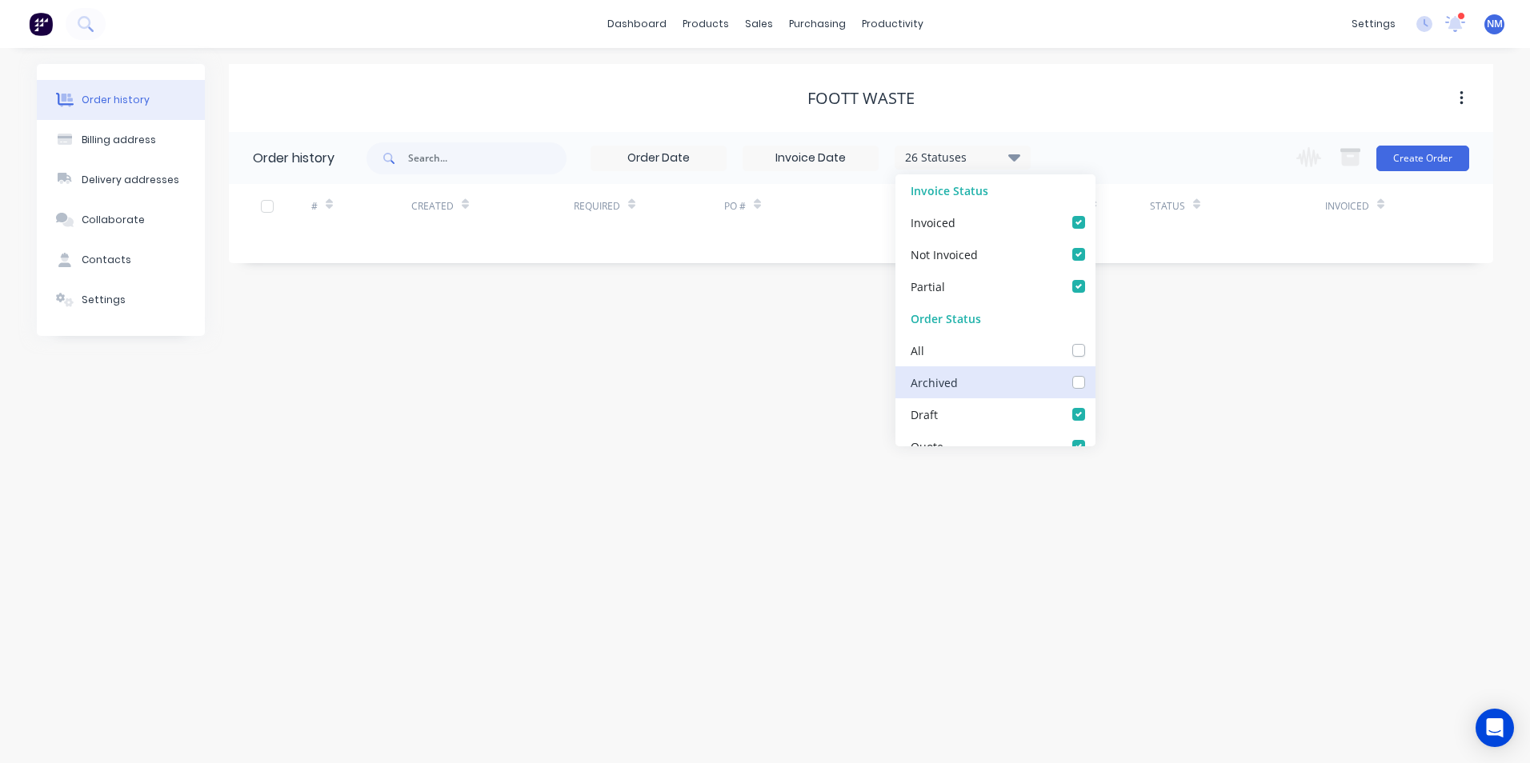
click at [1094, 382] on input "checkbox" at bounding box center [1100, 381] width 13 height 15
checkbox input "true"
click at [1175, 240] on div "# Created Required PO # Total Value Created By Status Invoiced" at bounding box center [851, 215] width 1245 height 63
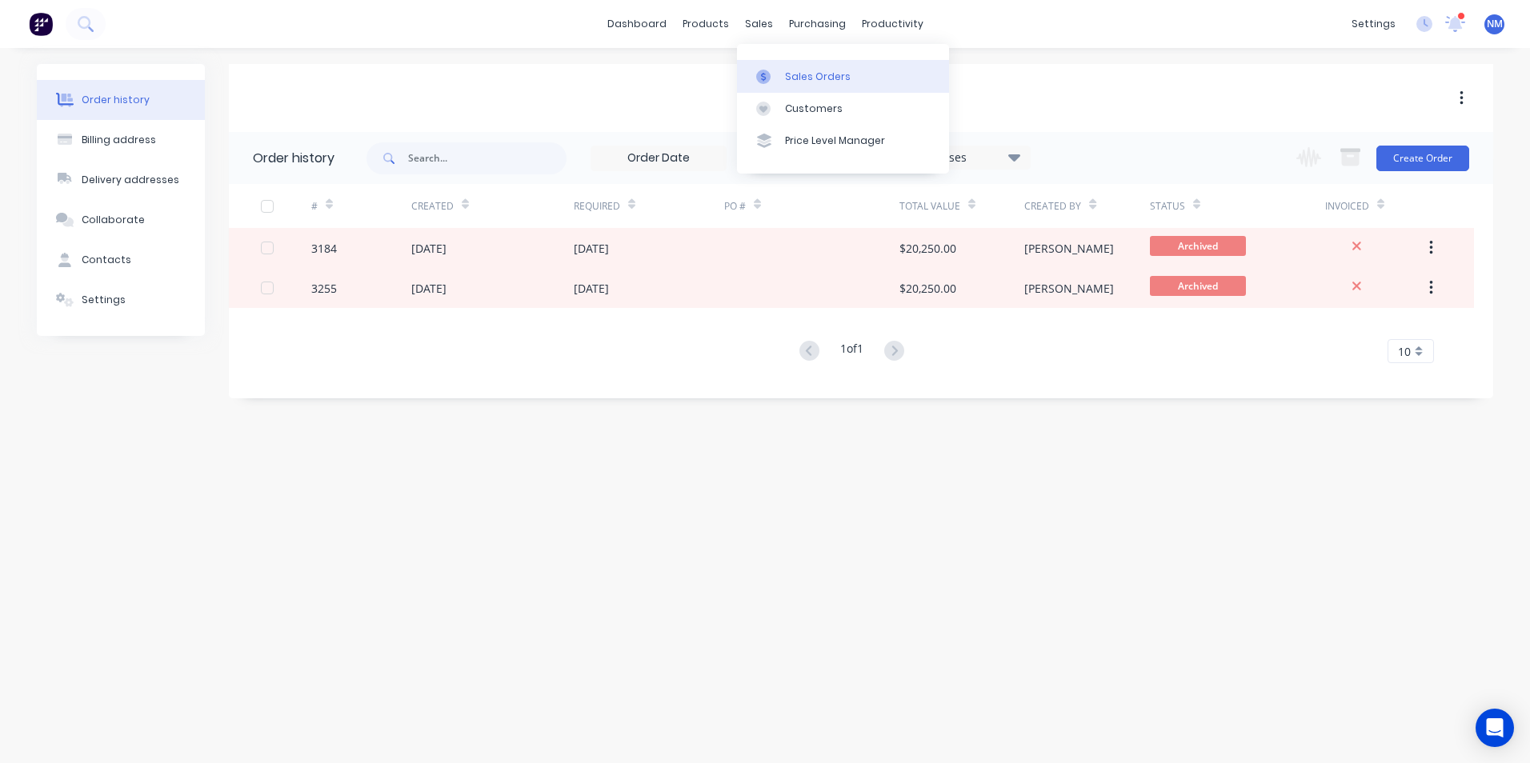
click at [826, 79] on div "Sales Orders" at bounding box center [818, 77] width 66 height 14
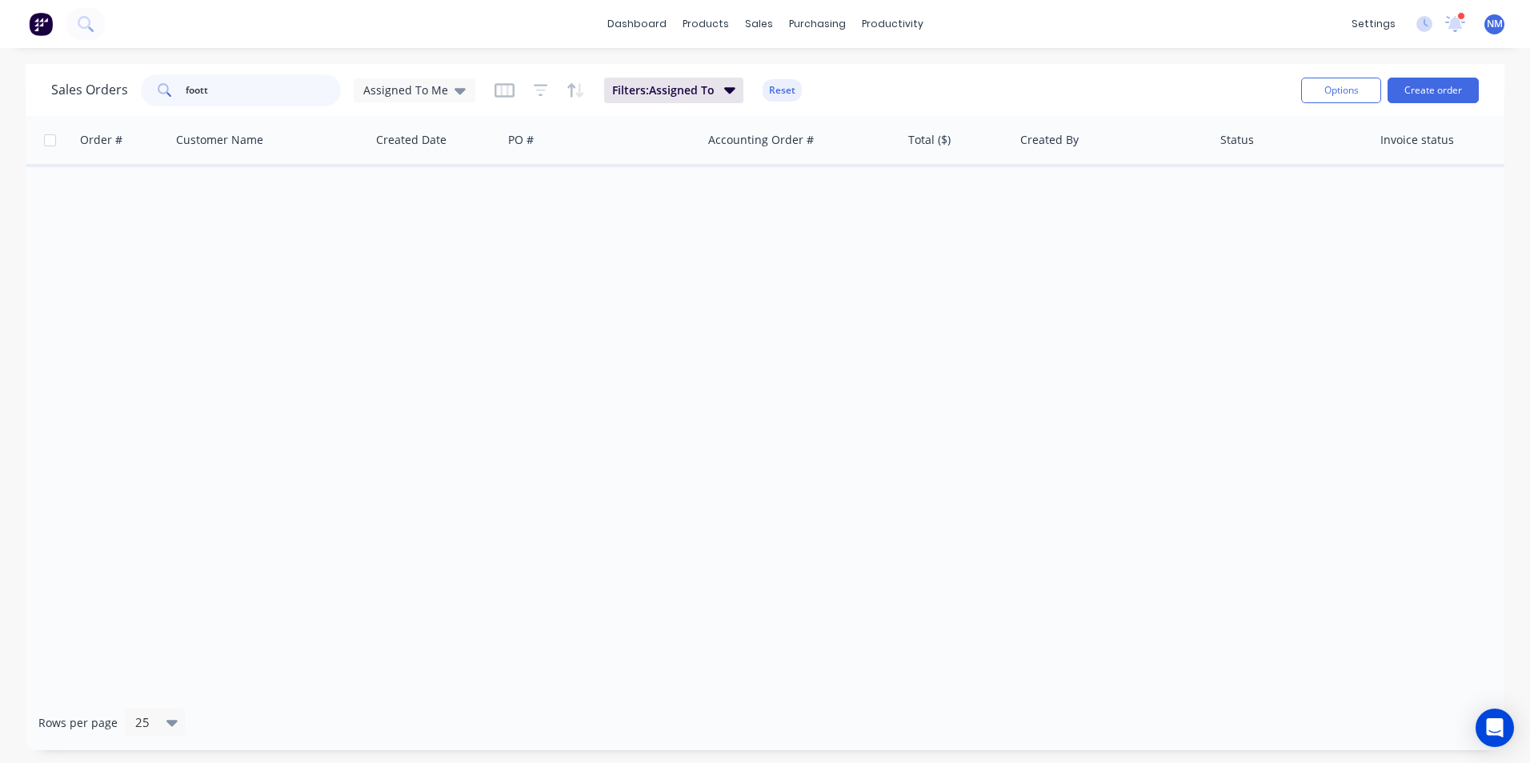
drag, startPoint x: 224, startPoint y: 93, endPoint x: -134, endPoint y: 145, distance: 362.2
click at [0, 145] on html "dashboard products sales purchasing productivity dashboard products Product Cat…" at bounding box center [765, 381] width 1530 height 763
click at [396, 90] on span "Assigned To Me" at bounding box center [405, 90] width 85 height 17
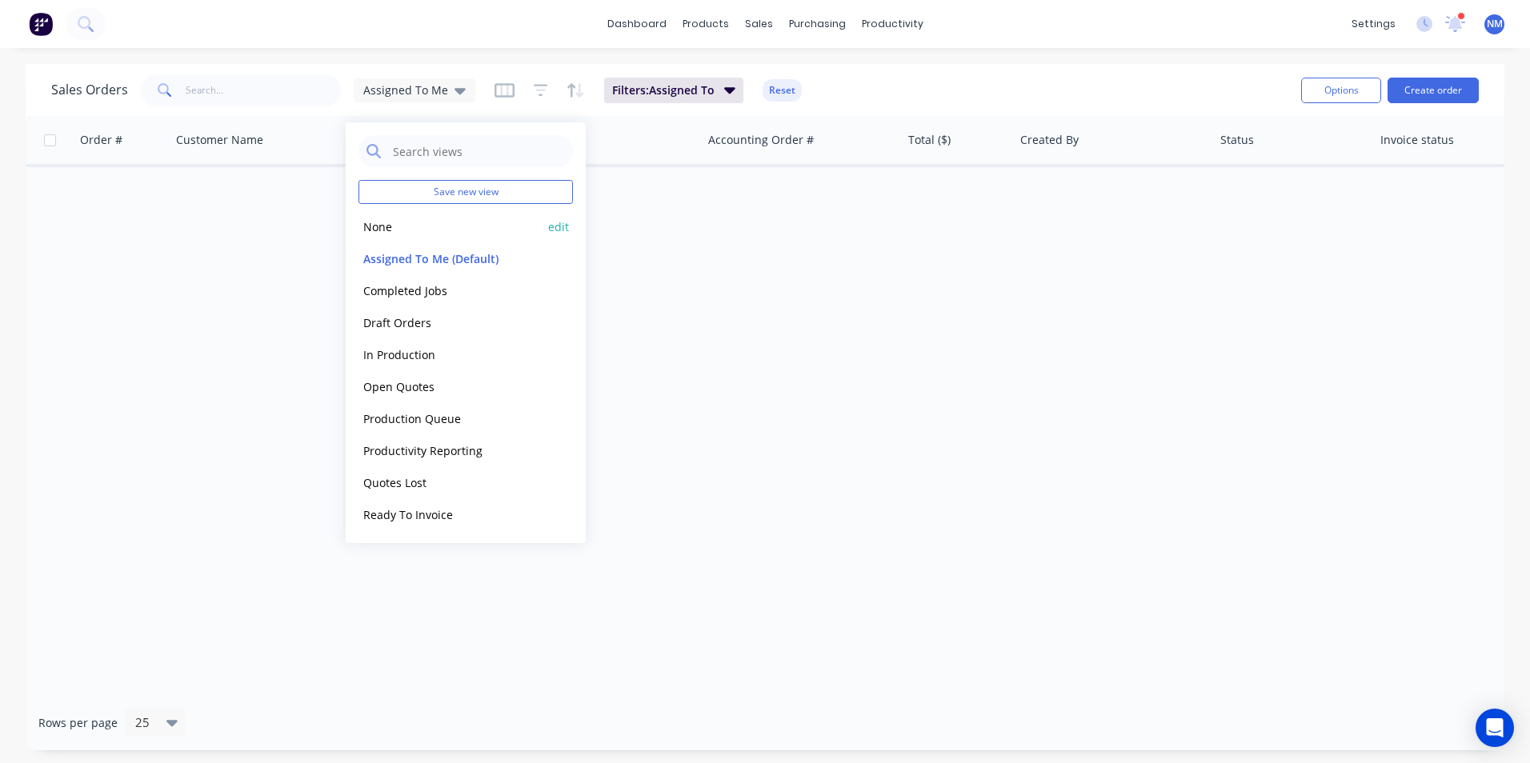
click at [446, 238] on div "None edit" at bounding box center [465, 226] width 214 height 32
click at [405, 219] on button "None" at bounding box center [449, 227] width 182 height 18
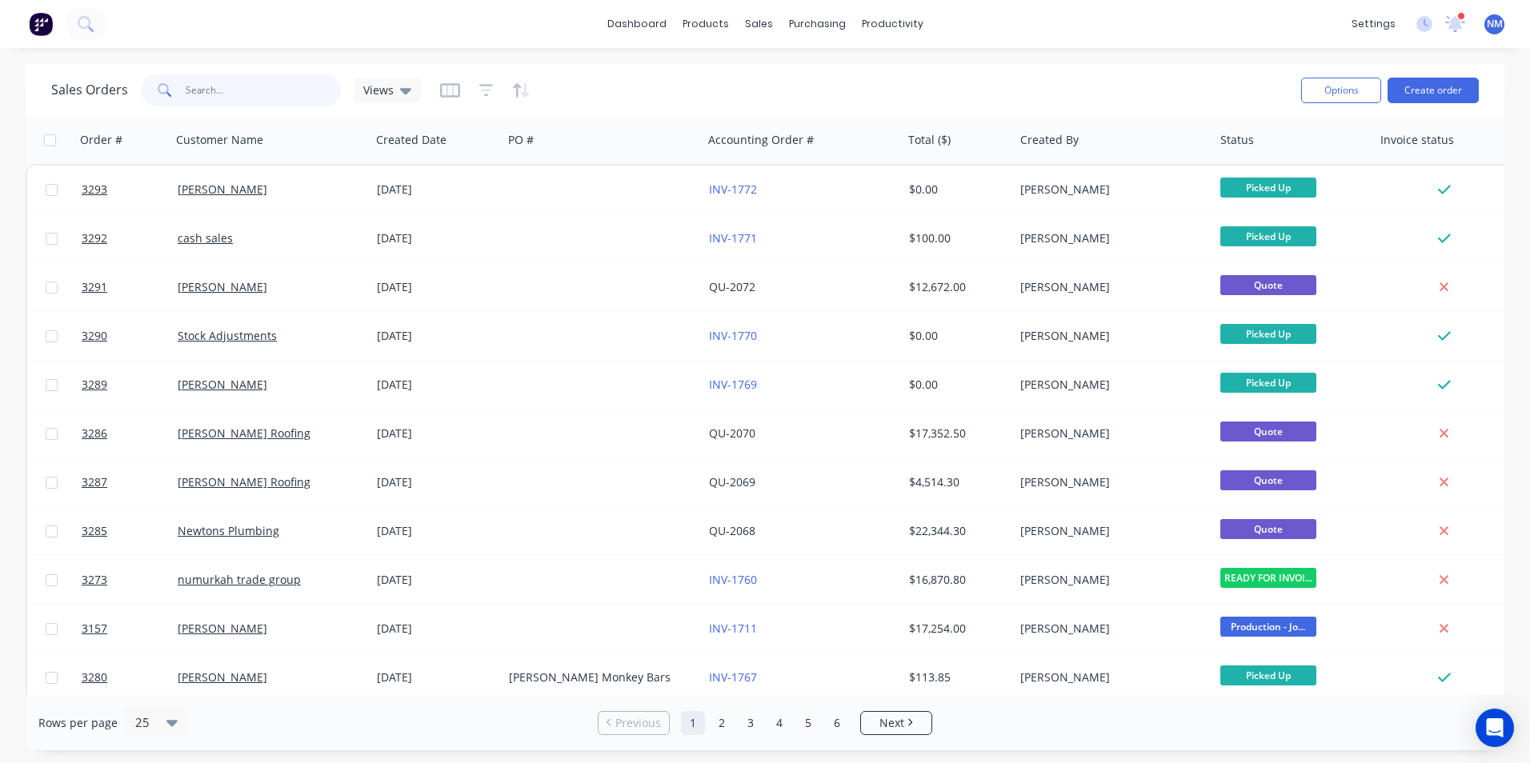
click at [211, 78] on input "text" at bounding box center [264, 90] width 156 height 32
type input "3184"
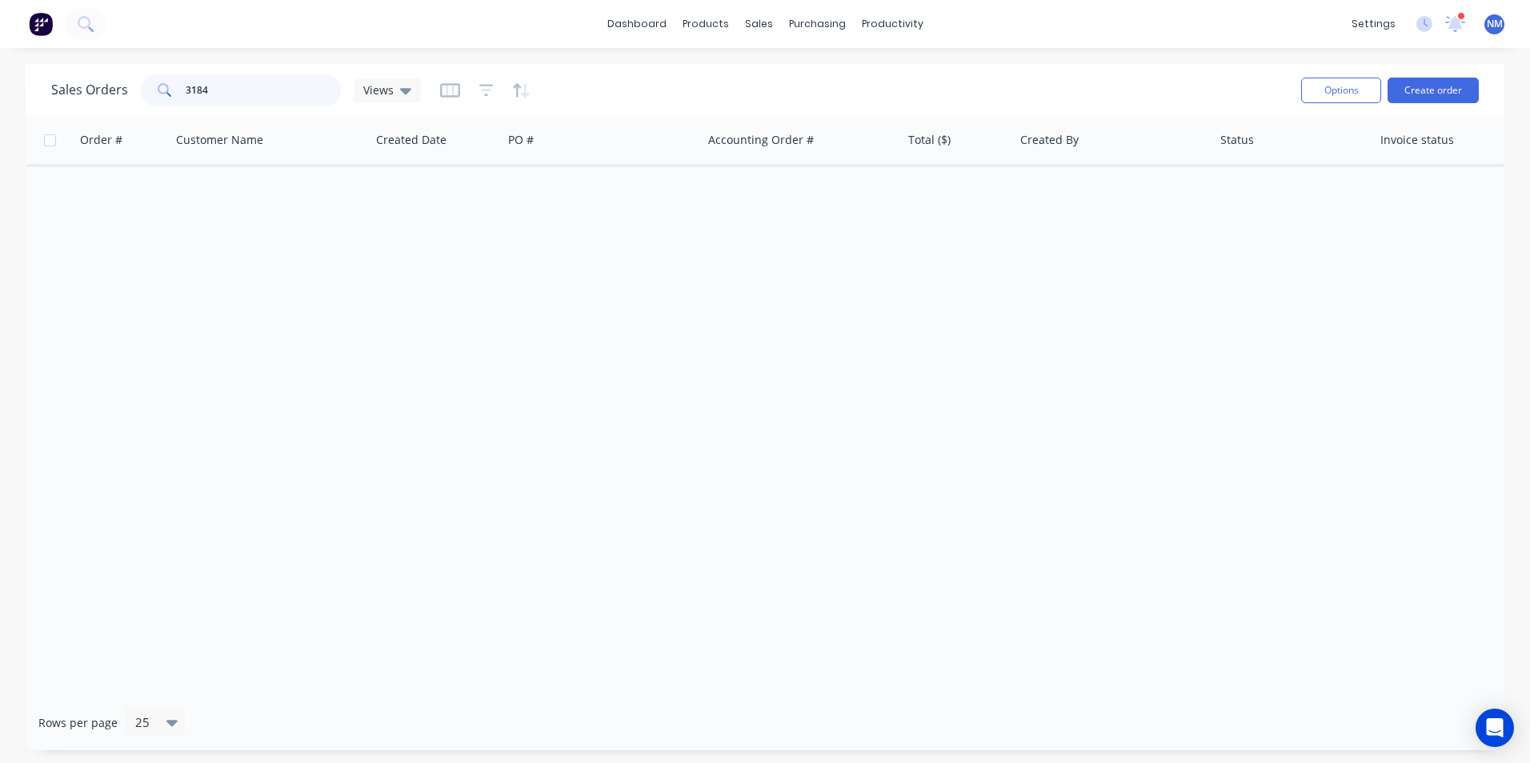
drag, startPoint x: 241, startPoint y: 90, endPoint x: -2, endPoint y: 92, distance: 242.4
click at [0, 92] on html "dashboard products sales purchasing productivity dashboard products Product Cat…" at bounding box center [765, 381] width 1530 height 763
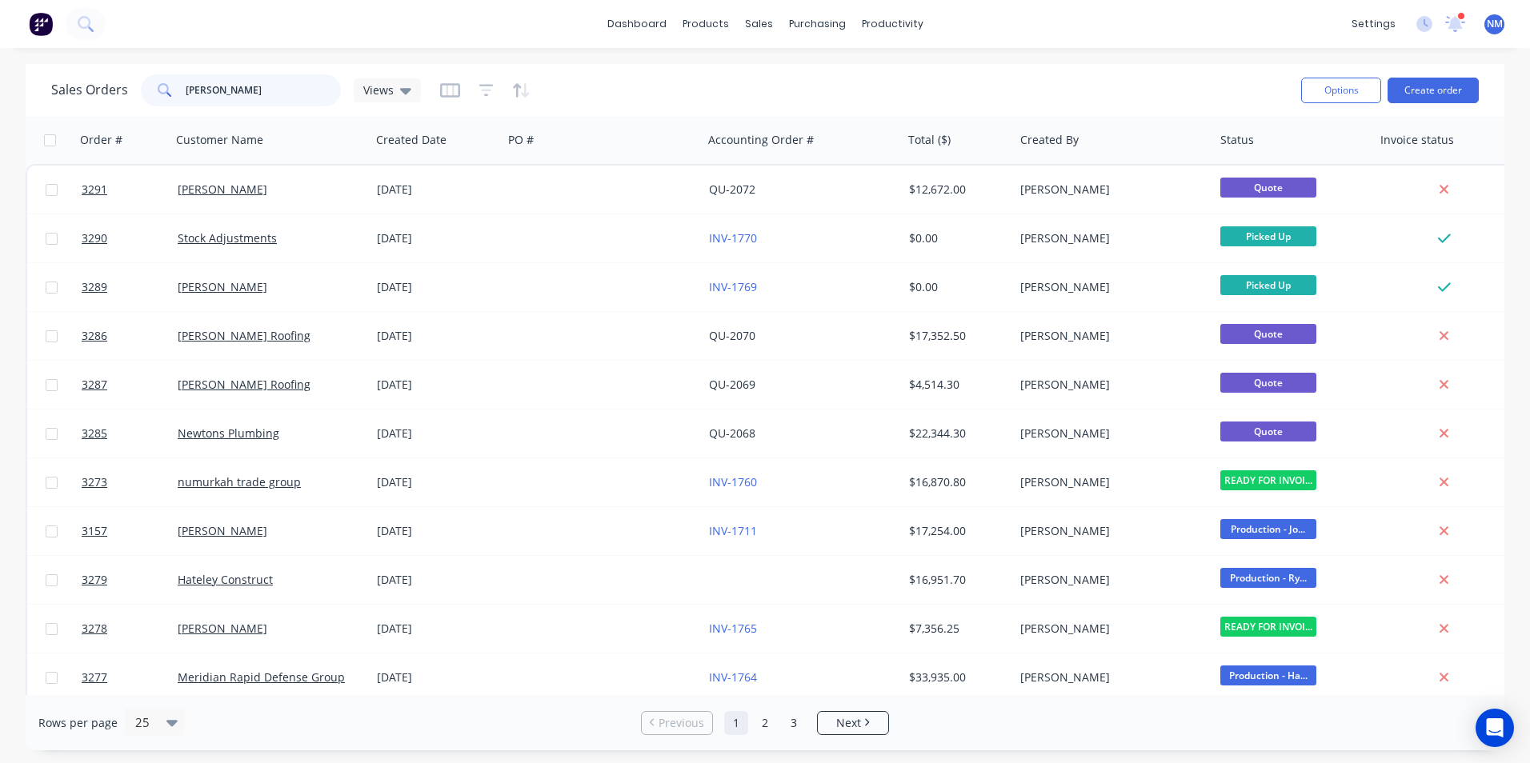
type input "[PERSON_NAME]"
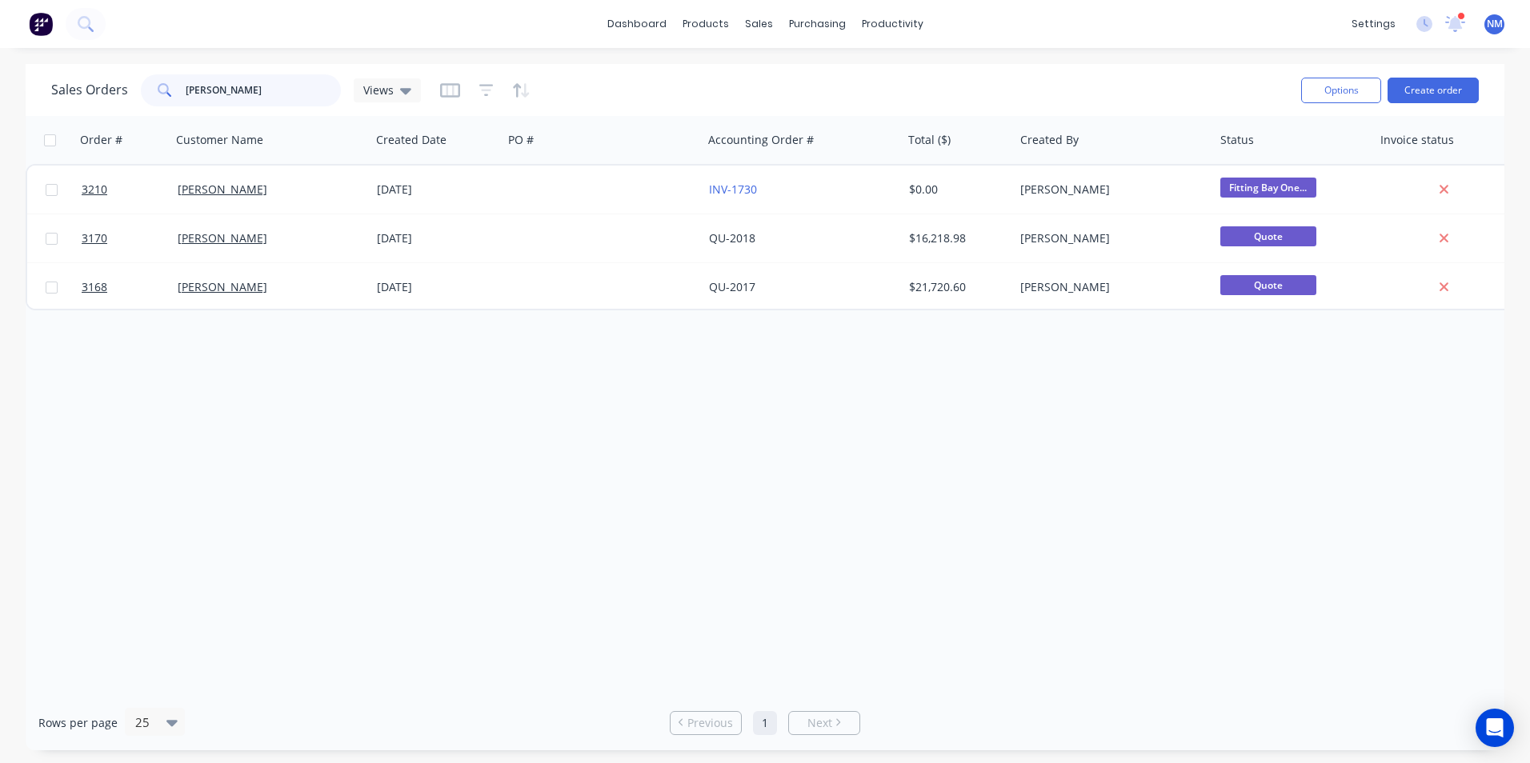
drag, startPoint x: 262, startPoint y: 88, endPoint x: 50, endPoint y: 100, distance: 211.6
click at [54, 98] on div "Sales Orders [PERSON_NAME] Views" at bounding box center [236, 90] width 370 height 32
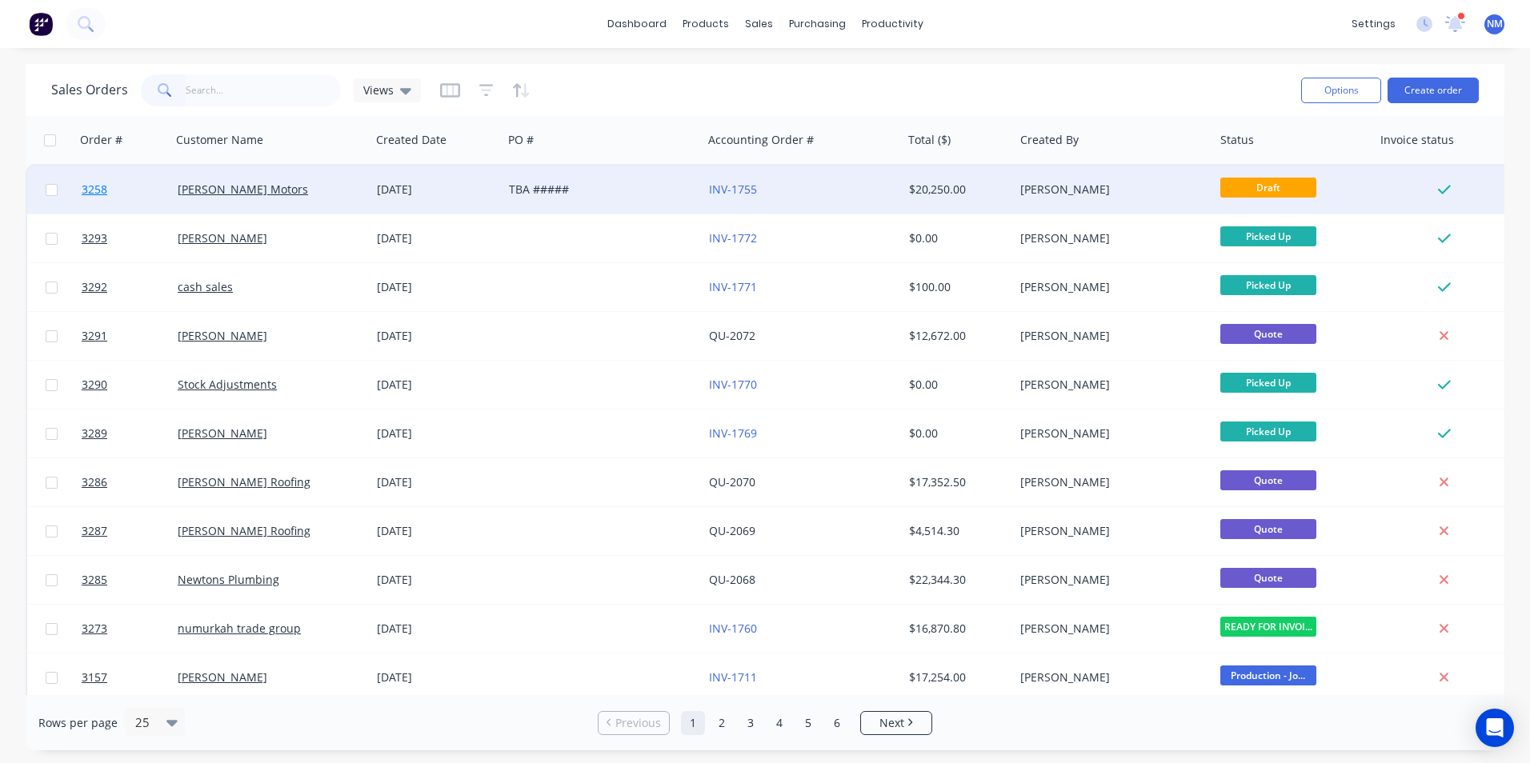
click at [97, 190] on span "3258" at bounding box center [95, 190] width 26 height 16
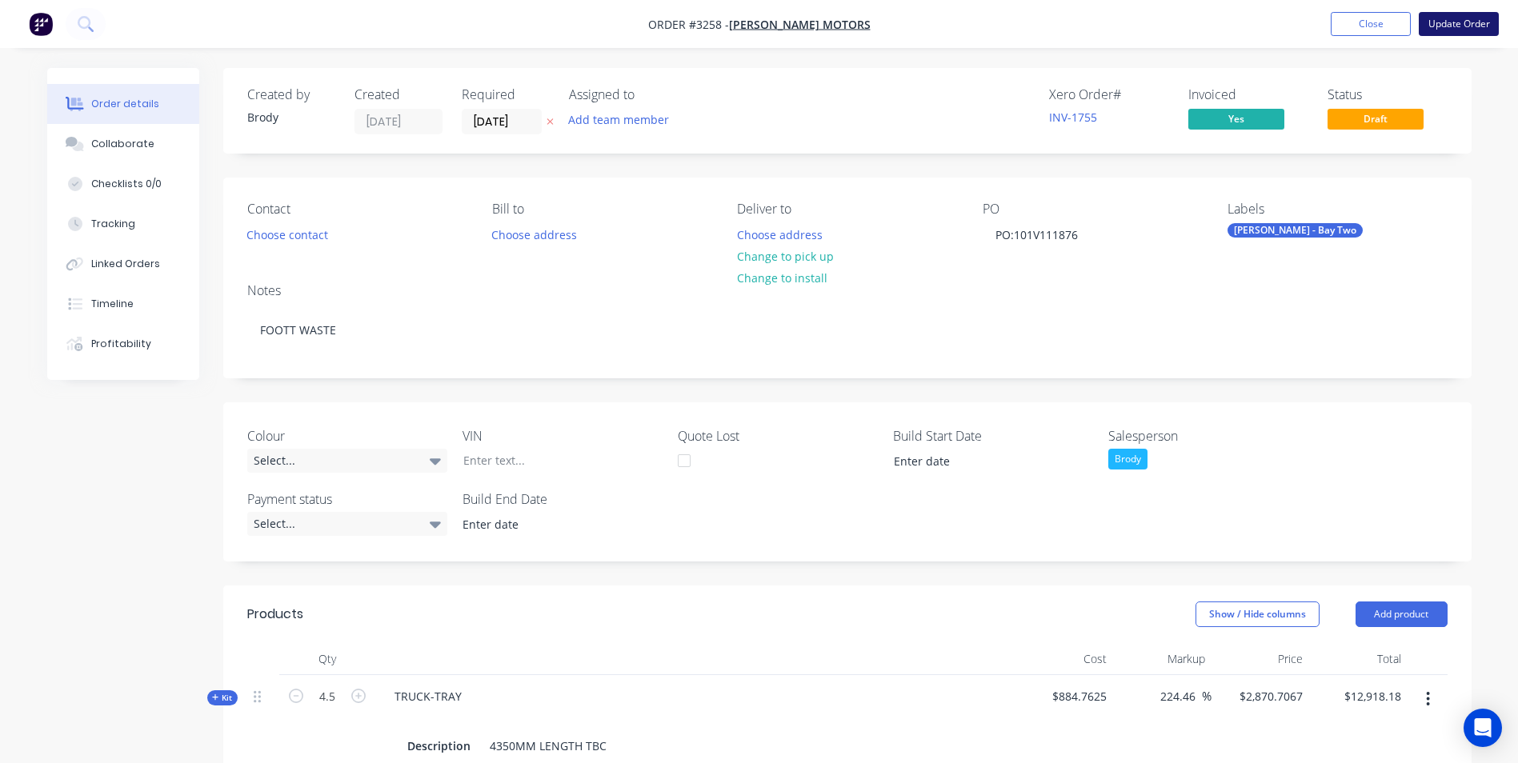
click at [1462, 25] on button "Update Order" at bounding box center [1459, 24] width 80 height 24
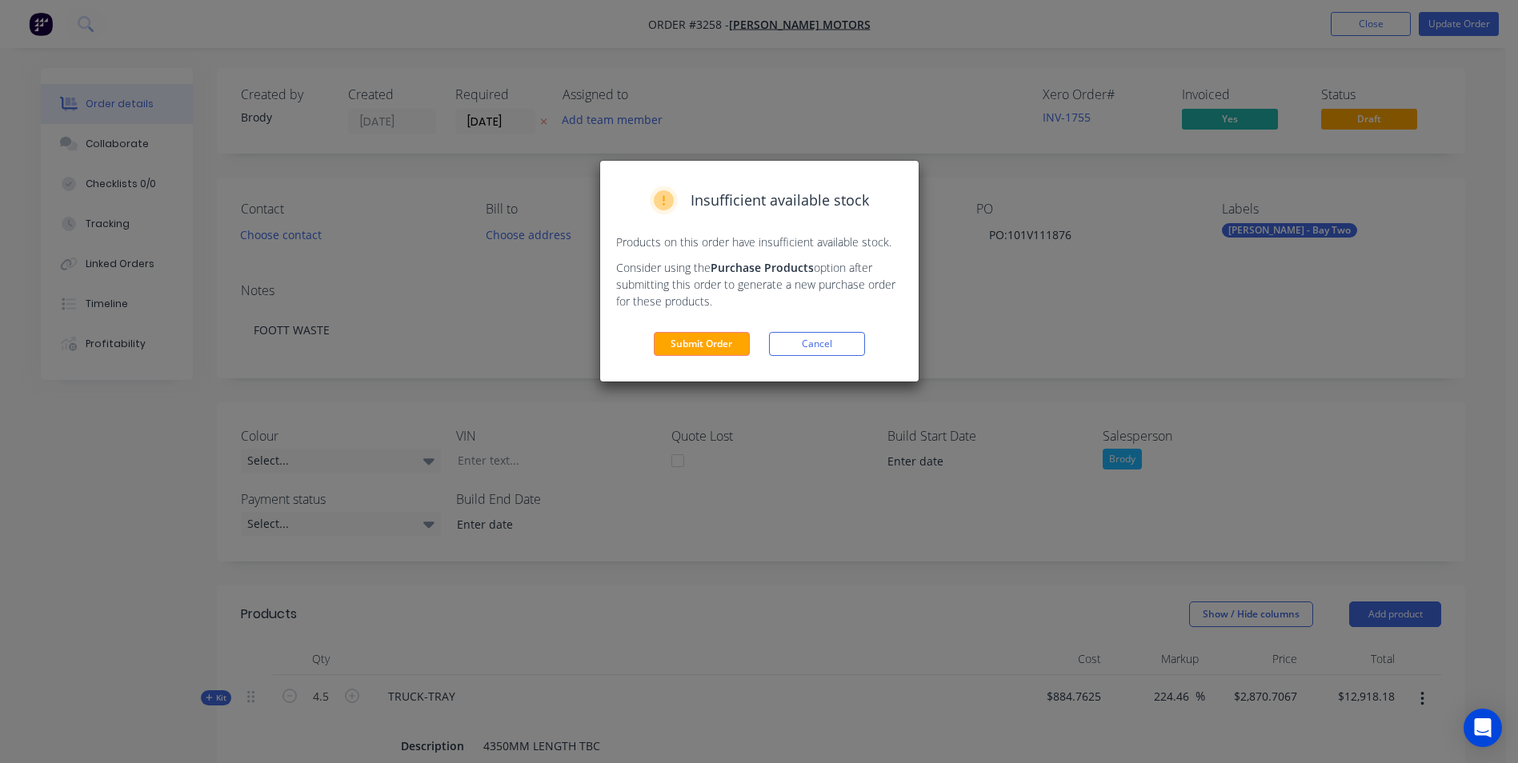
click at [664, 362] on div "Insufficient available stock Products on this order have insufficient available…" at bounding box center [759, 271] width 318 height 221
click at [669, 353] on button "Submit Order" at bounding box center [702, 344] width 96 height 24
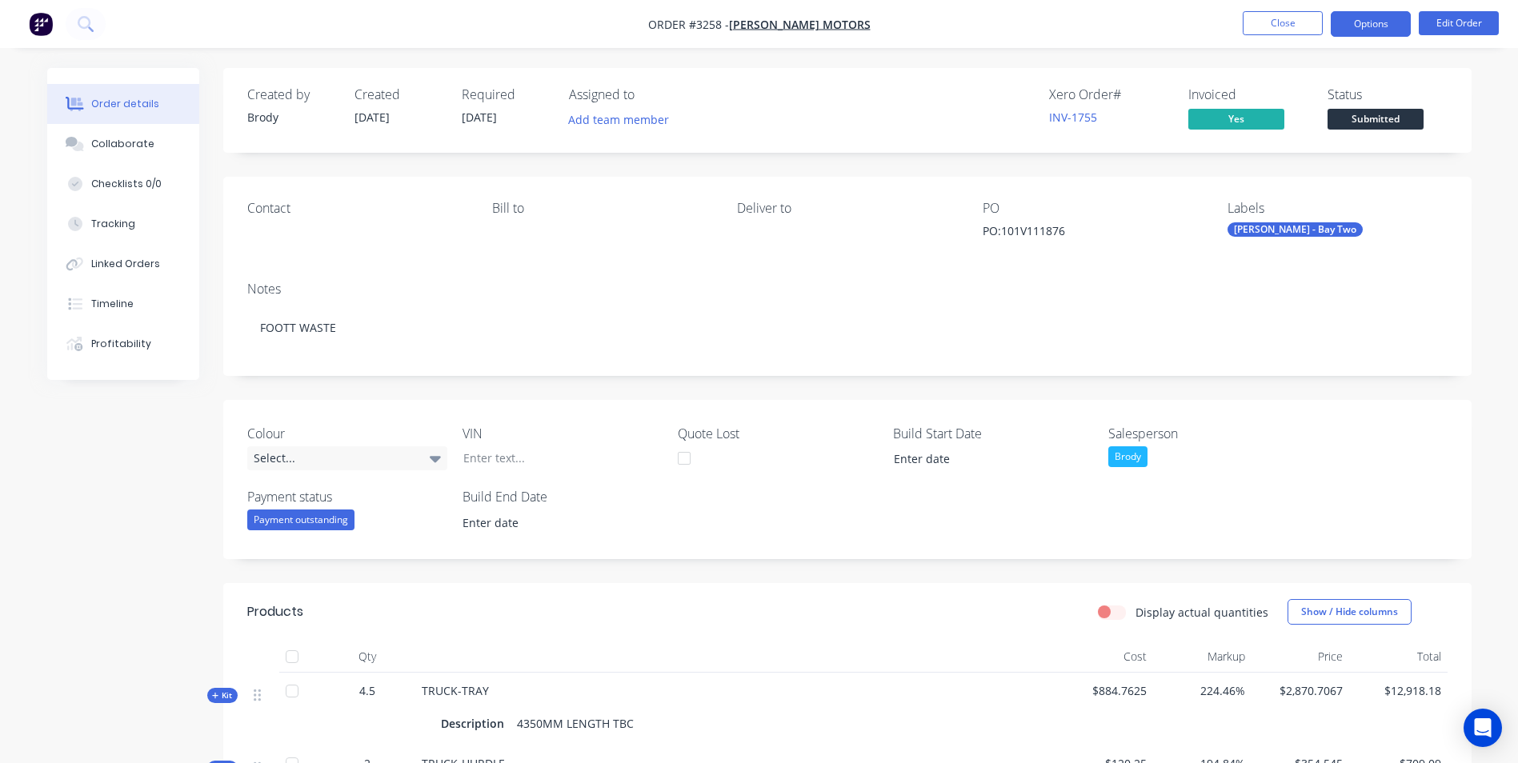
click at [1364, 10] on nav "Order #3258 - [PERSON_NAME] Motors Close Options Edit Order" at bounding box center [759, 24] width 1518 height 48
click at [1364, 18] on button "Options" at bounding box center [1371, 24] width 80 height 26
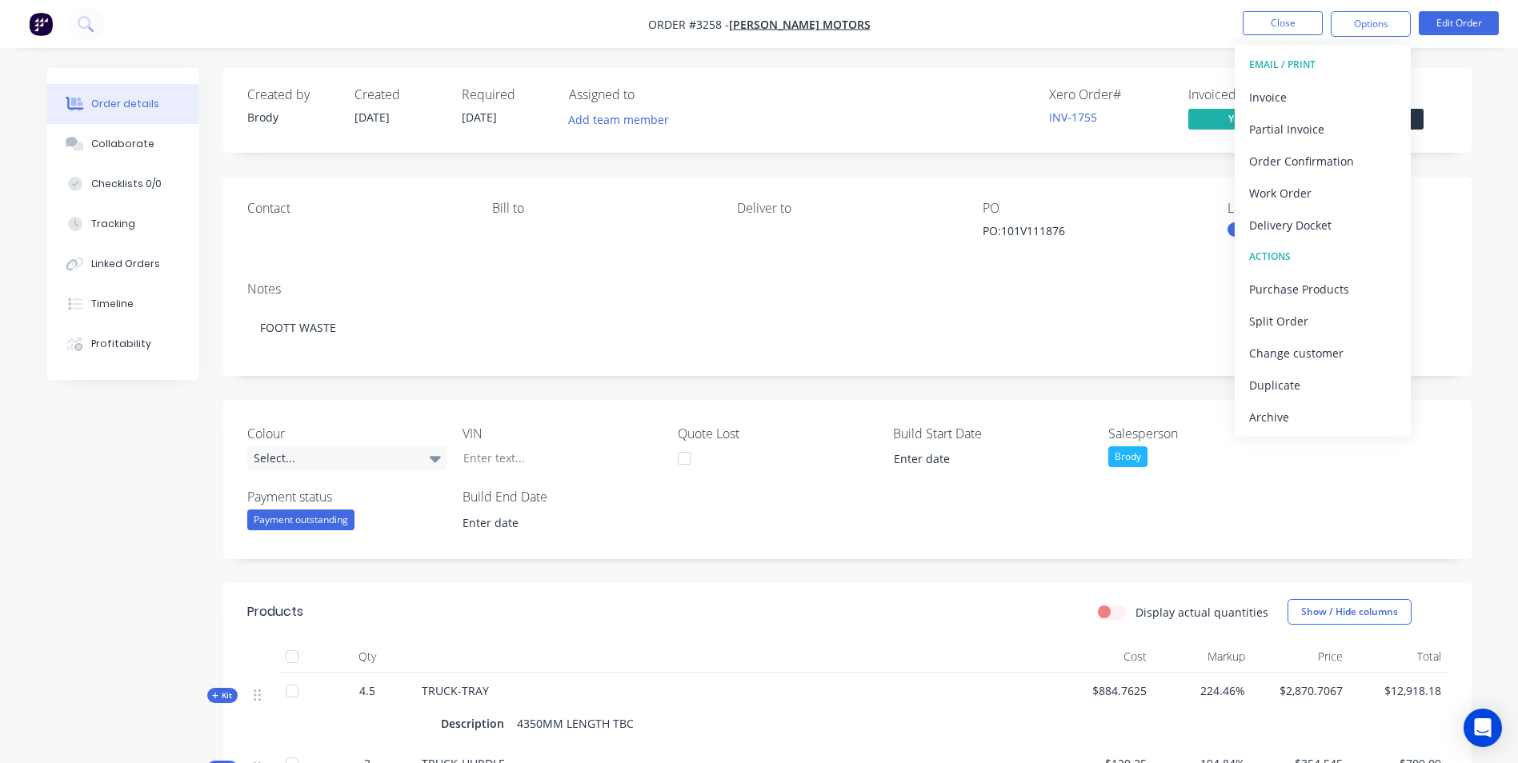
click at [1119, 231] on div "PO:101V111876" at bounding box center [1082, 233] width 200 height 22
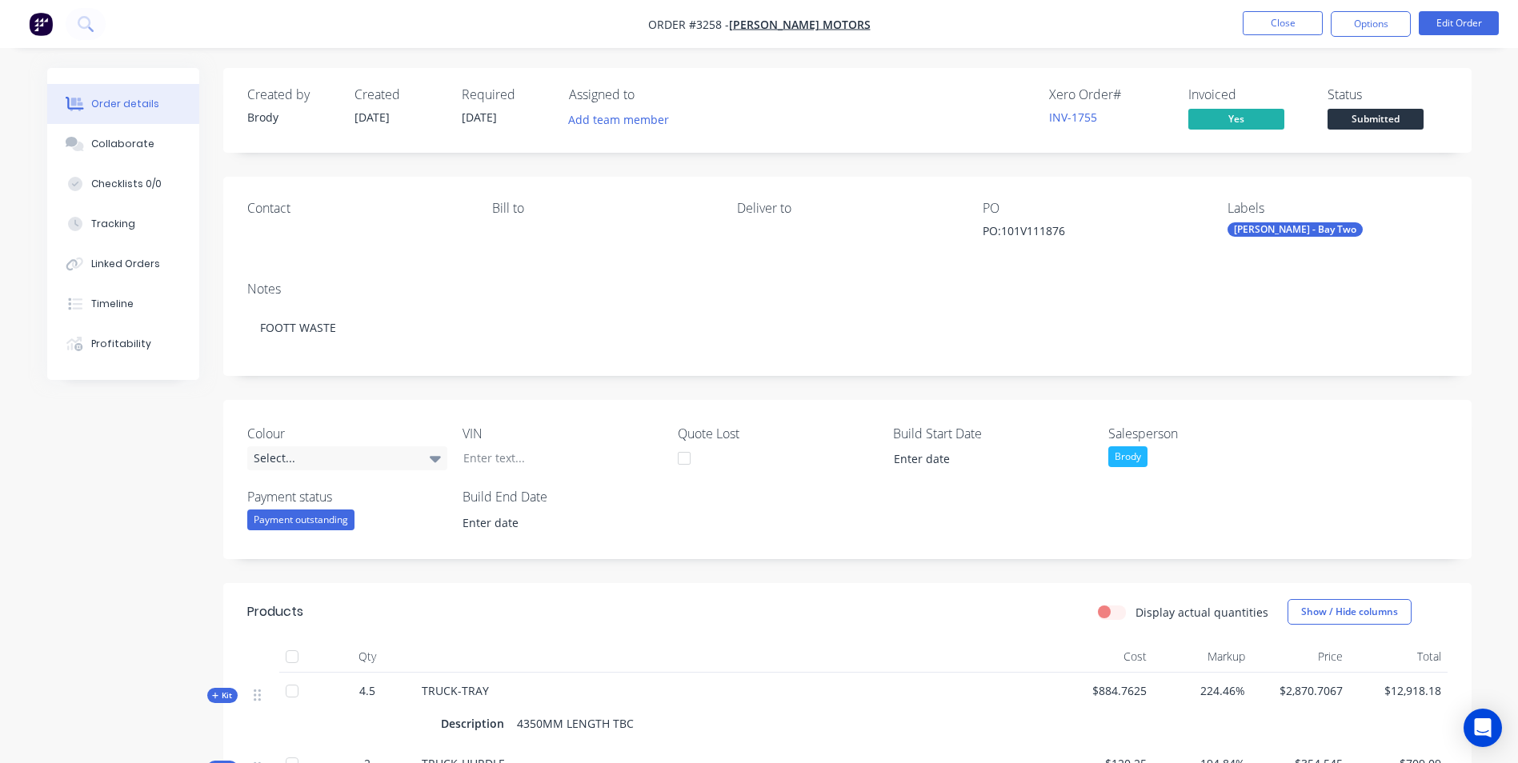
click at [1298, 9] on nav "Order #3258 - [PERSON_NAME] Motors Close Options Edit Order" at bounding box center [759, 24] width 1518 height 48
click at [1288, 26] on button "Close" at bounding box center [1282, 23] width 80 height 24
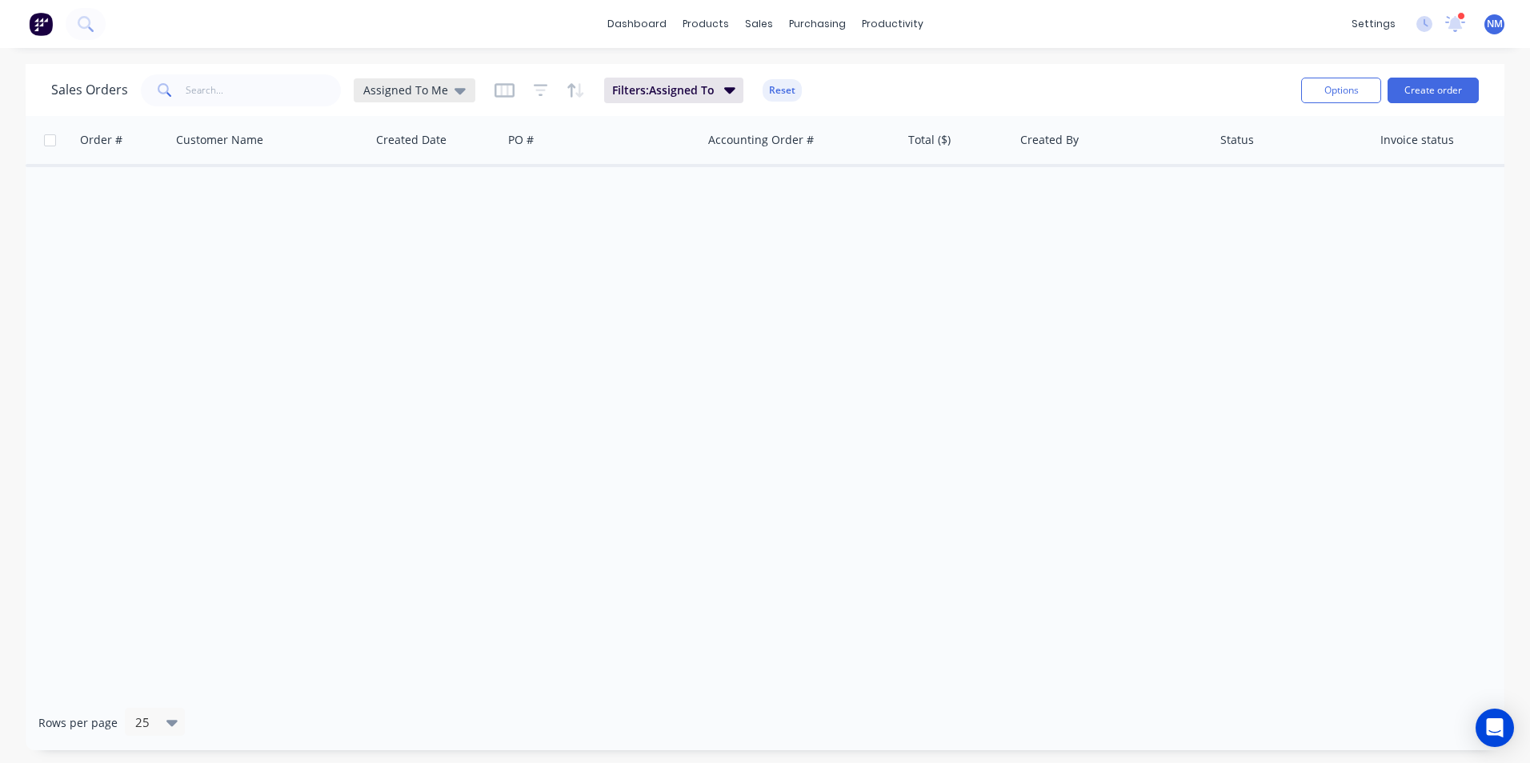
click at [410, 91] on span "Assigned To Me" at bounding box center [405, 90] width 85 height 17
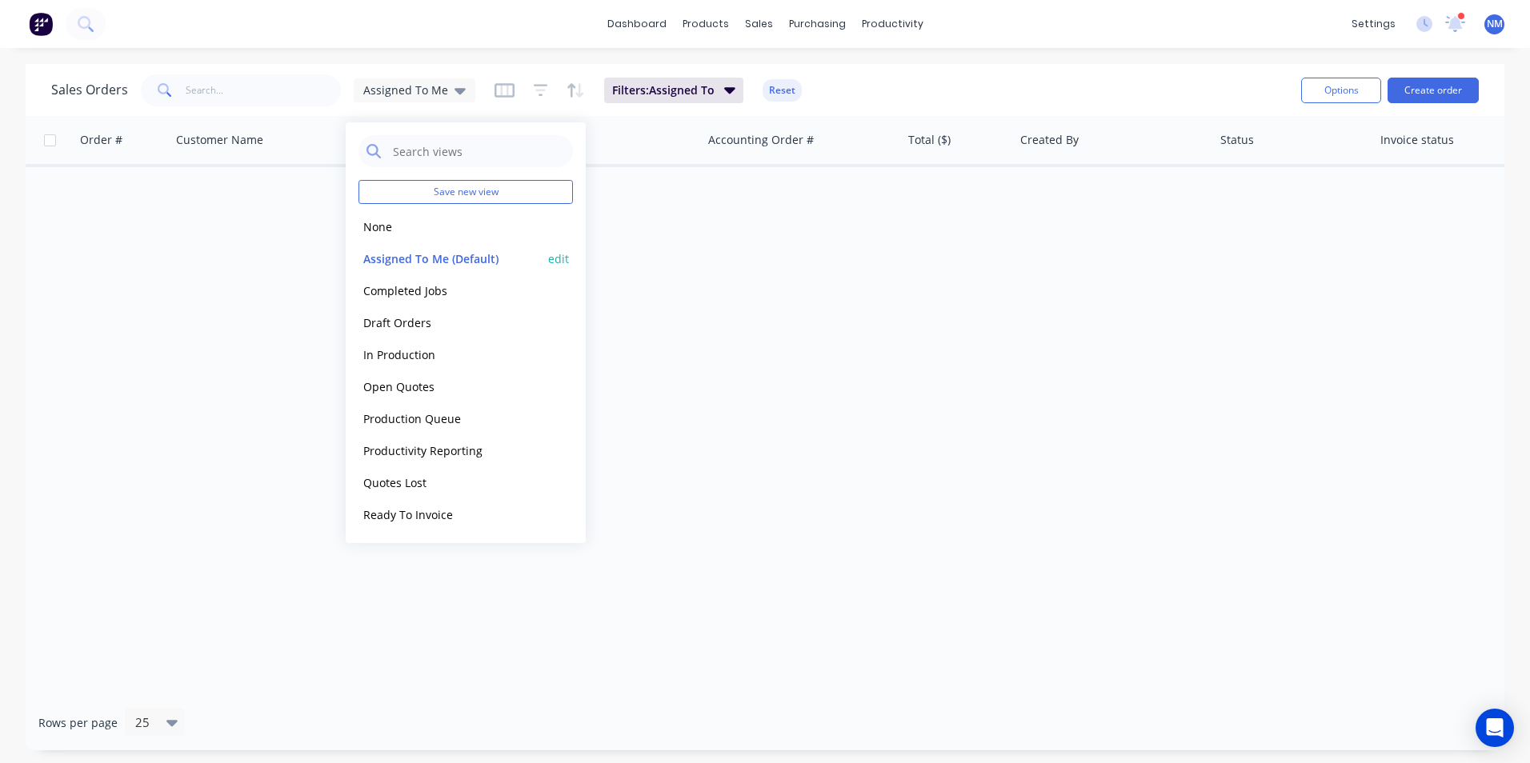
drag, startPoint x: 399, startPoint y: 248, endPoint x: 403, endPoint y: 236, distance: 12.7
click at [400, 247] on div "Assigned To Me (Default) edit" at bounding box center [465, 258] width 214 height 32
click at [404, 232] on button "None" at bounding box center [449, 227] width 182 height 18
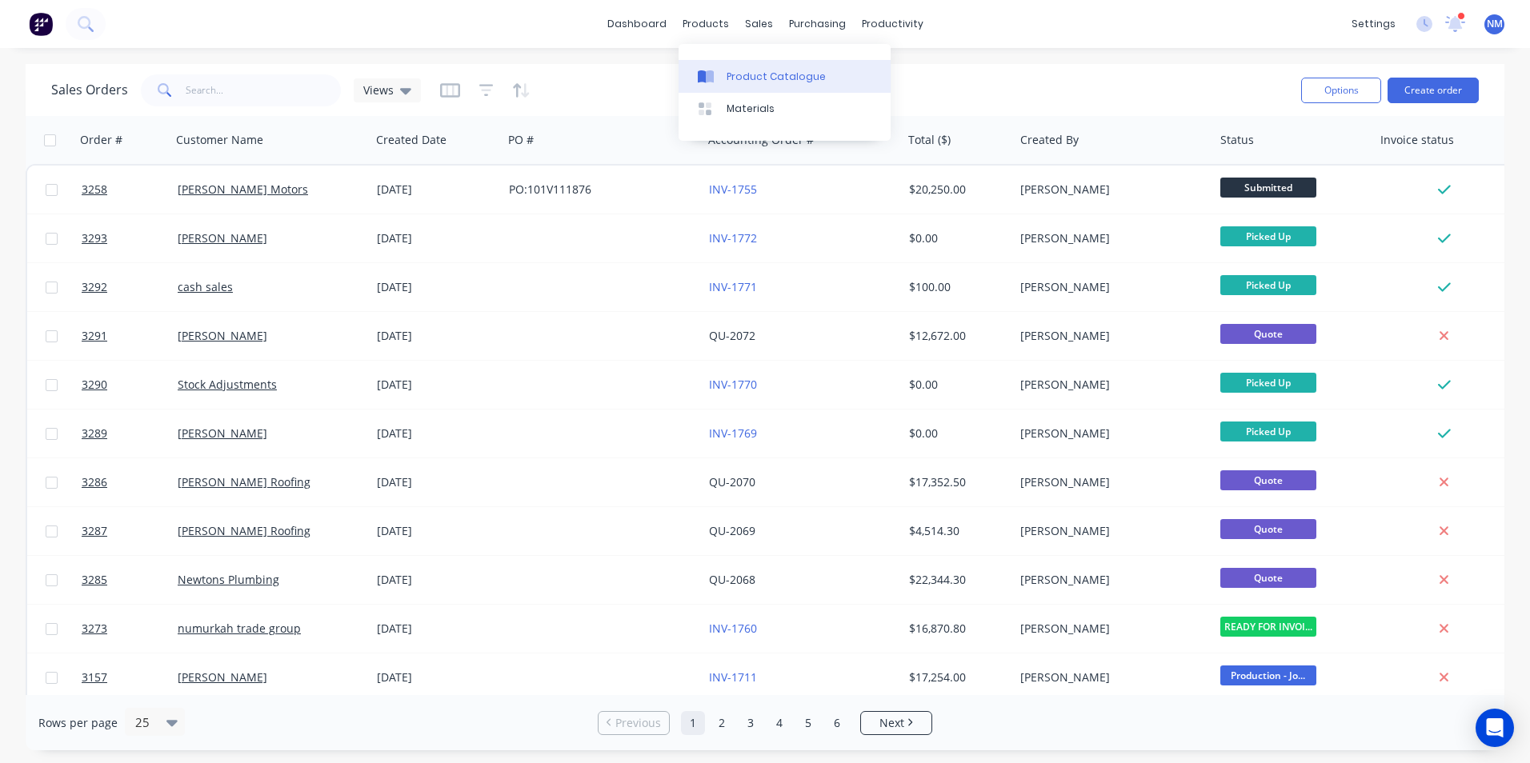
click at [726, 77] on div "Product Catalogue" at bounding box center [775, 77] width 99 height 14
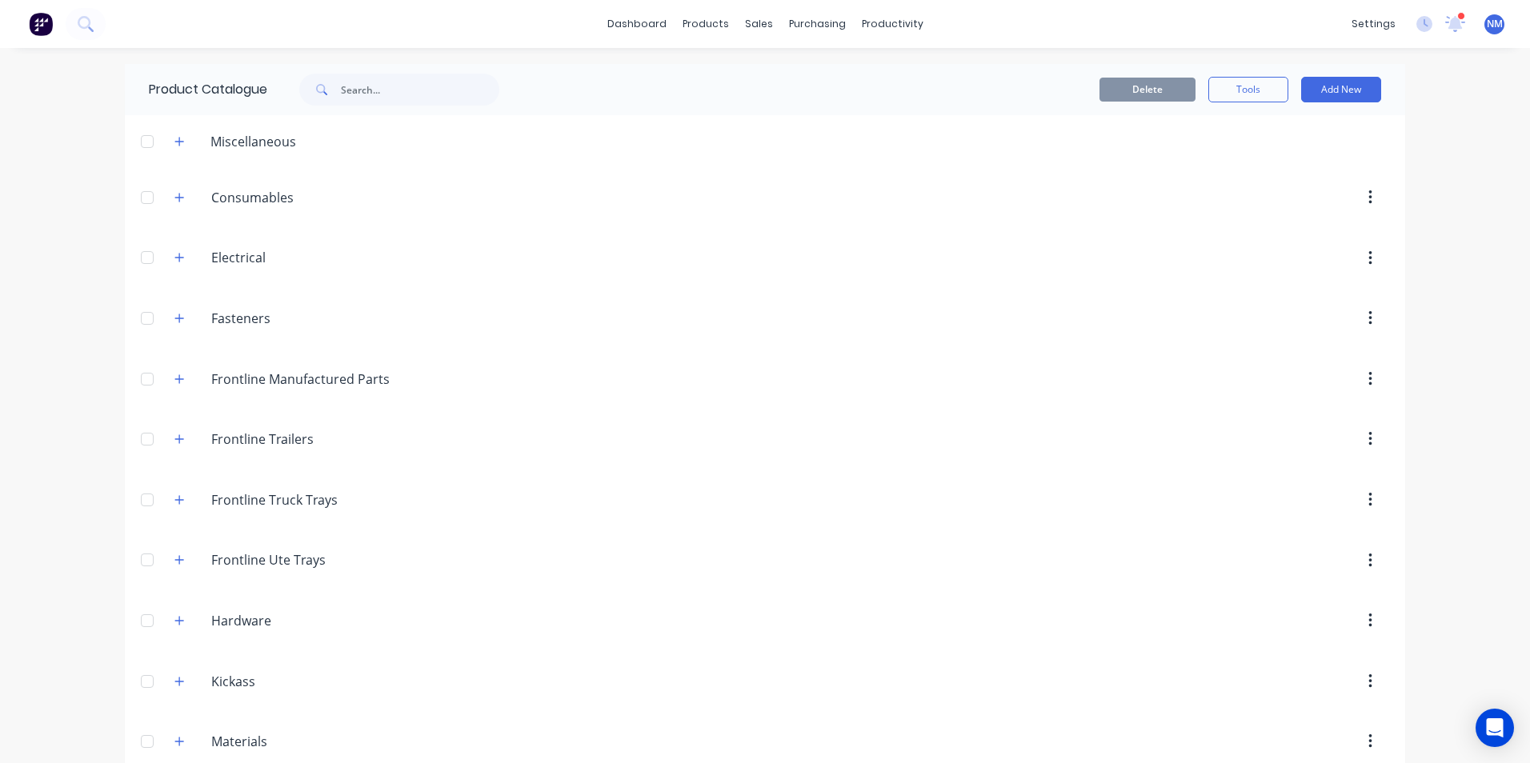
click at [170, 246] on div "Electrical Electrical" at bounding box center [287, 258] width 251 height 29
click at [173, 251] on button "button" at bounding box center [180, 258] width 20 height 20
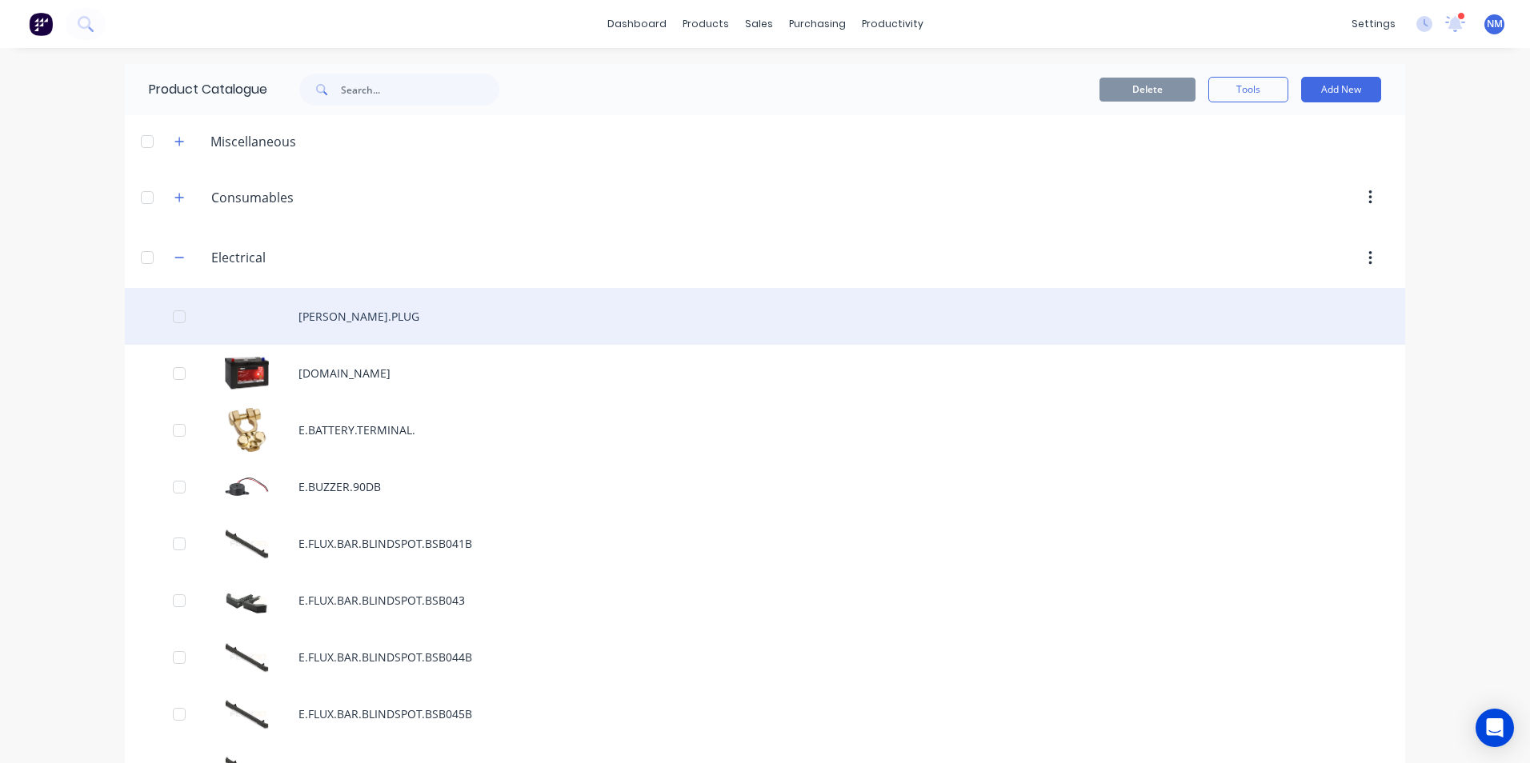
click at [366, 311] on div "[PERSON_NAME].PLUG" at bounding box center [765, 316] width 1280 height 57
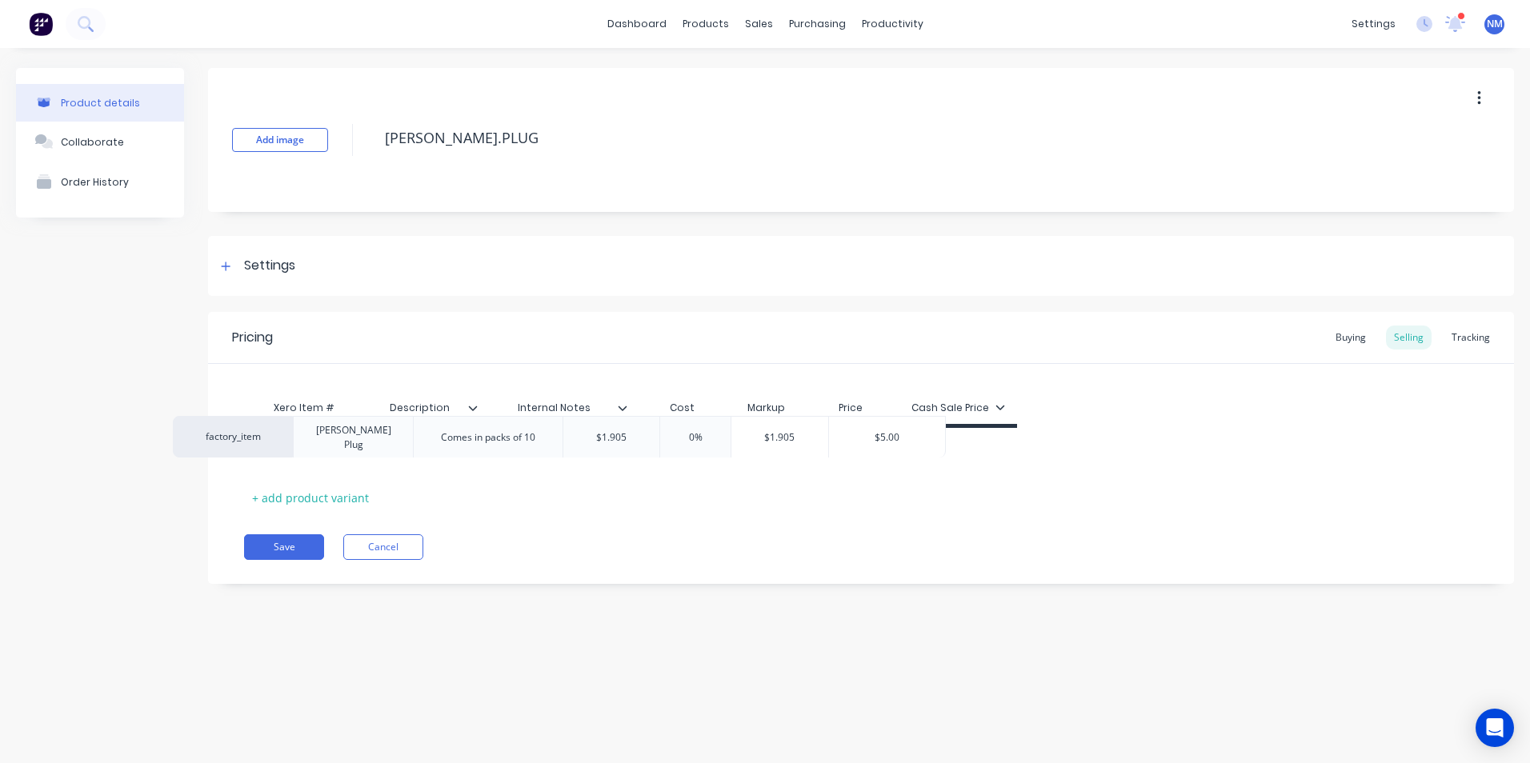
drag, startPoint x: 300, startPoint y: 450, endPoint x: 164, endPoint y: 430, distance: 137.6
click at [164, 430] on div "Product details Collaborate Order History Add image [PERSON_NAME].PLUG Settings…" at bounding box center [765, 338] width 1498 height 540
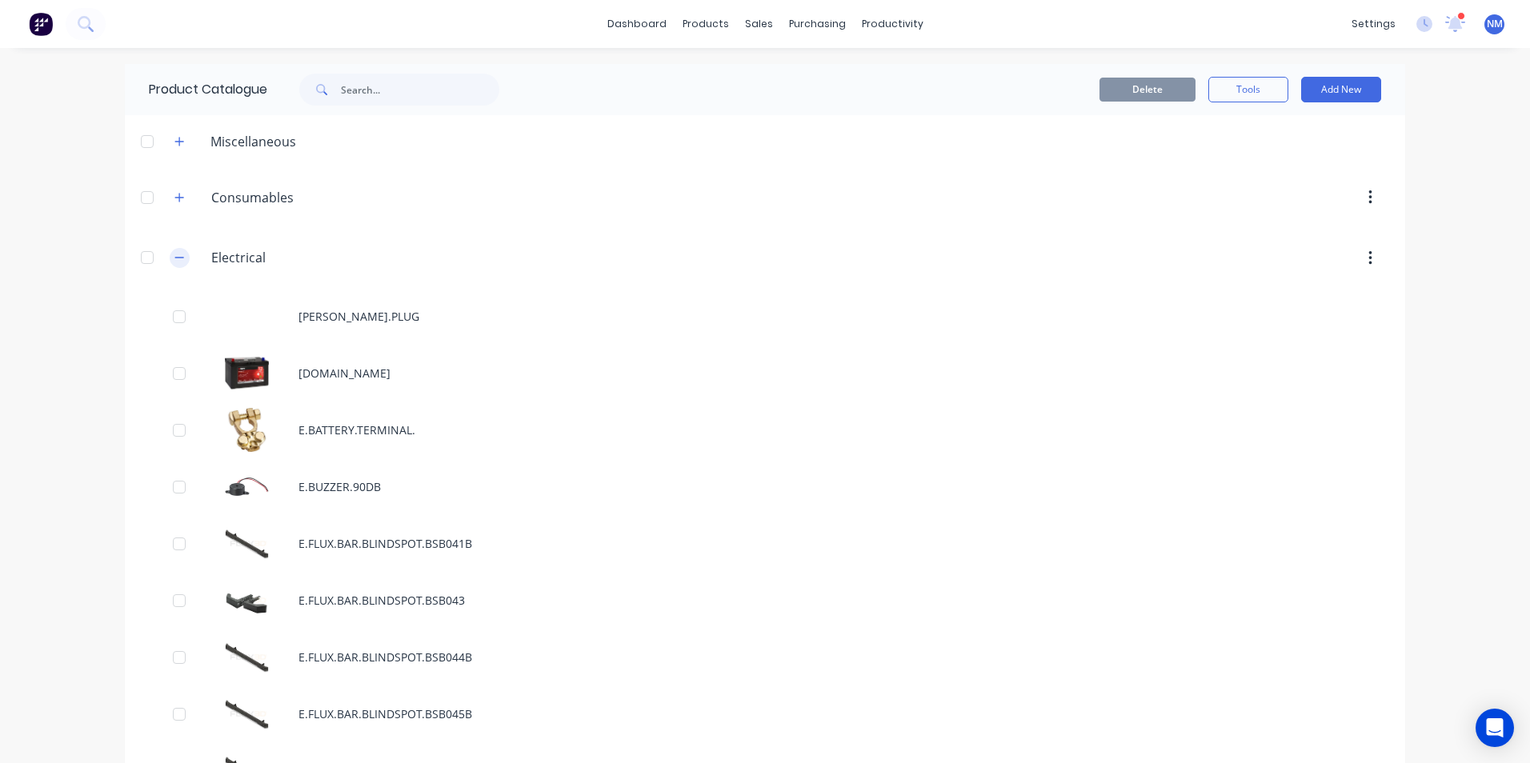
click at [176, 253] on icon "button" at bounding box center [179, 257] width 10 height 11
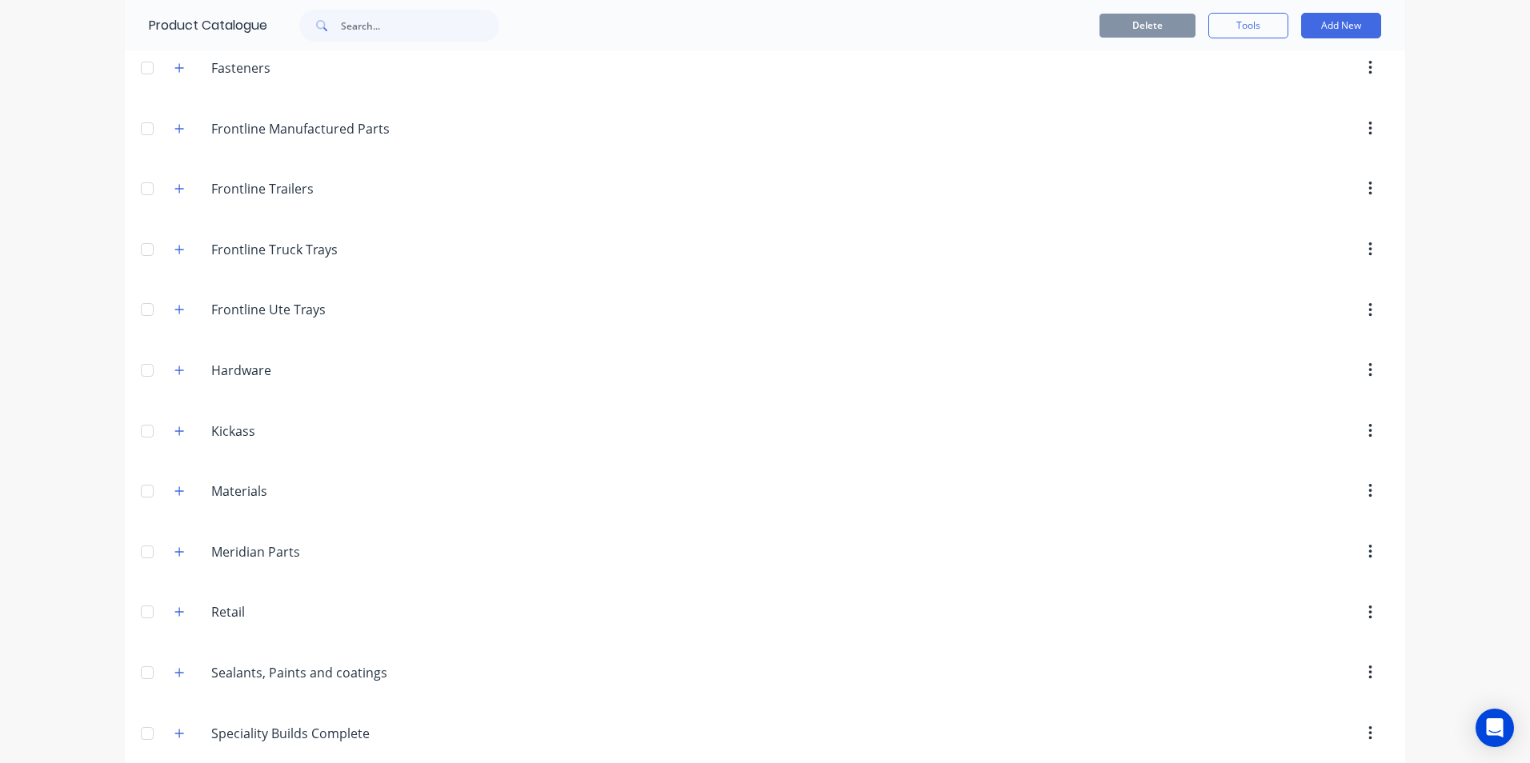
scroll to position [320, 0]
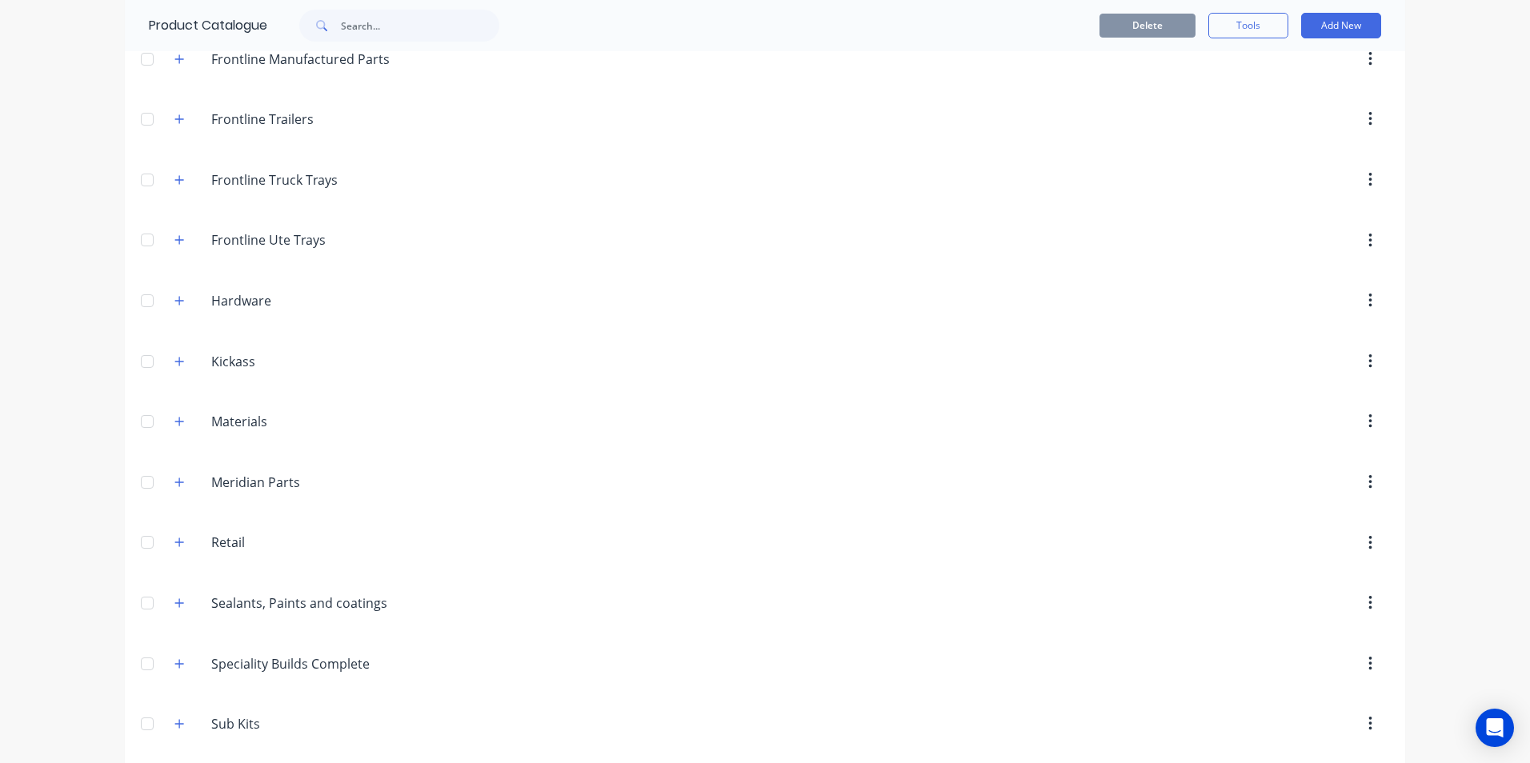
click at [170, 544] on span at bounding box center [180, 543] width 20 height 20
click at [170, 549] on button "button" at bounding box center [180, 543] width 20 height 20
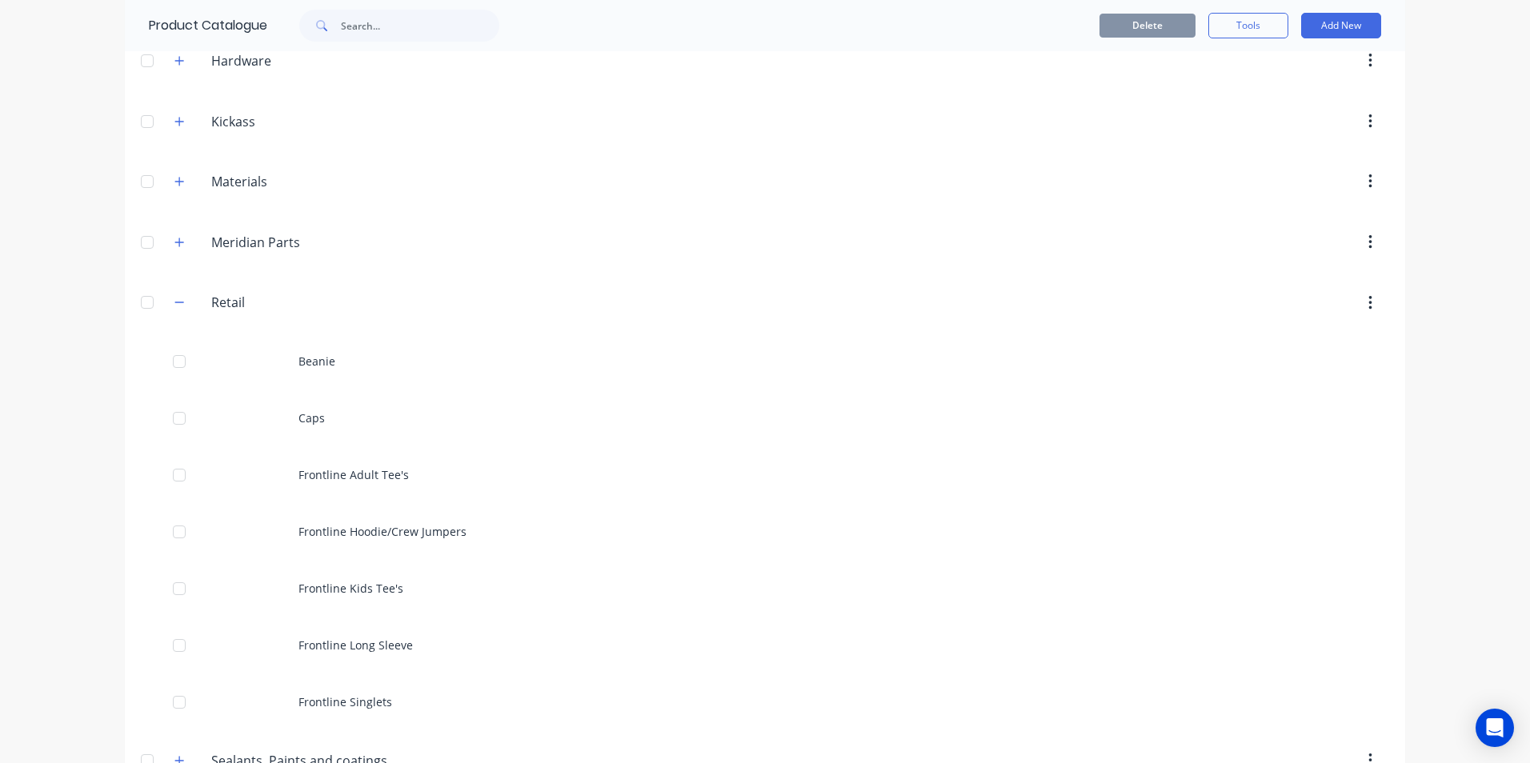
scroll to position [640, 0]
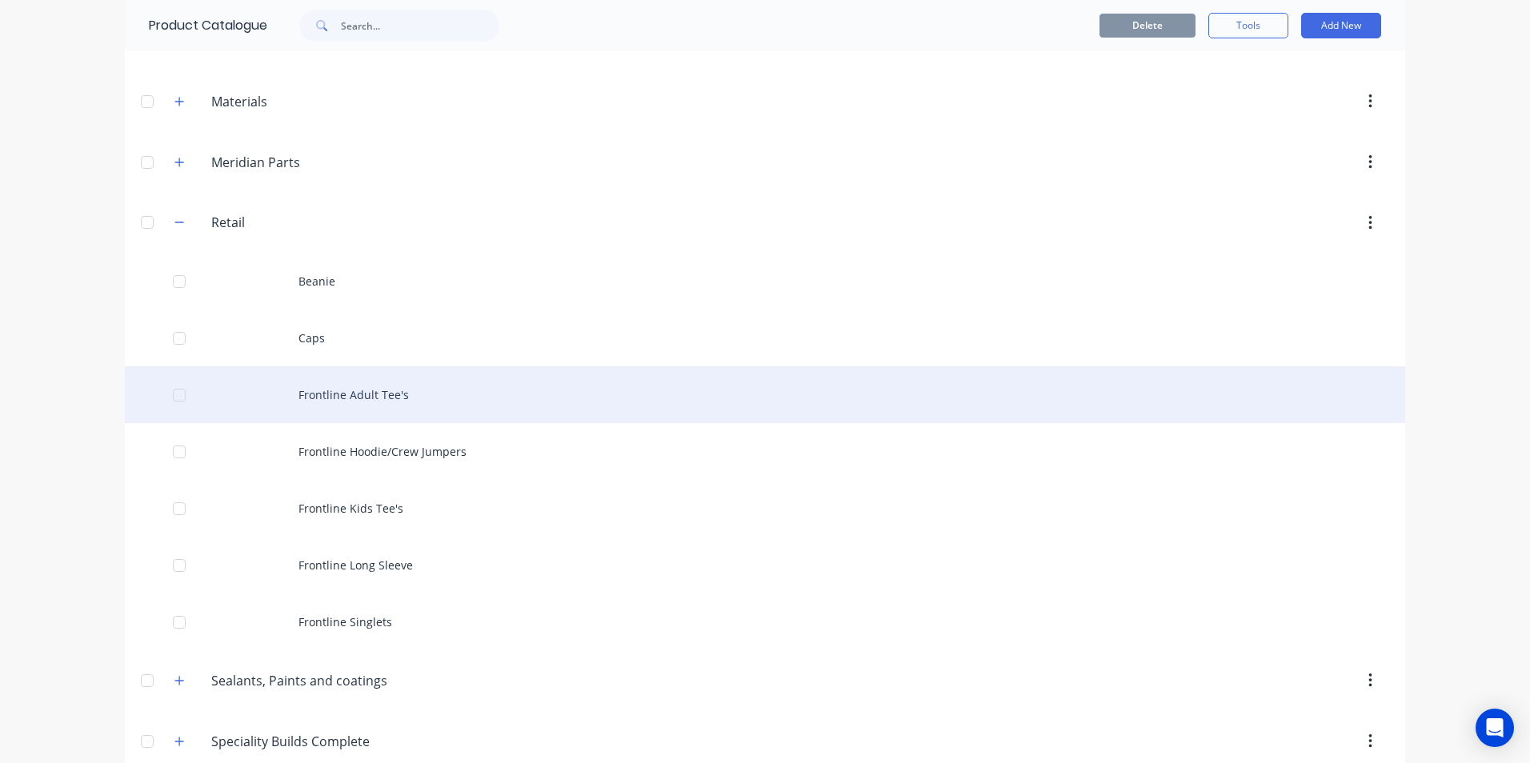
click at [362, 395] on div "Frontline Adult Tee's" at bounding box center [765, 394] width 1280 height 57
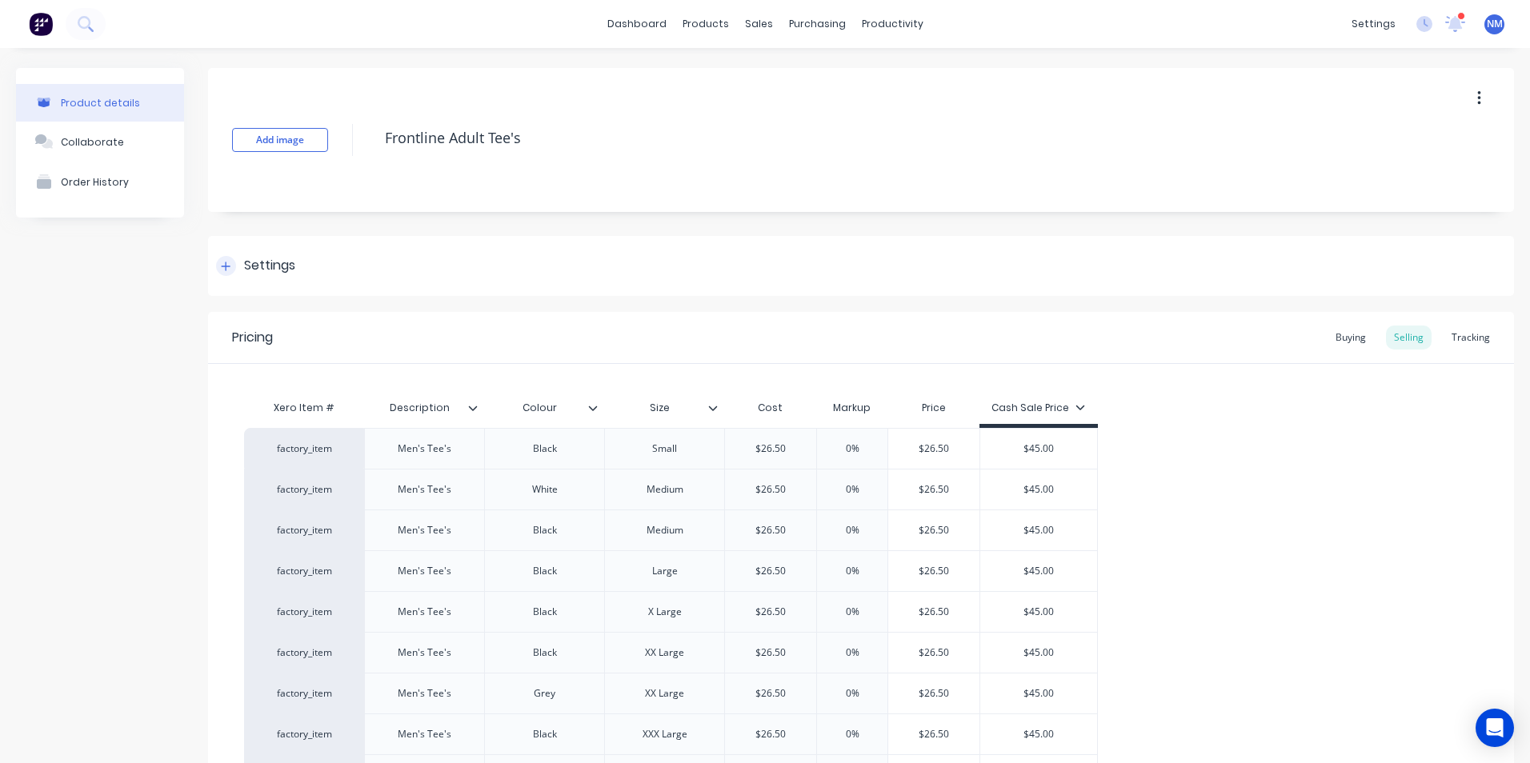
click at [227, 272] on div at bounding box center [226, 266] width 20 height 20
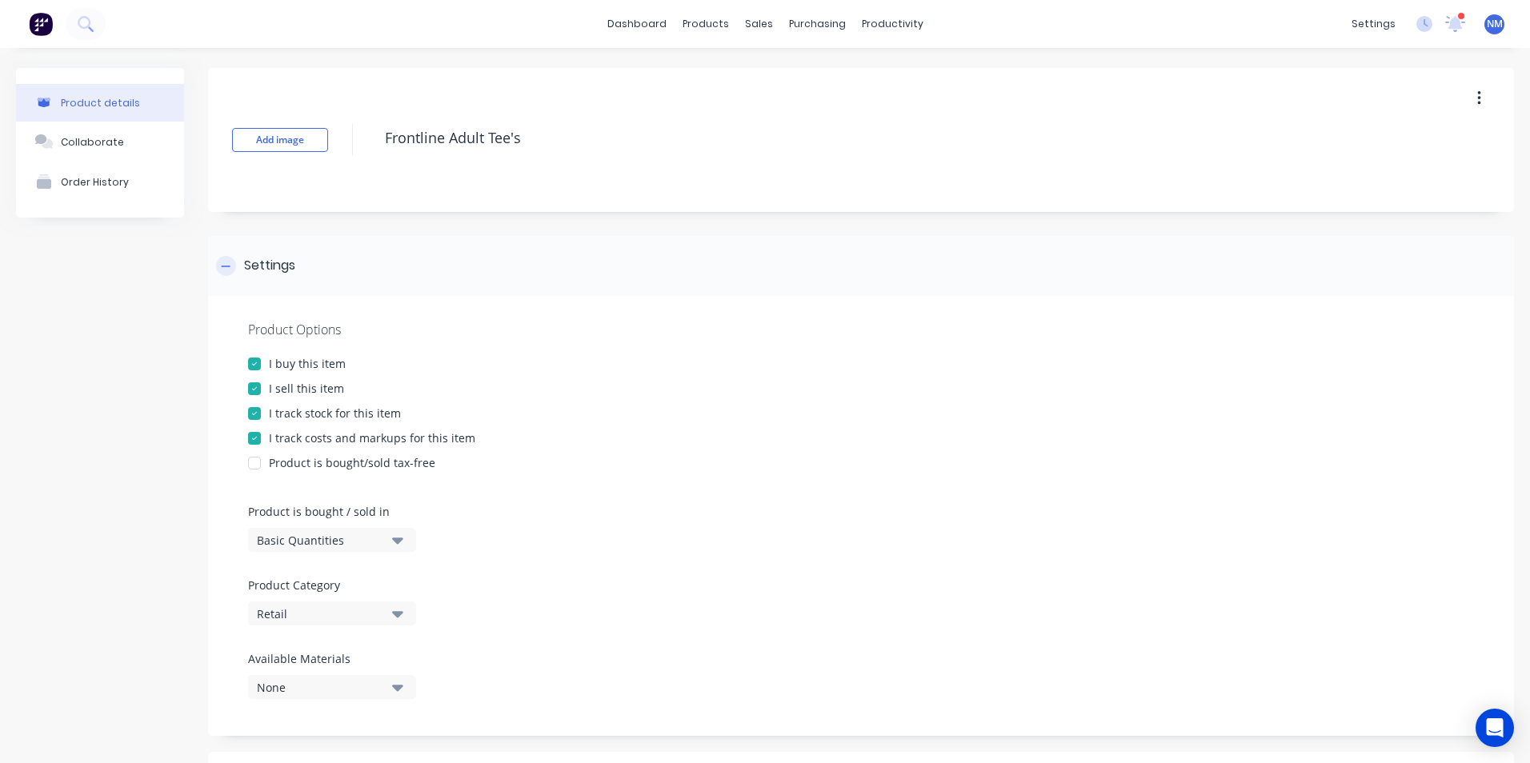
click at [228, 271] on icon at bounding box center [226, 266] width 10 height 11
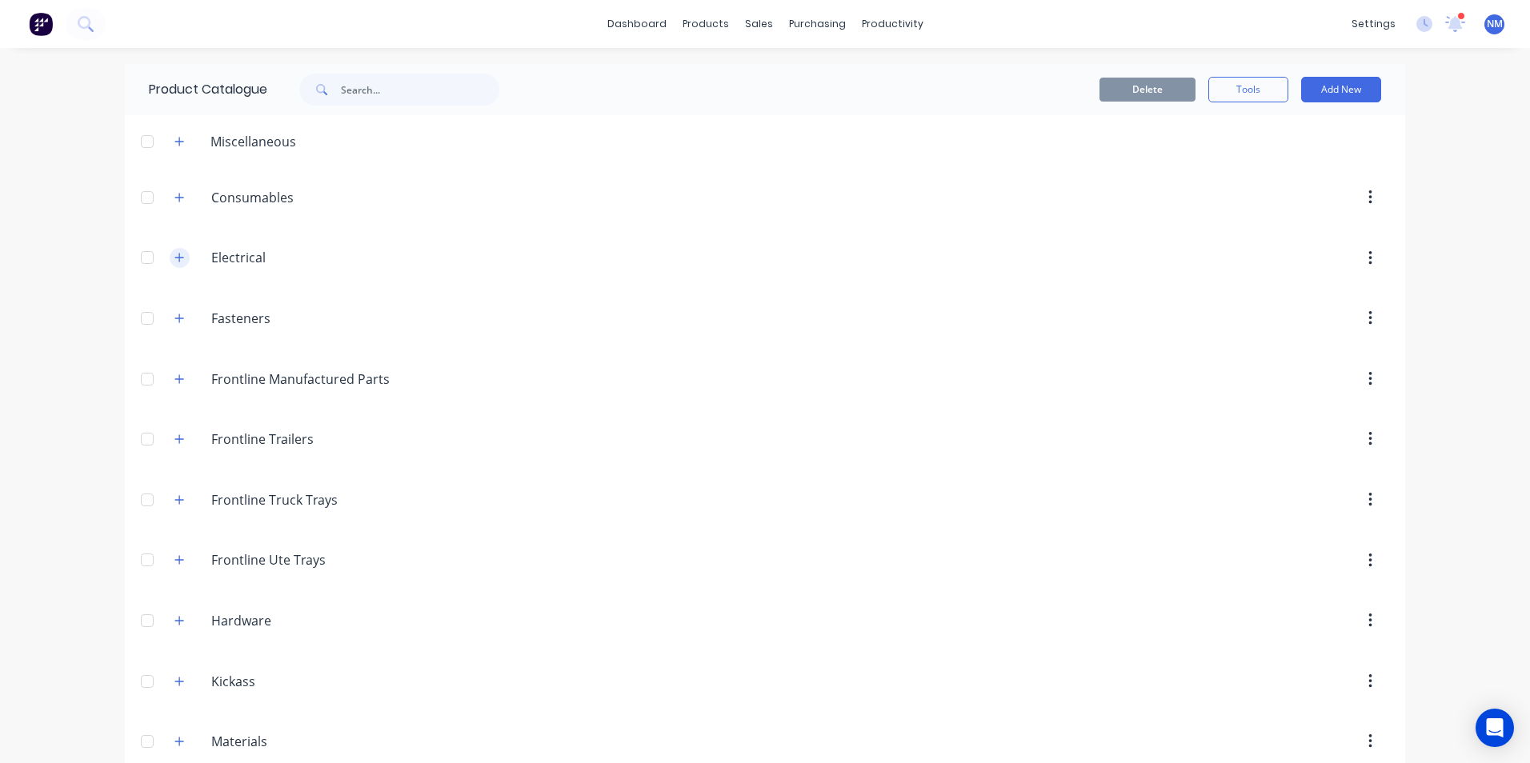
click at [174, 257] on icon "button" at bounding box center [179, 257] width 10 height 11
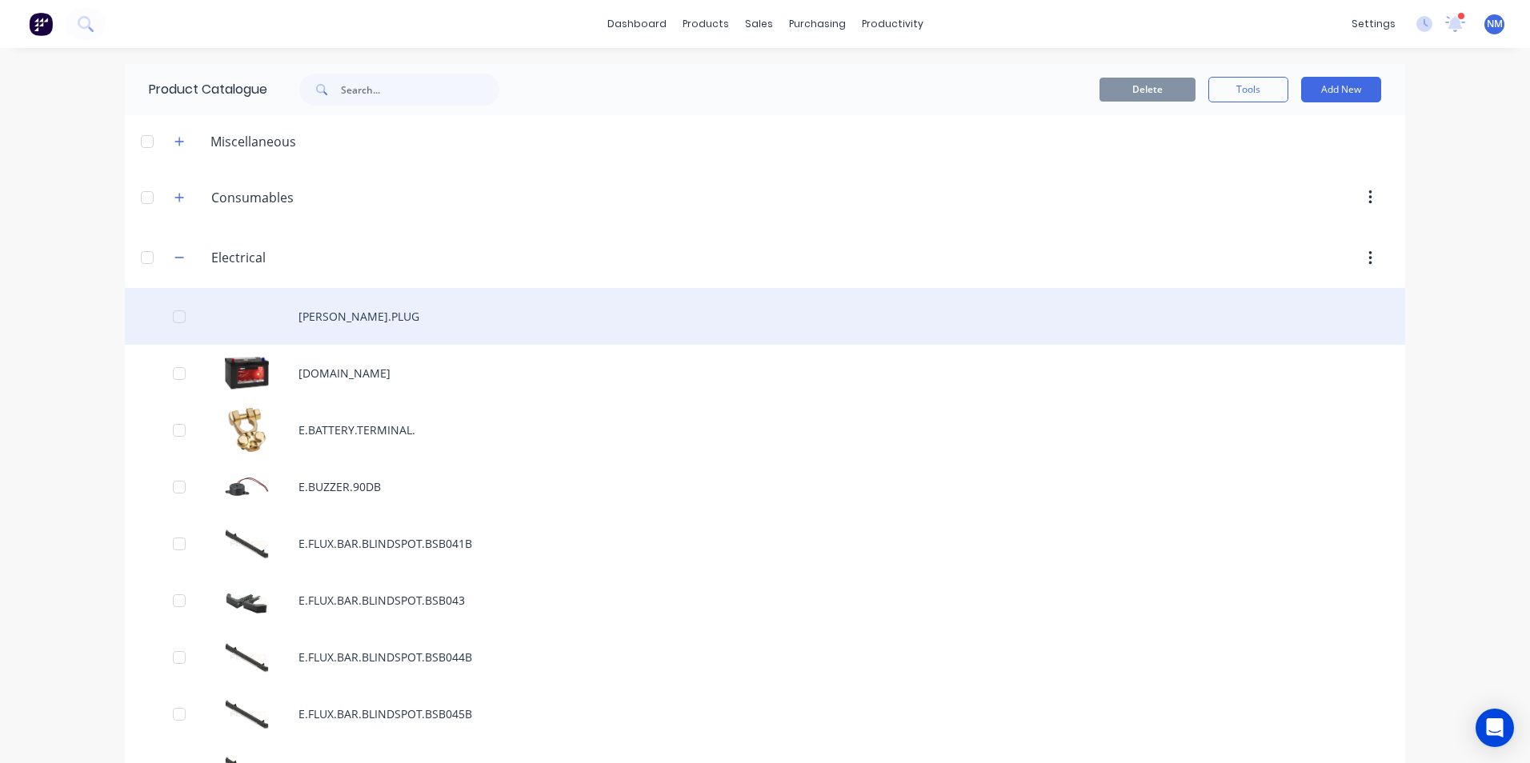
click at [396, 318] on div "[PERSON_NAME].PLUG" at bounding box center [765, 316] width 1280 height 57
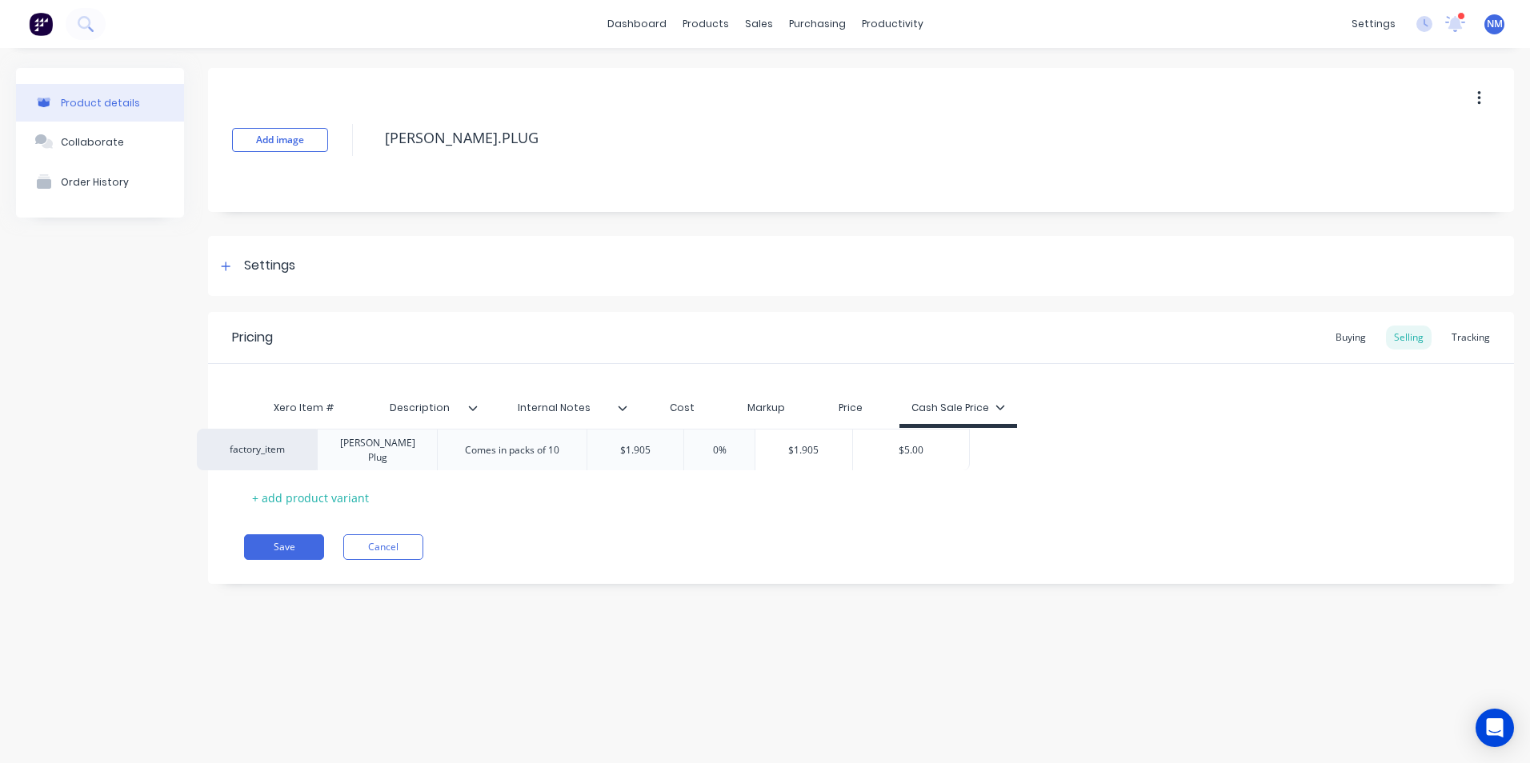
drag, startPoint x: 332, startPoint y: 450, endPoint x: 278, endPoint y: 450, distance: 53.6
click at [278, 450] on div "factory_item [PERSON_NAME] Plug Comes in packs of 10 $1.905 0% $1.905 $5.00" at bounding box center [861, 449] width 1234 height 42
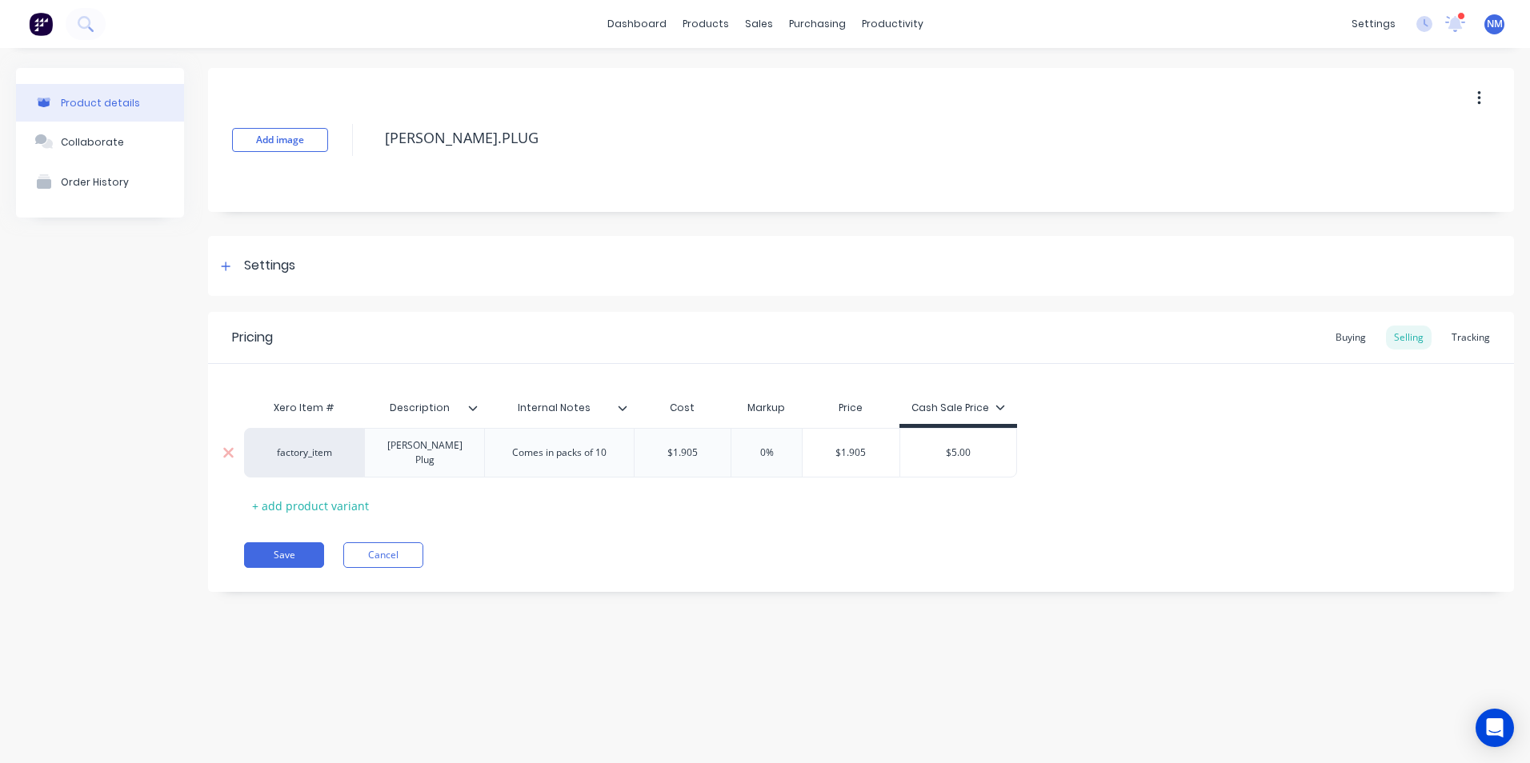
click at [290, 450] on div "factory_item" at bounding box center [304, 453] width 88 height 14
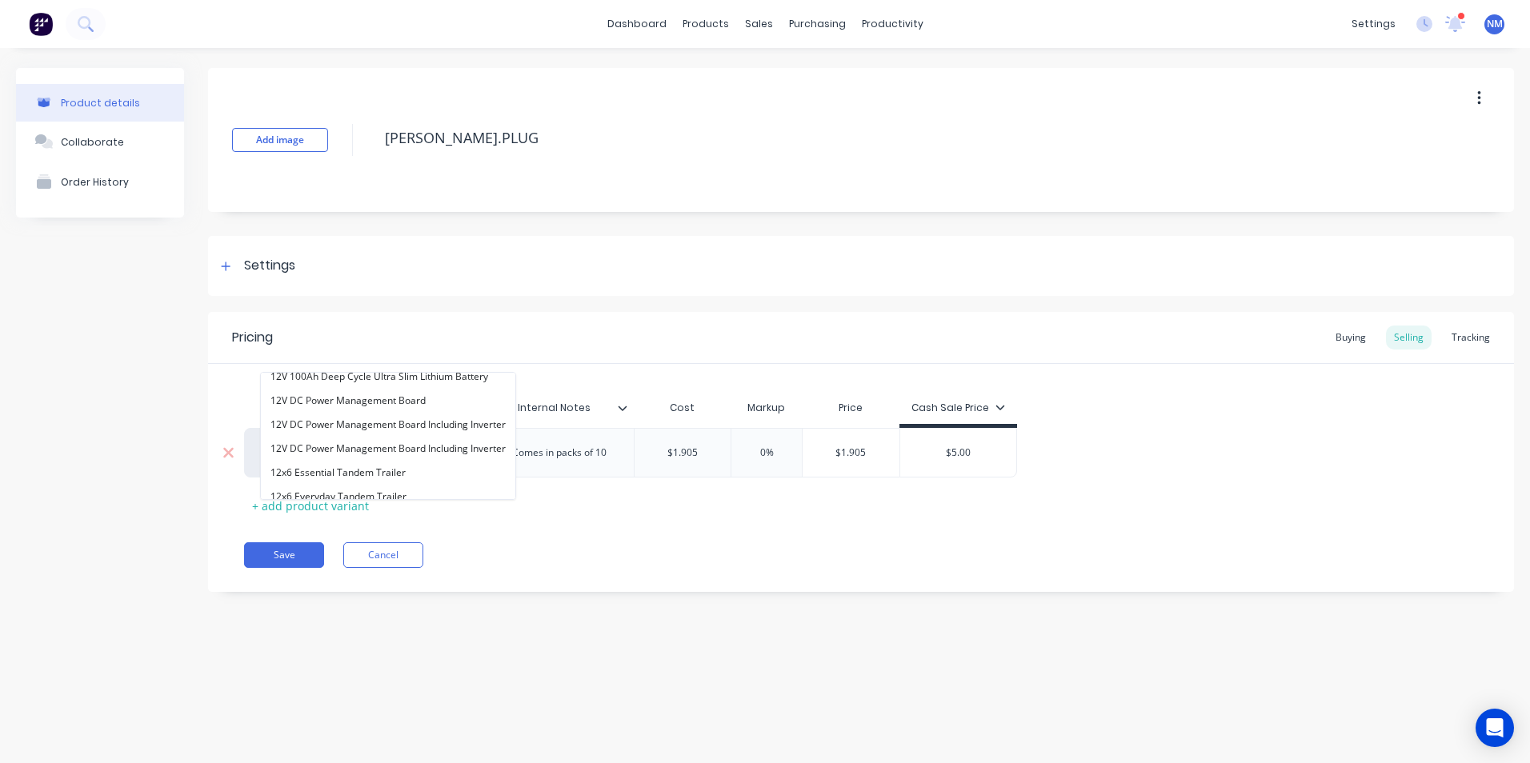
scroll to position [618, 0]
click at [588, 334] on div "Pricing Buying Selling Tracking" at bounding box center [861, 338] width 1306 height 52
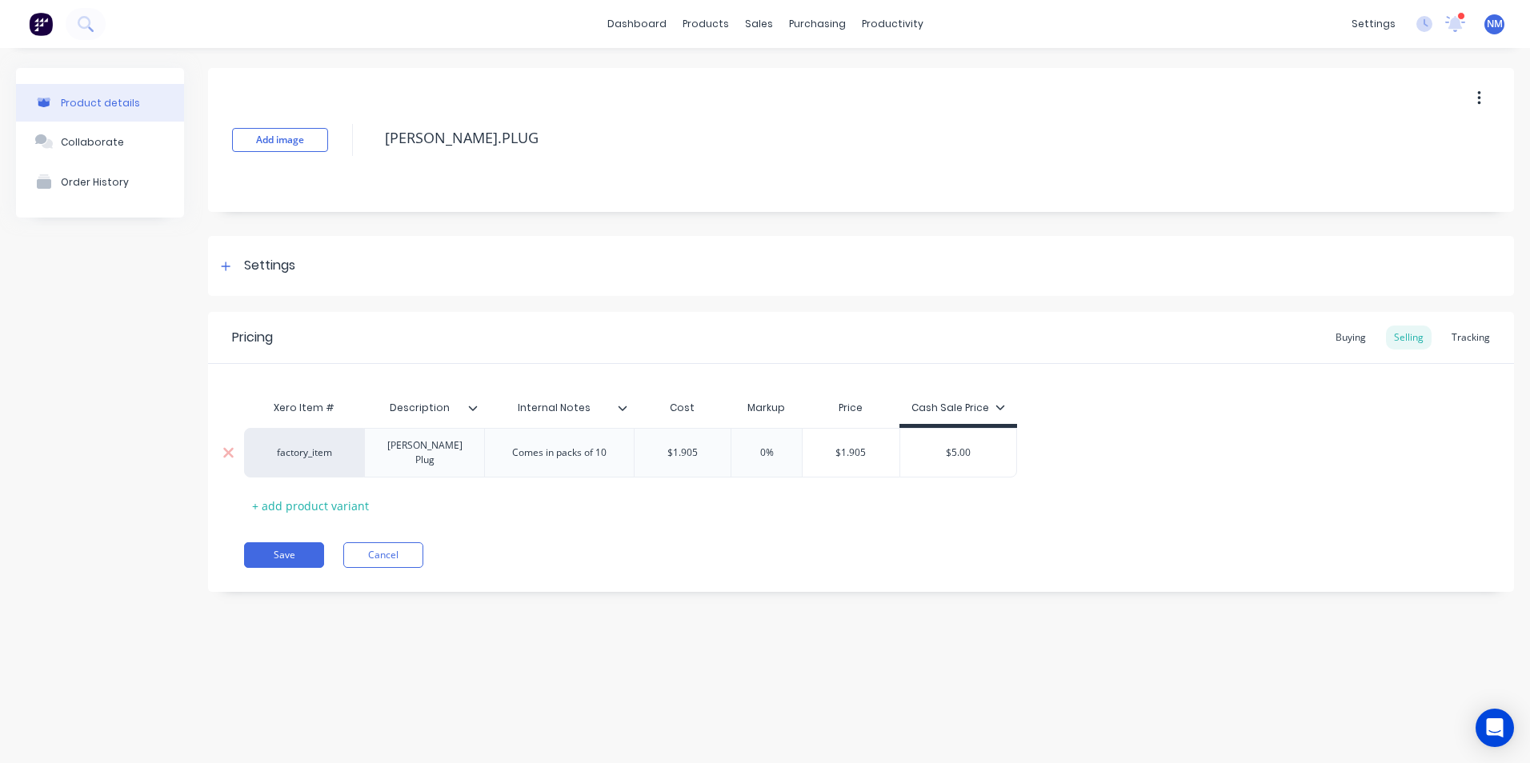
click at [321, 459] on div "factory_item" at bounding box center [304, 453] width 120 height 50
click at [315, 458] on div "factory_item" at bounding box center [304, 453] width 120 height 50
click at [310, 411] on div "Xero Item #" at bounding box center [304, 408] width 120 height 32
click at [313, 449] on div "factory_item" at bounding box center [304, 453] width 88 height 14
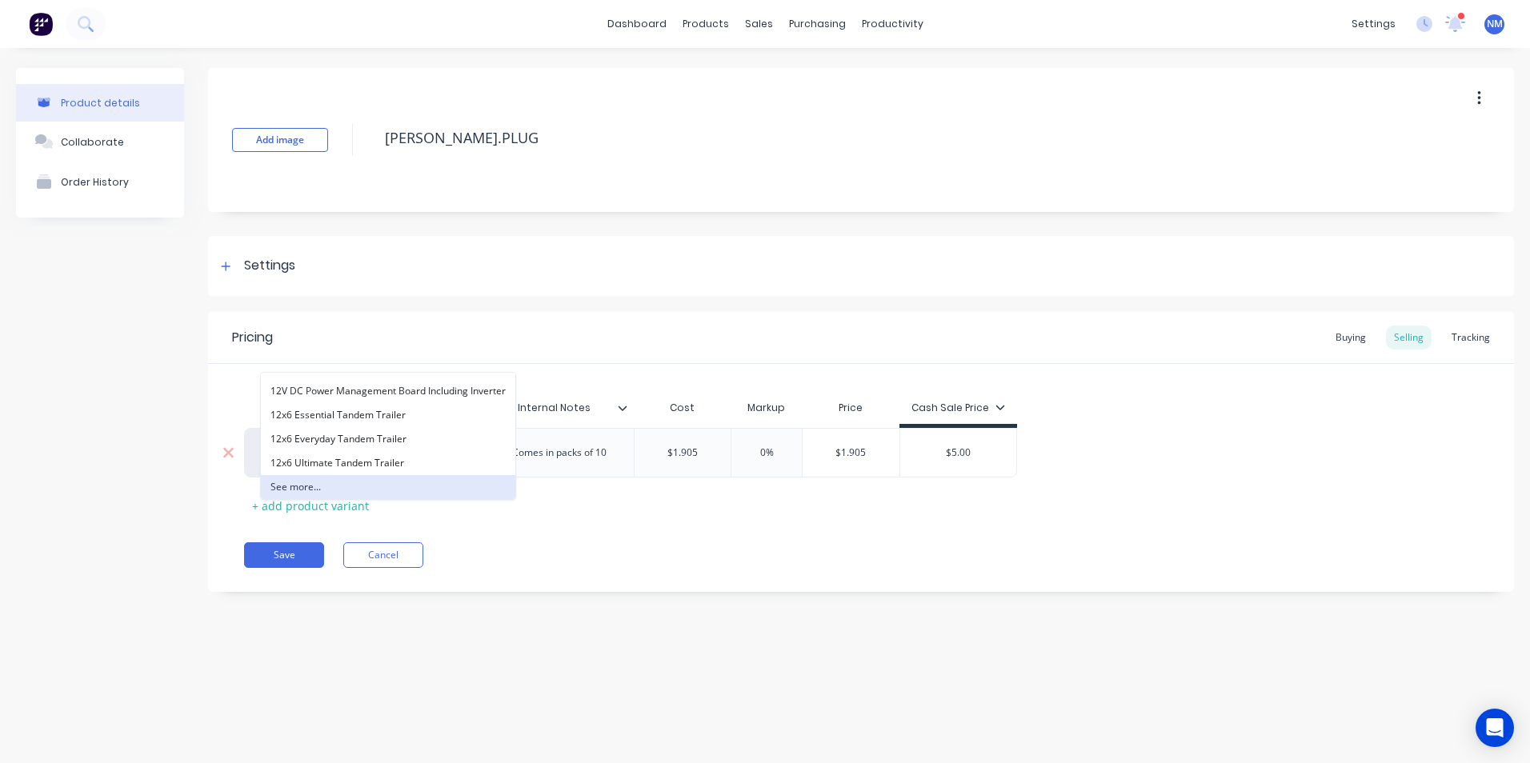
click at [322, 487] on button "See more..." at bounding box center [388, 487] width 254 height 24
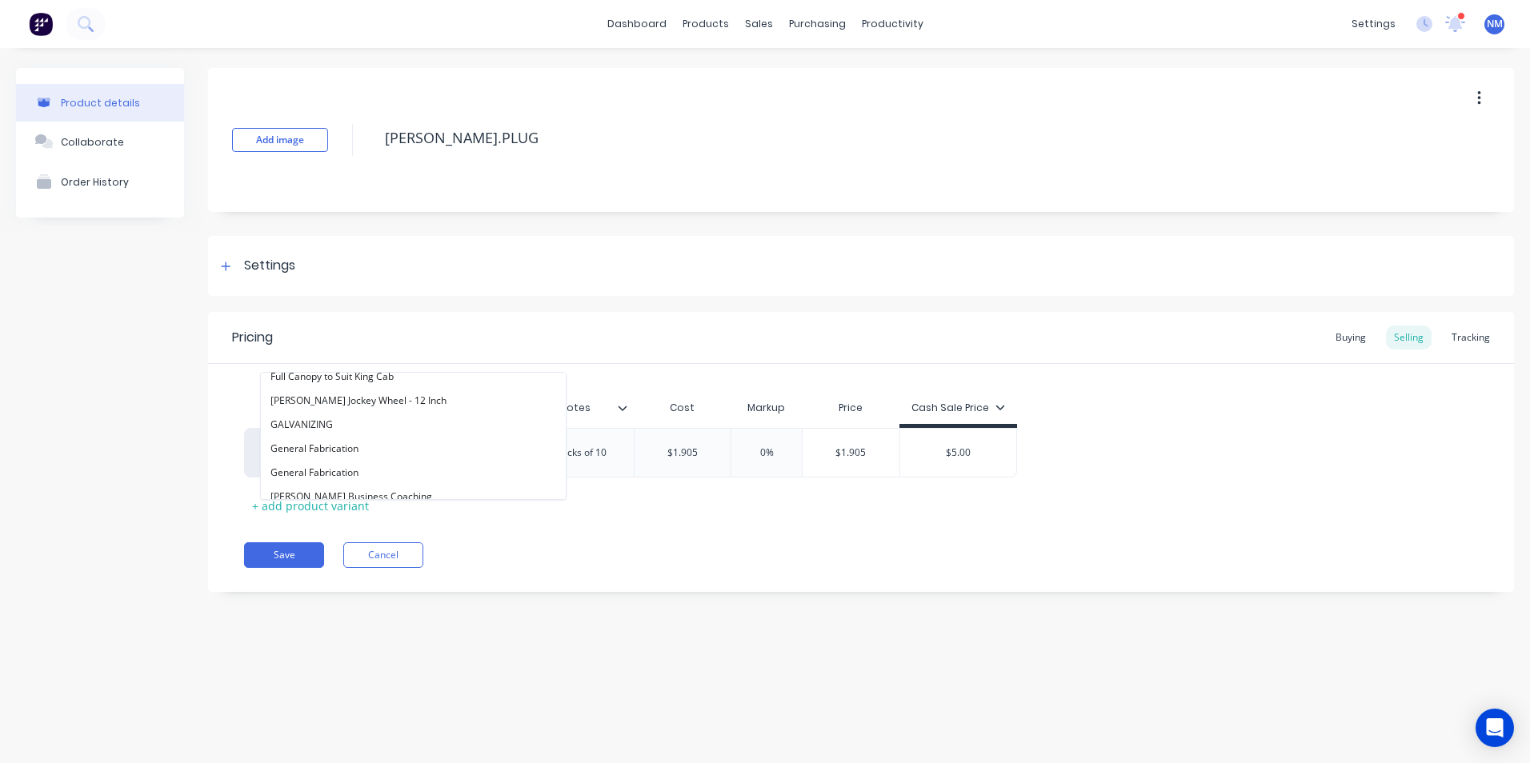
click at [387, 336] on div "Pricing Buying Selling Tracking" at bounding box center [861, 338] width 1306 height 52
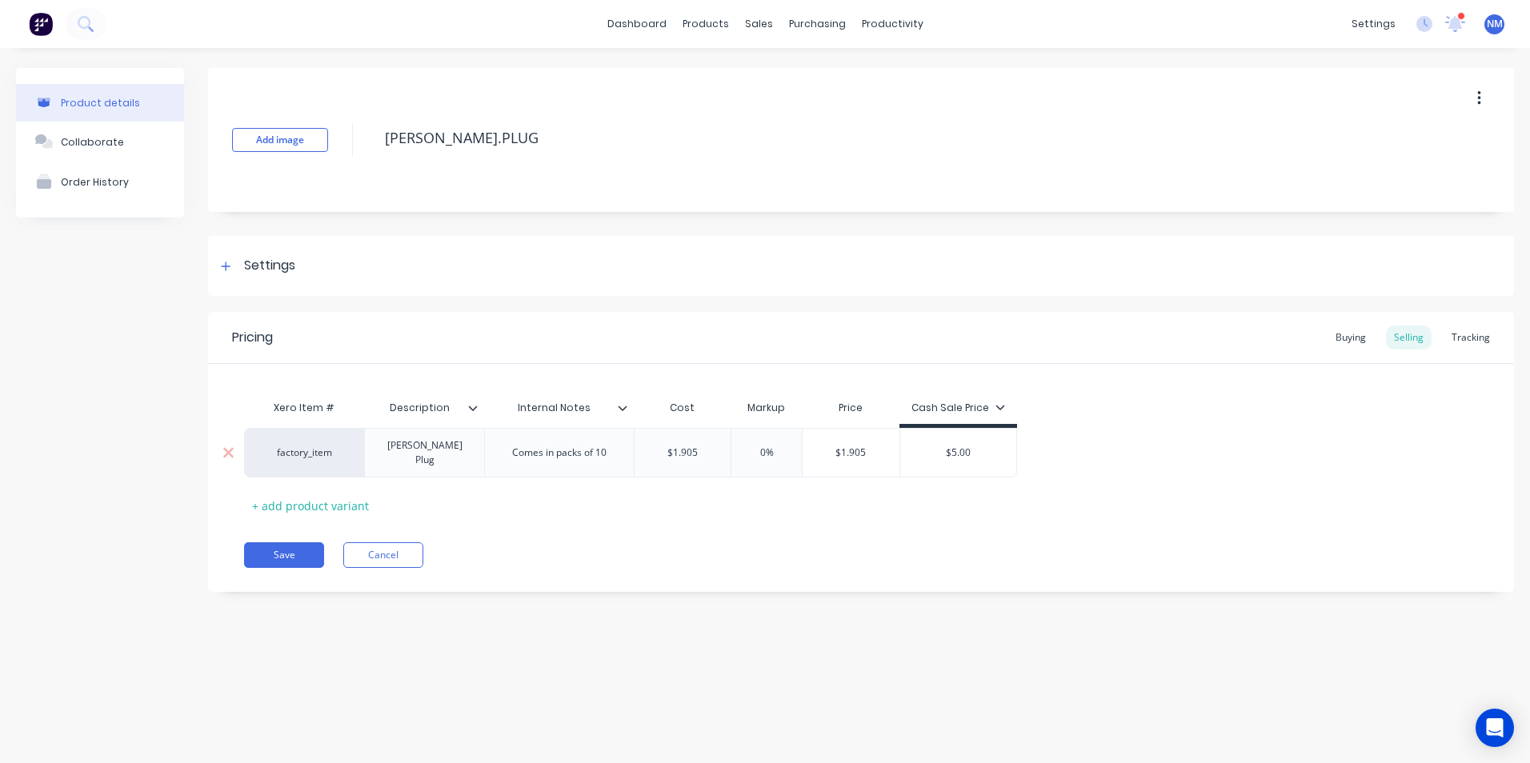
click at [298, 448] on div "factory_item" at bounding box center [304, 453] width 88 height 14
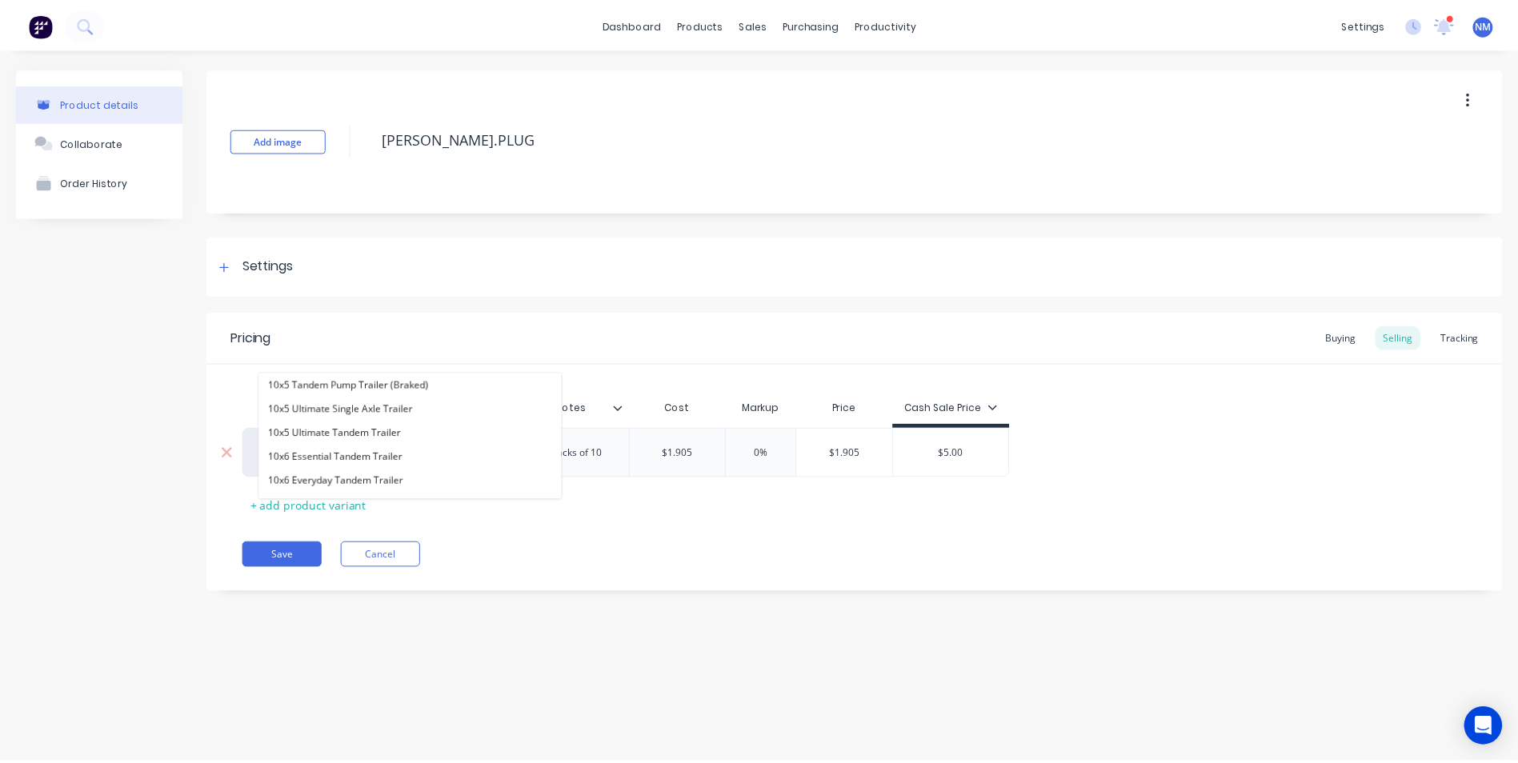
scroll to position [0, 0]
click at [317, 329] on div "Pricing Buying Selling Tracking" at bounding box center [861, 338] width 1306 height 52
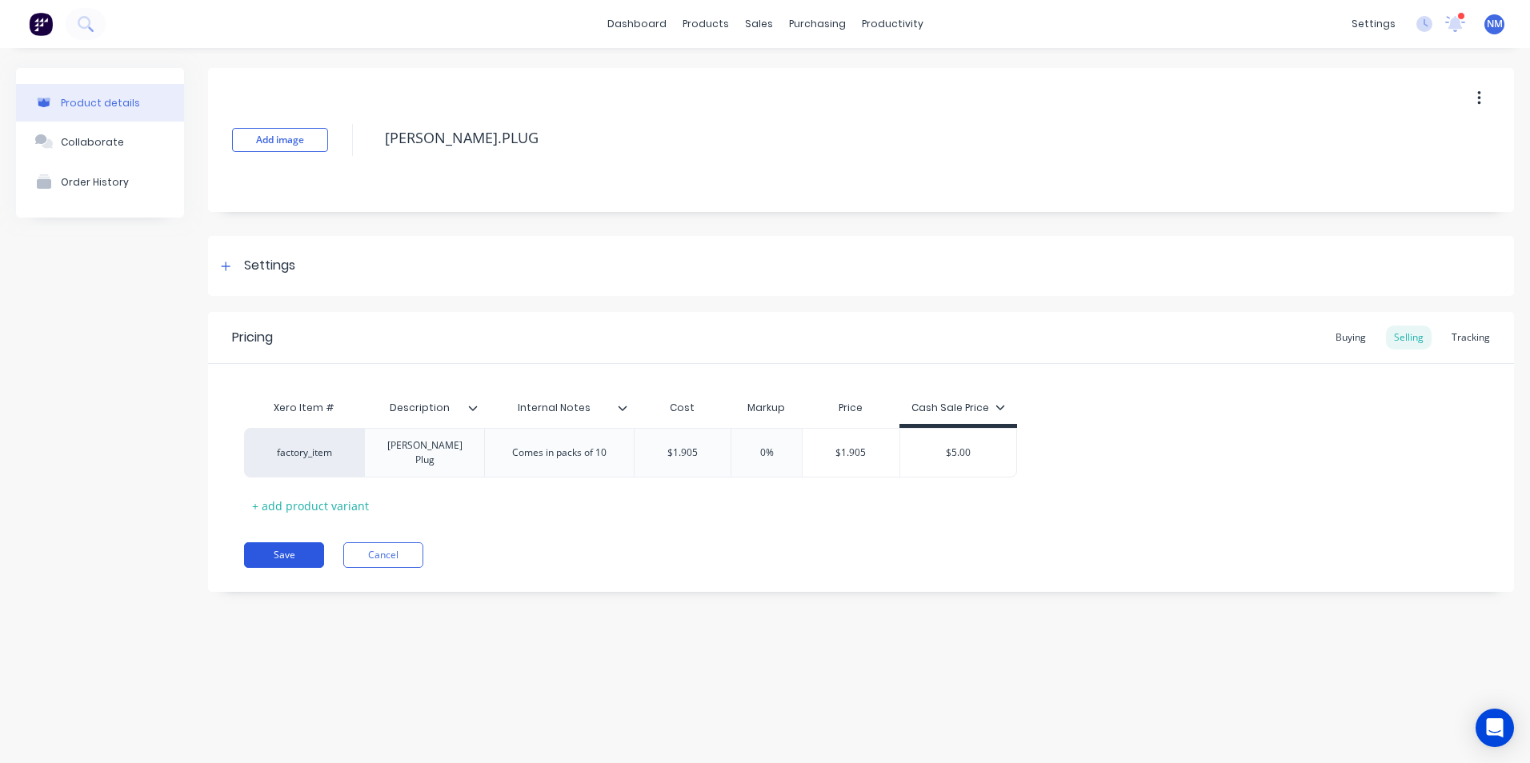
click at [296, 549] on button "Save" at bounding box center [284, 555] width 80 height 26
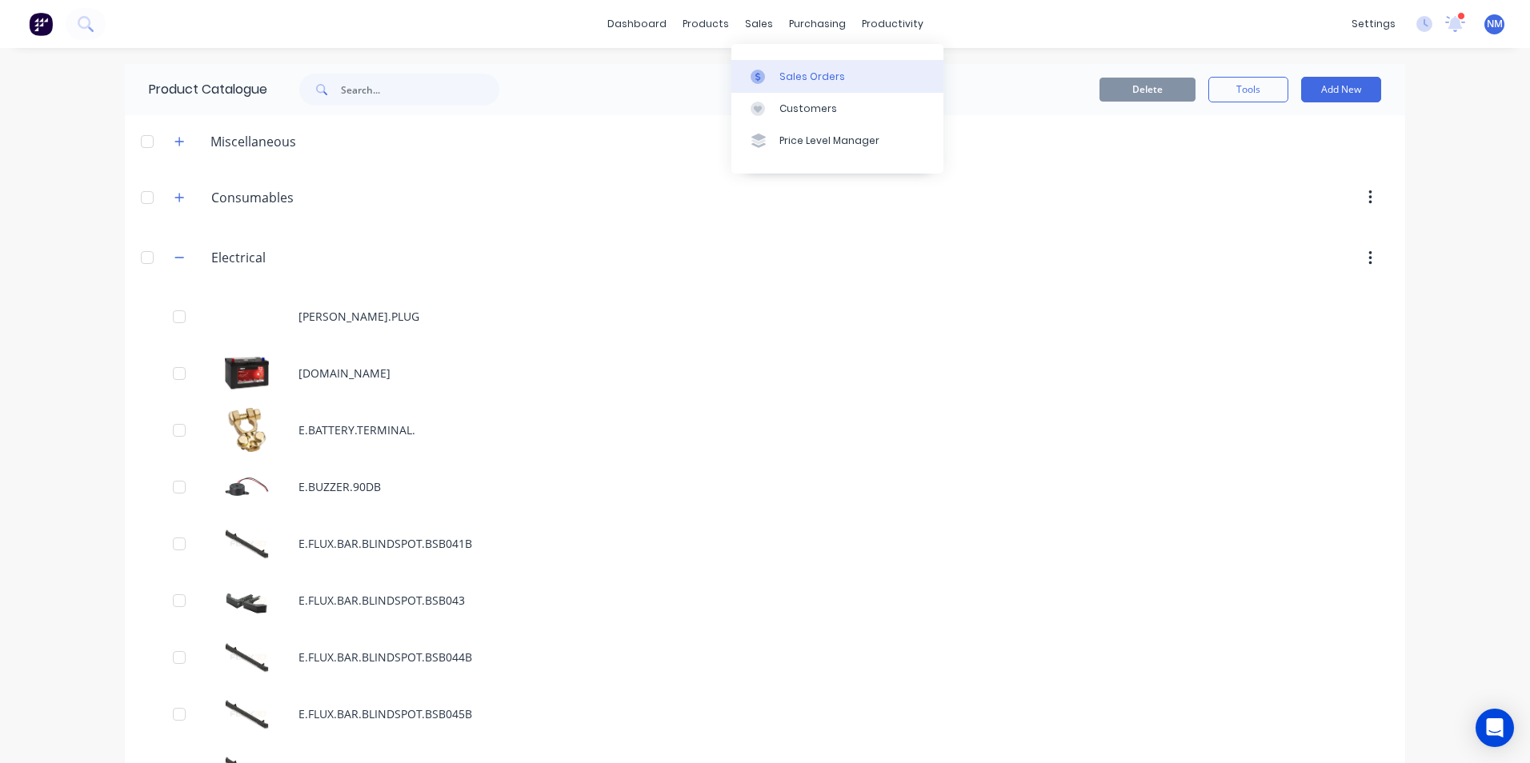
click at [780, 80] on div "Sales Orders" at bounding box center [812, 77] width 66 height 14
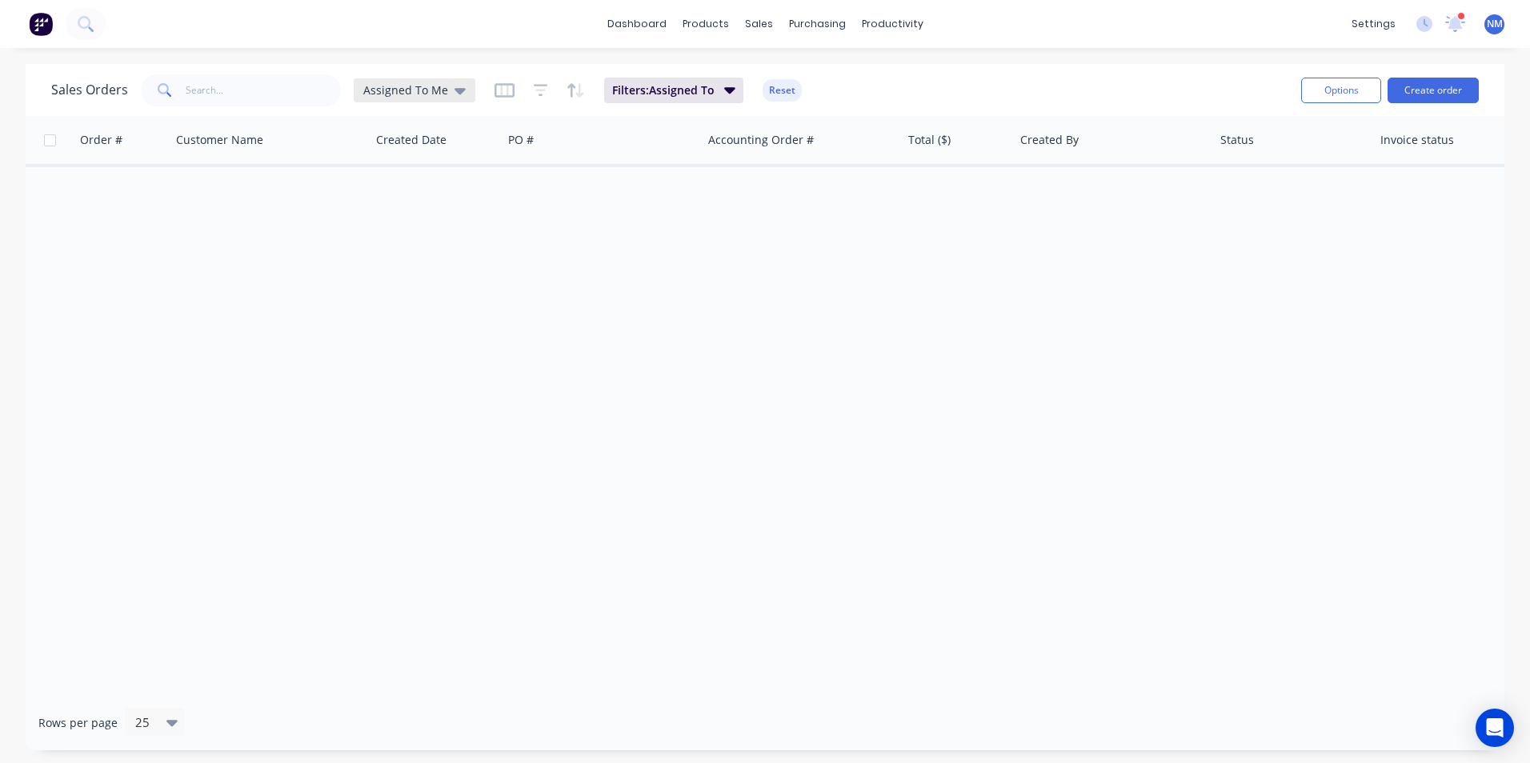
click at [446, 92] on div "Assigned To Me" at bounding box center [414, 90] width 102 height 14
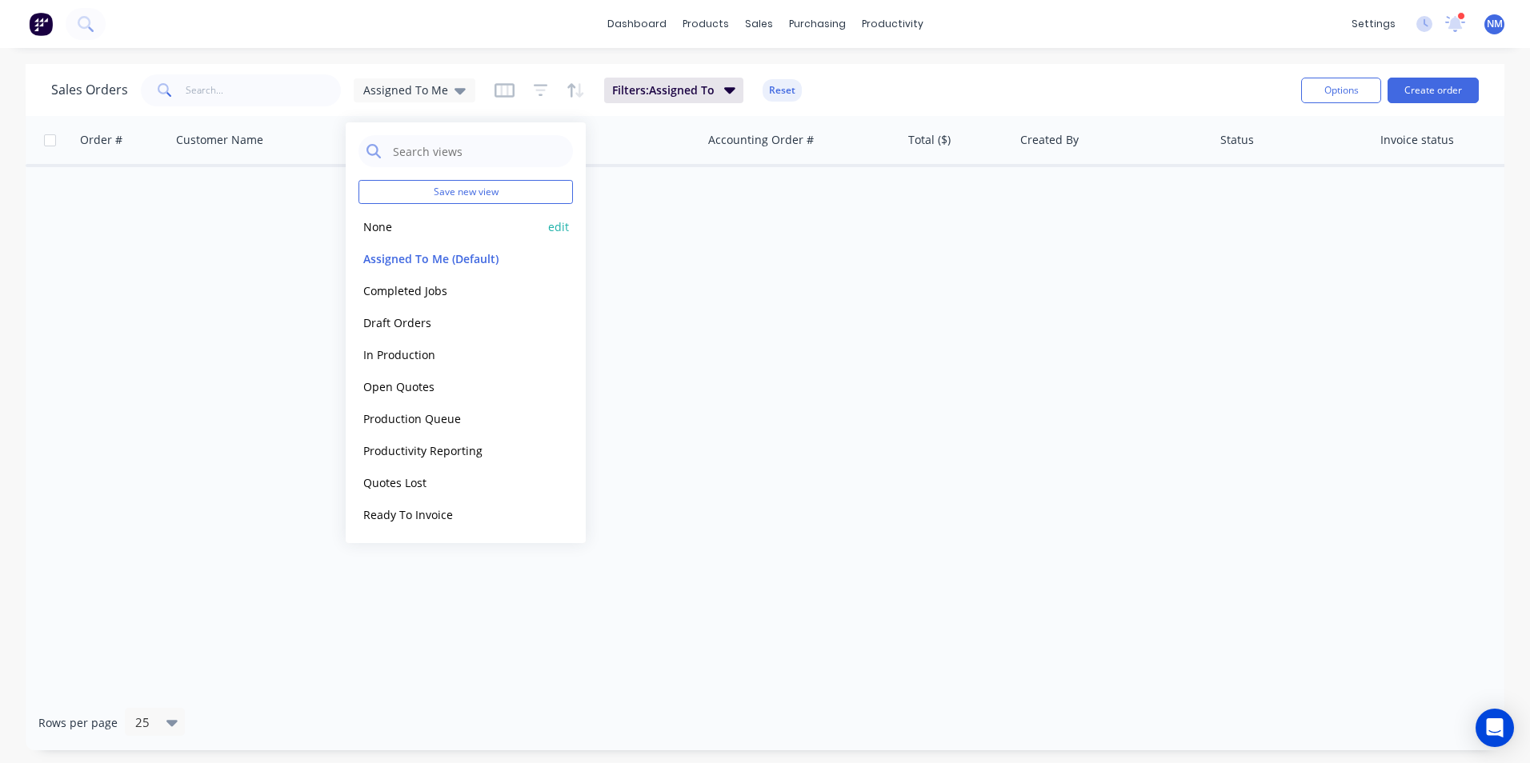
click at [426, 225] on button "None" at bounding box center [449, 227] width 182 height 18
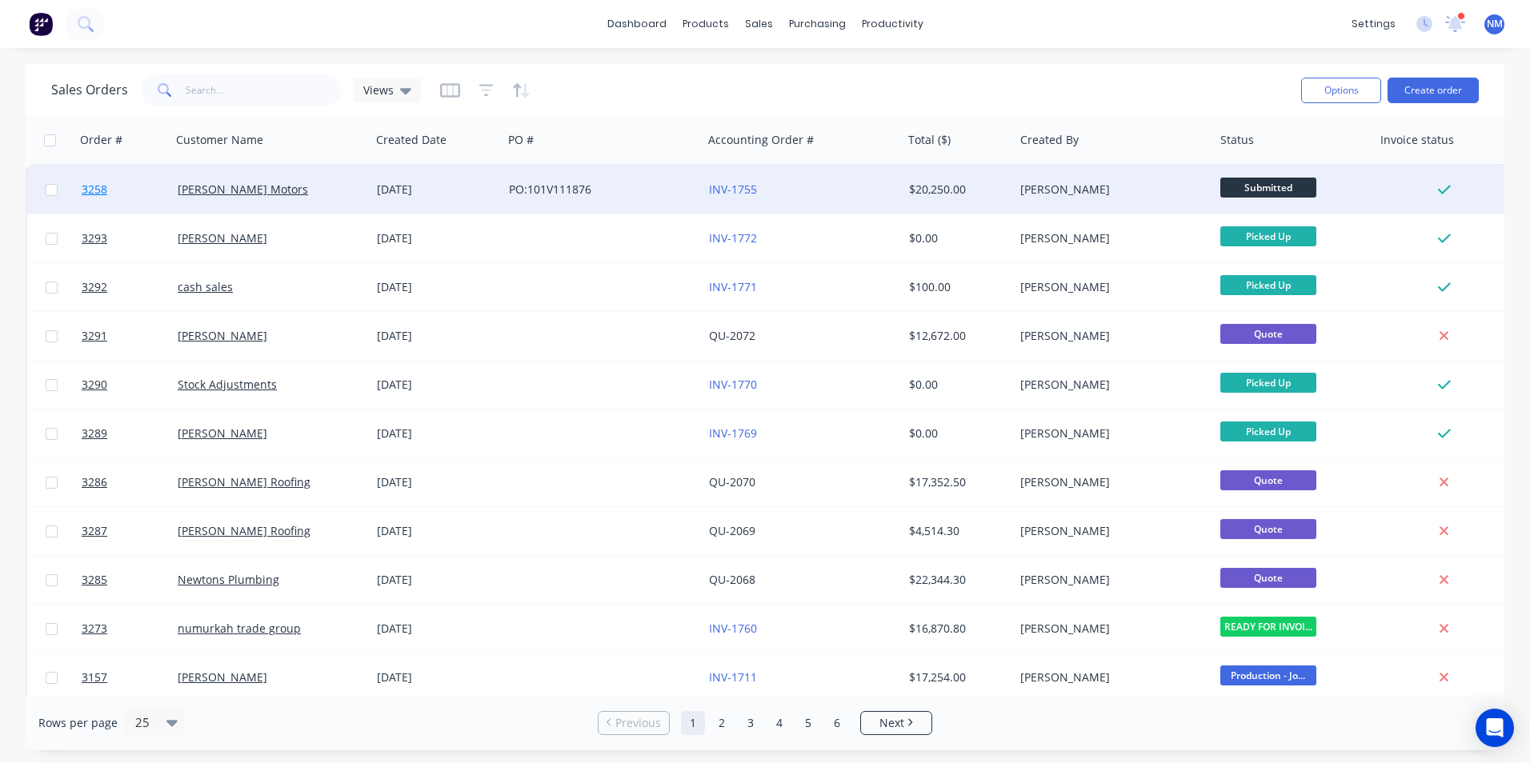
click at [95, 189] on span "3258" at bounding box center [95, 190] width 26 height 16
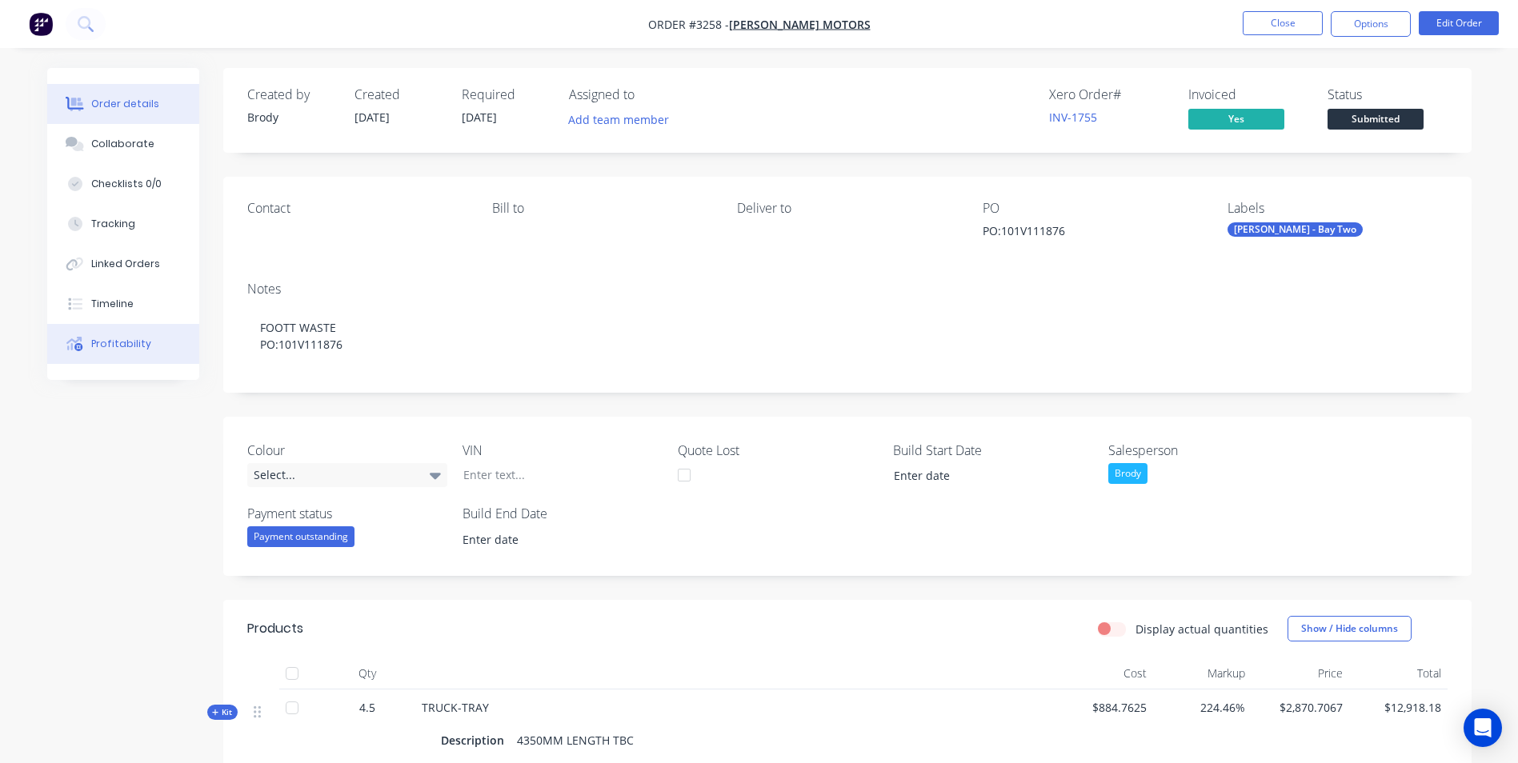
click at [118, 338] on div "Profitability" at bounding box center [121, 344] width 60 height 14
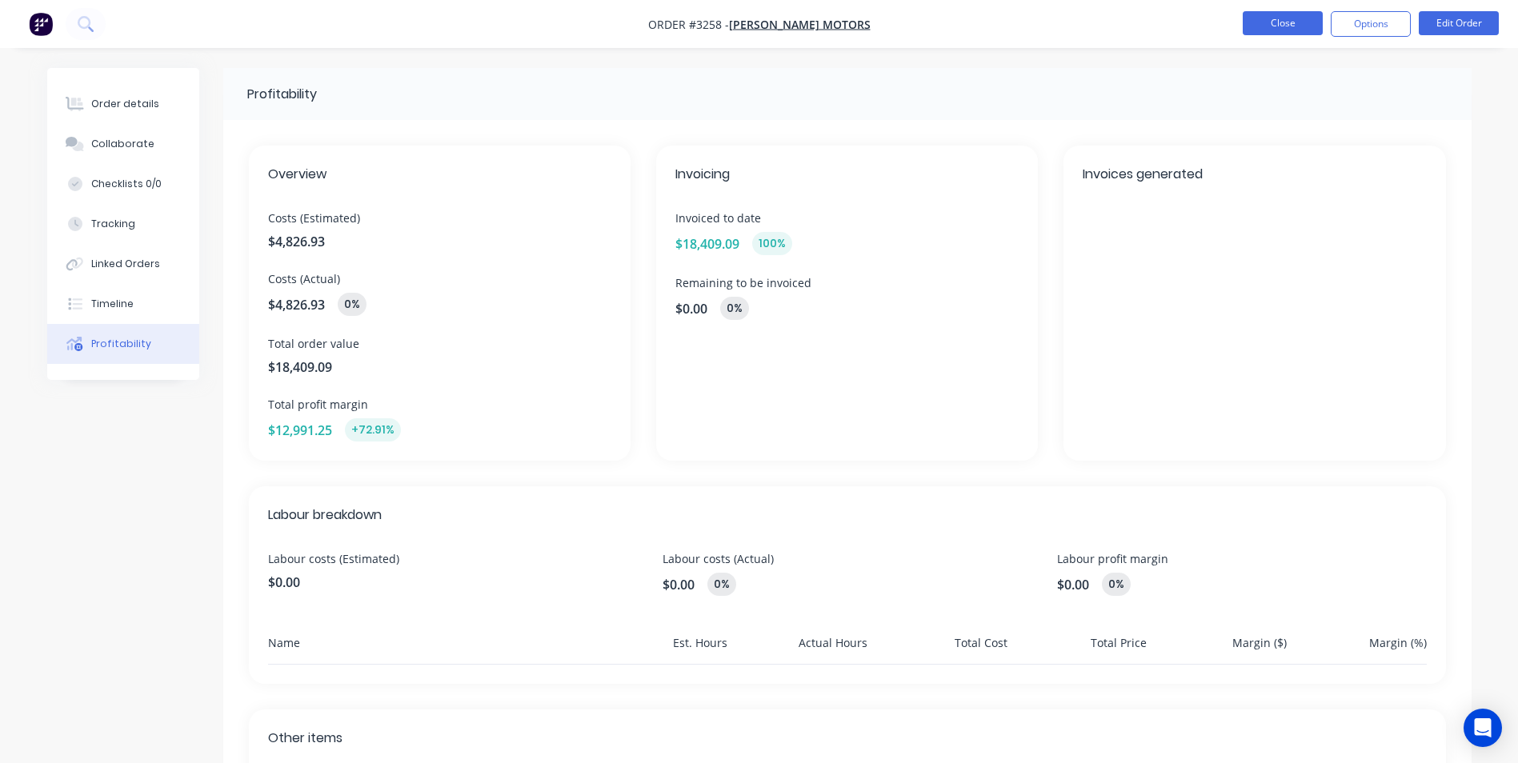
click at [1282, 25] on button "Close" at bounding box center [1282, 23] width 80 height 24
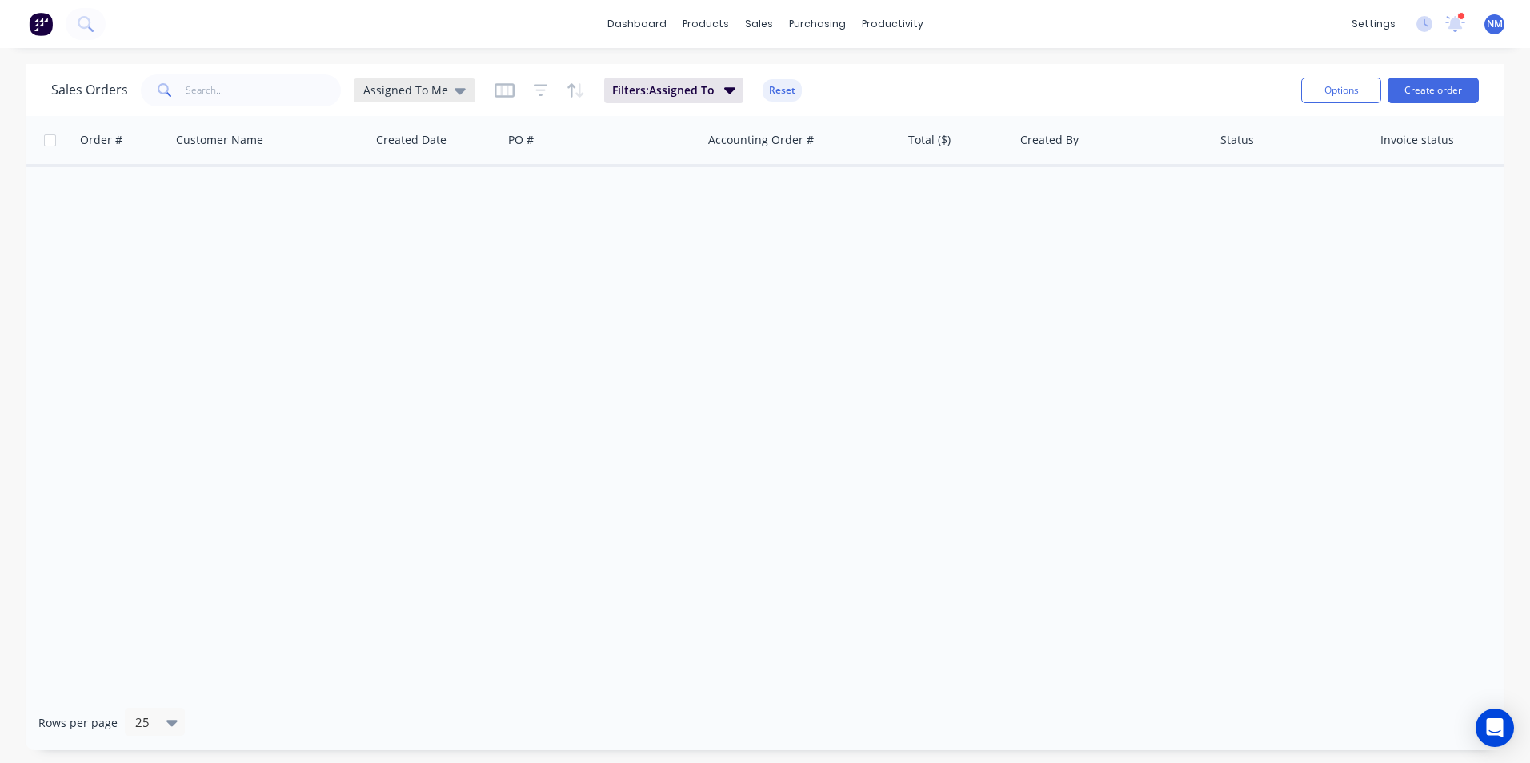
click at [463, 90] on div "Assigned To Me" at bounding box center [415, 90] width 122 height 24
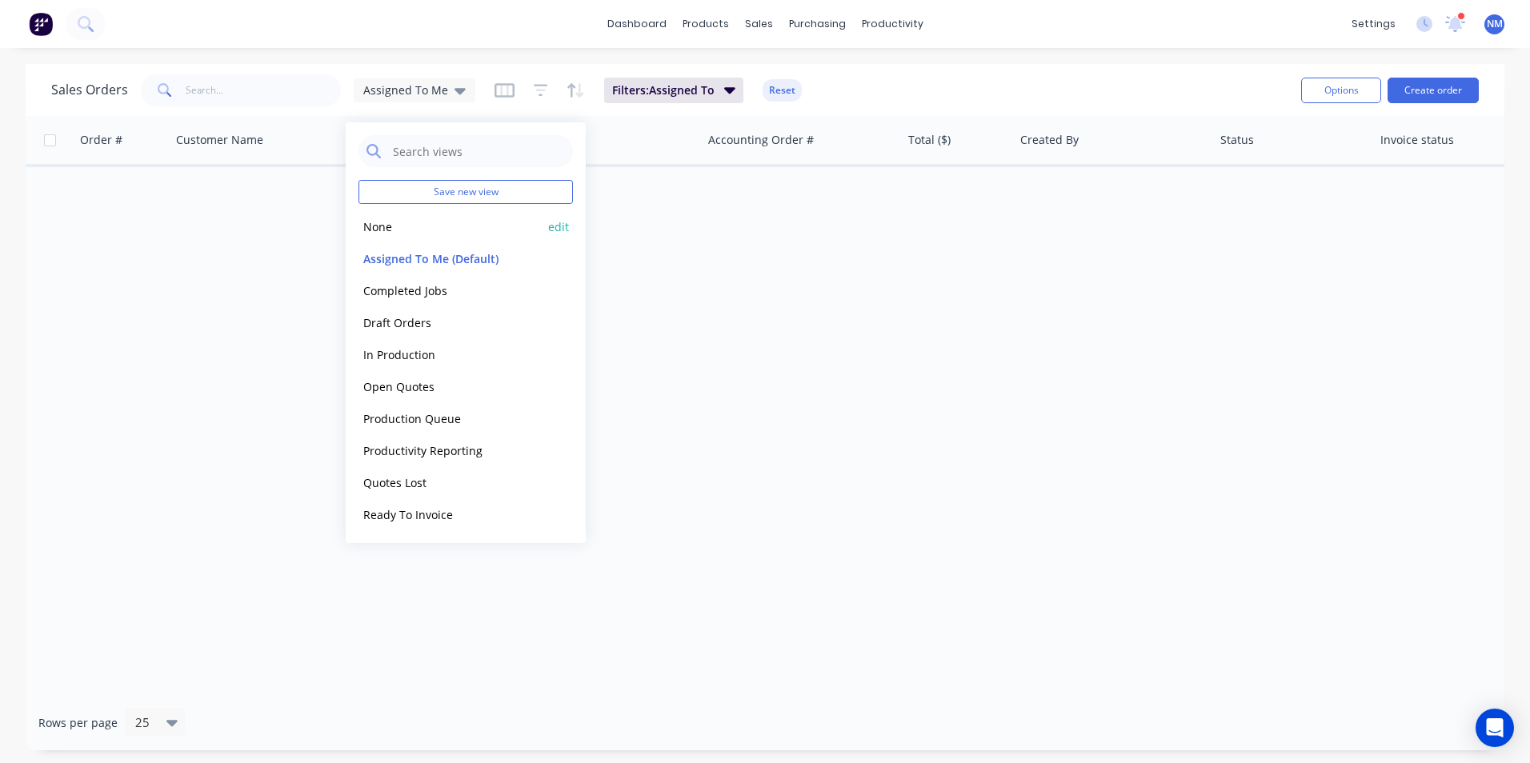
click at [422, 226] on button "None" at bounding box center [449, 227] width 182 height 18
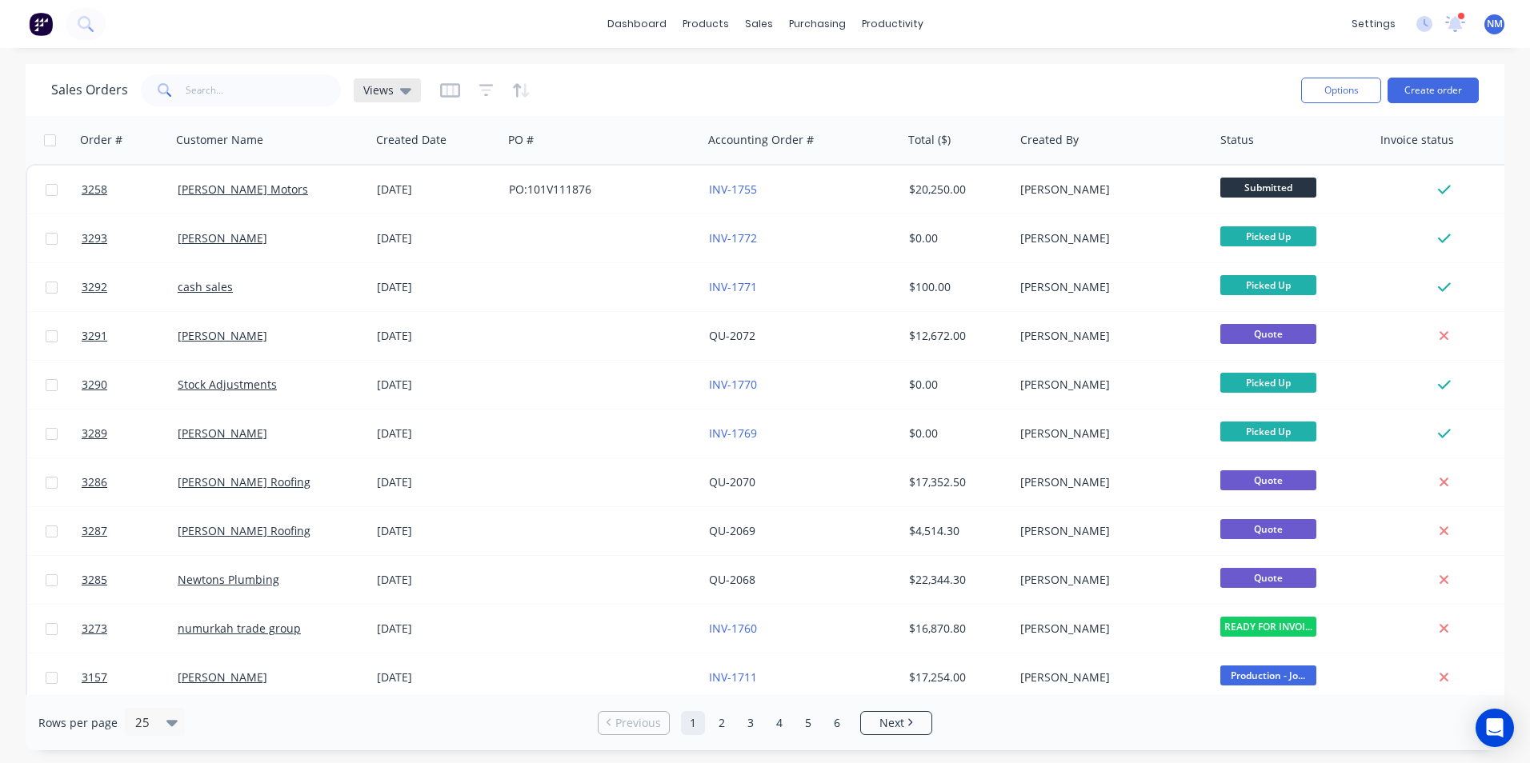
click at [400, 91] on icon at bounding box center [405, 91] width 11 height 18
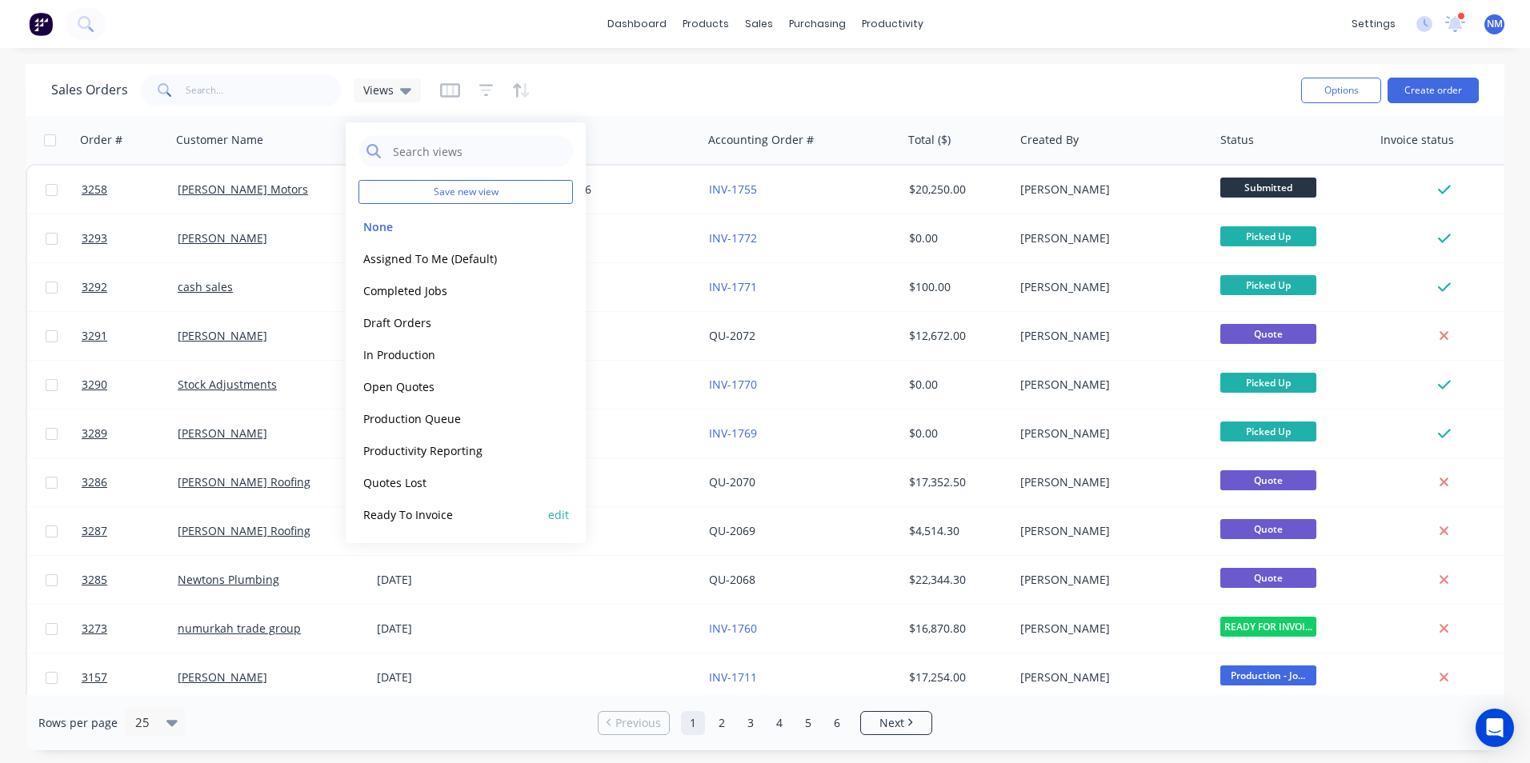
click at [450, 511] on button "Ready To Invoice" at bounding box center [449, 515] width 182 height 18
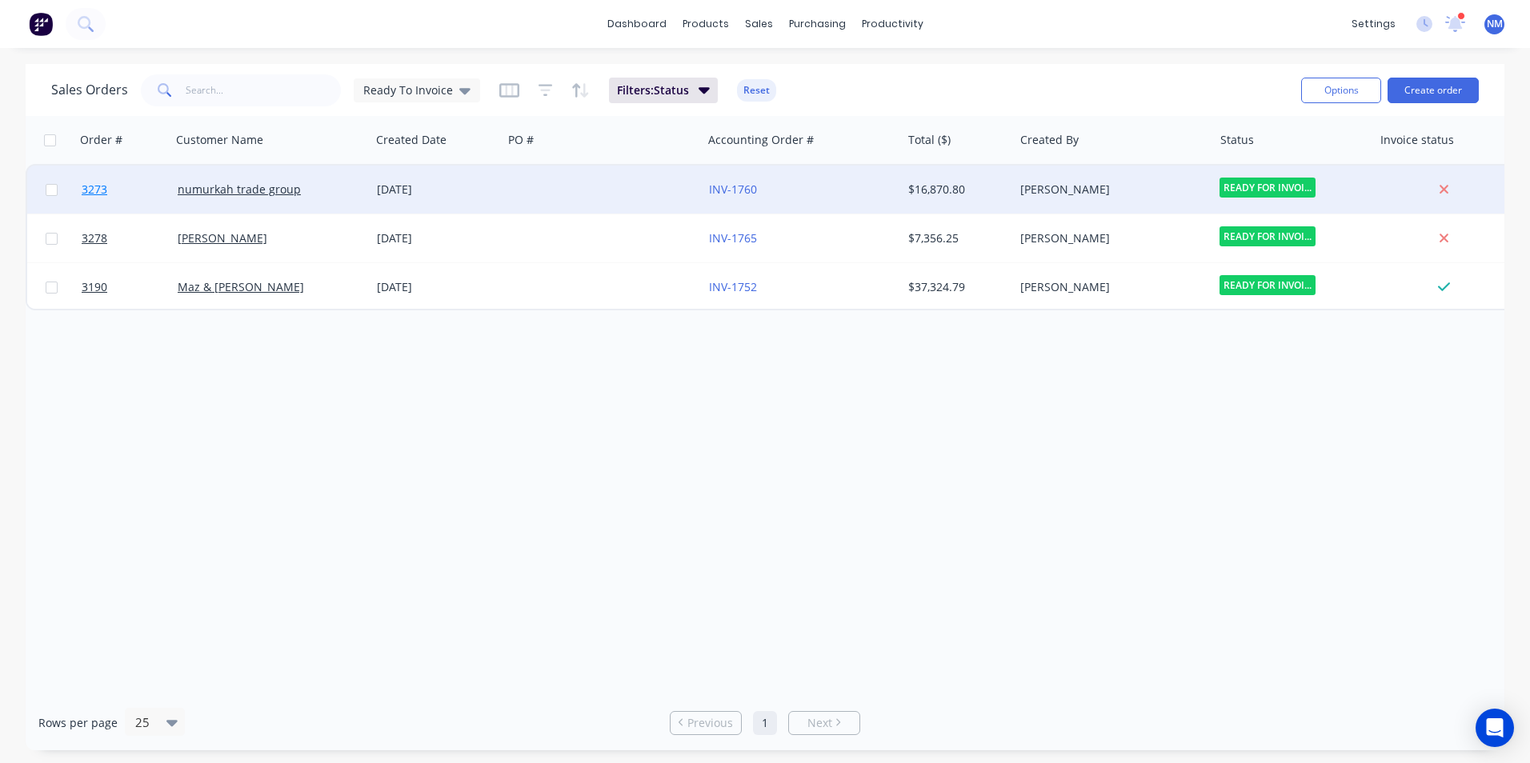
click at [96, 187] on span "3273" at bounding box center [95, 190] width 26 height 16
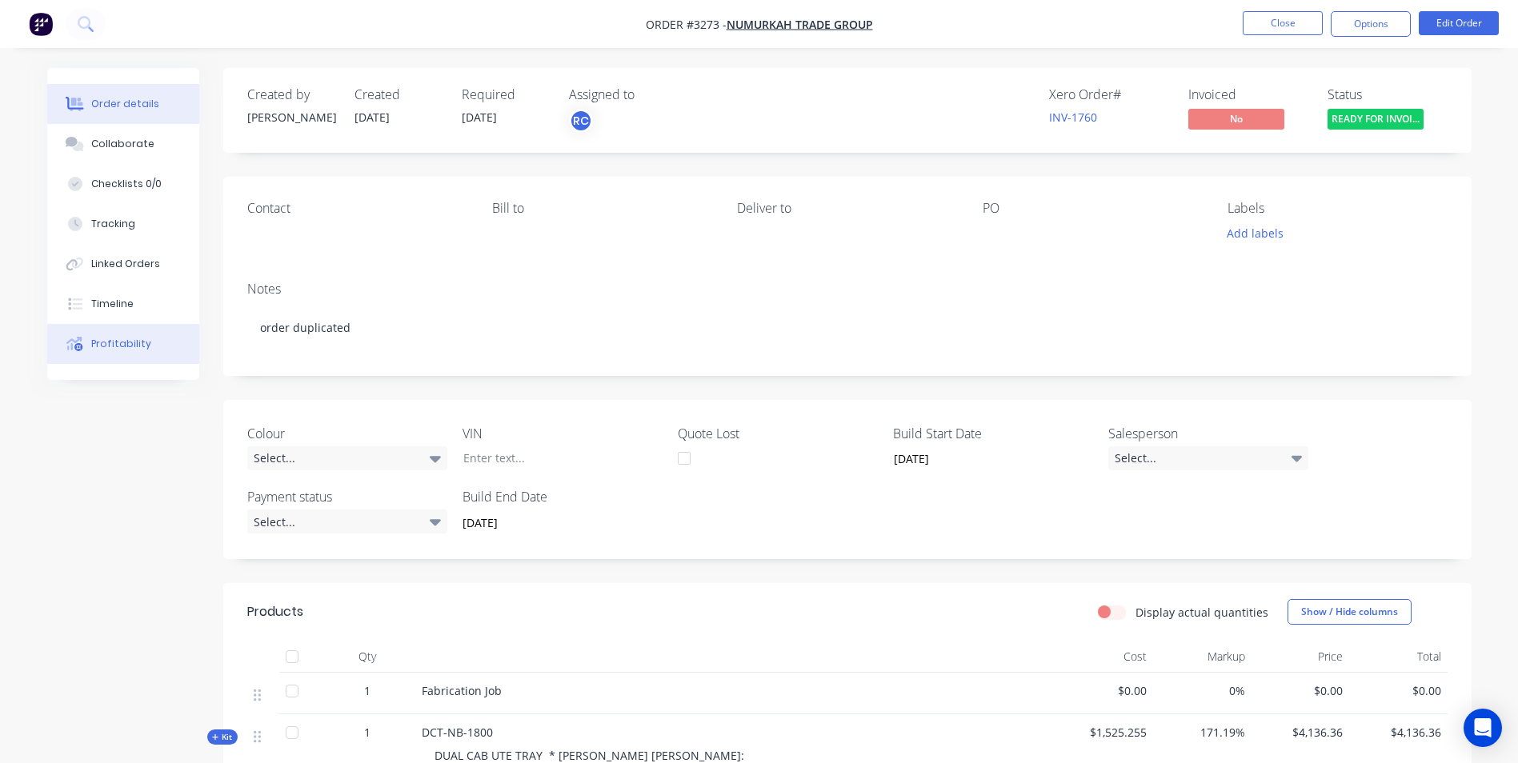
click at [94, 351] on button "Profitability" at bounding box center [123, 344] width 152 height 40
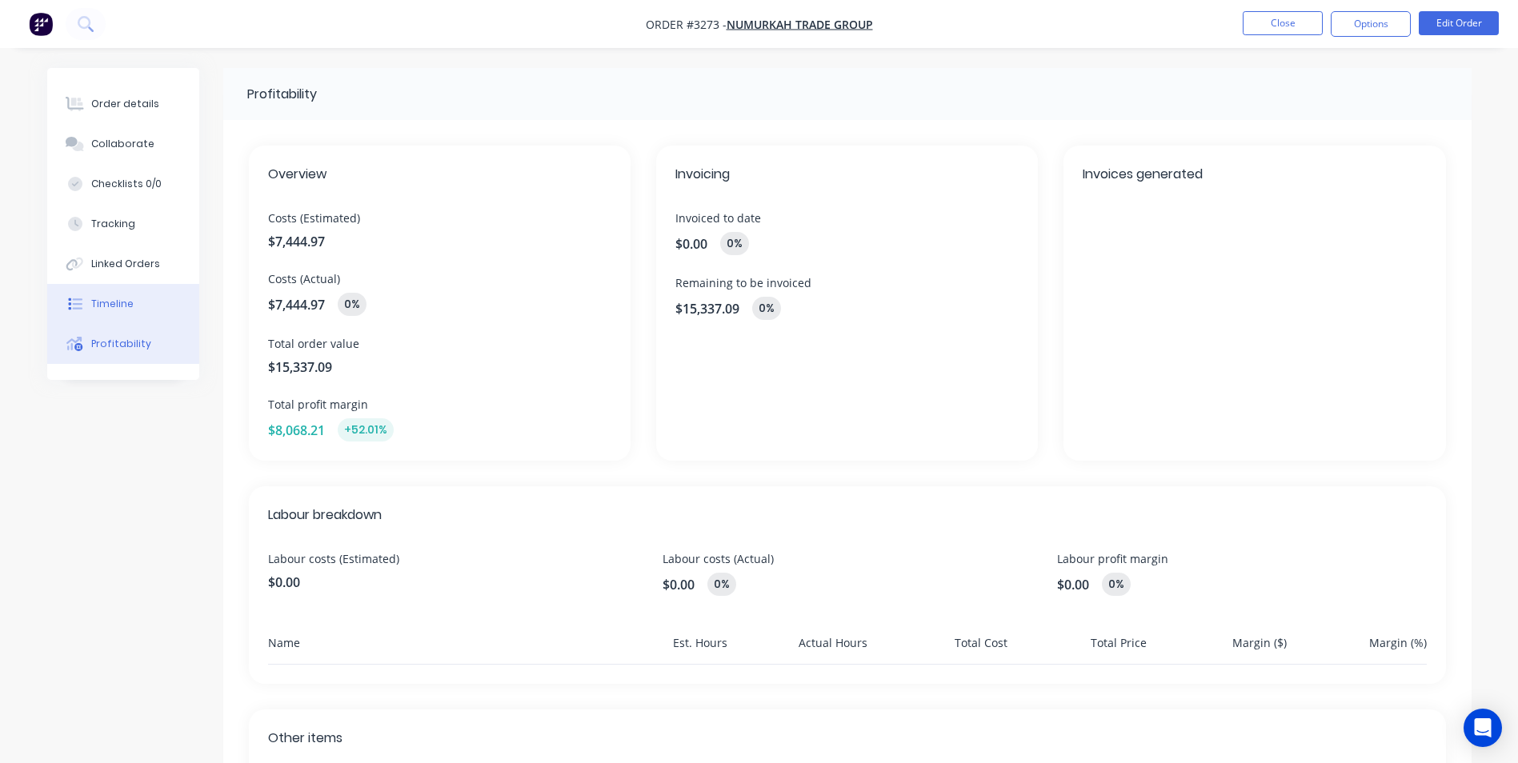
click at [117, 290] on button "Timeline" at bounding box center [123, 304] width 152 height 40
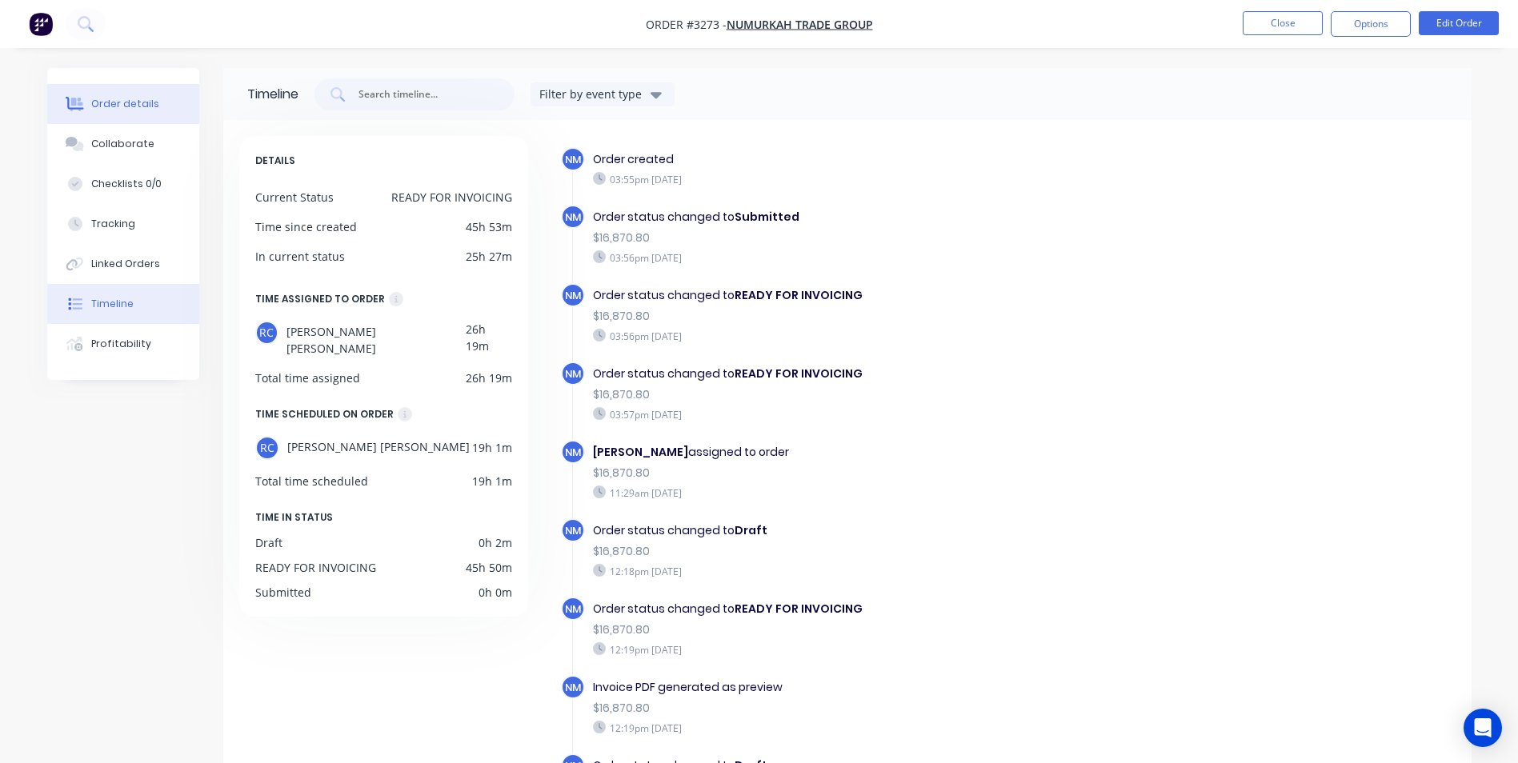
click at [139, 107] on div "Order details" at bounding box center [125, 104] width 68 height 14
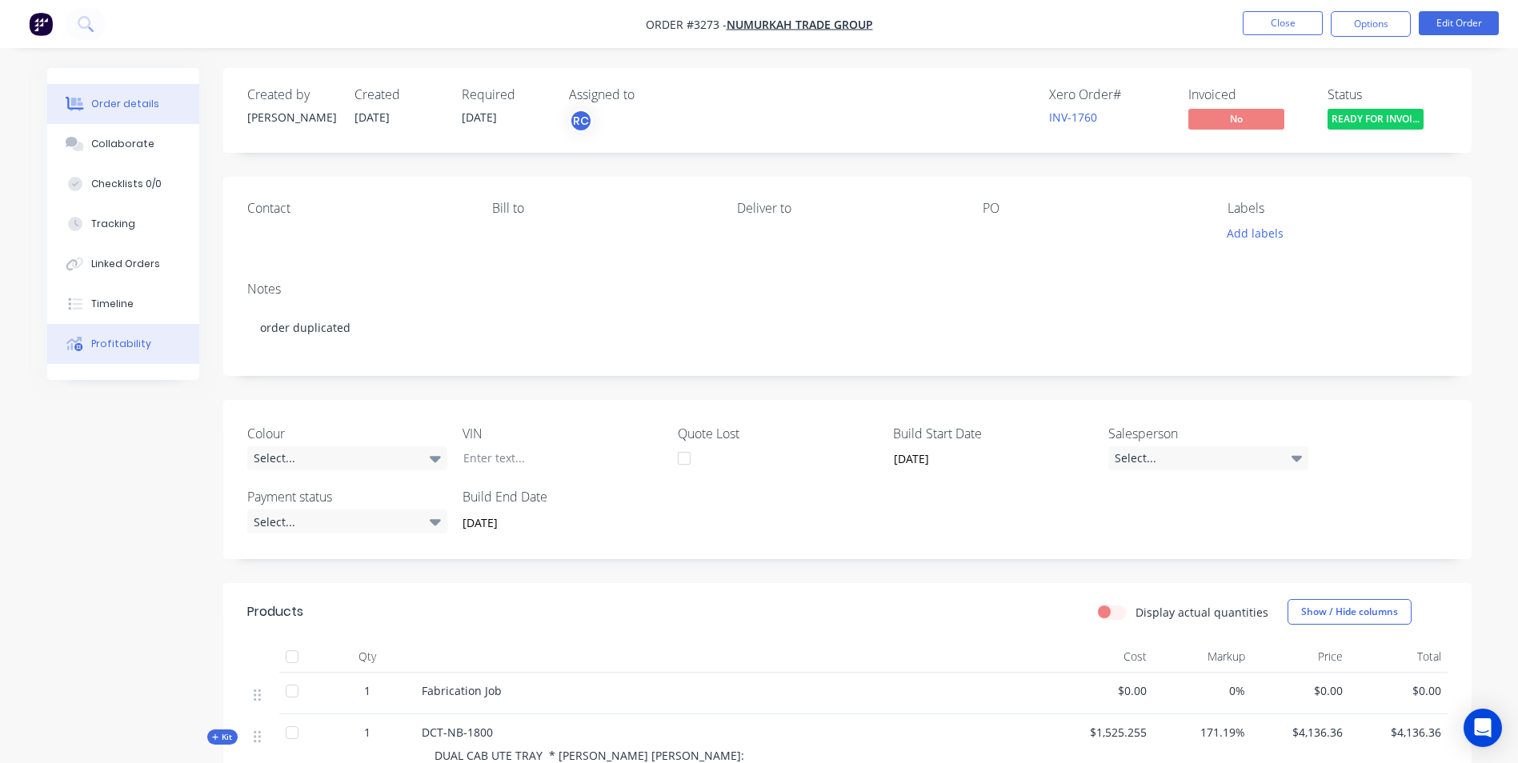
click at [117, 351] on button "Profitability" at bounding box center [123, 344] width 152 height 40
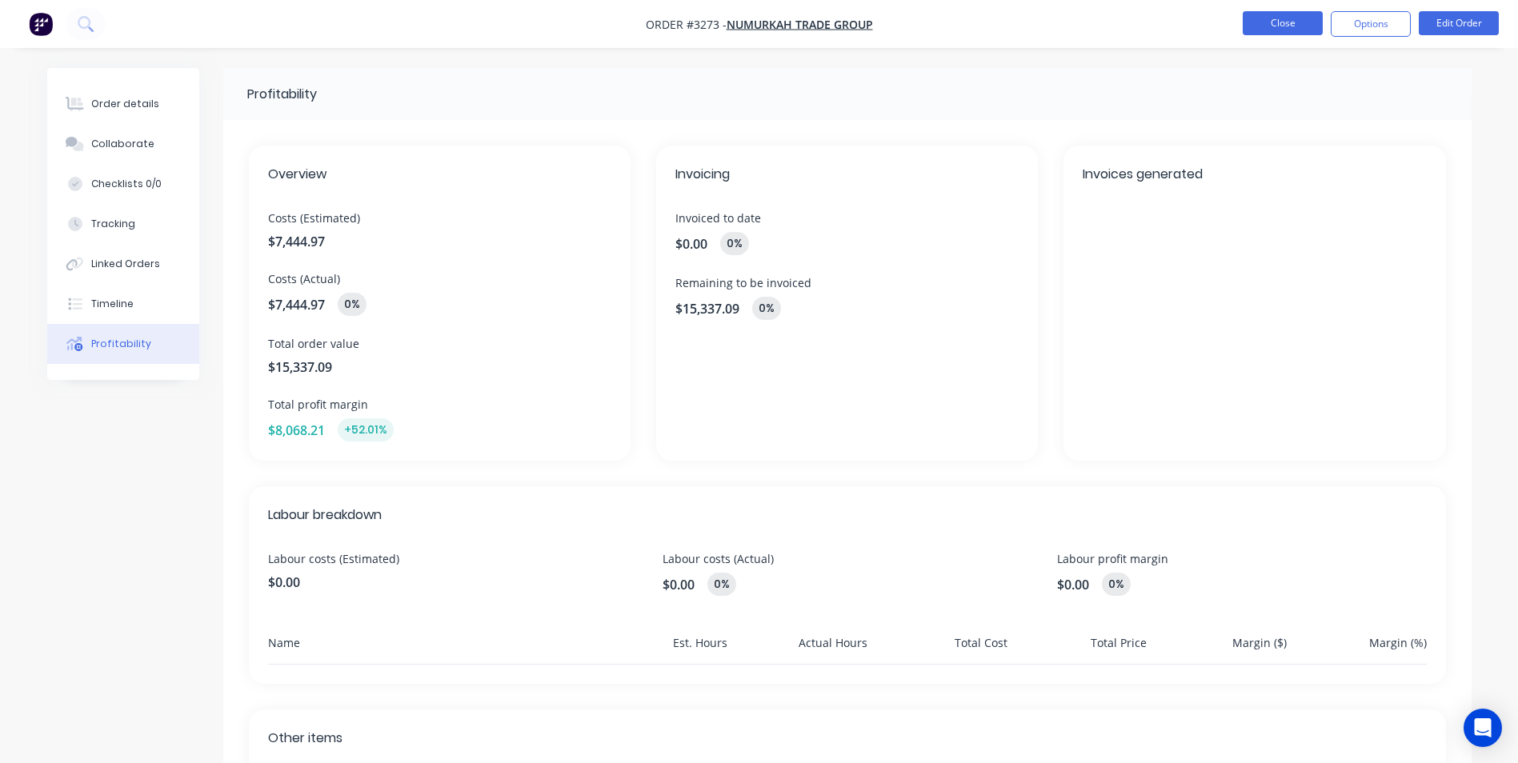
click at [1254, 34] on button "Close" at bounding box center [1282, 23] width 80 height 24
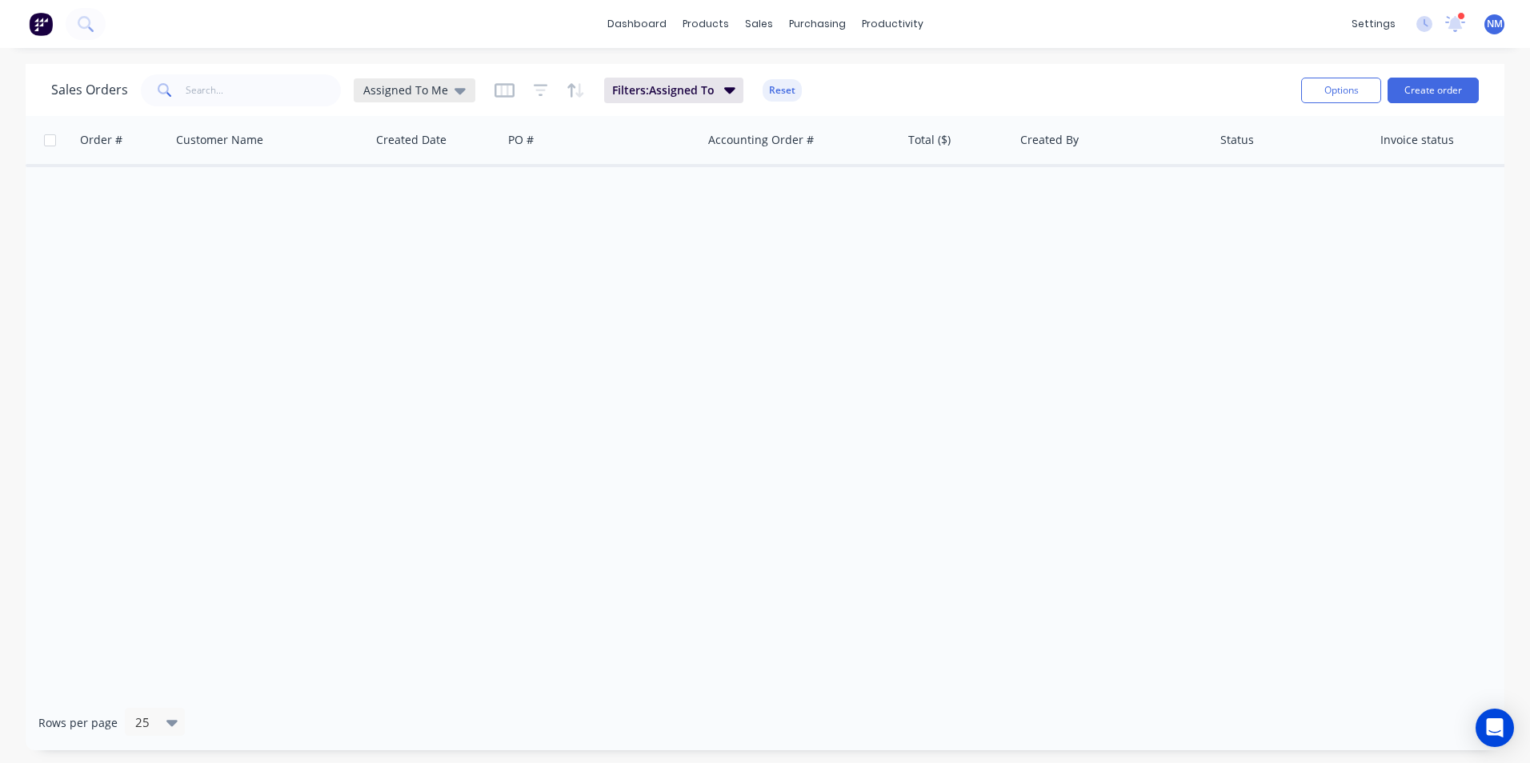
click at [404, 90] on span "Assigned To Me" at bounding box center [405, 90] width 85 height 17
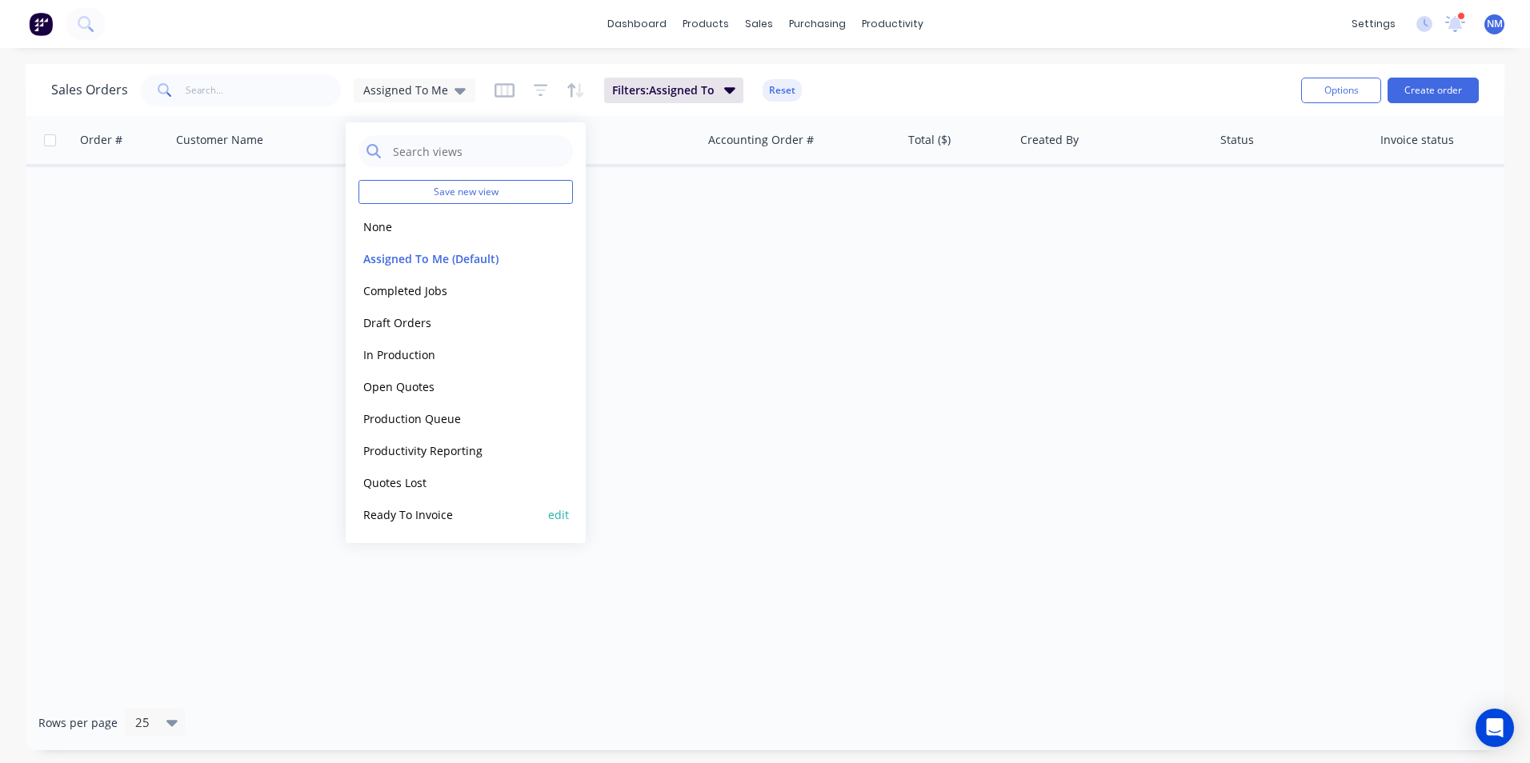
click at [455, 520] on button "Ready To Invoice" at bounding box center [449, 515] width 182 height 18
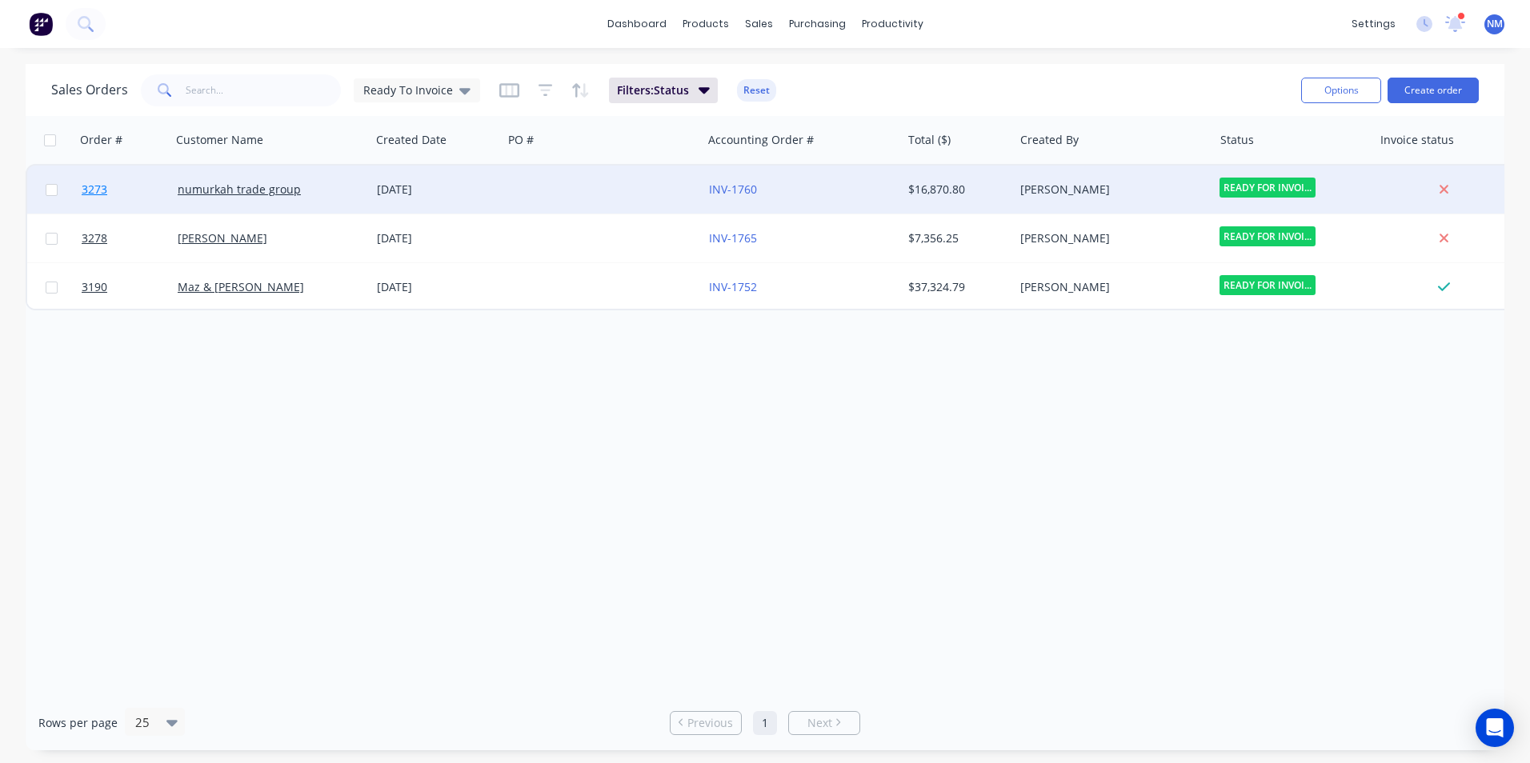
click at [93, 190] on span "3273" at bounding box center [95, 190] width 26 height 16
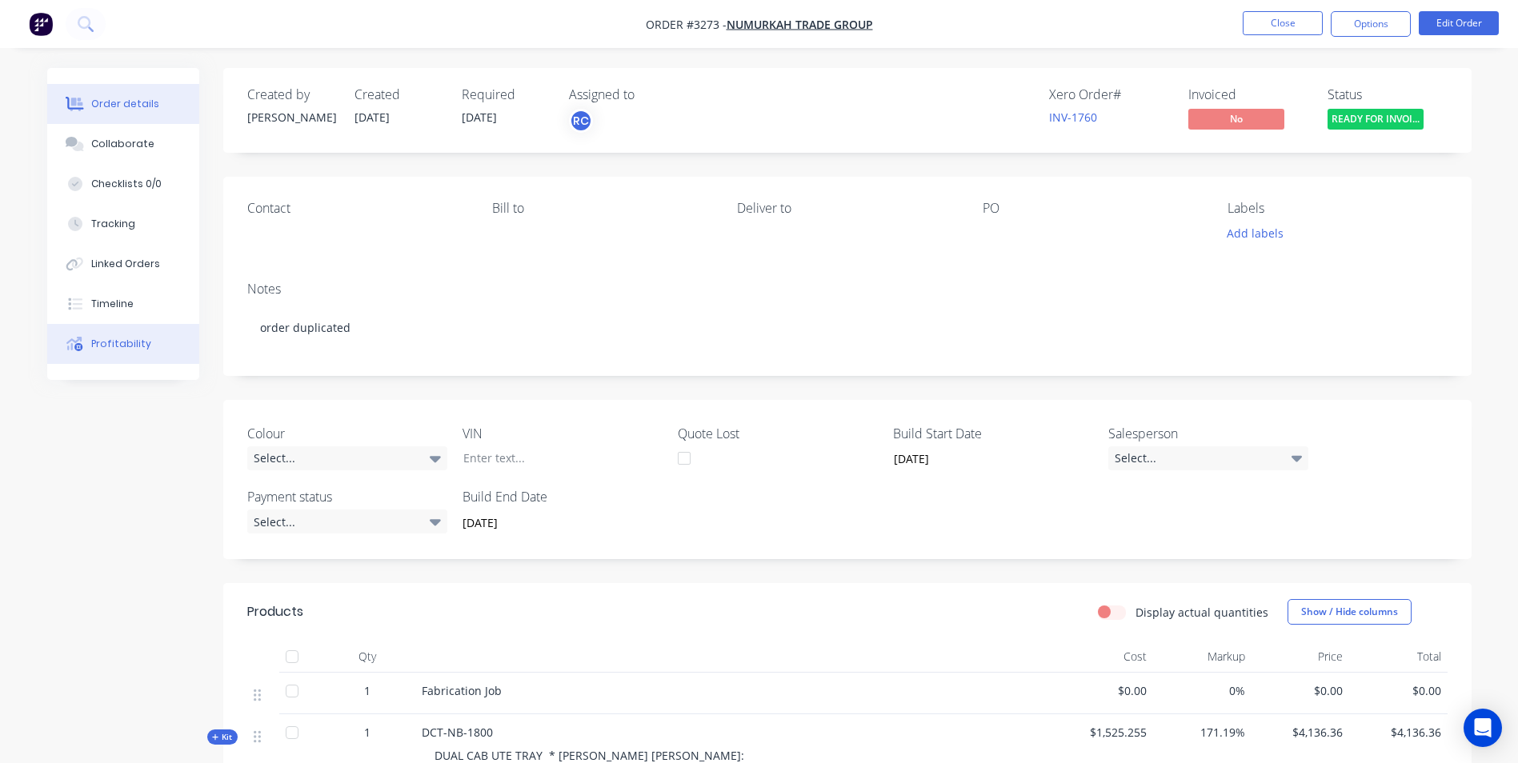
click at [125, 347] on div "Profitability" at bounding box center [121, 344] width 60 height 14
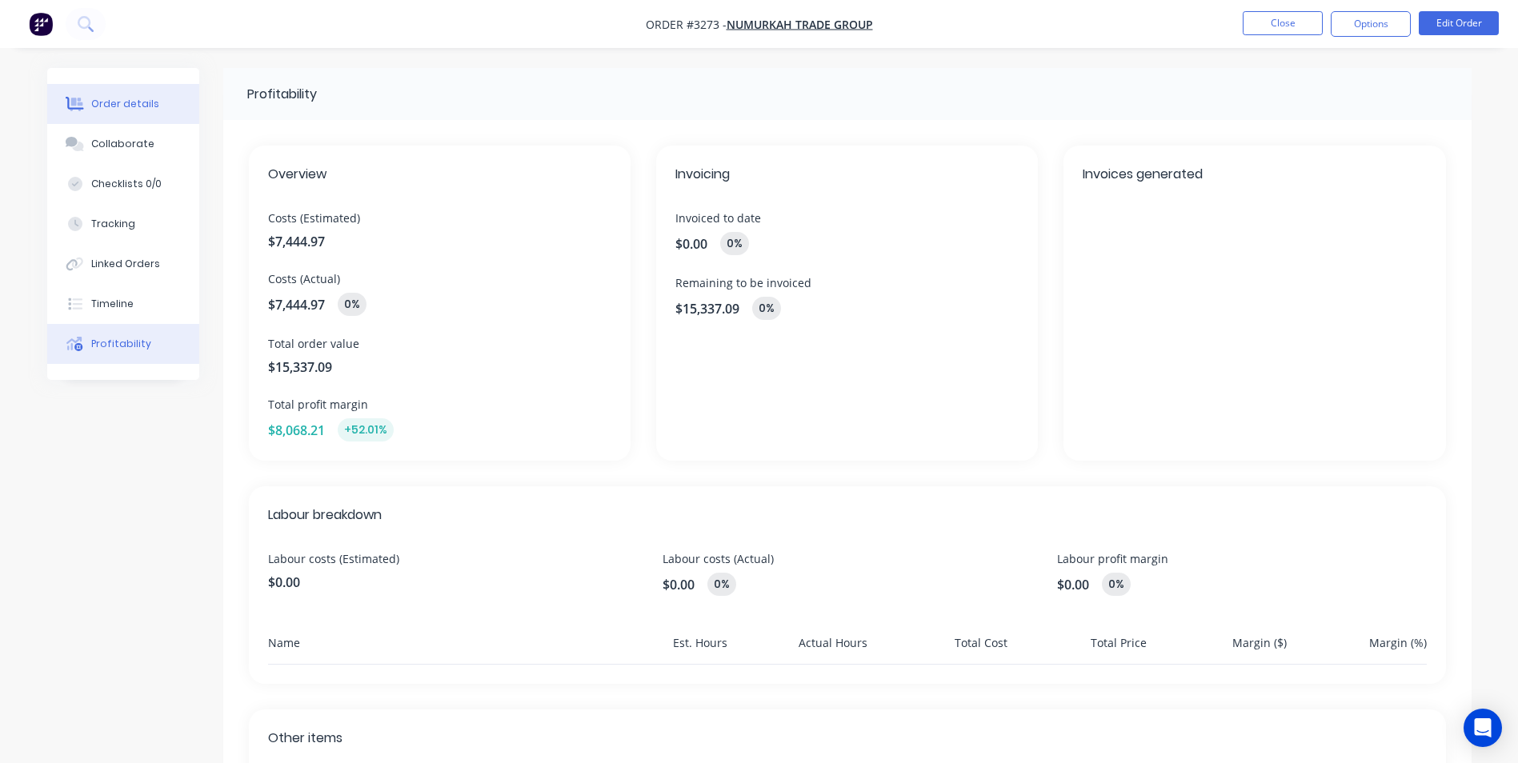
click at [140, 106] on div "Order details" at bounding box center [125, 104] width 68 height 14
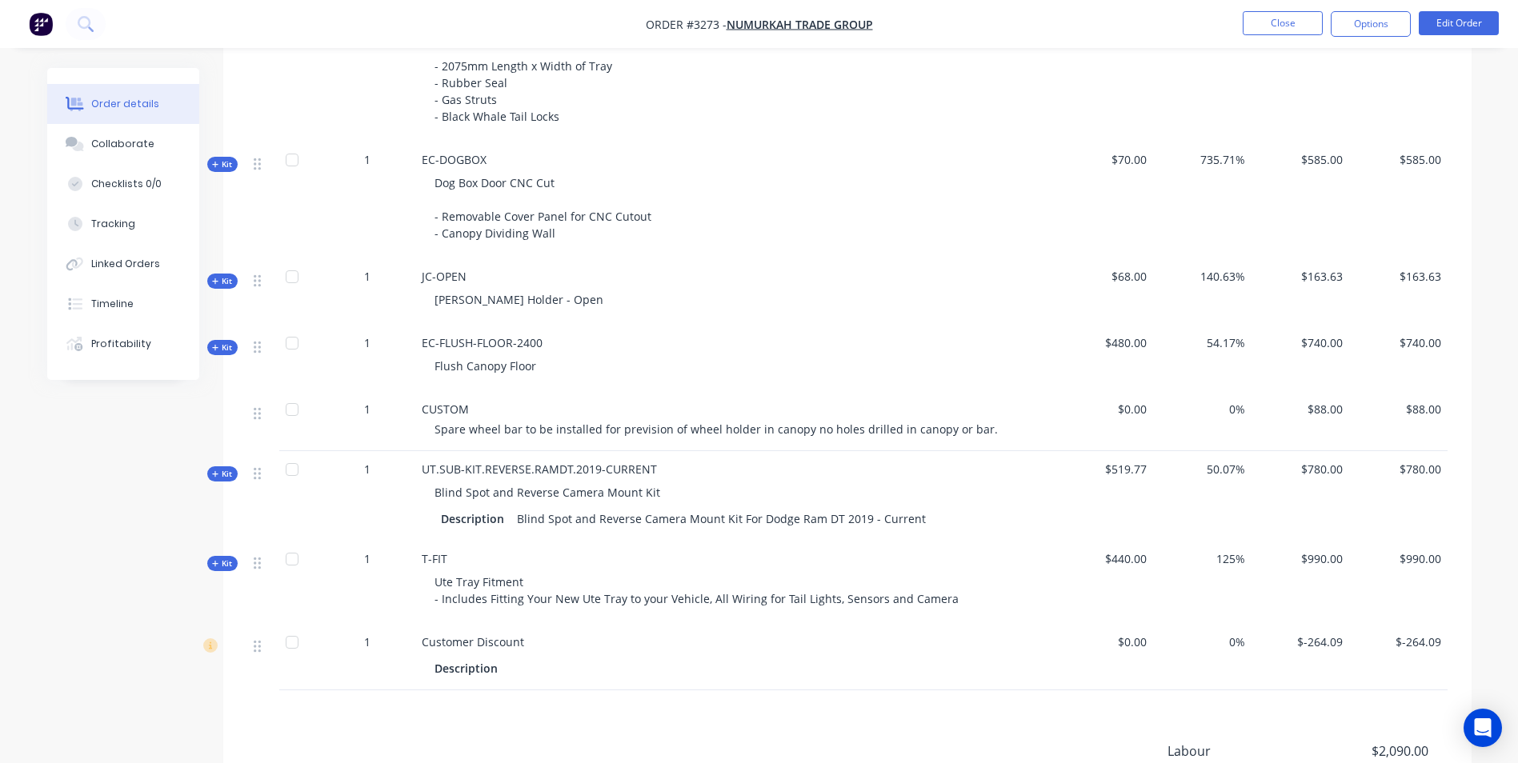
scroll to position [1680, 0]
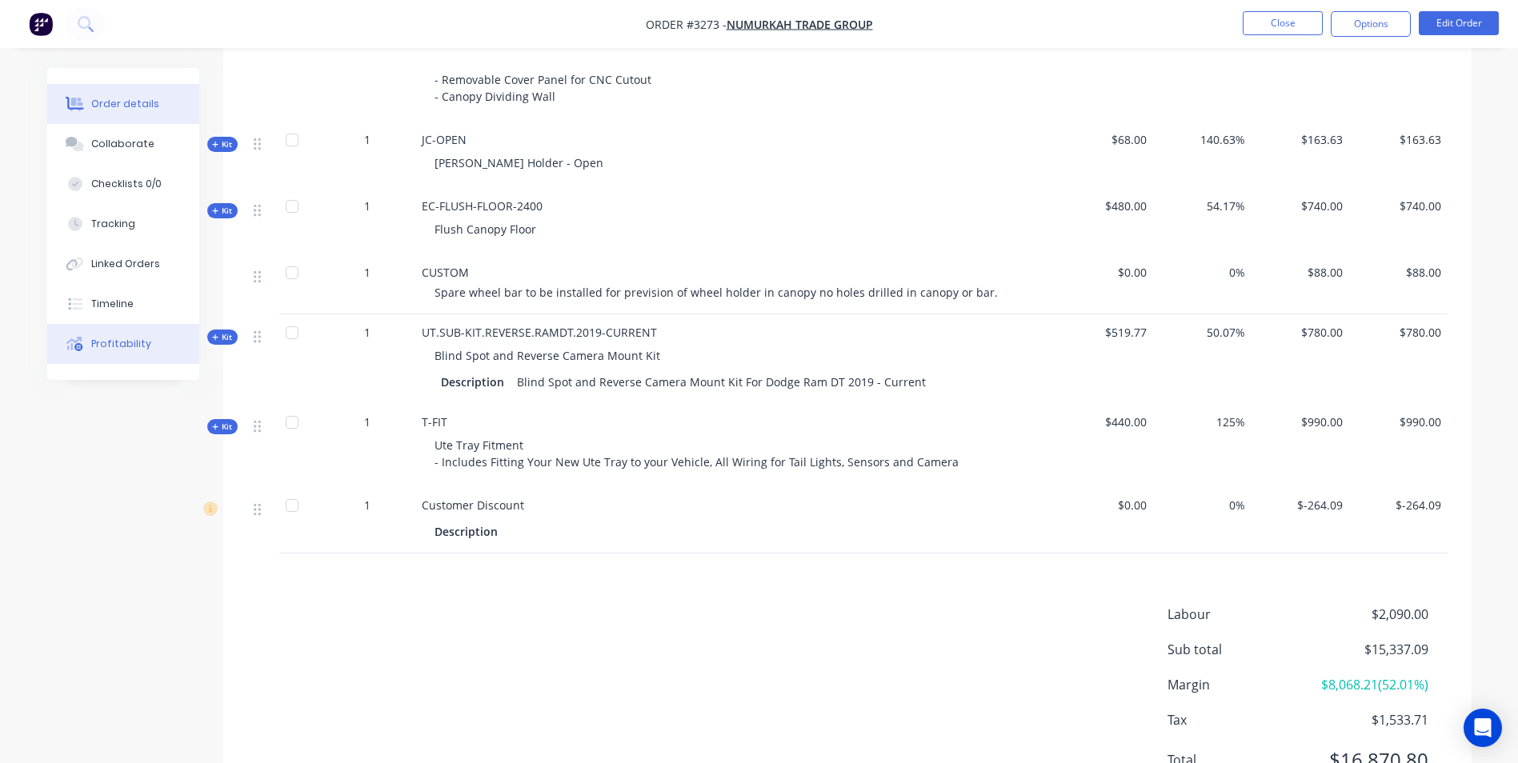
click at [138, 338] on div "Profitability" at bounding box center [121, 344] width 60 height 14
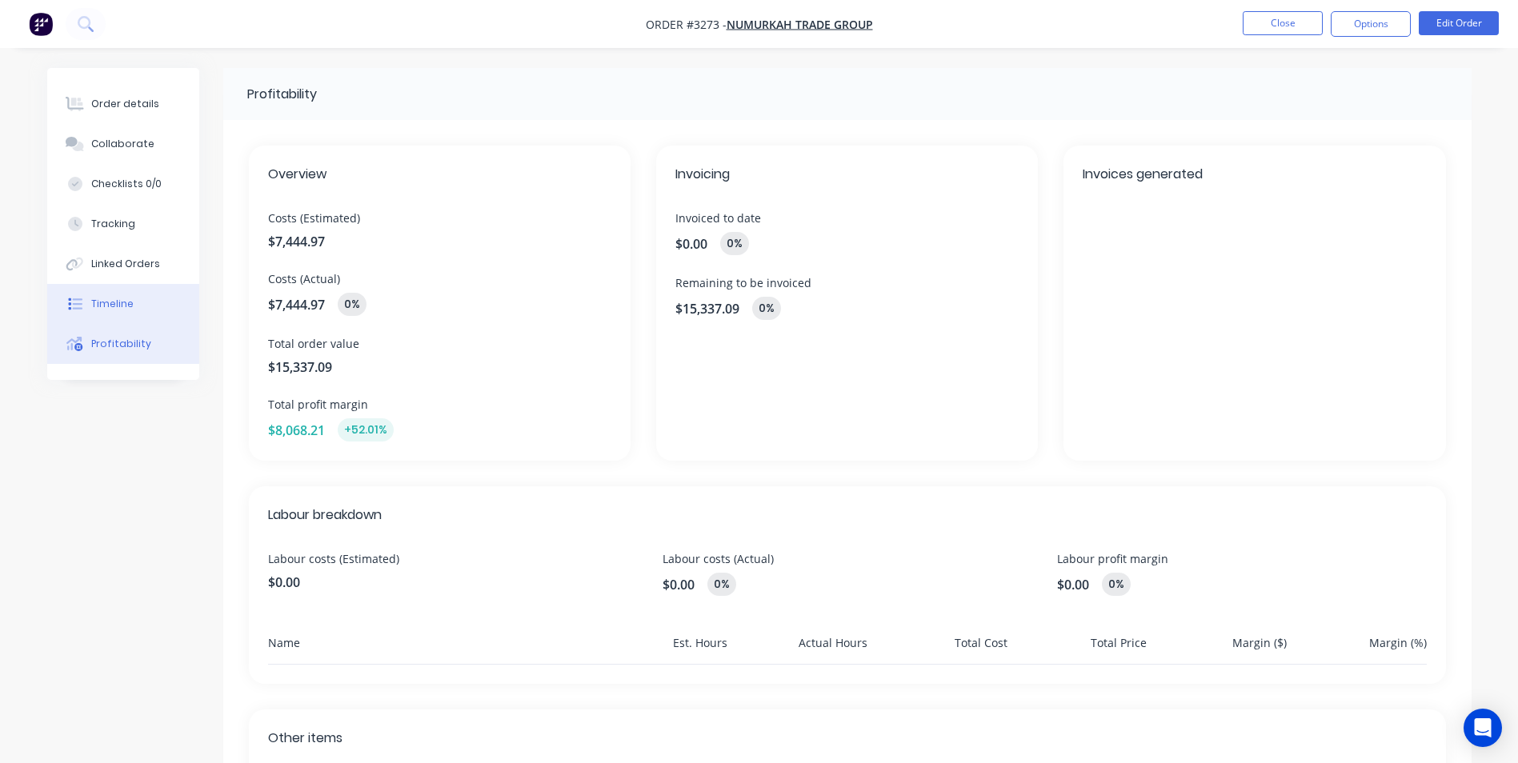
click at [106, 299] on div "Timeline" at bounding box center [112, 304] width 42 height 14
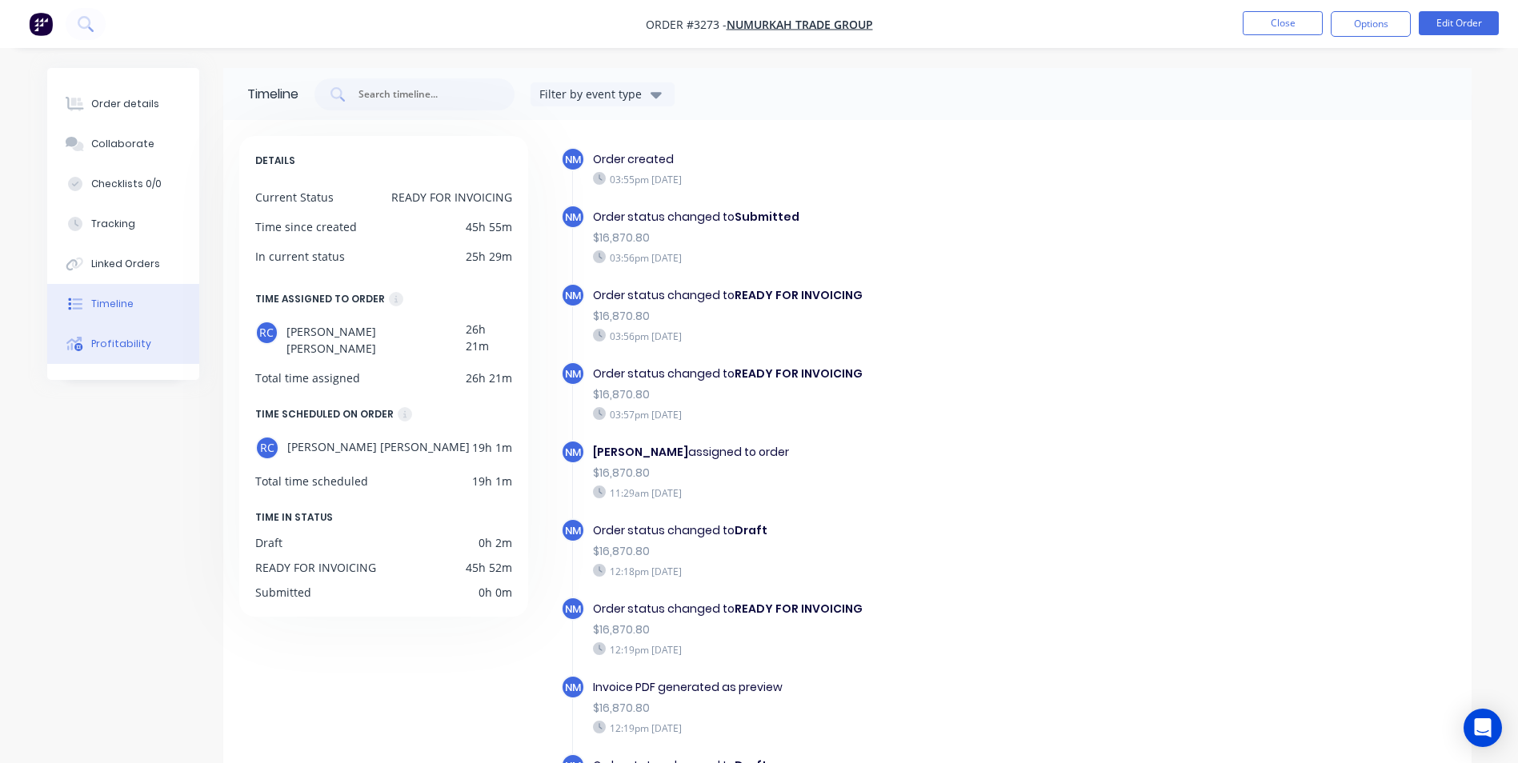
click at [167, 342] on button "Profitability" at bounding box center [123, 344] width 152 height 40
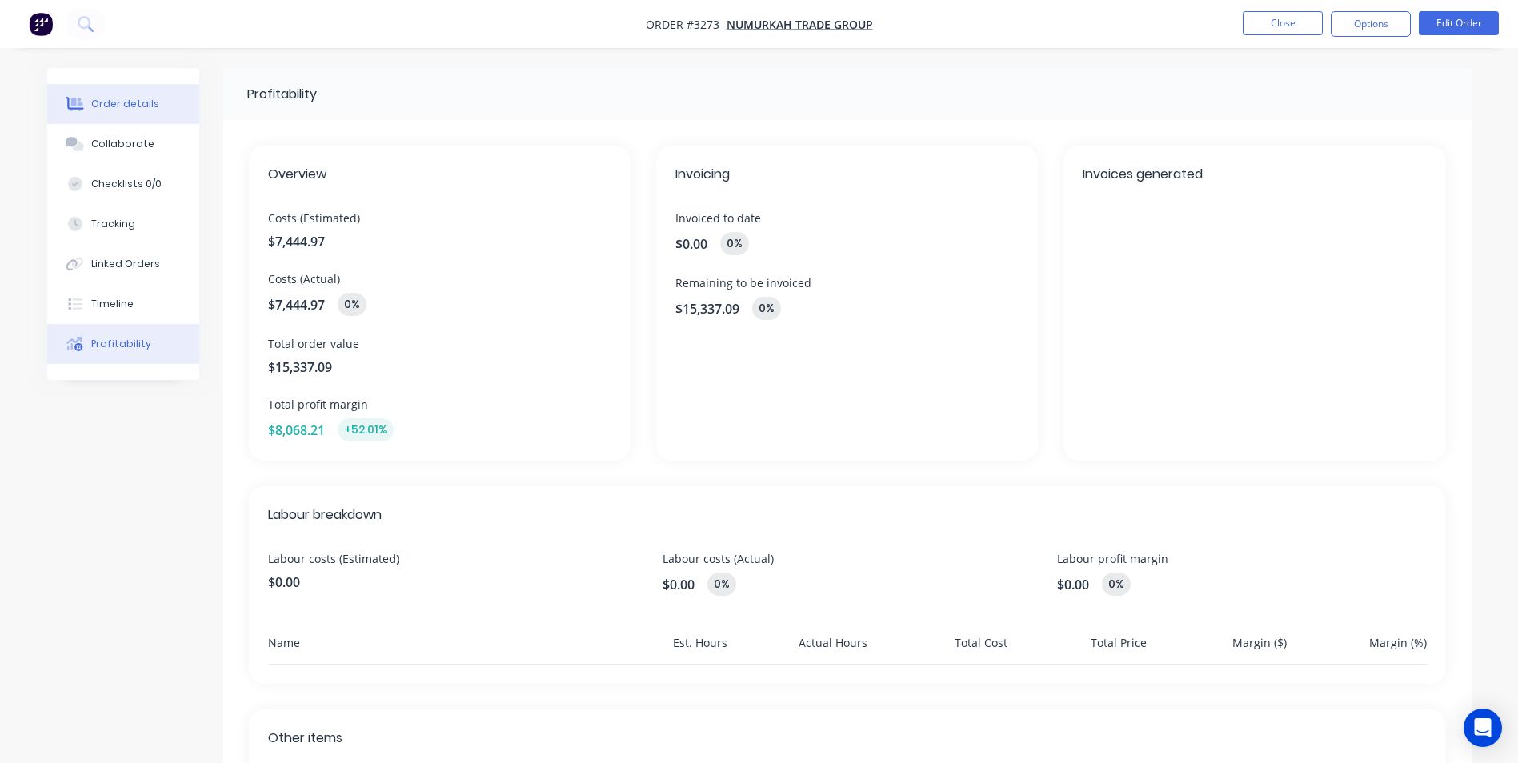
click at [98, 100] on div "Order details" at bounding box center [125, 104] width 68 height 14
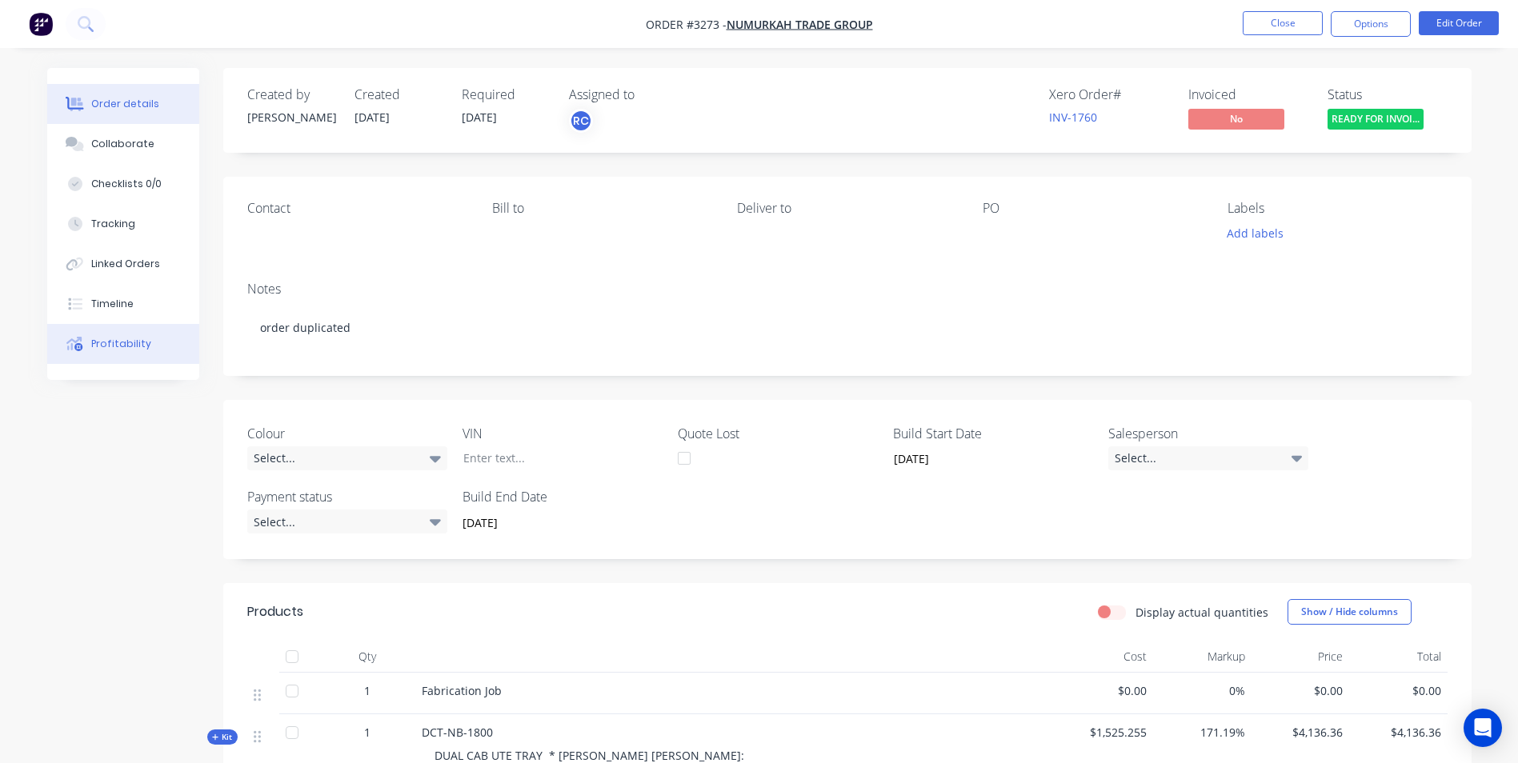
click at [133, 354] on button "Profitability" at bounding box center [123, 344] width 152 height 40
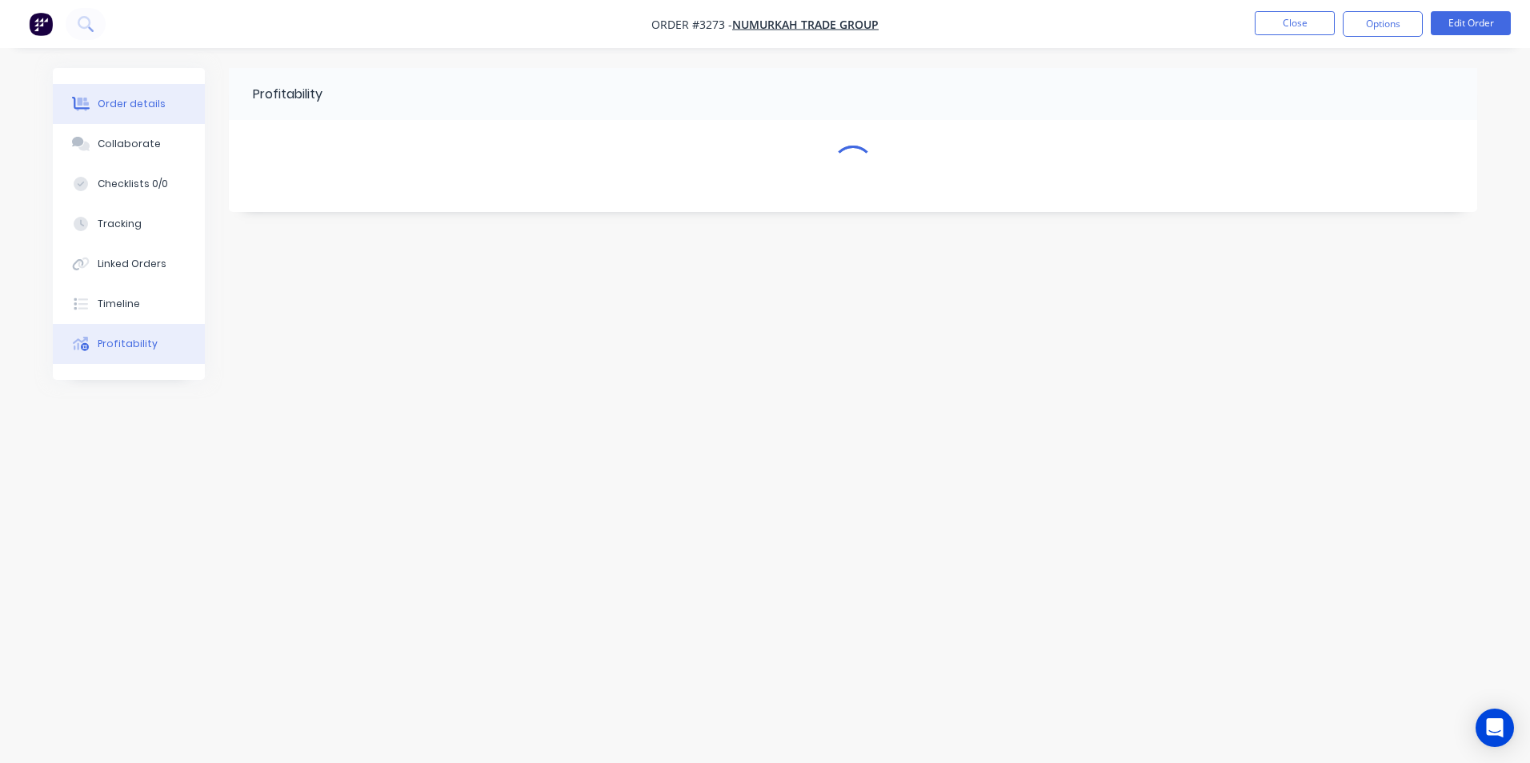
click at [134, 104] on div "Order details" at bounding box center [132, 104] width 68 height 14
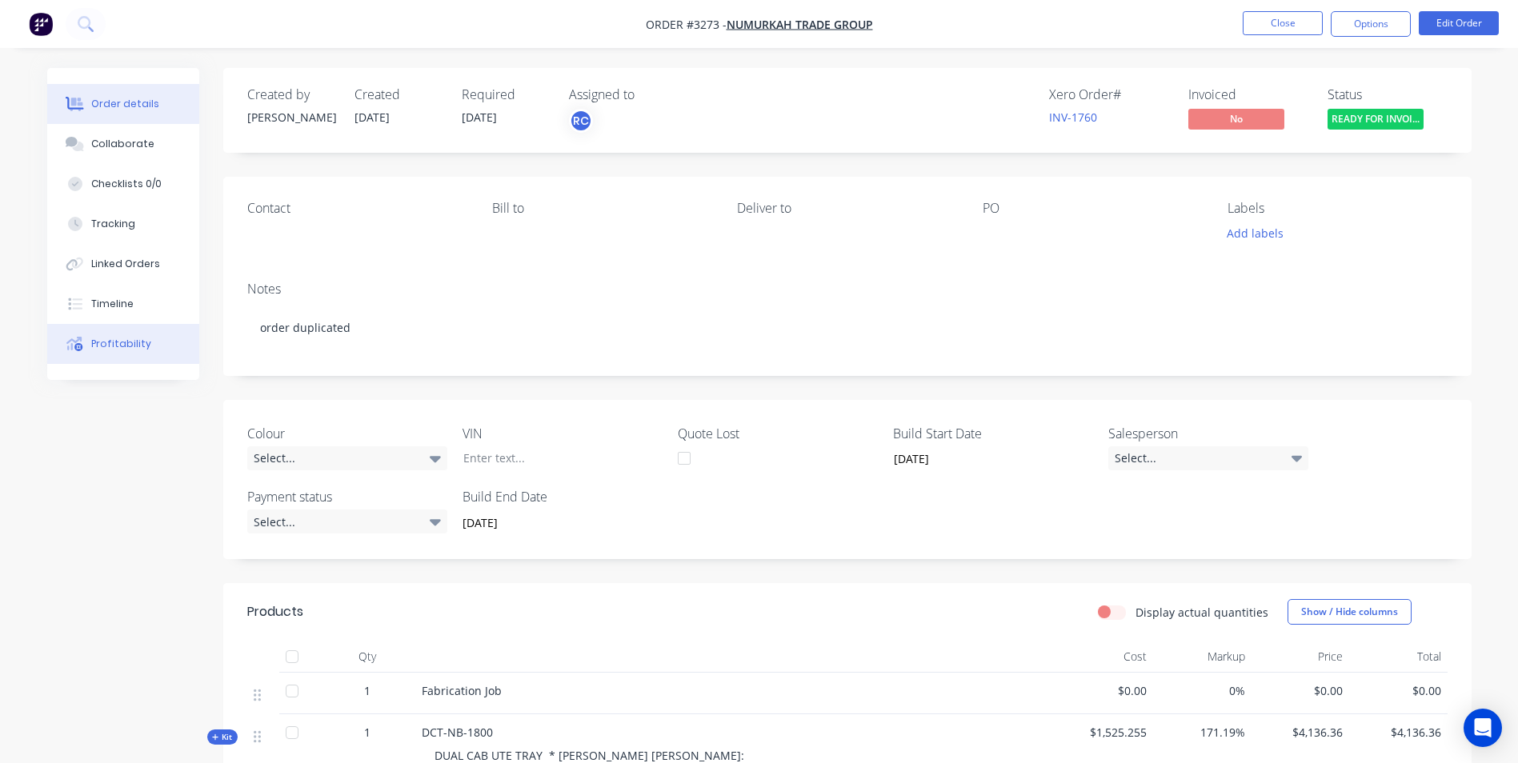
click at [128, 338] on div "Profitability" at bounding box center [121, 344] width 60 height 14
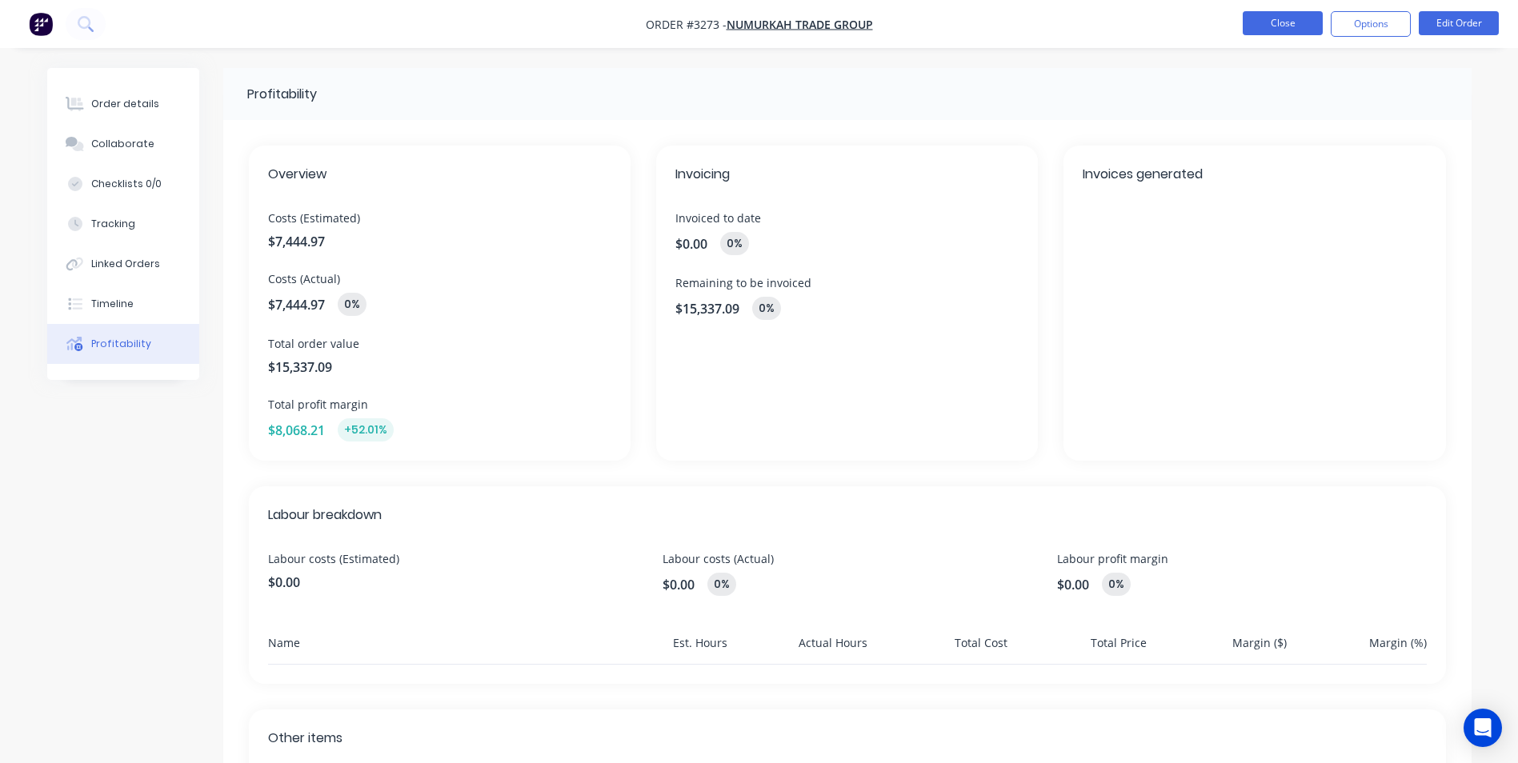
click at [1263, 19] on button "Close" at bounding box center [1282, 23] width 80 height 24
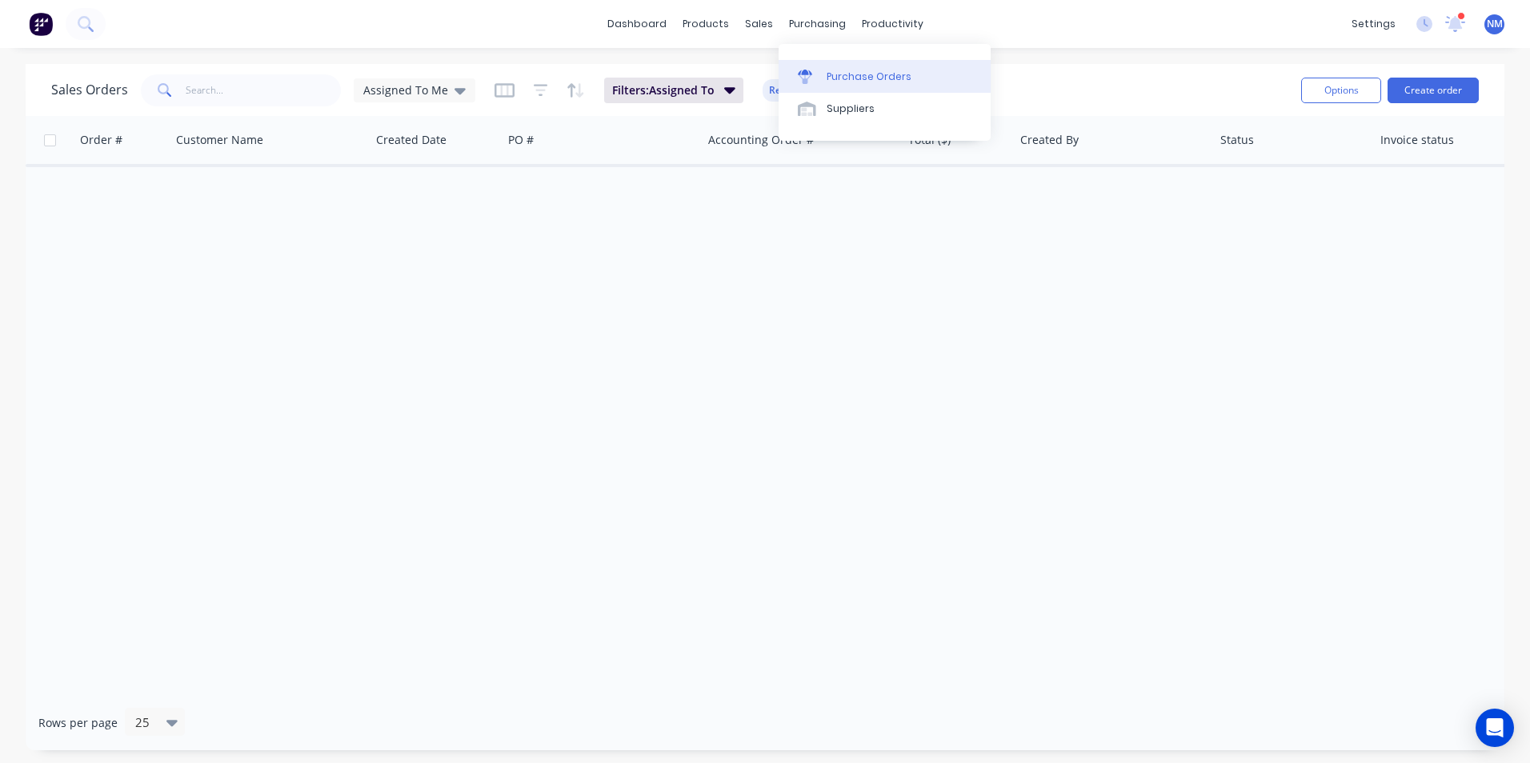
click at [863, 70] on div "Purchase Orders" at bounding box center [868, 77] width 85 height 14
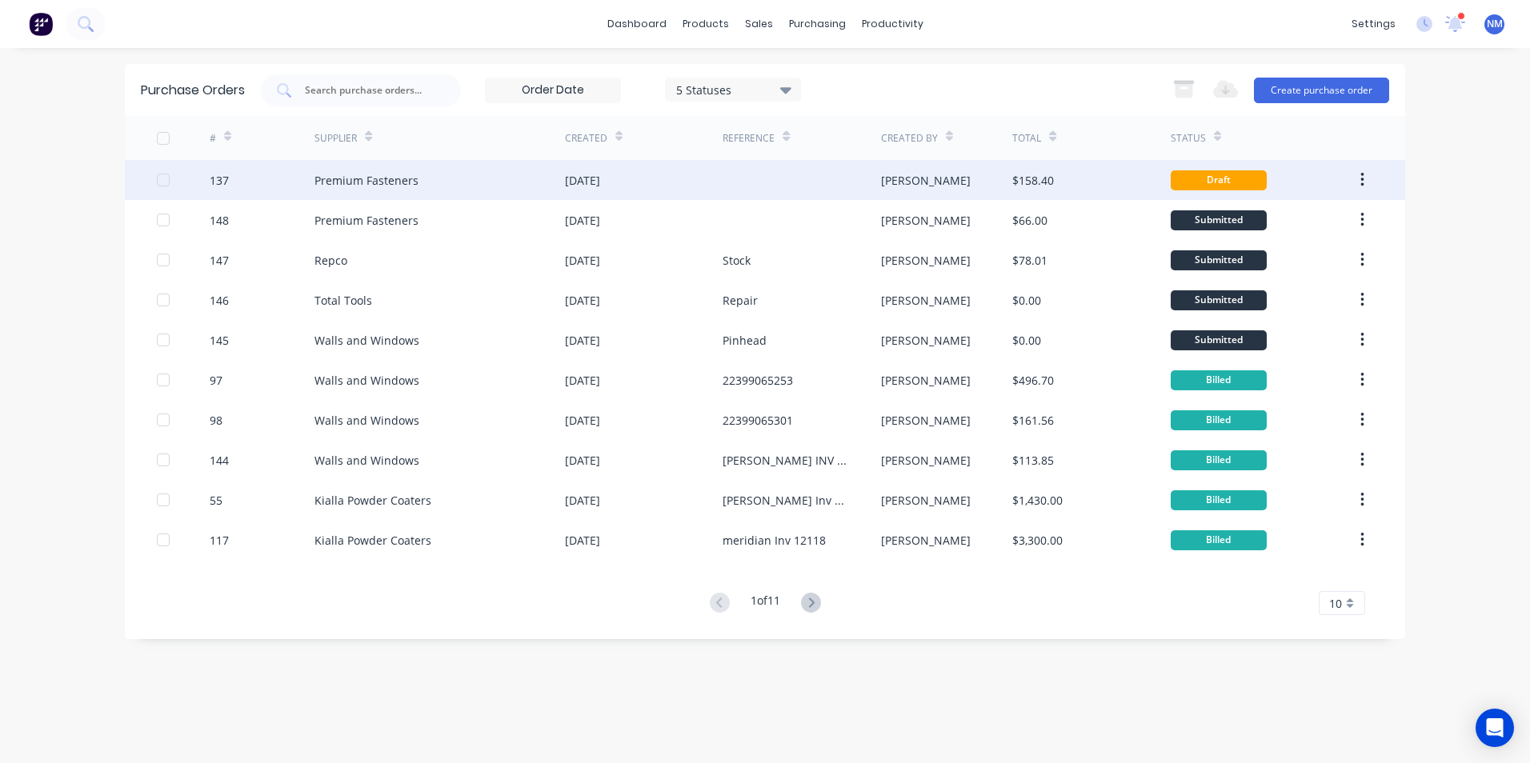
click at [362, 179] on div "Premium Fasteners" at bounding box center [366, 180] width 104 height 17
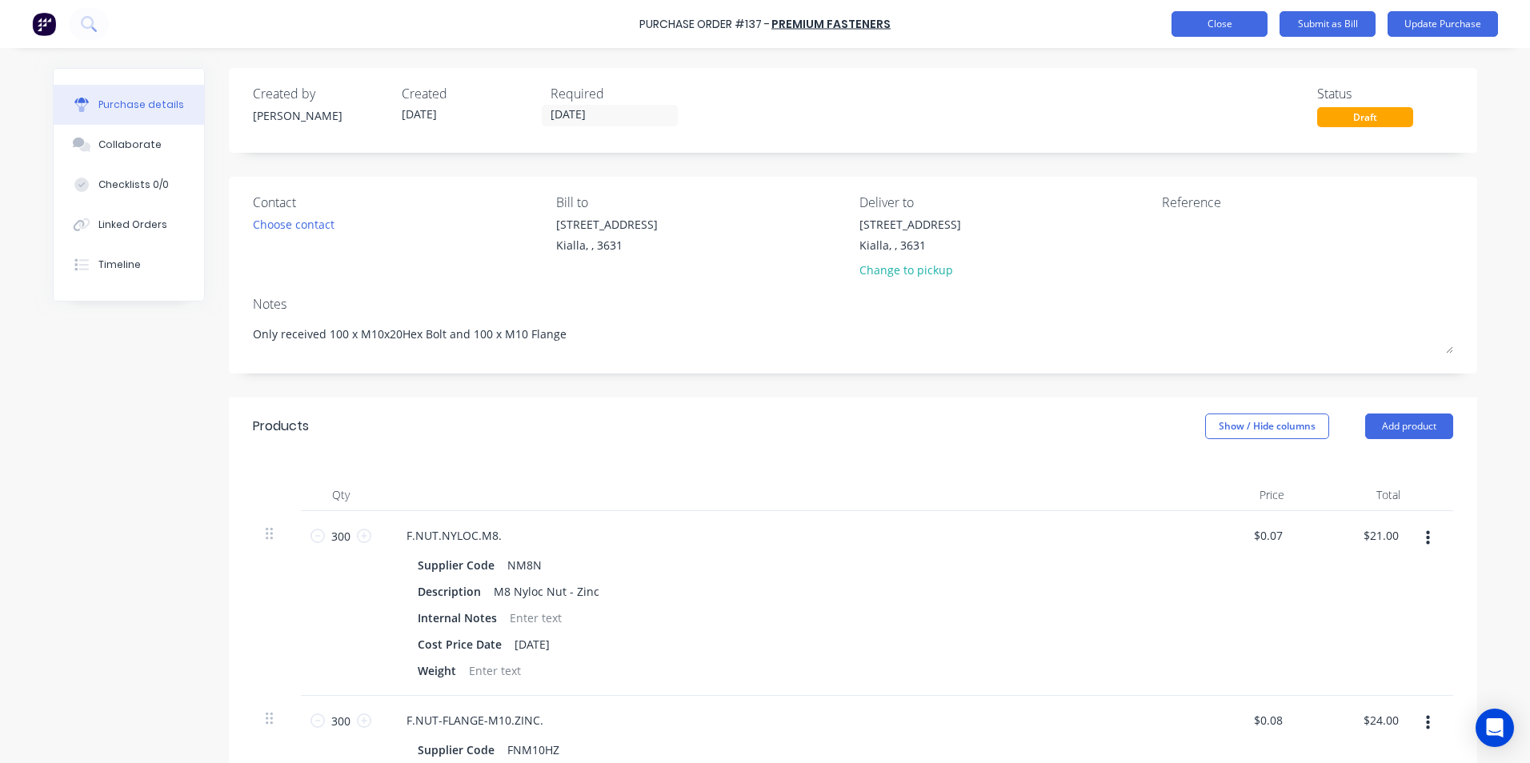
click at [1213, 25] on button "Close" at bounding box center [1219, 24] width 96 height 26
type textarea "x"
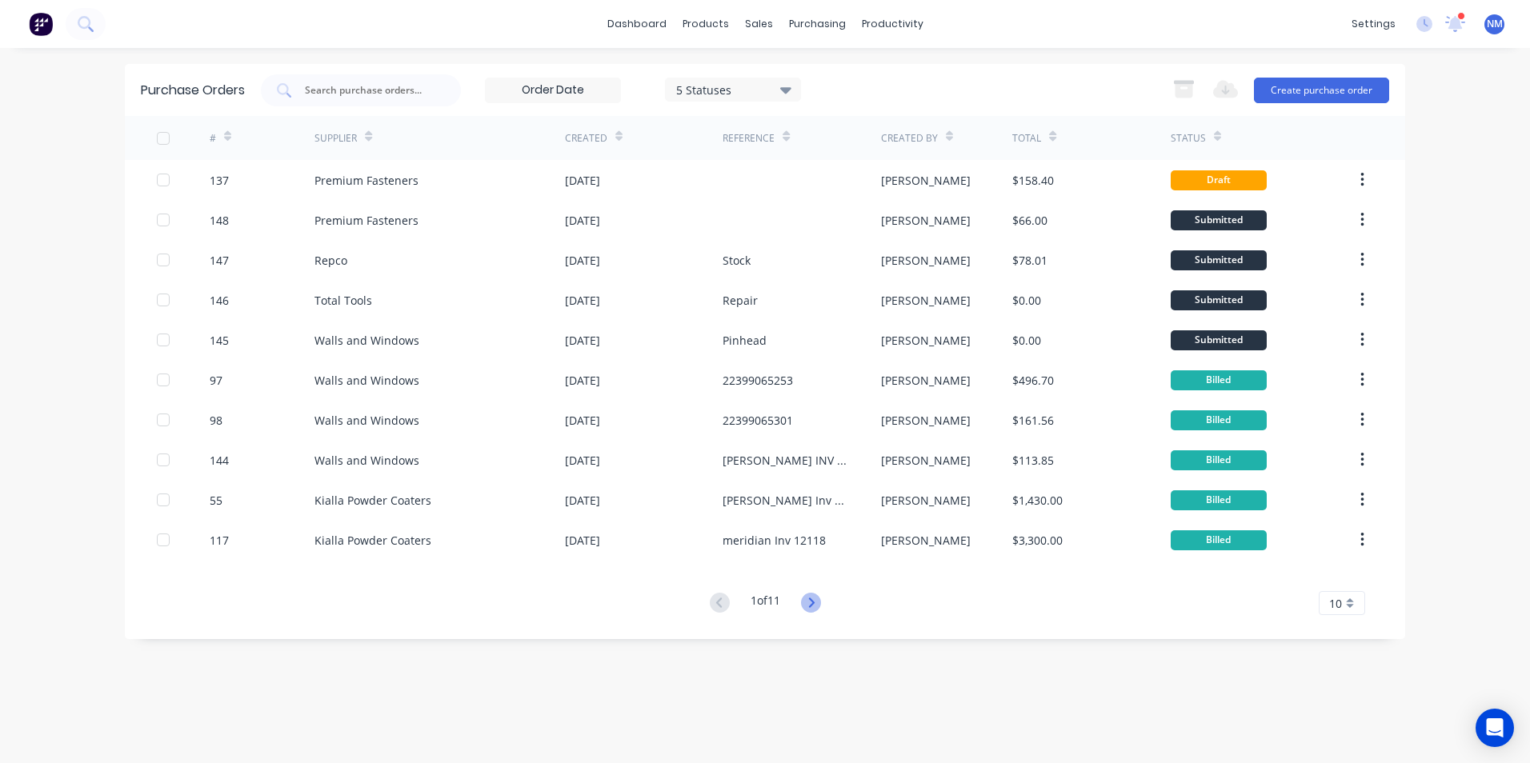
click at [812, 596] on icon at bounding box center [811, 603] width 20 height 20
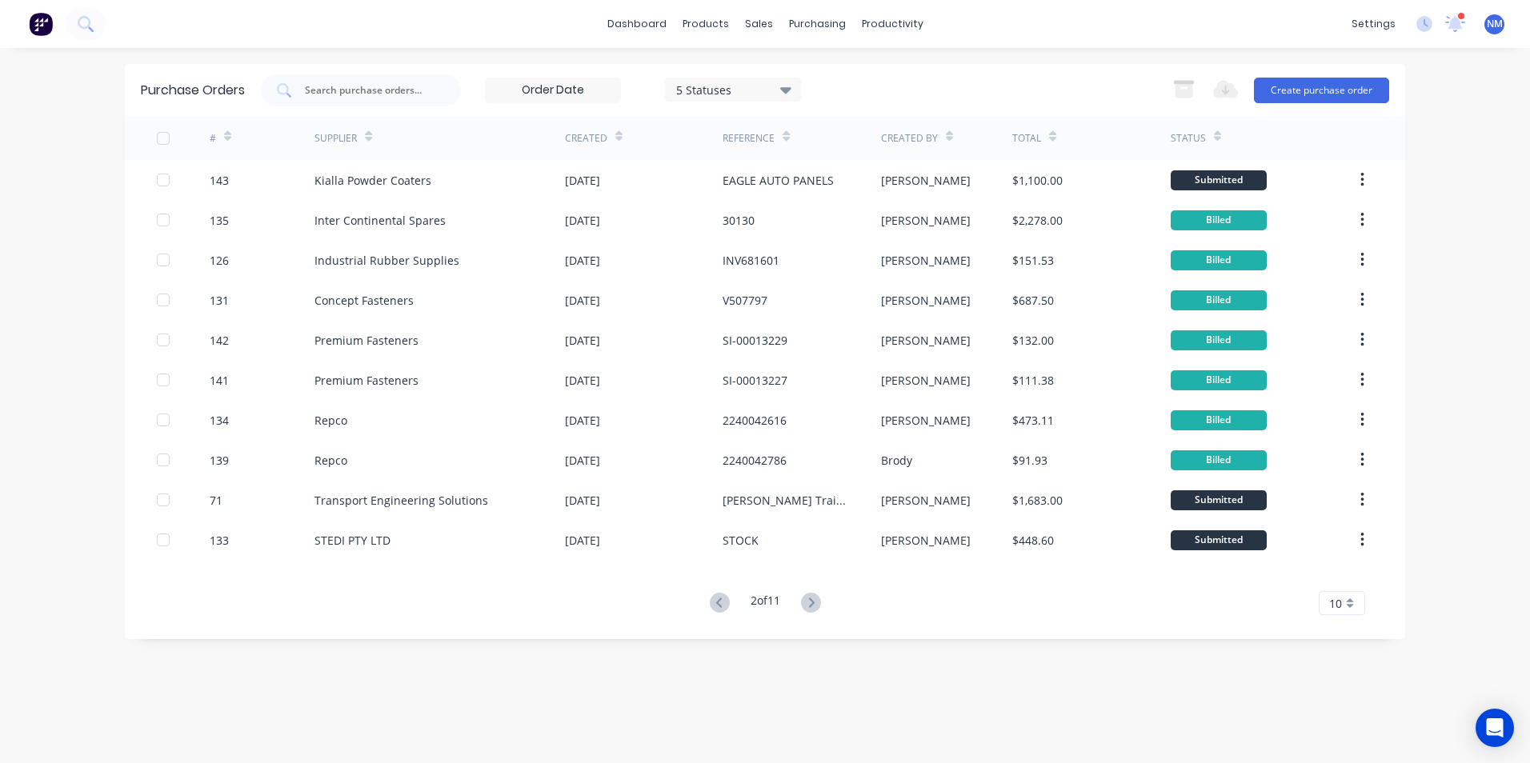
click at [812, 596] on icon at bounding box center [811, 603] width 20 height 20
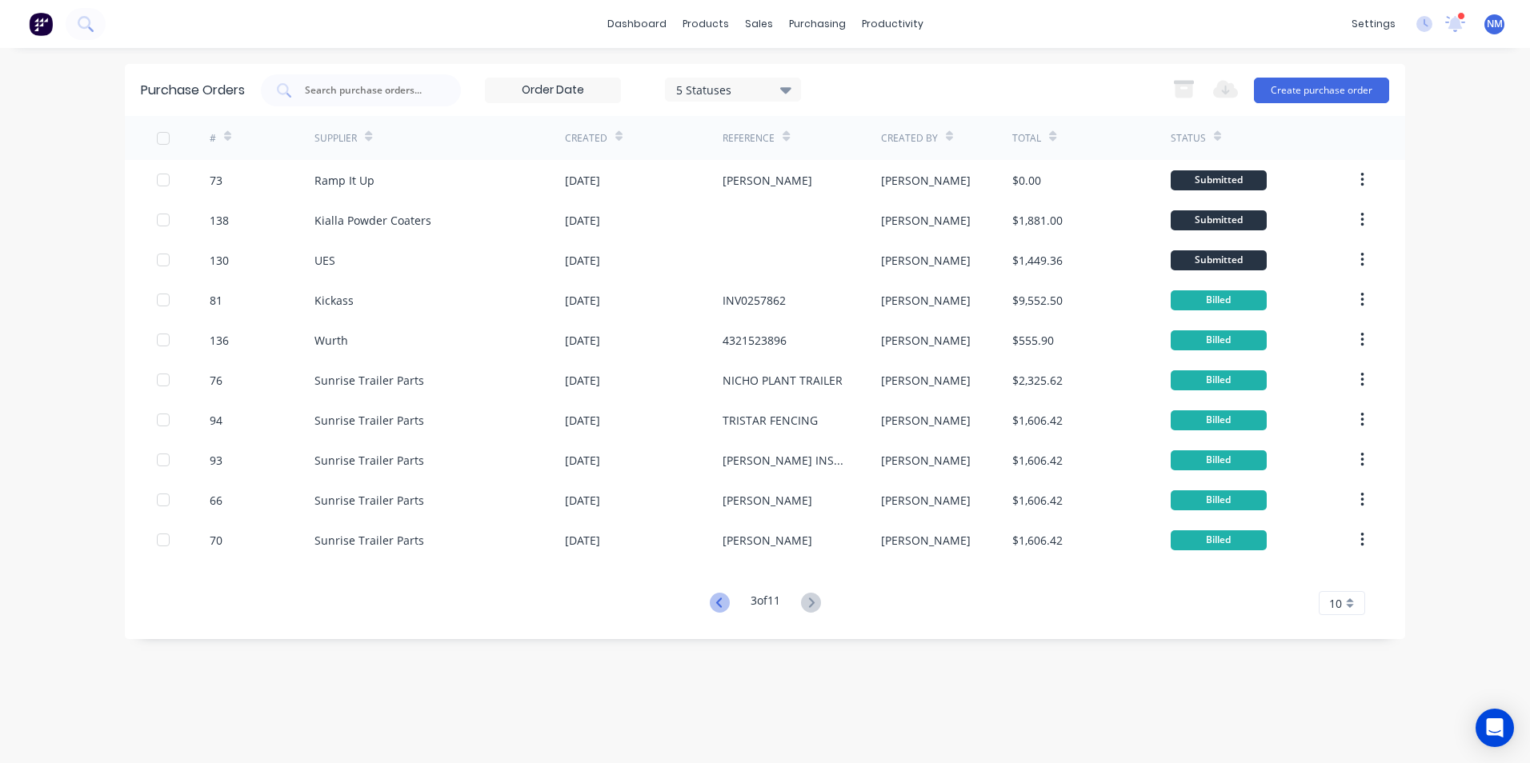
click at [716, 599] on icon at bounding box center [718, 603] width 6 height 10
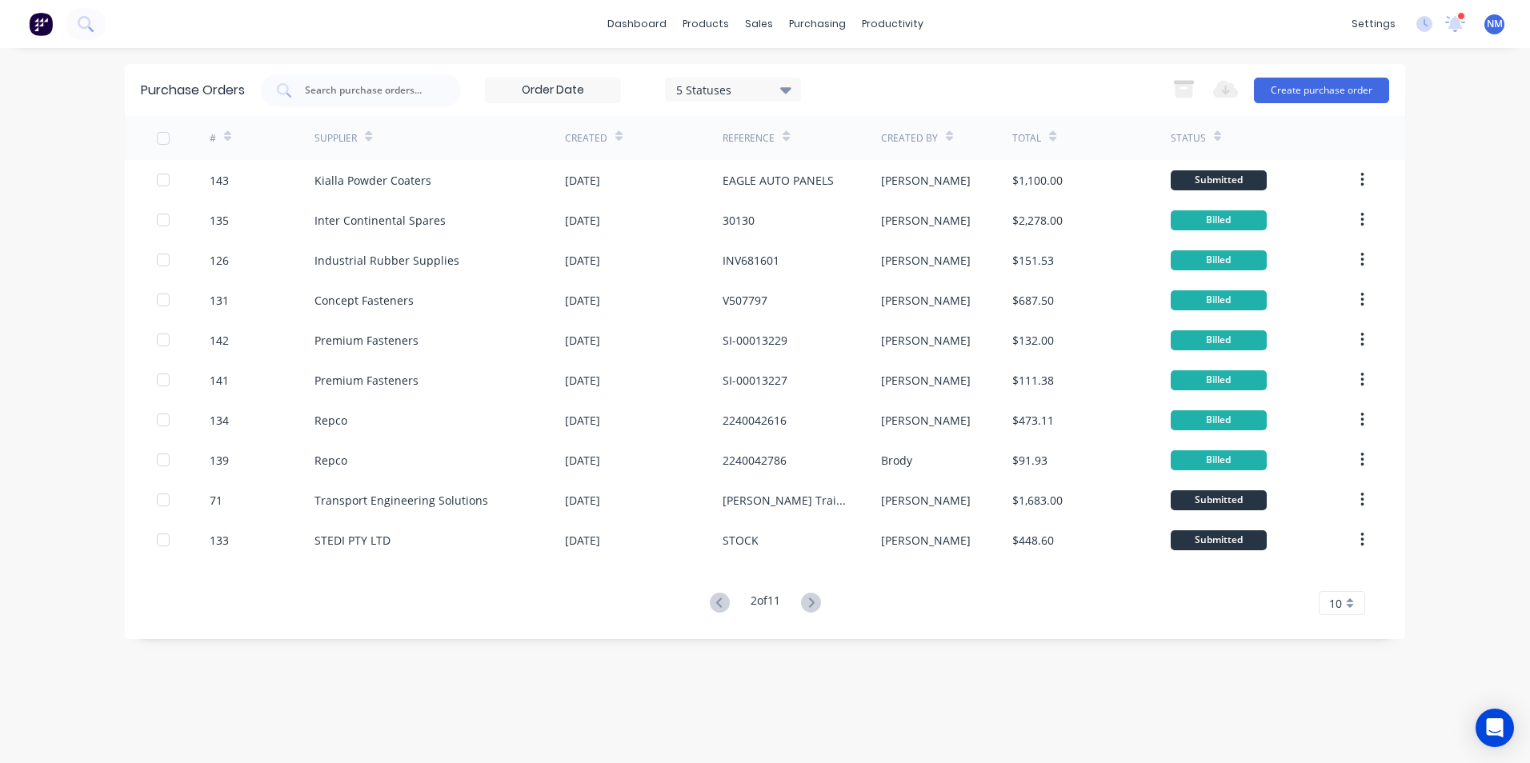
click at [716, 599] on icon at bounding box center [718, 603] width 6 height 10
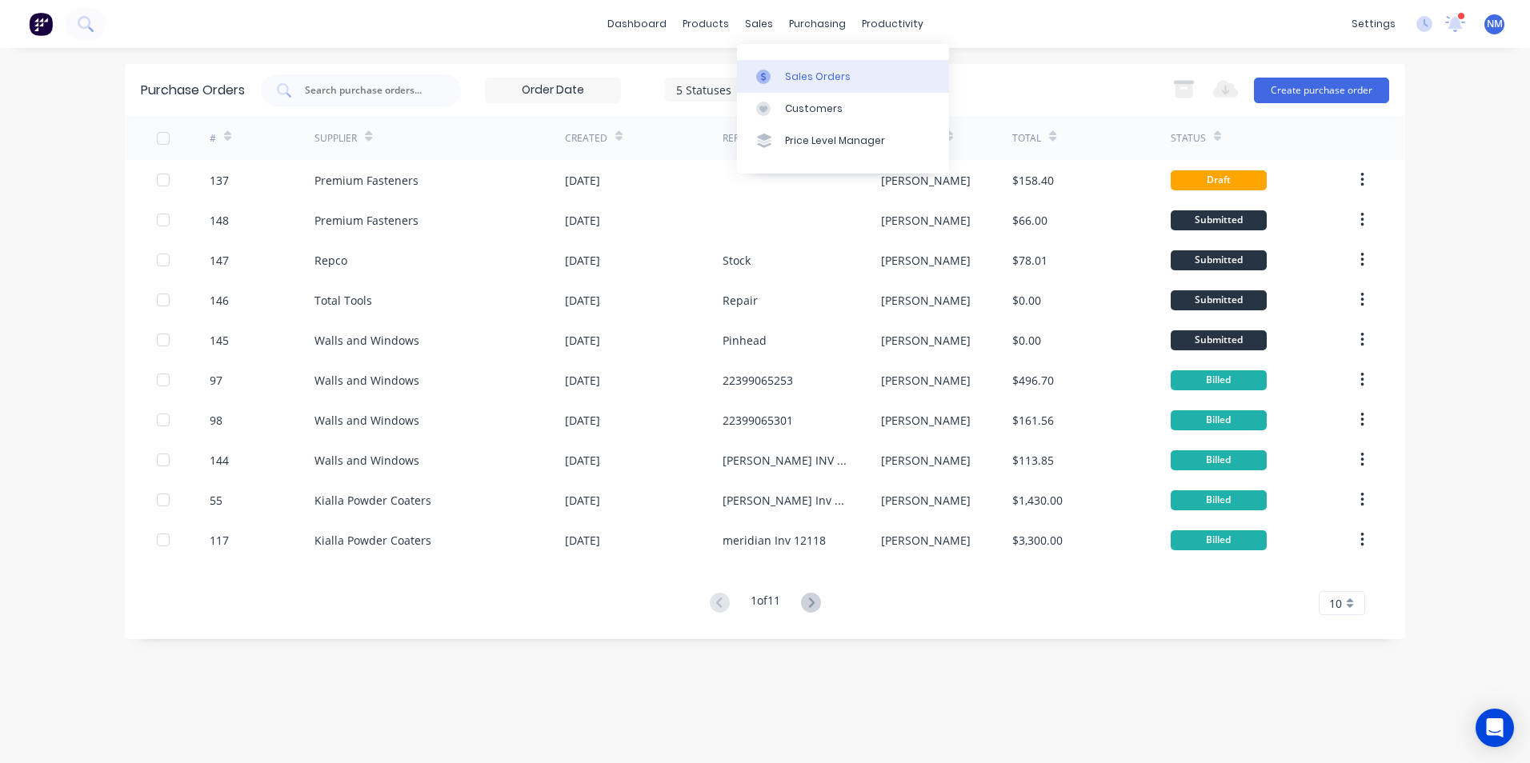
click at [778, 67] on link "Sales Orders" at bounding box center [843, 76] width 212 height 32
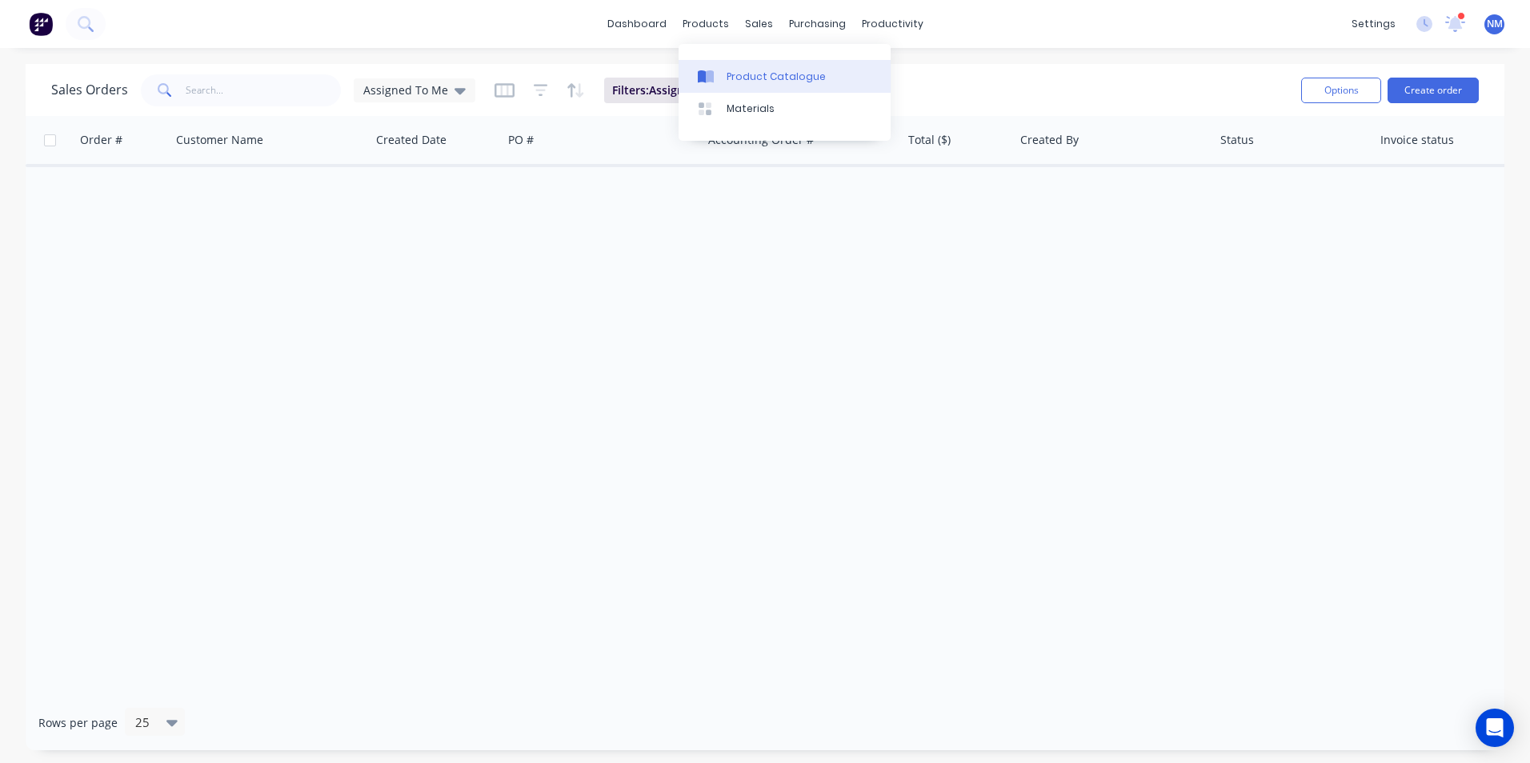
click at [714, 77] on div at bounding box center [710, 77] width 24 height 14
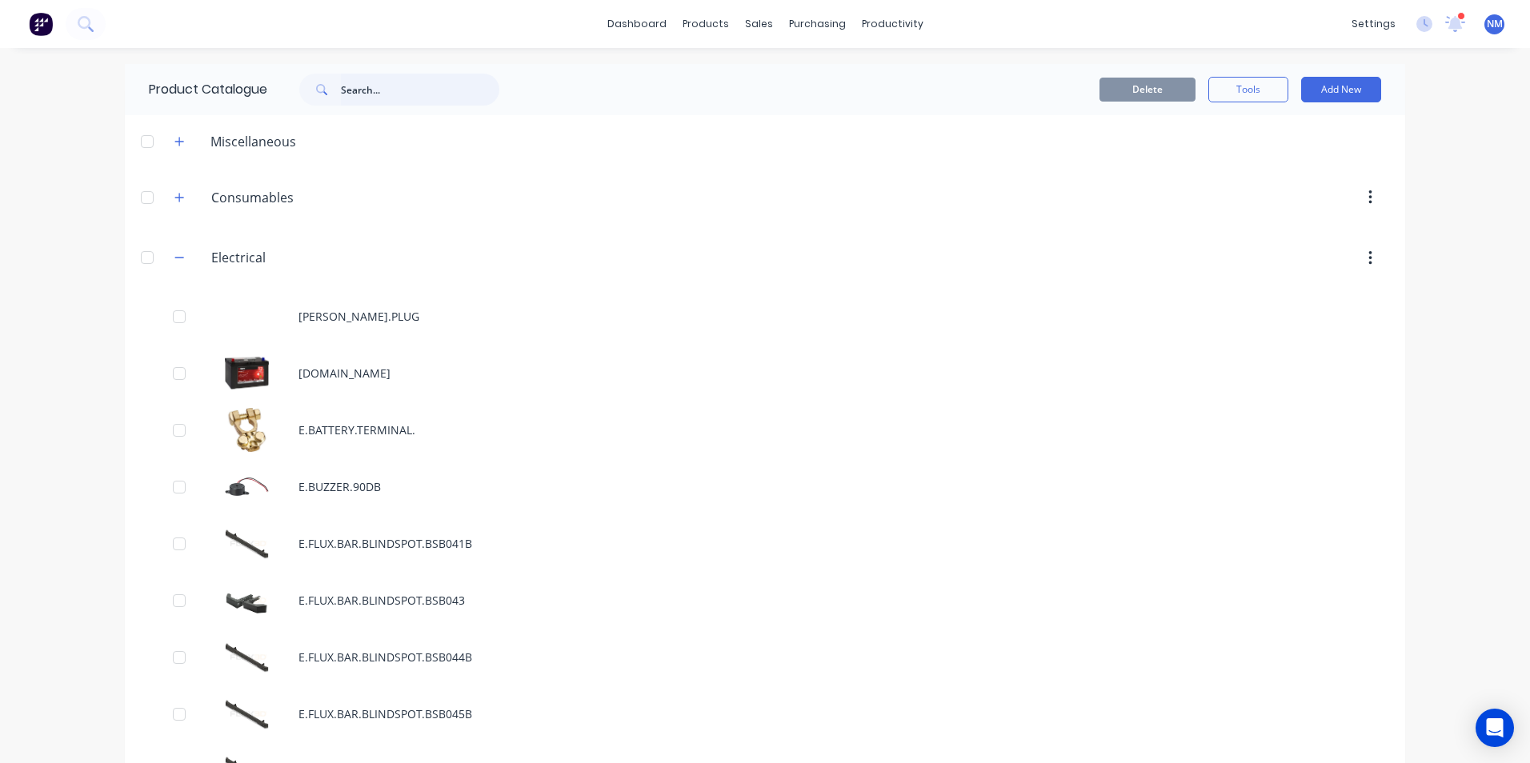
click at [390, 87] on input "text" at bounding box center [420, 90] width 158 height 32
drag, startPoint x: 742, startPoint y: 81, endPoint x: 751, endPoint y: 92, distance: 14.8
click at [742, 81] on div "Product Catalogue" at bounding box center [770, 77] width 99 height 14
click at [780, 86] on link "Sales Orders" at bounding box center [837, 76] width 212 height 32
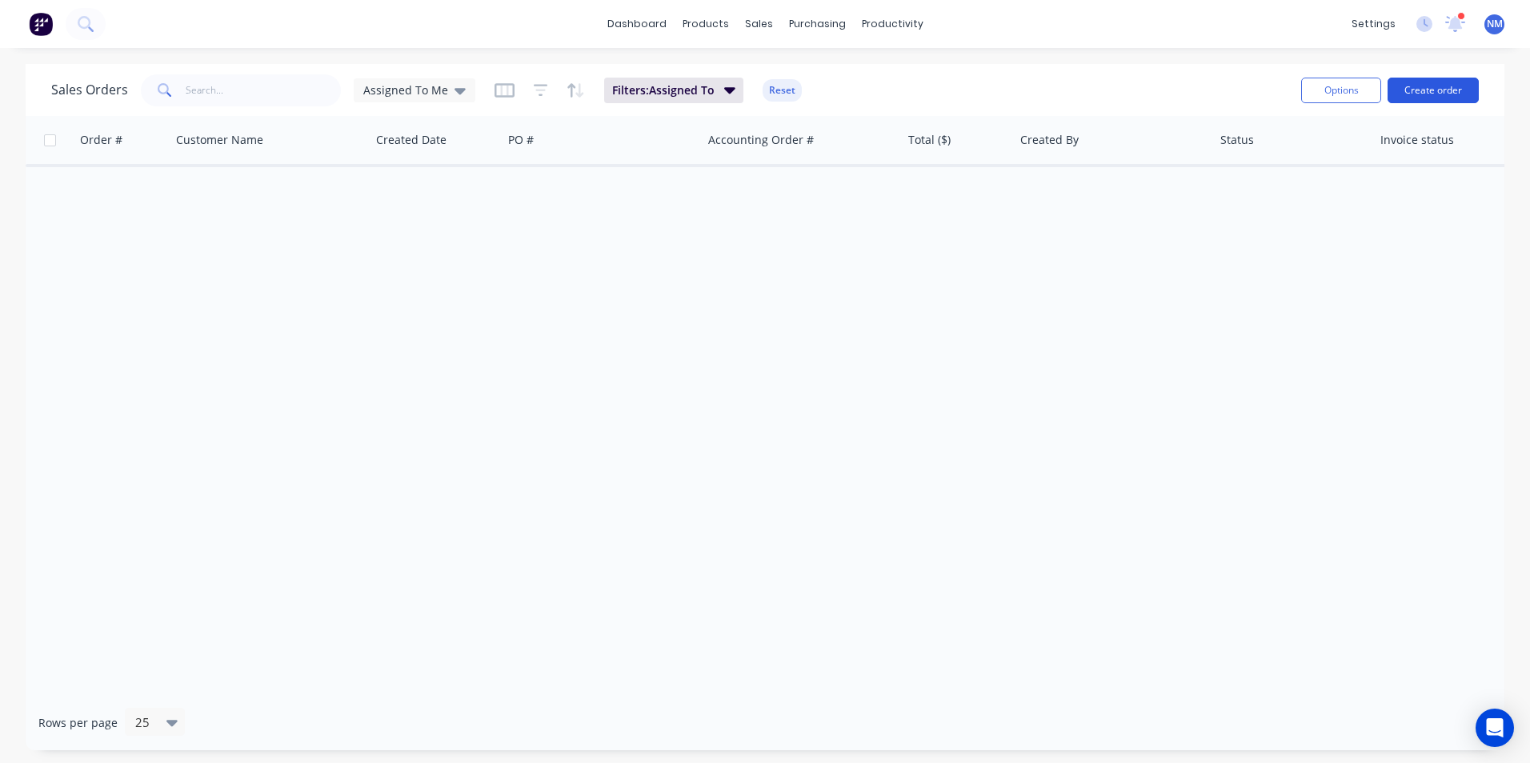
click at [1438, 89] on button "Create order" at bounding box center [1432, 91] width 91 height 26
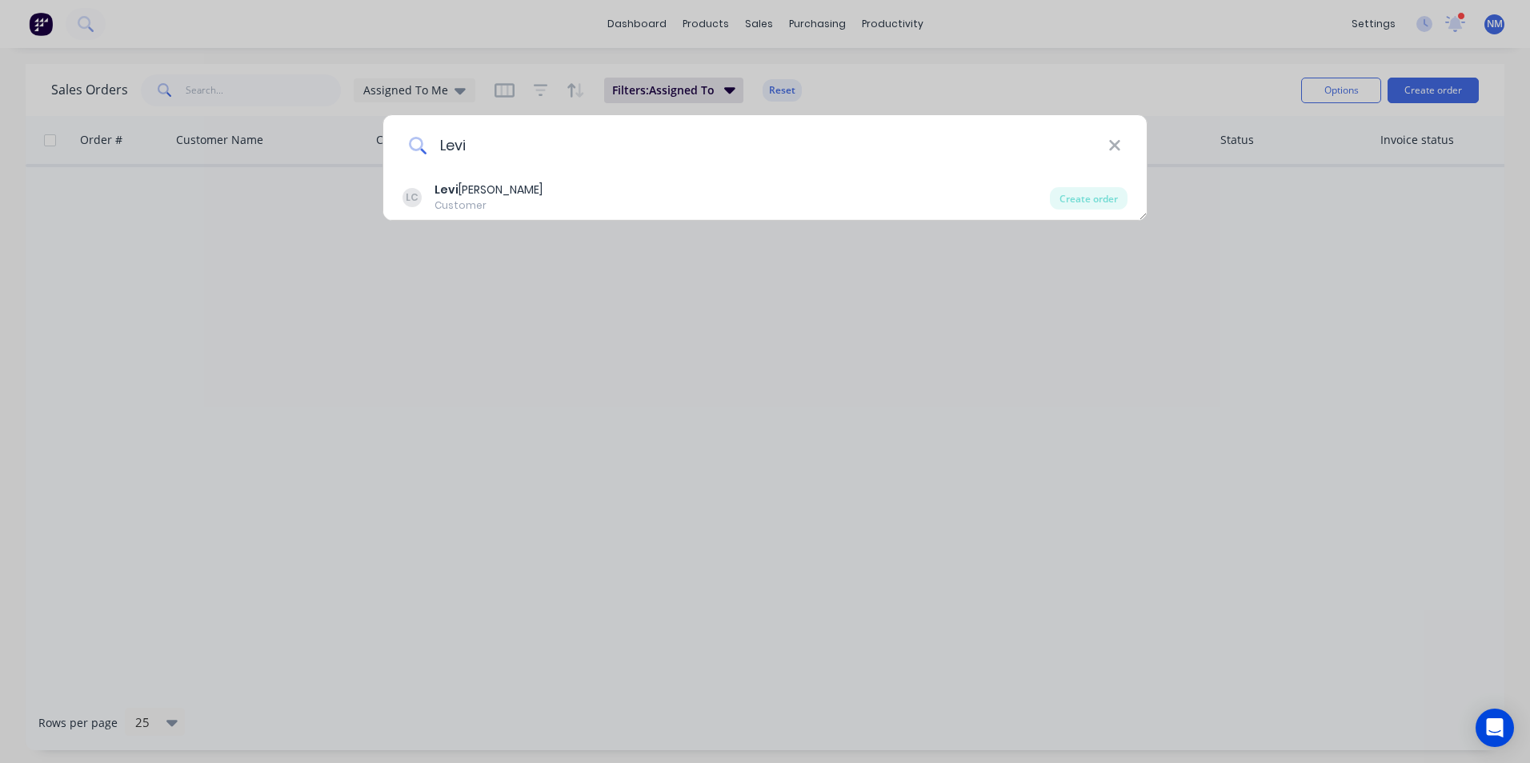
type input "Levi"
click at [1111, 150] on icon at bounding box center [1114, 146] width 13 height 18
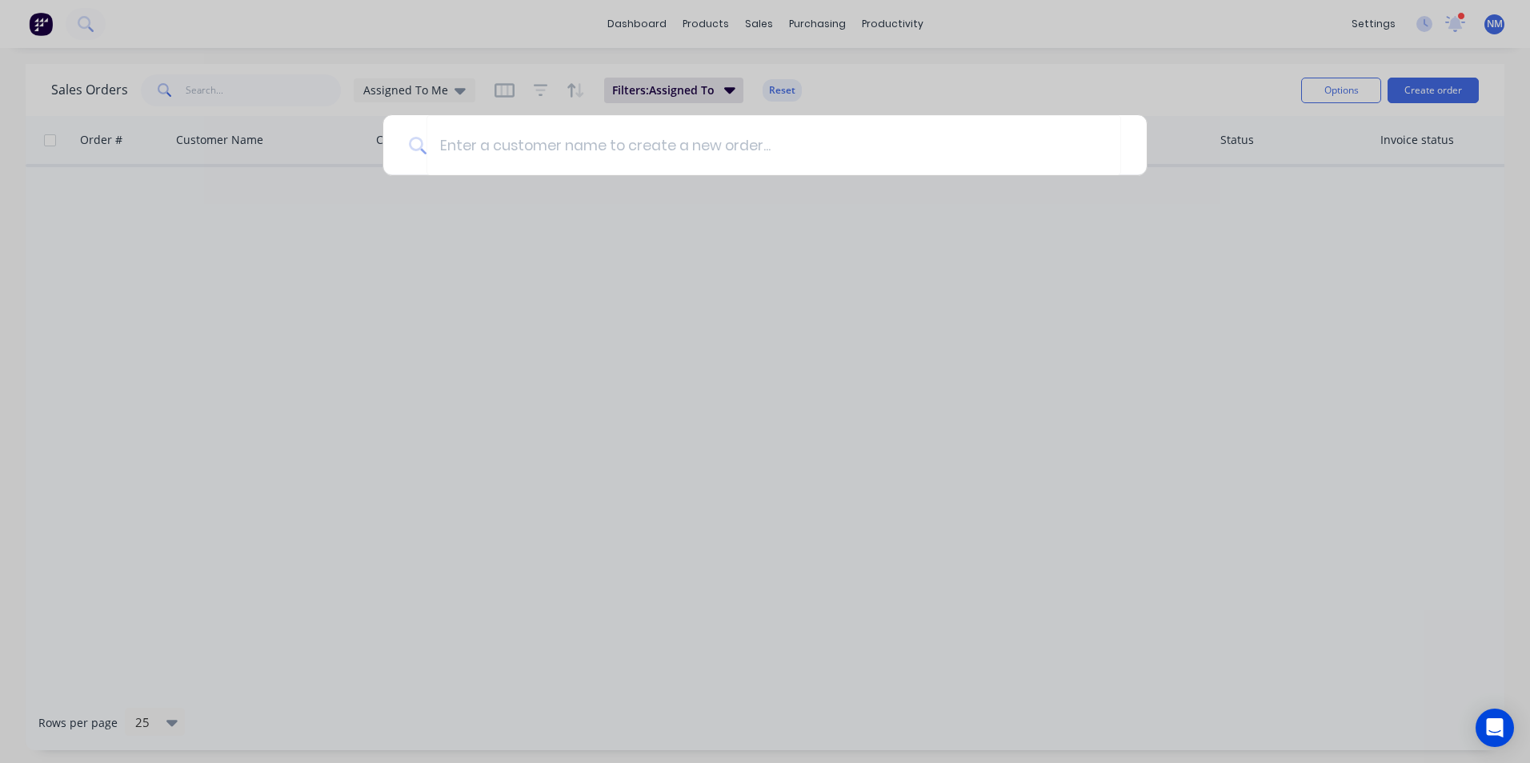
click at [719, 41] on div at bounding box center [765, 381] width 1530 height 763
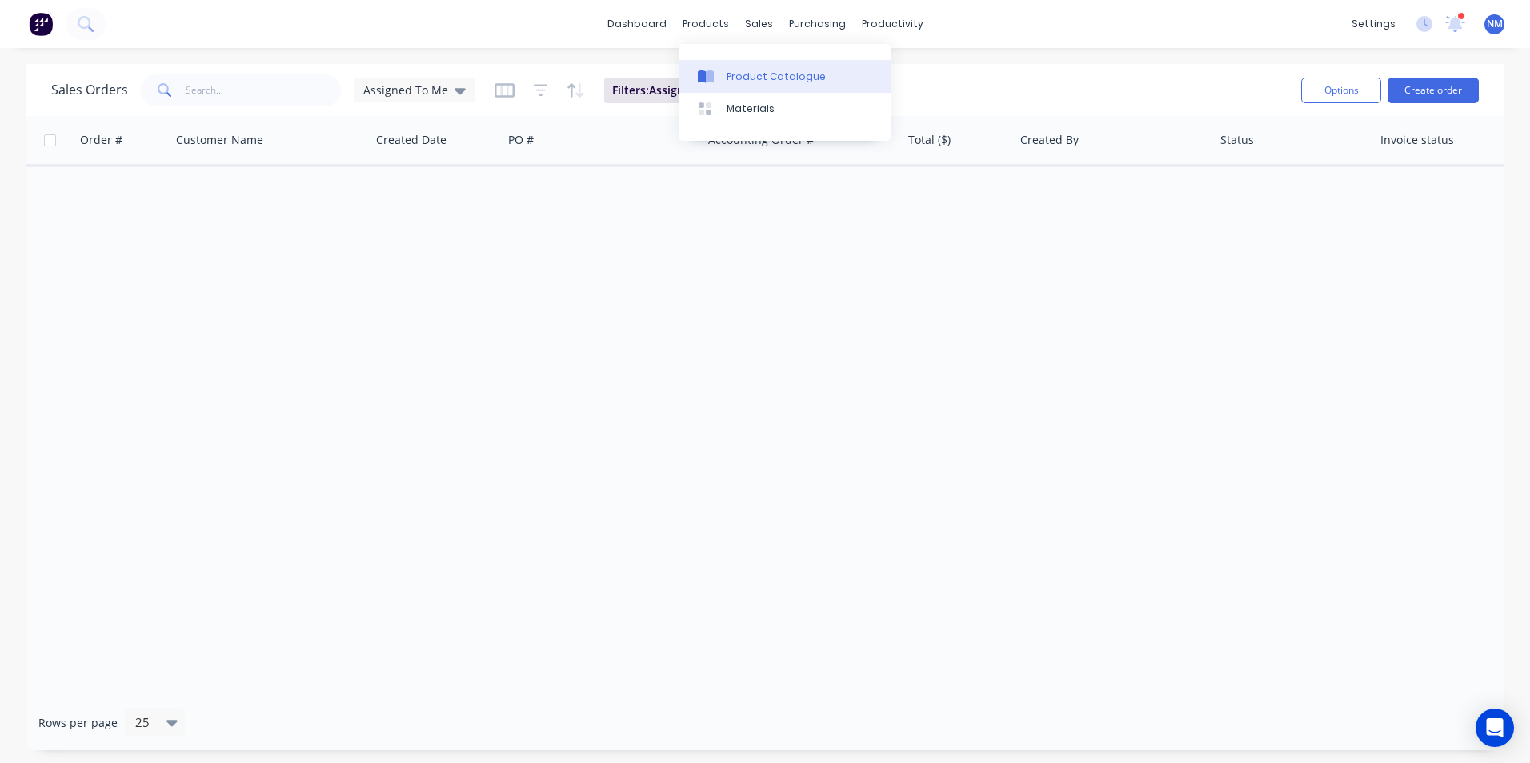
click at [725, 76] on link "Product Catalogue" at bounding box center [784, 76] width 212 height 32
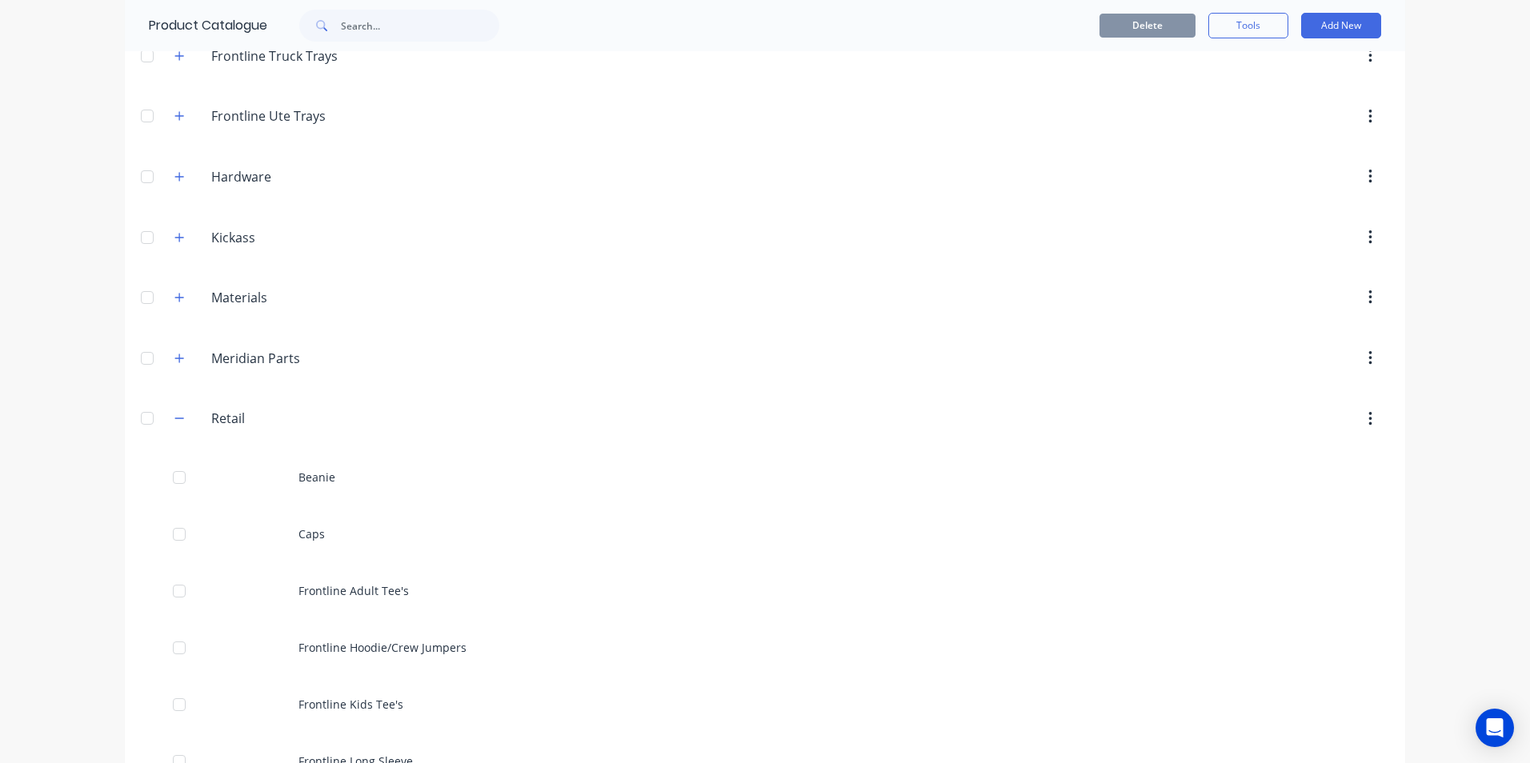
scroll to position [3040, 0]
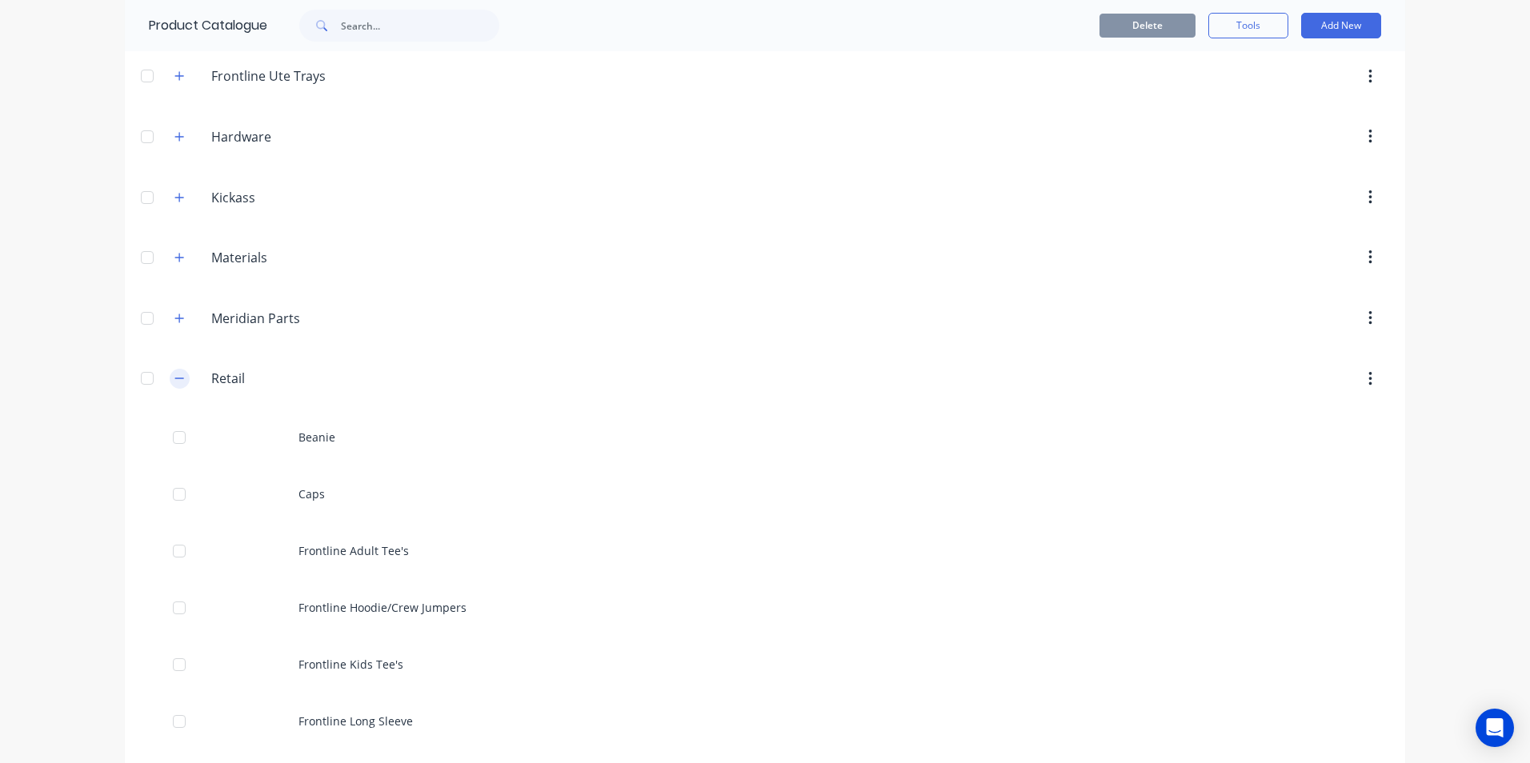
click at [174, 382] on icon "button" at bounding box center [179, 378] width 10 height 11
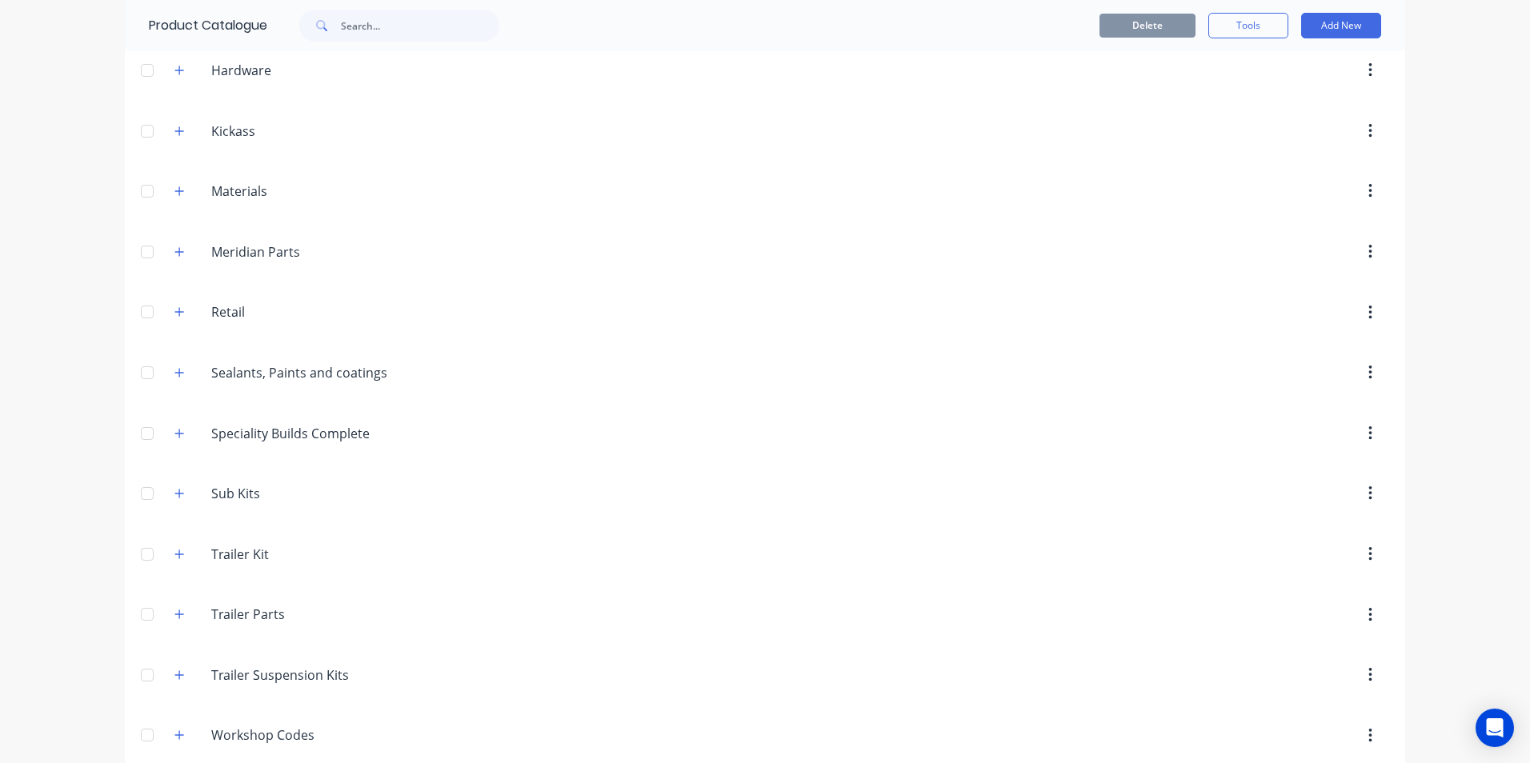
scroll to position [3186, 0]
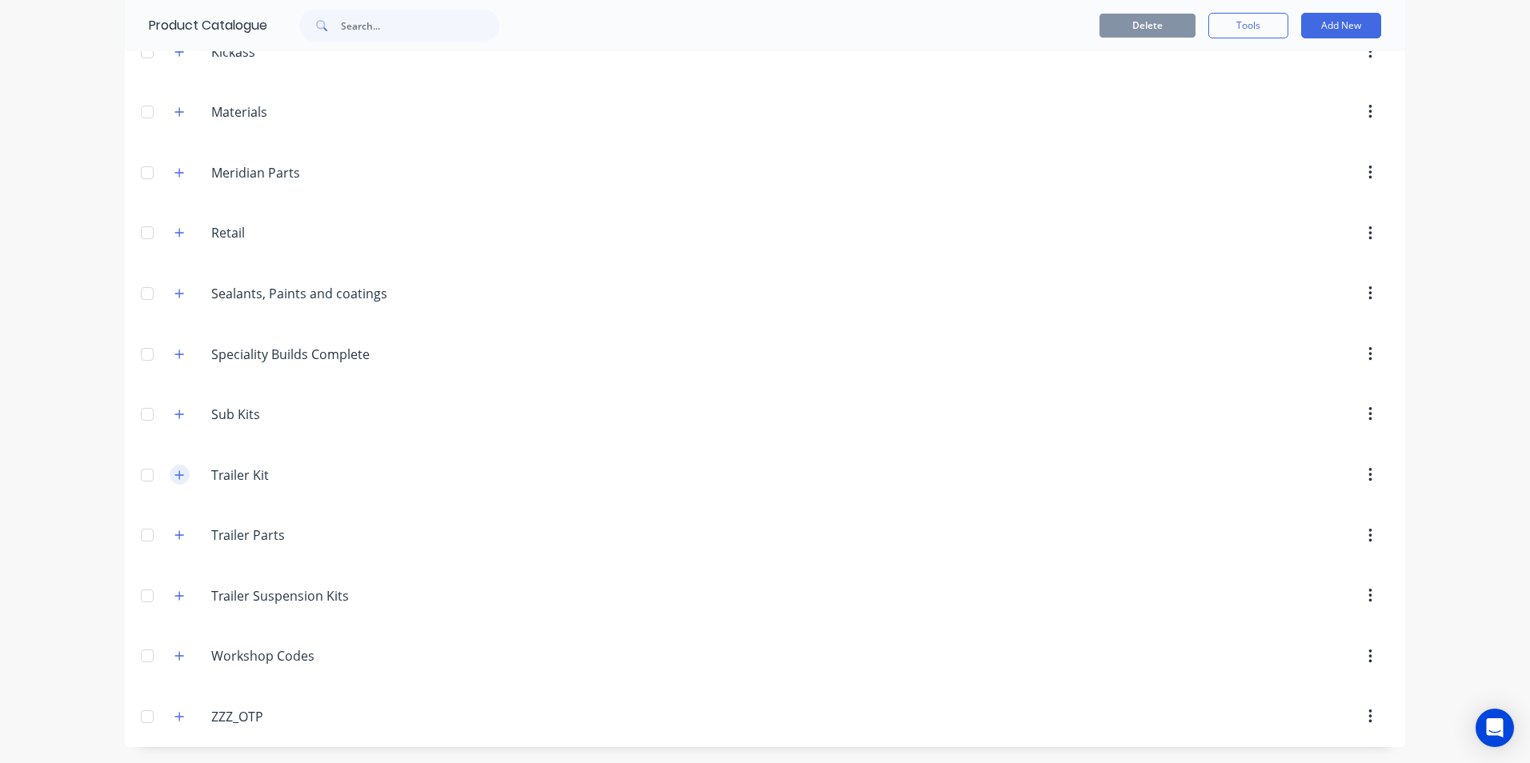
click at [174, 476] on icon "button" at bounding box center [179, 475] width 10 height 11
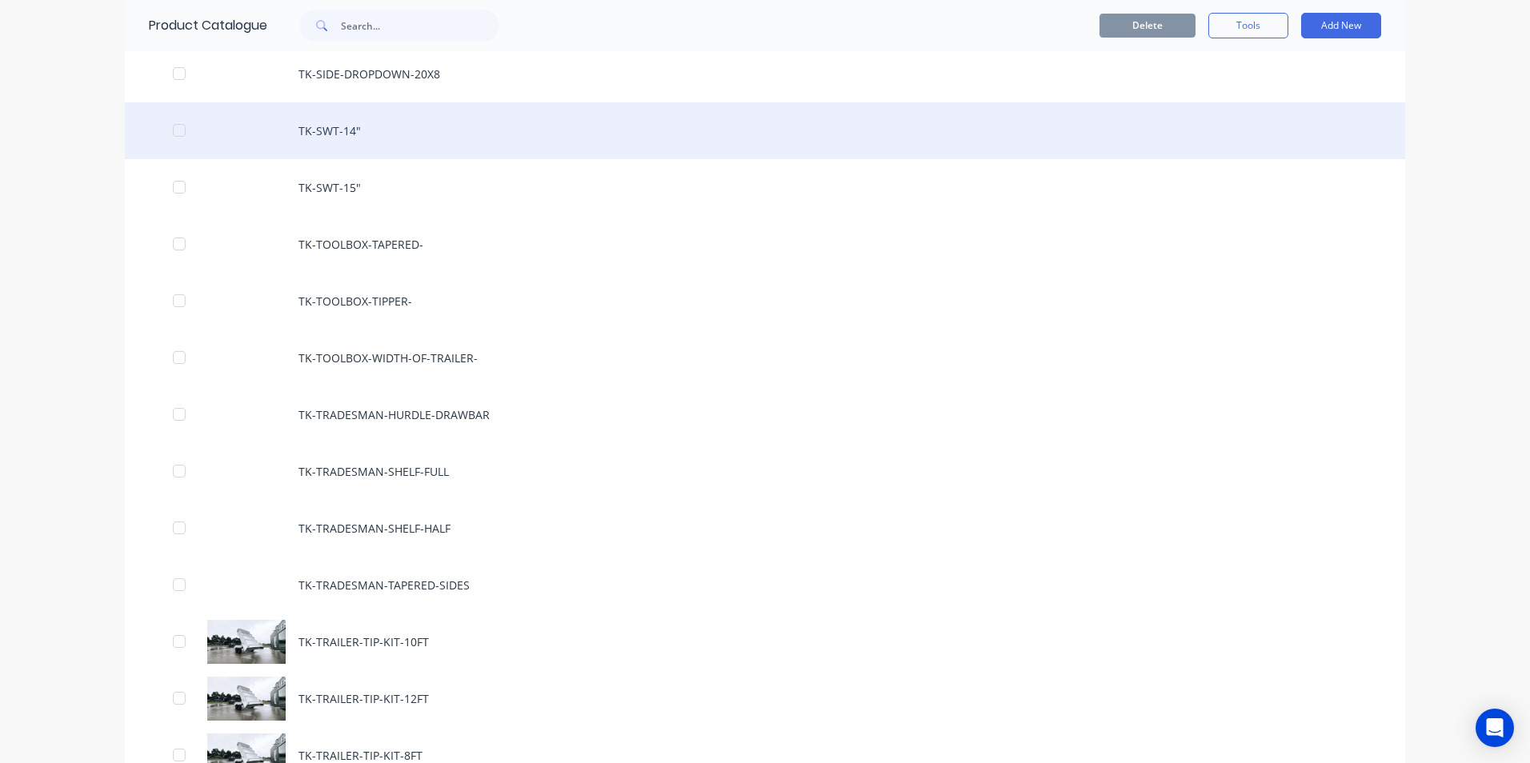
scroll to position [4386, 0]
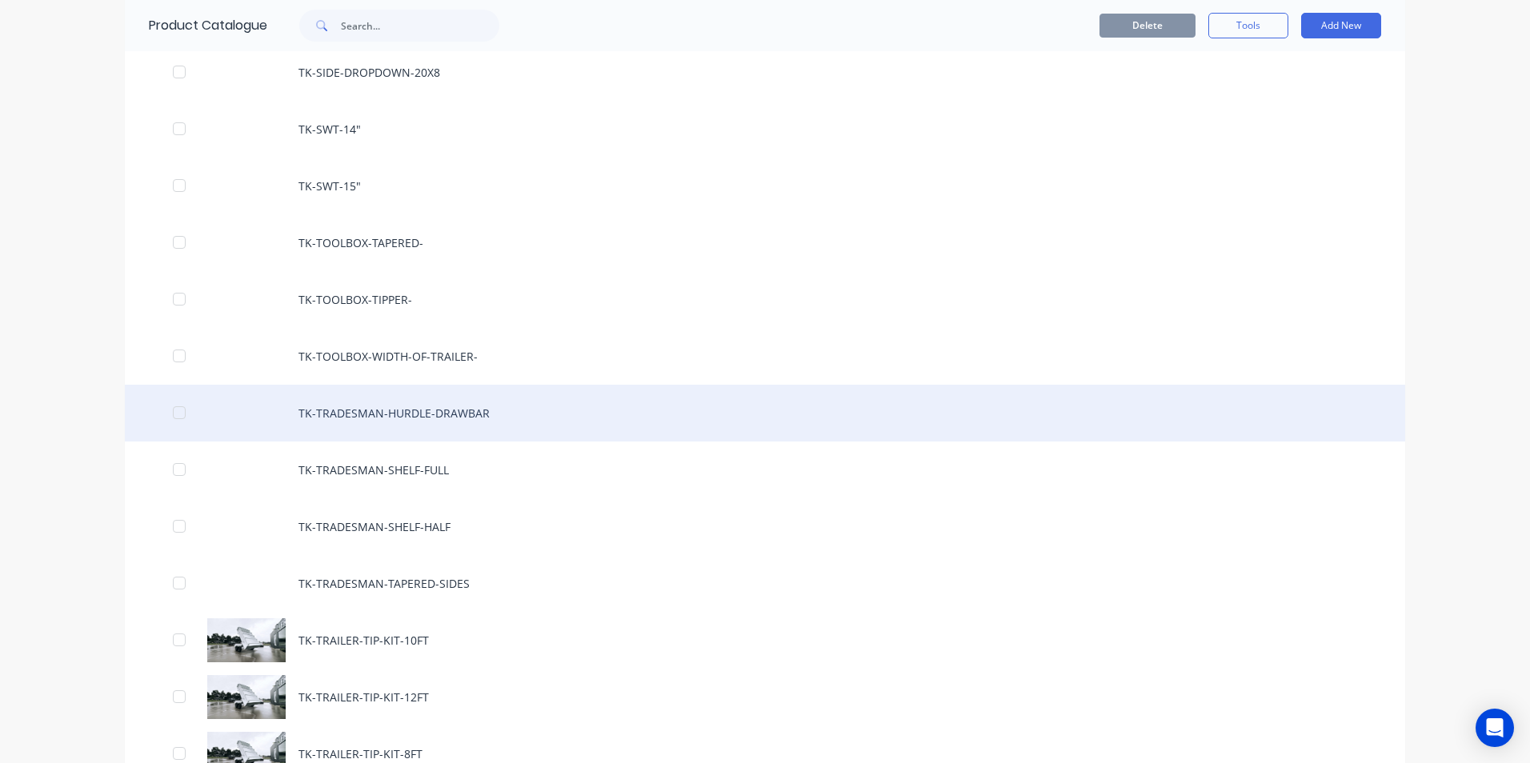
click at [445, 422] on div "TK-TRADESMAN-HURDLE-DRAWBAR" at bounding box center [765, 413] width 1280 height 57
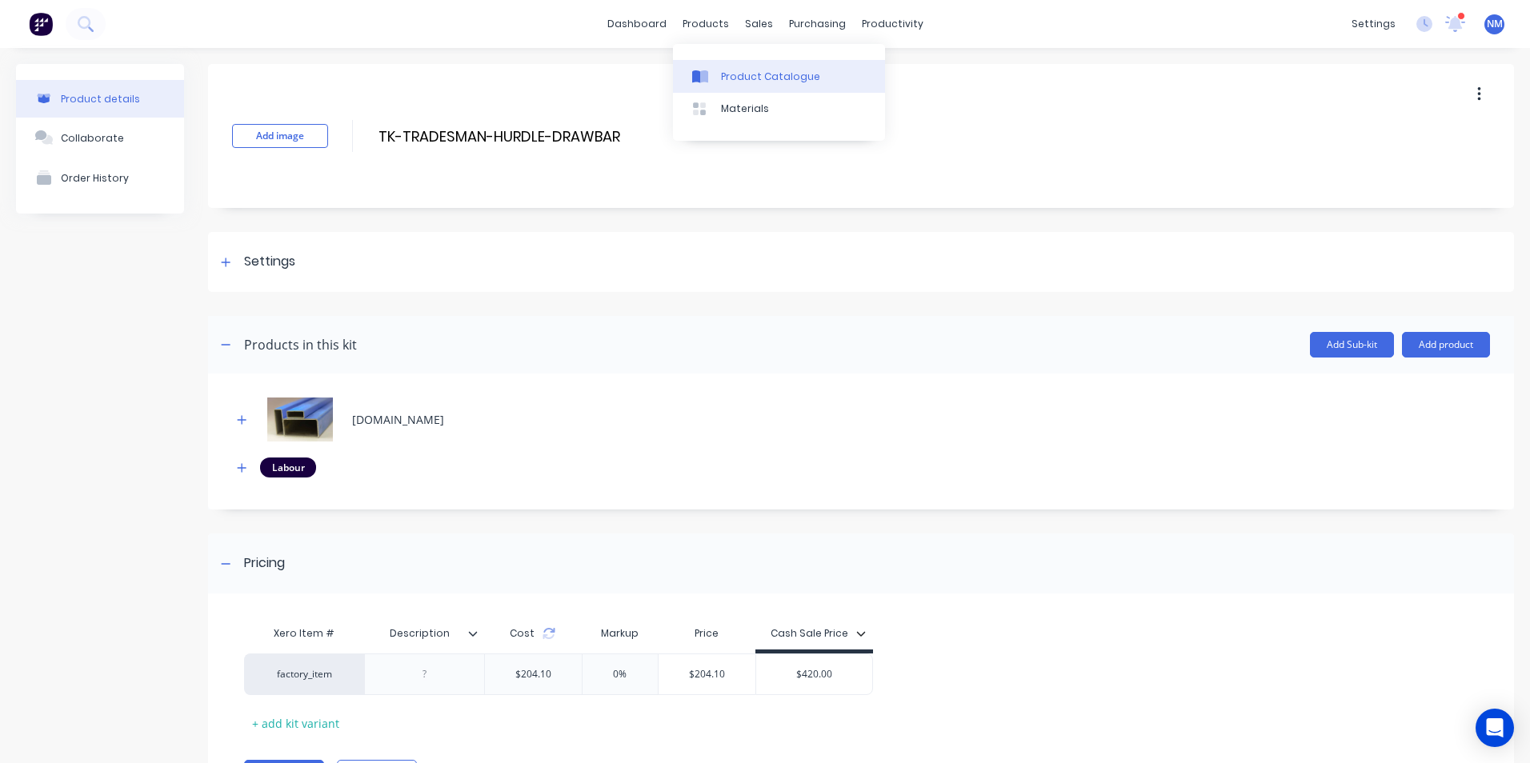
click at [756, 79] on div "Product Catalogue" at bounding box center [770, 77] width 99 height 14
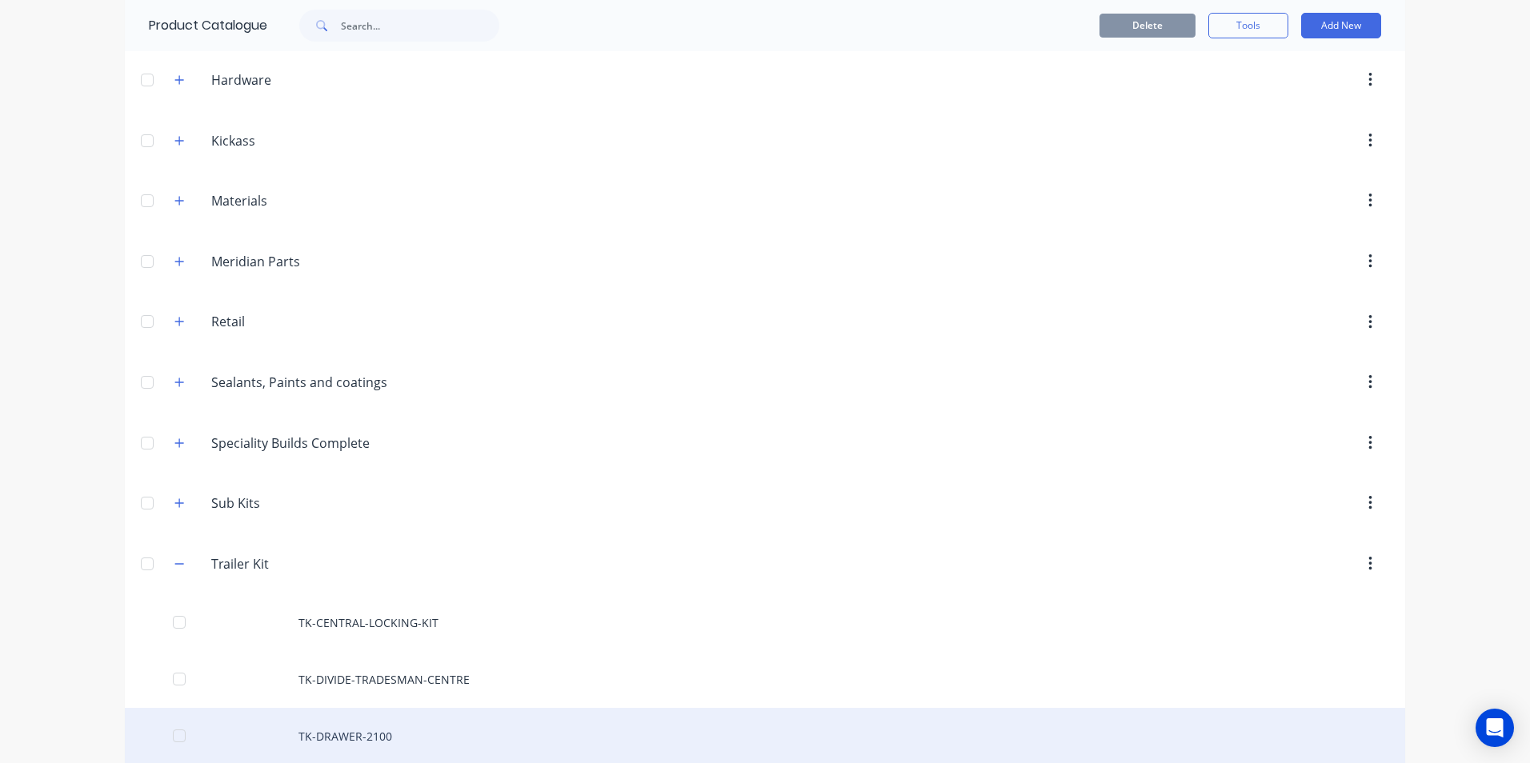
scroll to position [3200, 0]
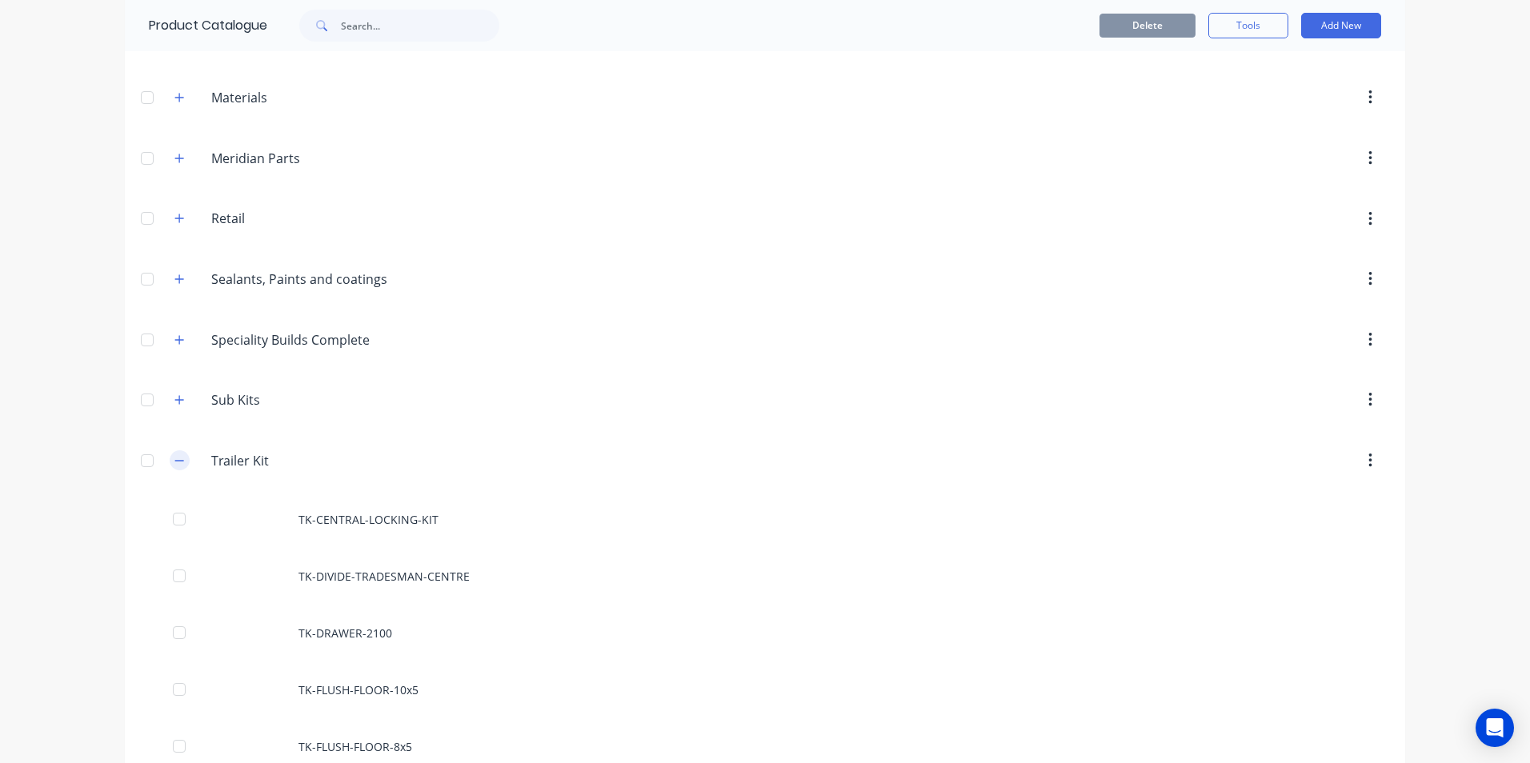
click at [176, 466] on icon "button" at bounding box center [179, 460] width 10 height 11
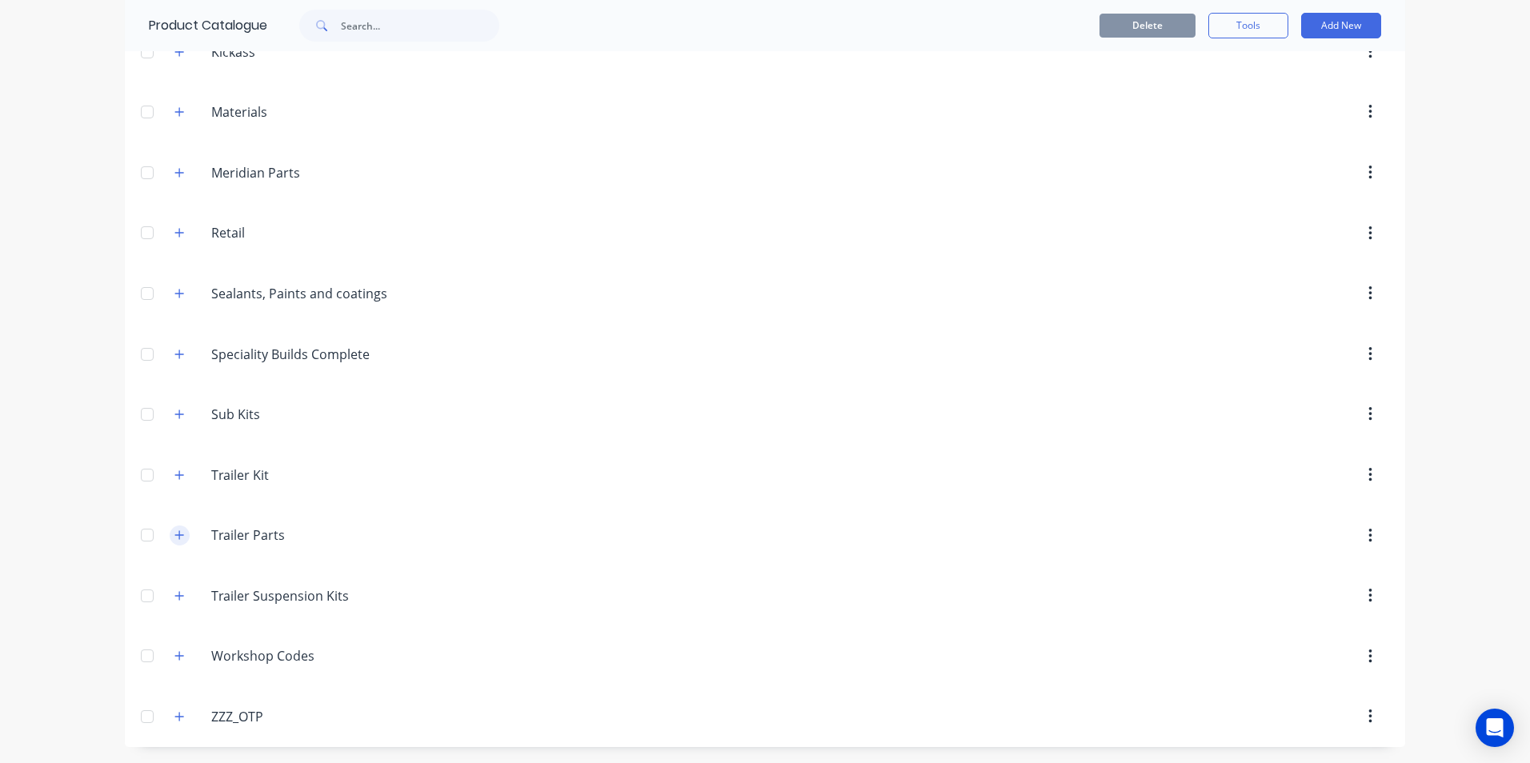
click at [177, 534] on icon "button" at bounding box center [179, 535] width 10 height 11
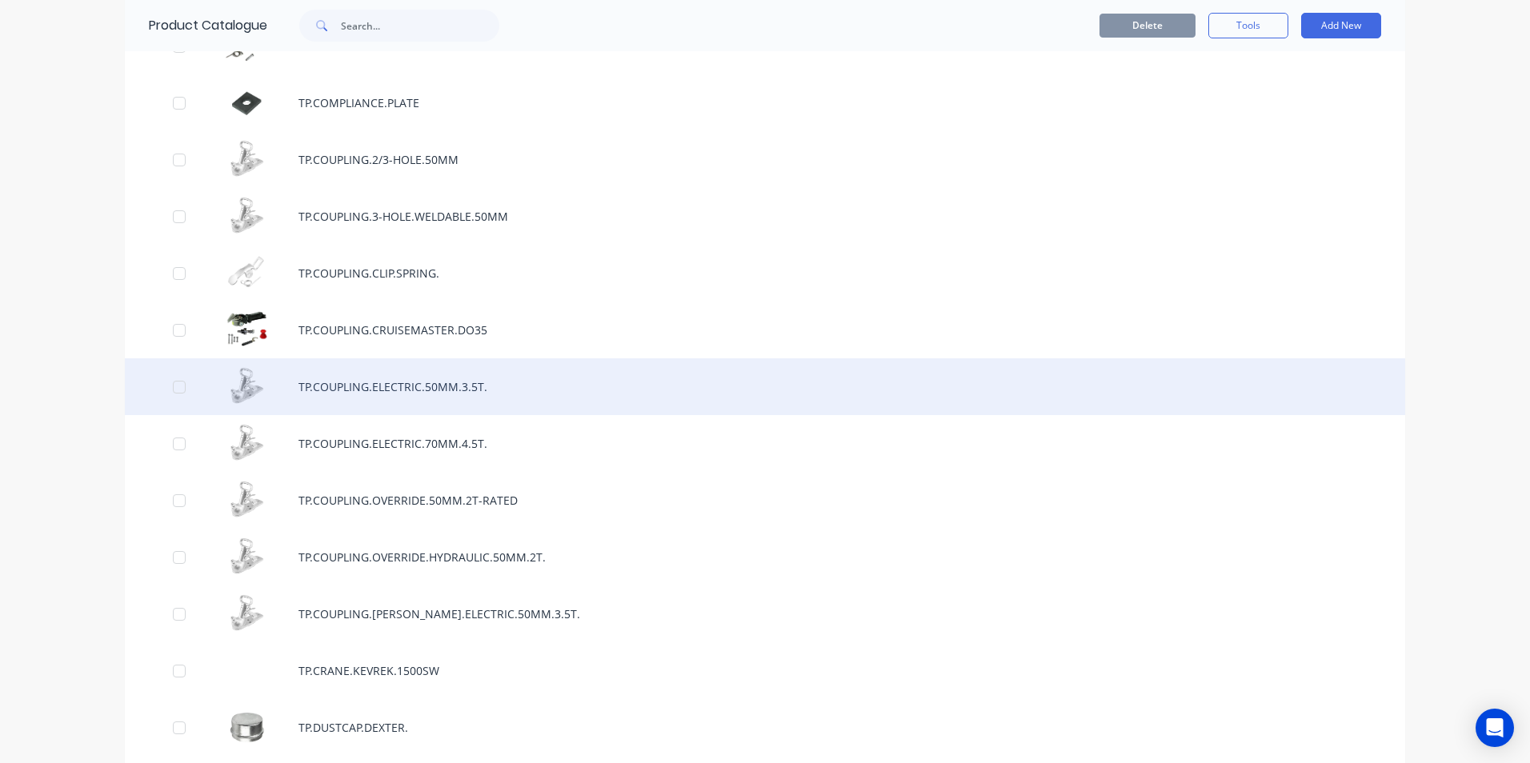
scroll to position [7511, 0]
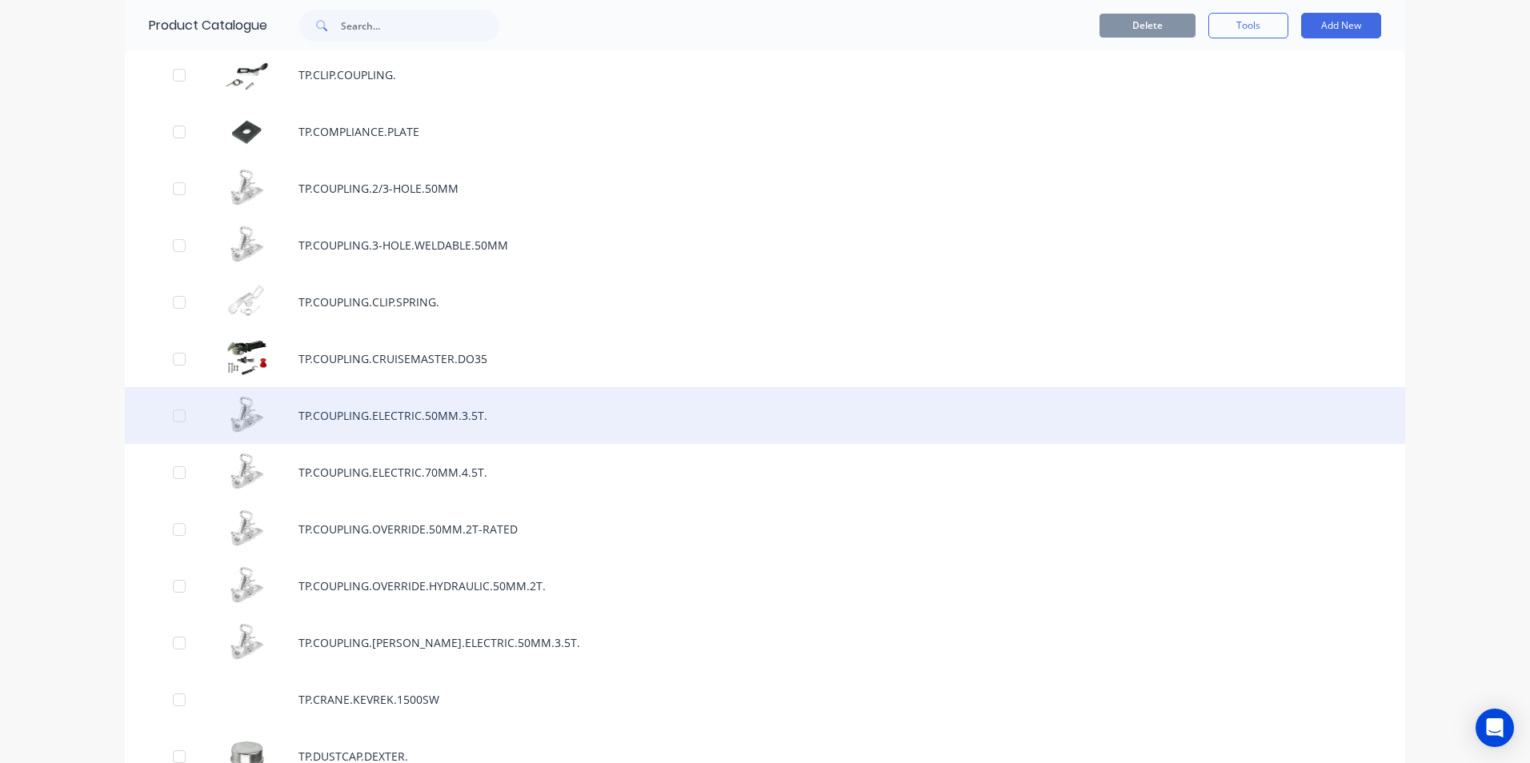
click at [493, 417] on div "TP.COUPLING.ELECTRIC.50MM.3.5T." at bounding box center [765, 415] width 1280 height 57
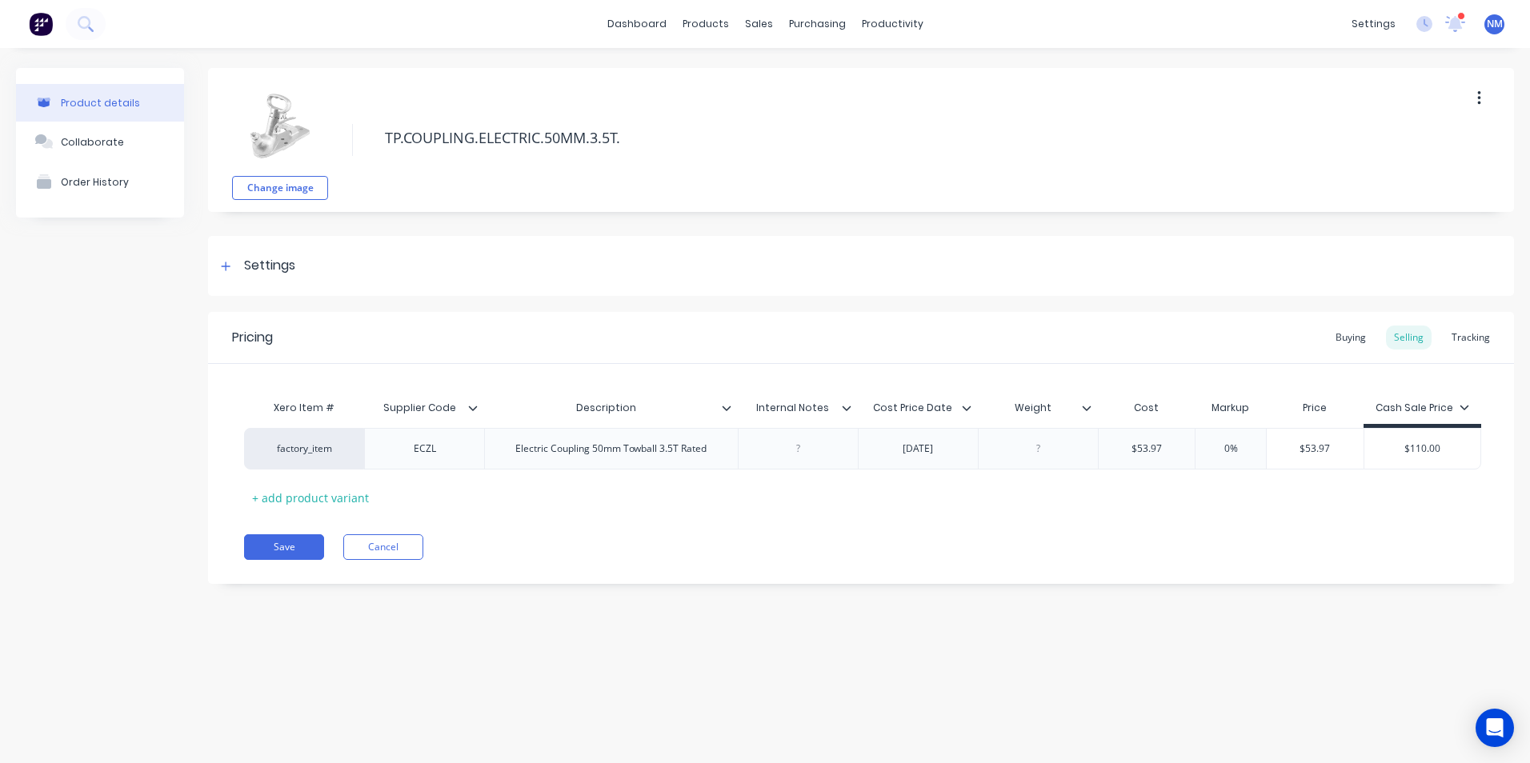
type textarea "x"
